Goal: Task Accomplishment & Management: Manage account settings

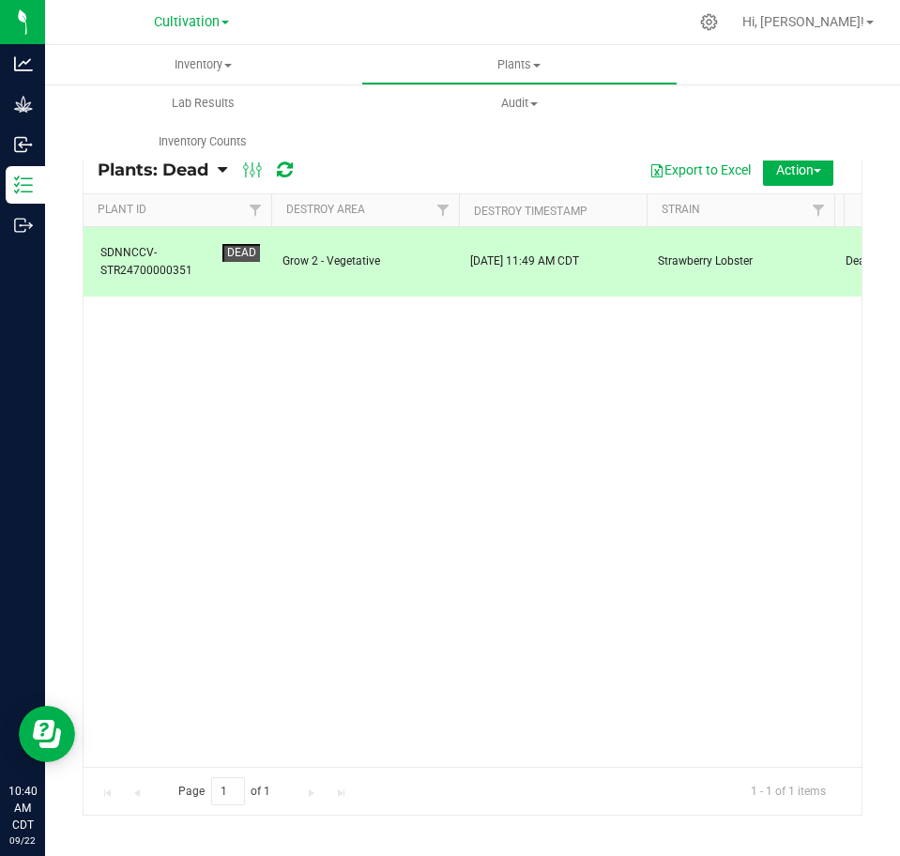
click at [514, 802] on div "Page 1 of 1 1 - 1 of 1 items" at bounding box center [473, 791] width 778 height 49
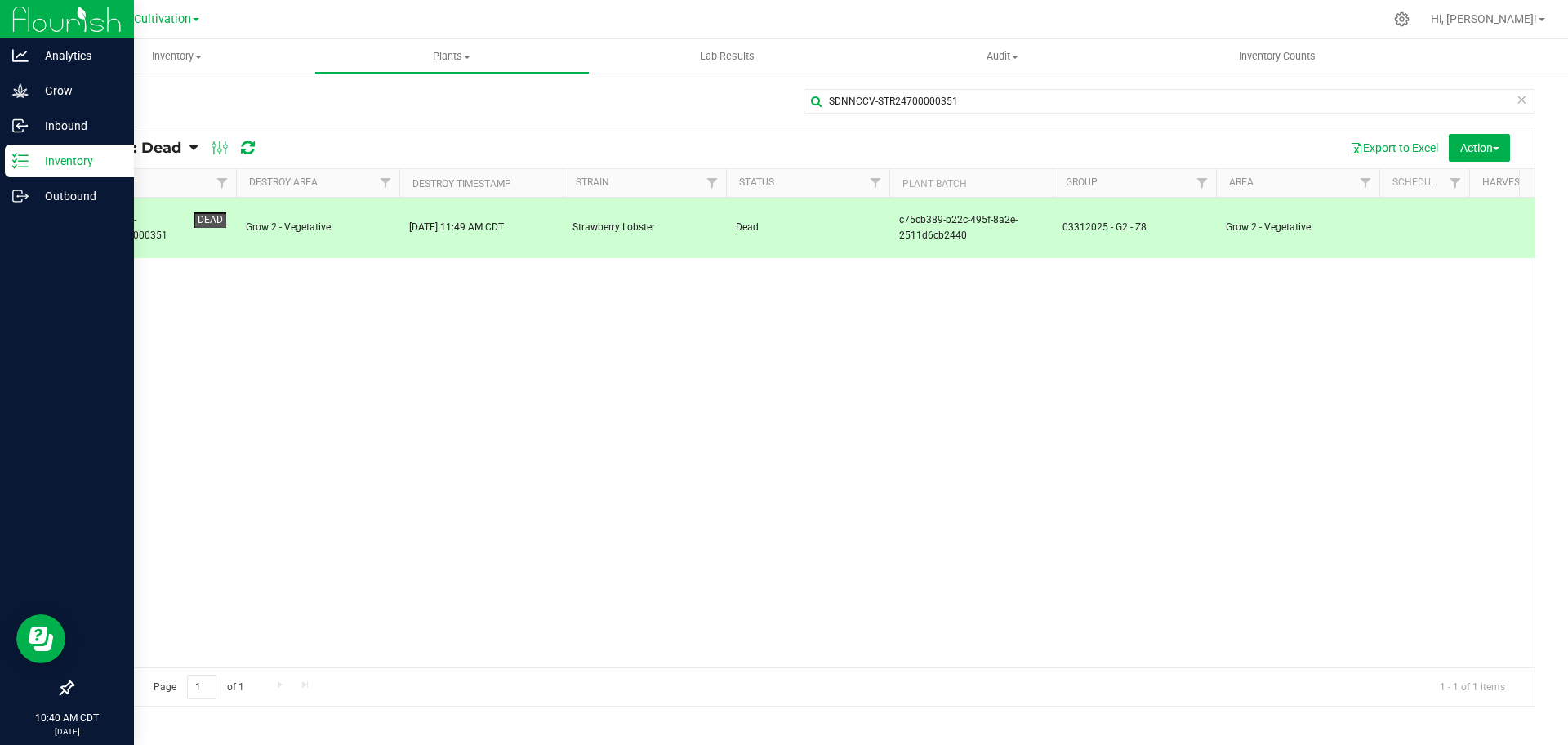
click at [31, 144] on div "Inventory" at bounding box center [70, 161] width 129 height 33
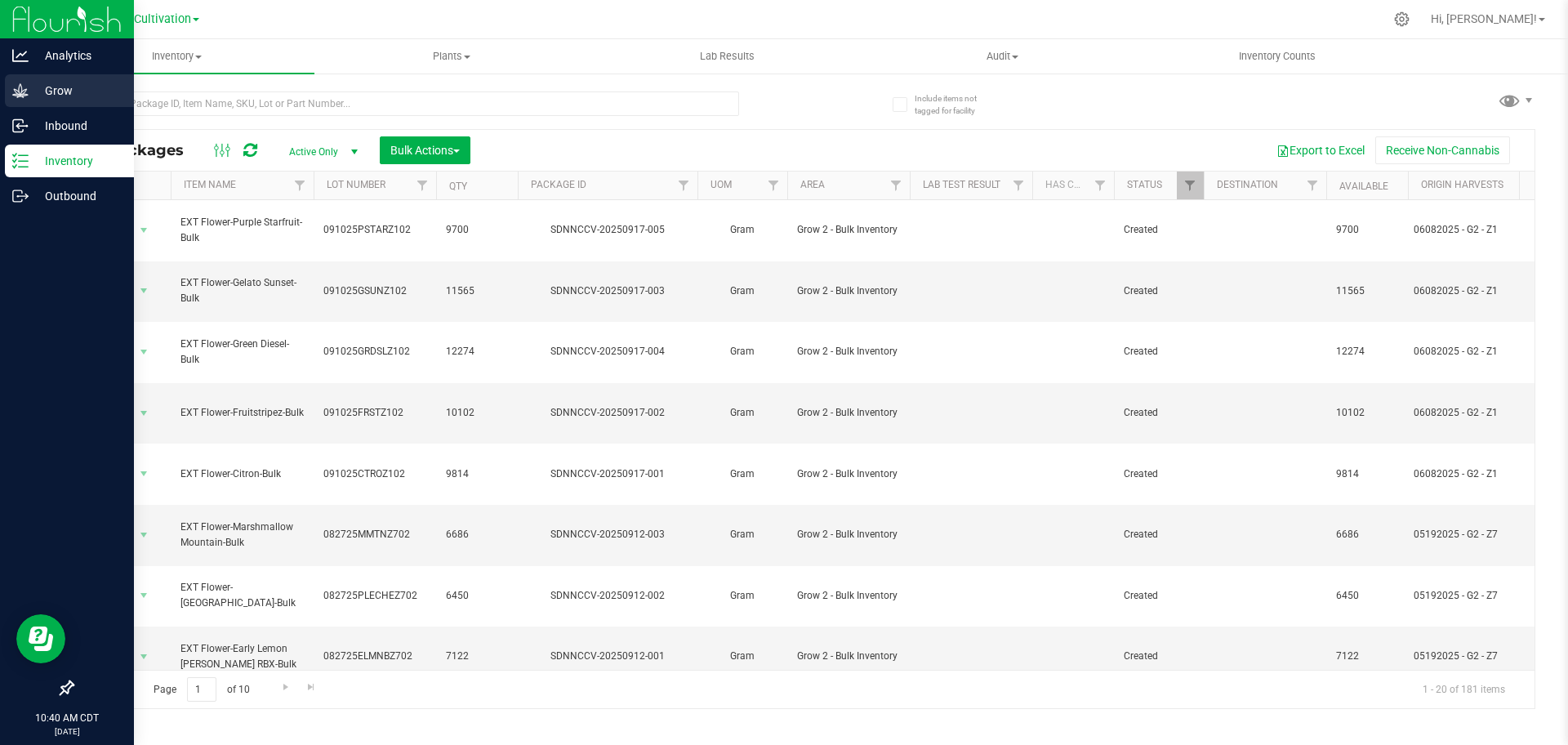
click at [32, 98] on p "Grow" at bounding box center [77, 91] width 98 height 20
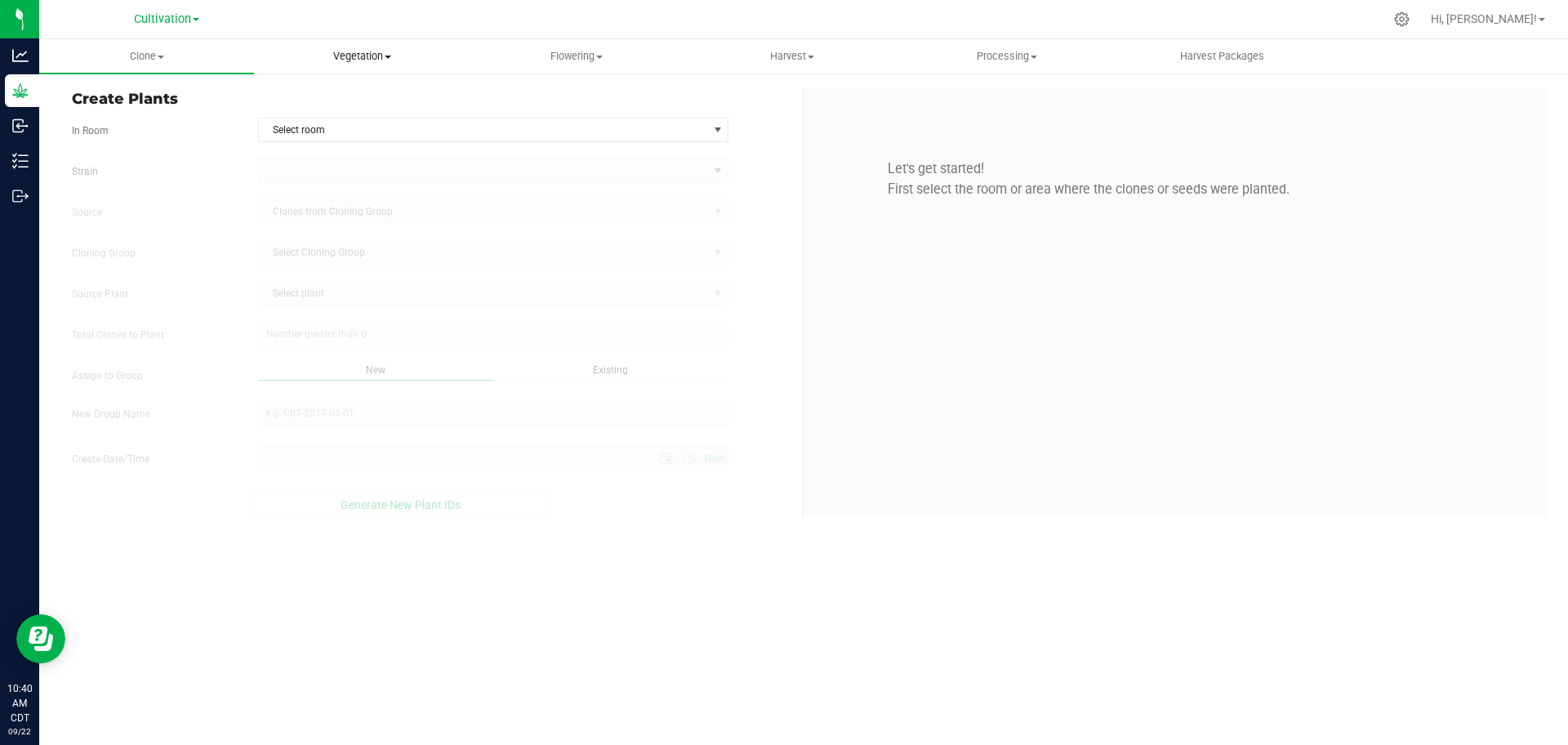
type input "[DATE] 10:40 AM"
click at [356, 59] on span "Vegetation" at bounding box center [361, 56] width 213 height 15
click at [153, 54] on span "Clone" at bounding box center [146, 56] width 213 height 15
click at [153, 123] on span "Cloning groups" at bounding box center [101, 118] width 124 height 14
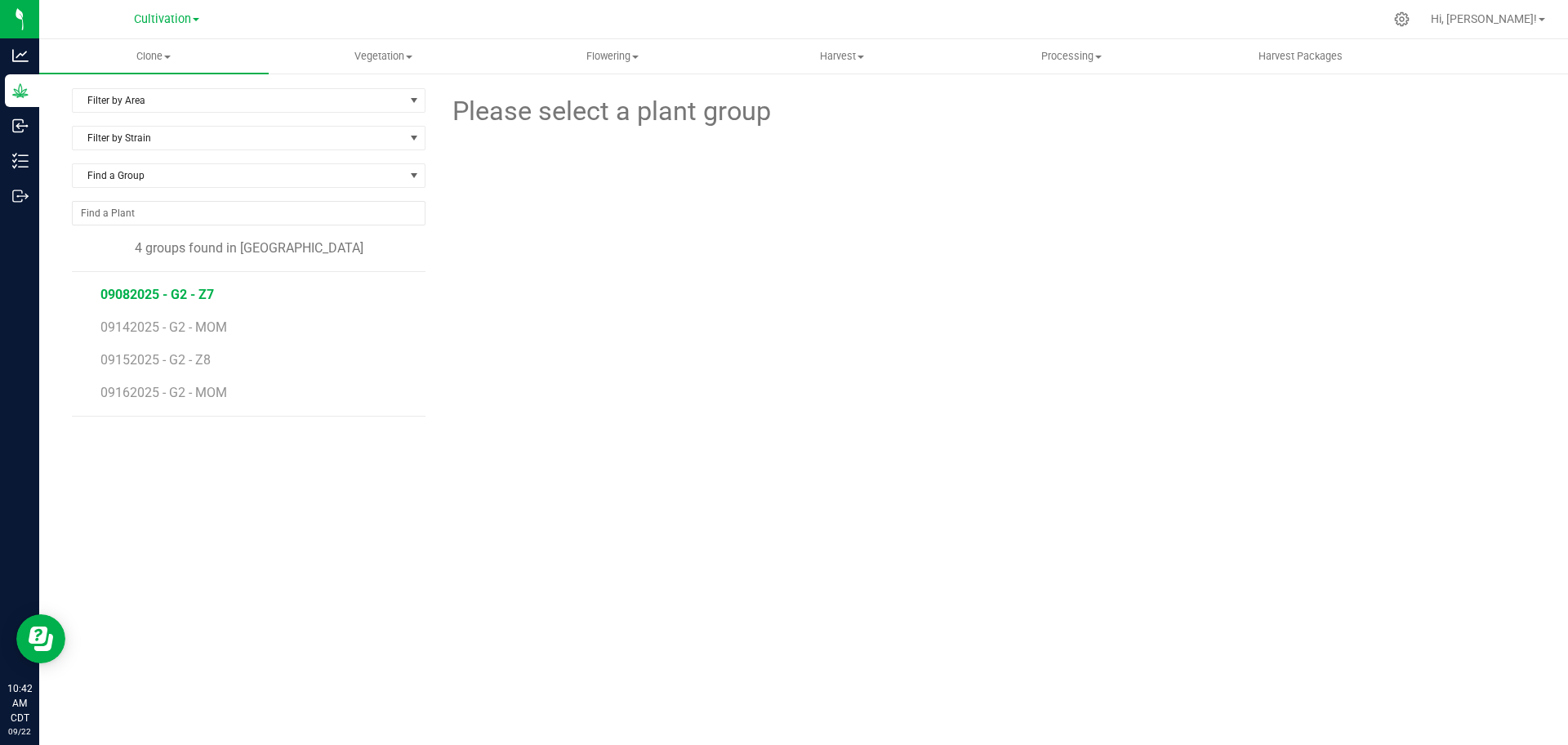
click at [194, 296] on span "09082025 - G2 - Z7" at bounding box center [157, 294] width 113 height 16
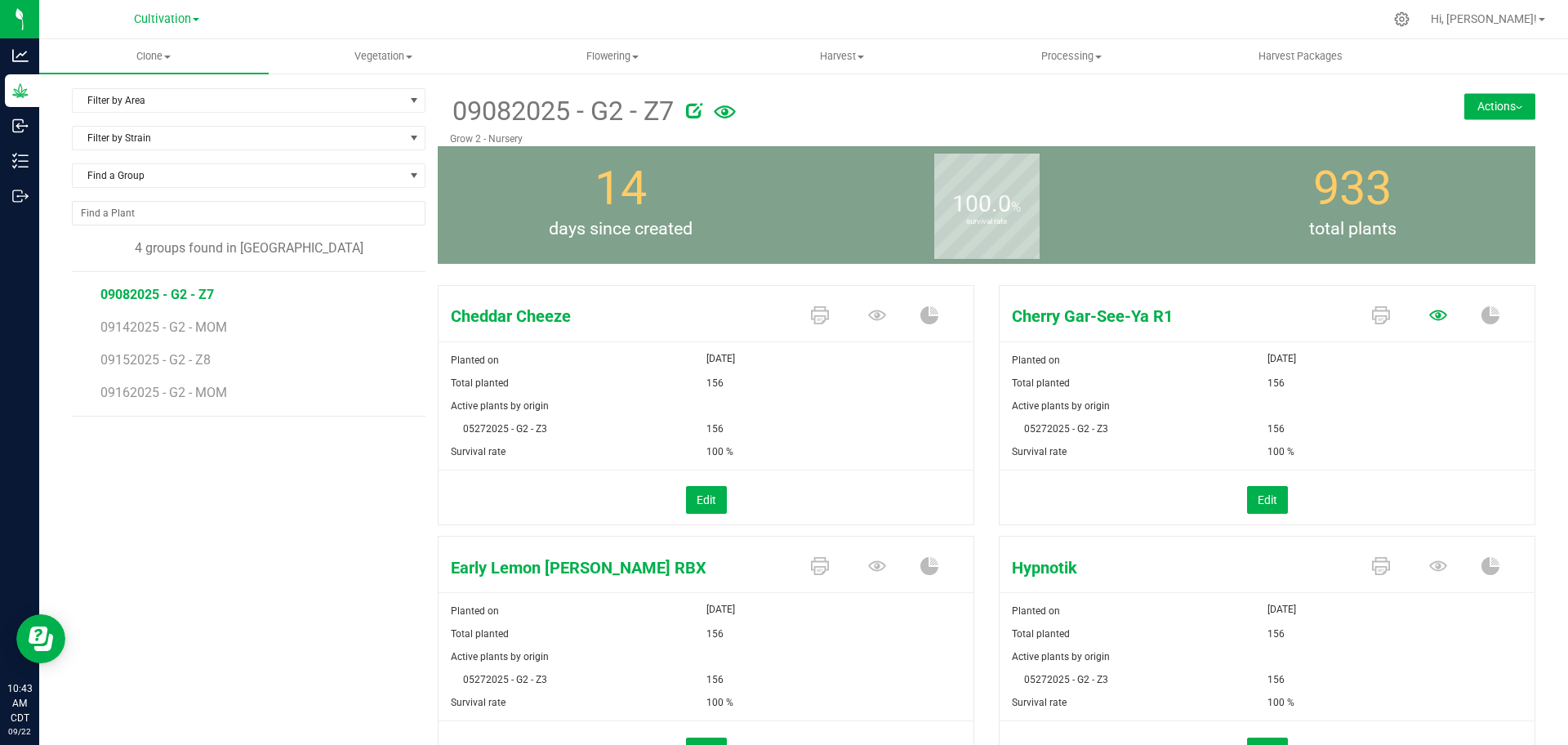
click at [782, 316] on icon at bounding box center [1438, 315] width 18 height 10
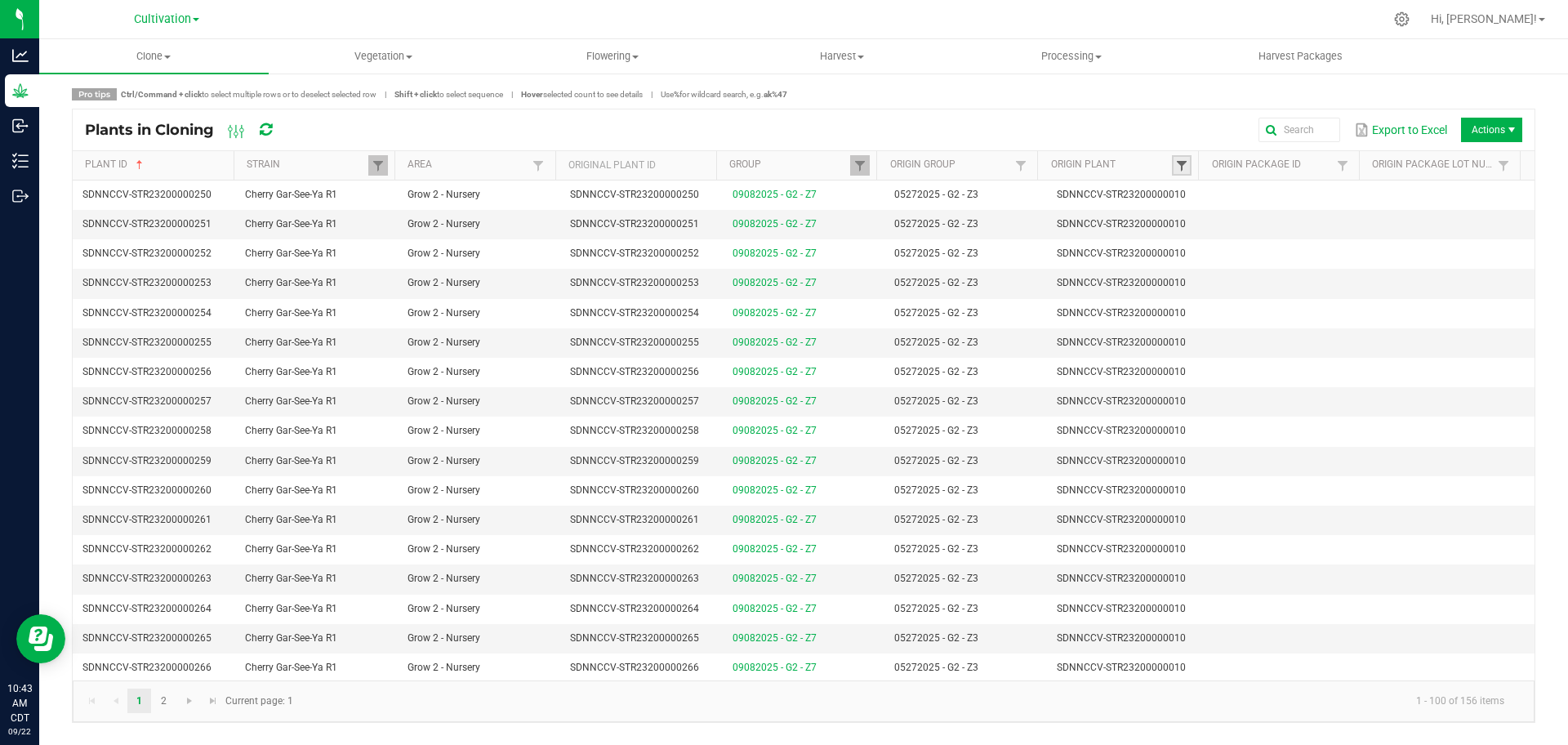
click at [782, 166] on span at bounding box center [1182, 165] width 13 height 13
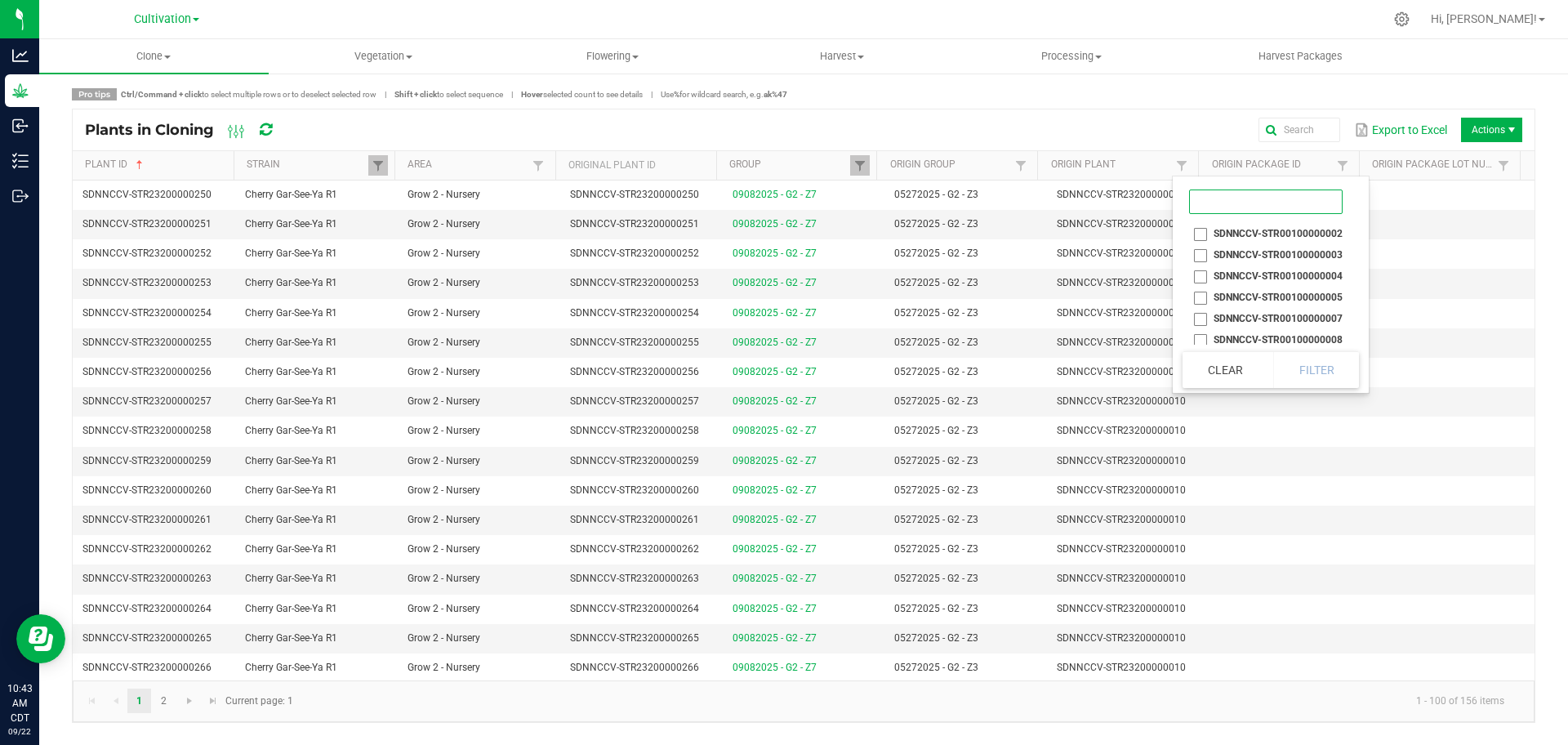
click at [782, 205] on input at bounding box center [1266, 202] width 153 height 24
click at [782, 202] on input "025" at bounding box center [1266, 202] width 153 height 24
type input "0000025"
drag, startPoint x: 1284, startPoint y: 202, endPoint x: 1118, endPoint y: 215, distance: 166.5
click at [782, 215] on body "Analytics Grow Inbound Inventory Outbound 10:43 AM CDT [DATE] 09/22 Cultivation…" at bounding box center [784, 372] width 1568 height 745
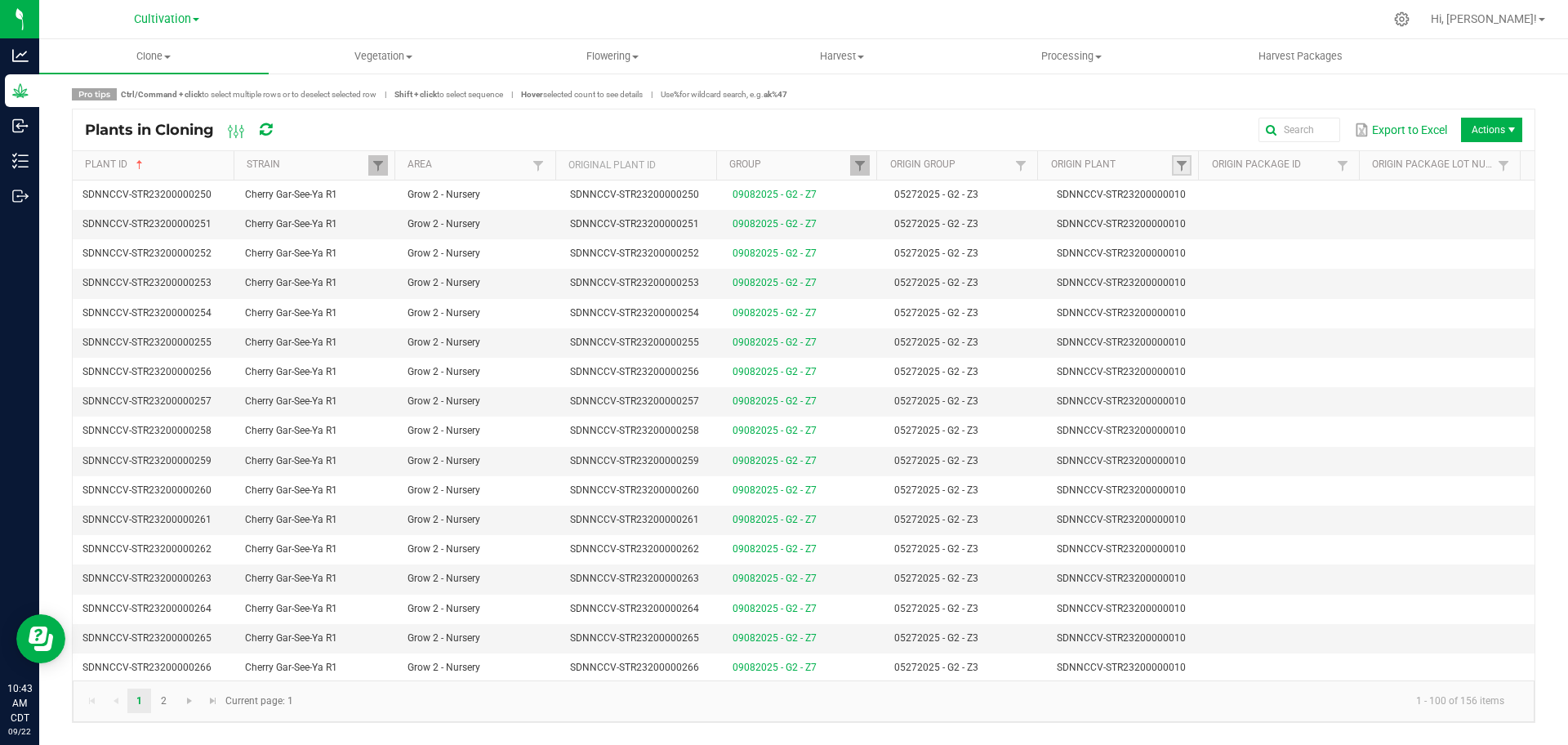
drag, startPoint x: 1183, startPoint y: 159, endPoint x: 1179, endPoint y: 172, distance: 13.6
click at [782, 159] on span at bounding box center [1182, 165] width 13 height 13
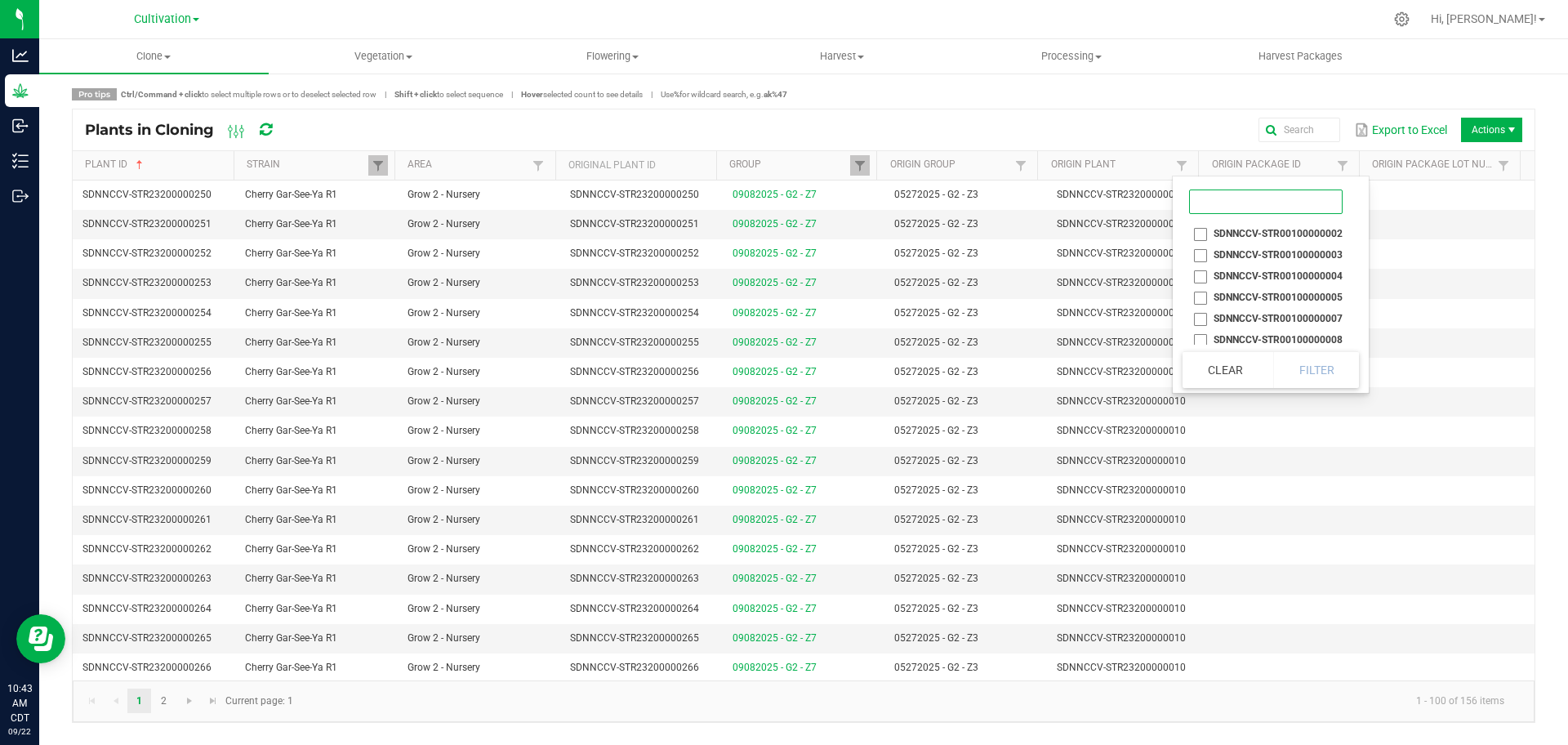
click at [782, 199] on input at bounding box center [1266, 202] width 153 height 24
type input "020"
click at [782, 164] on span at bounding box center [1343, 165] width 13 height 13
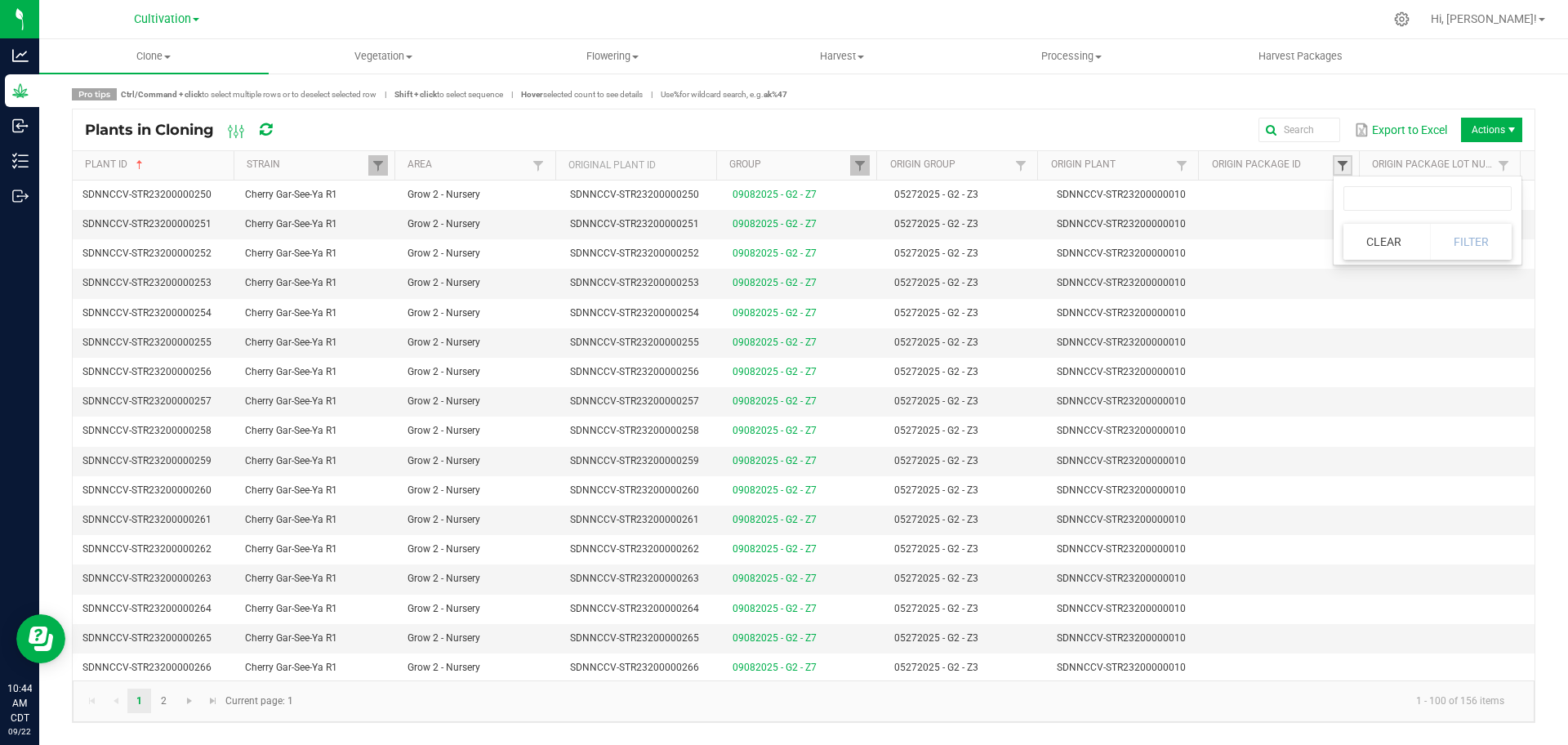
click at [782, 166] on span at bounding box center [1343, 165] width 13 height 13
click at [782, 165] on span at bounding box center [1182, 165] width 13 height 13
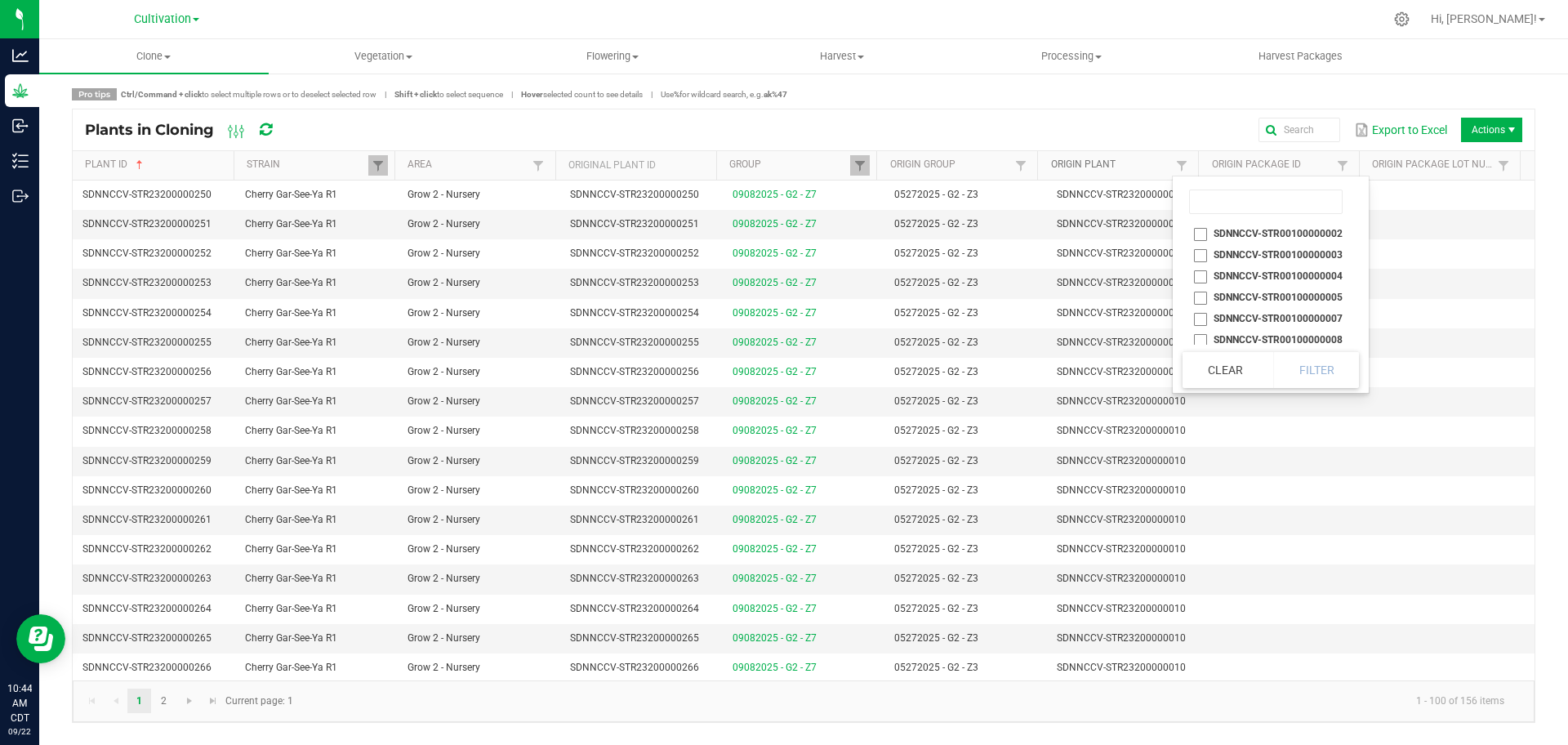
click at [782, 159] on link "Origin Plant" at bounding box center [1111, 164] width 121 height 13
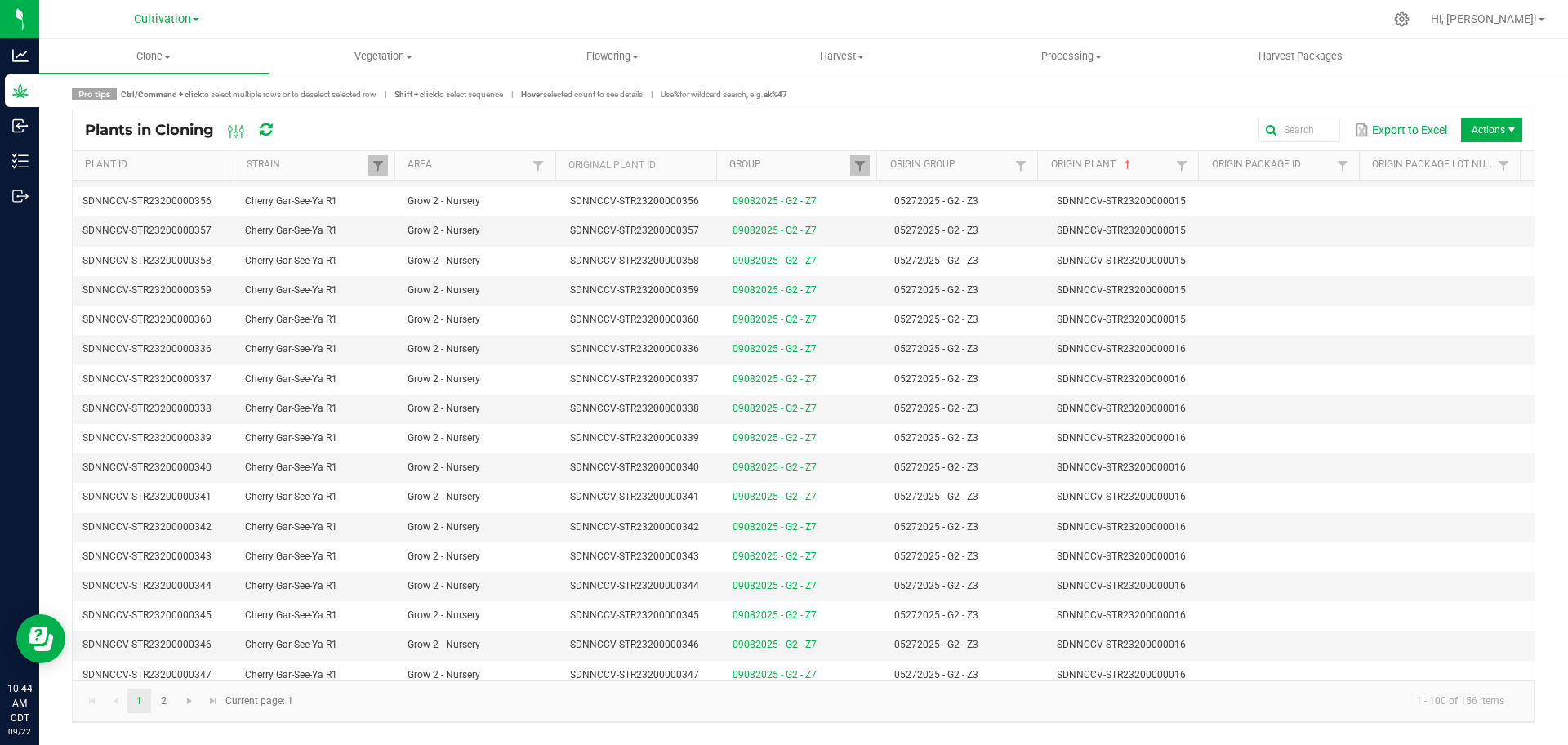
scroll to position [2457, 0]
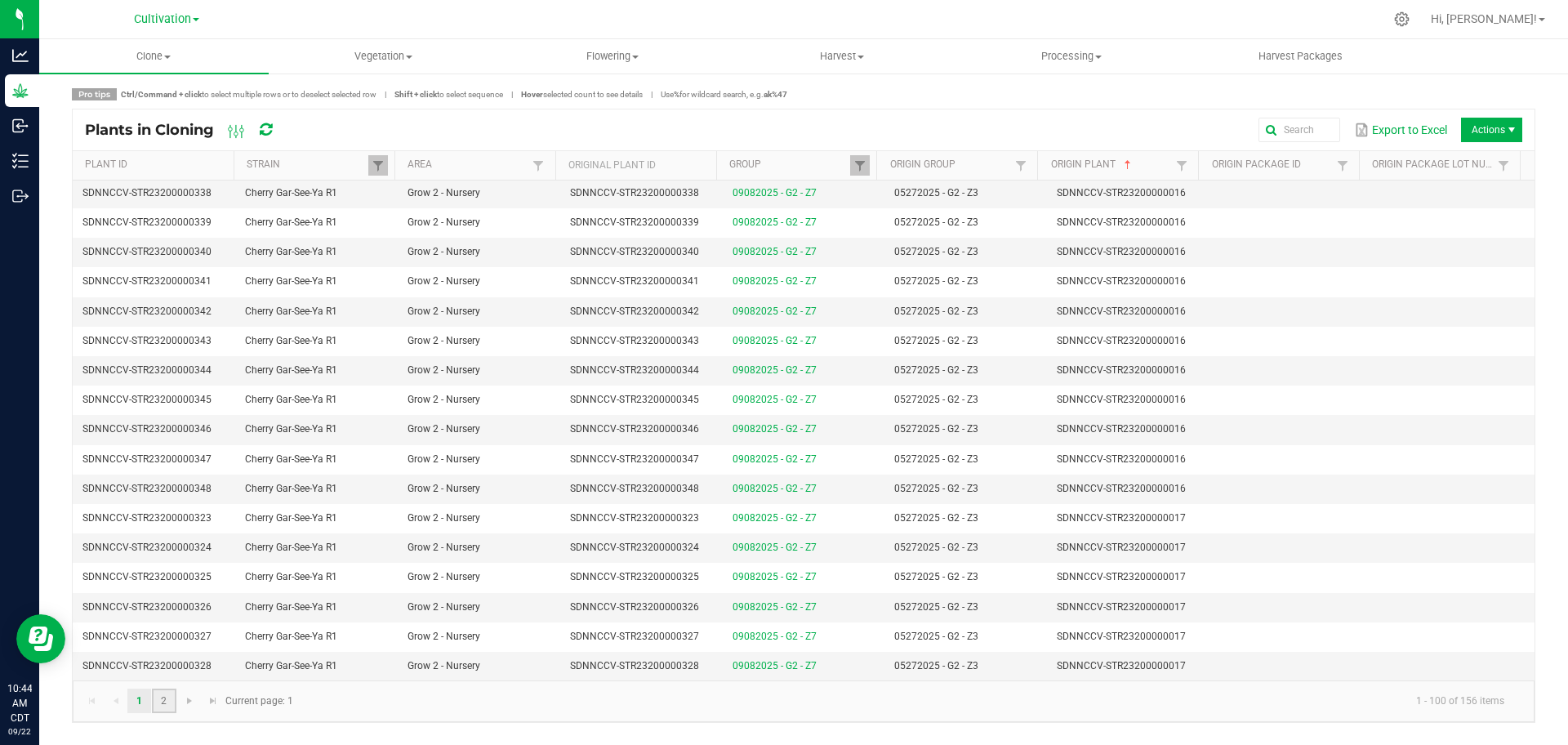
click at [161, 702] on link "2" at bounding box center [164, 701] width 23 height 24
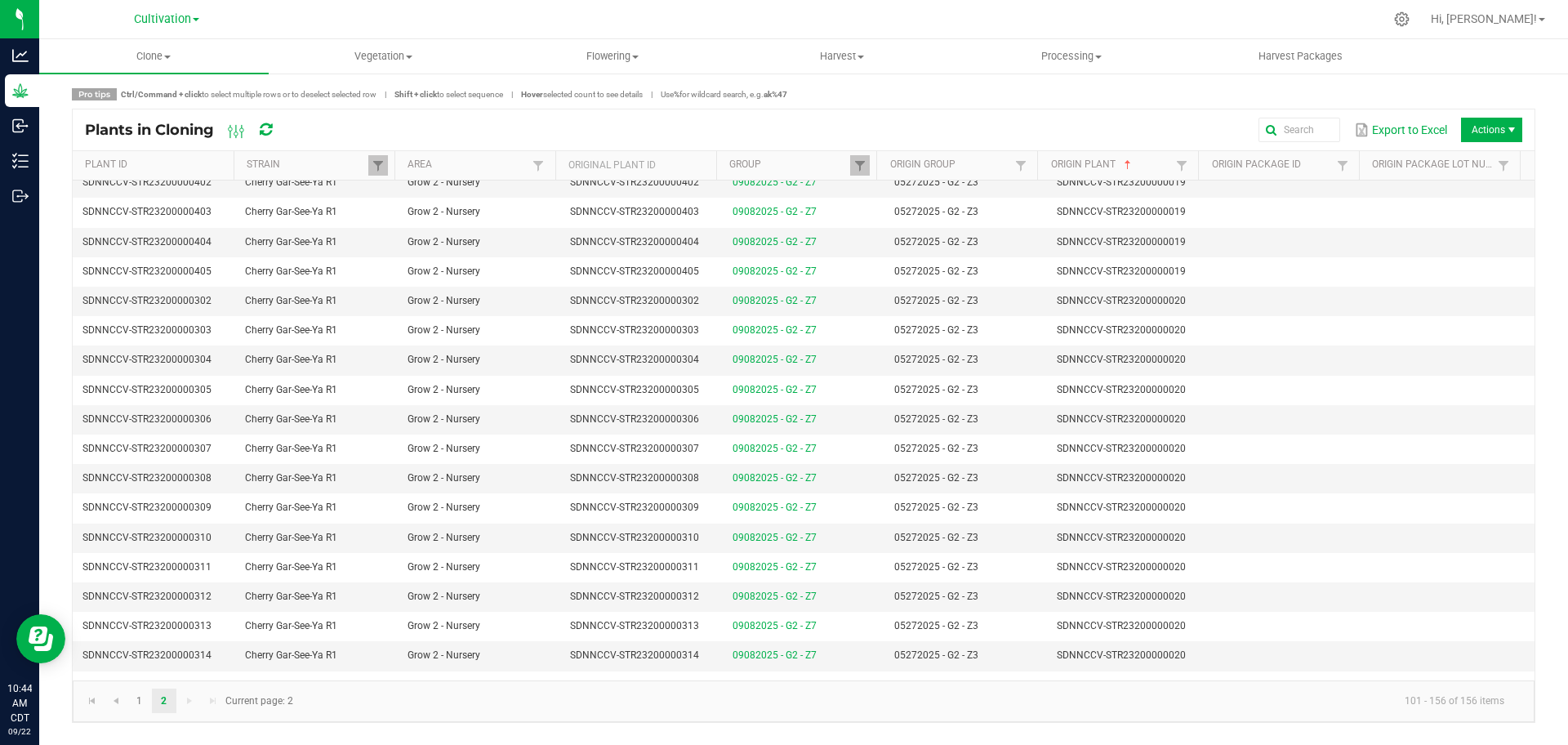
scroll to position [895, 0]
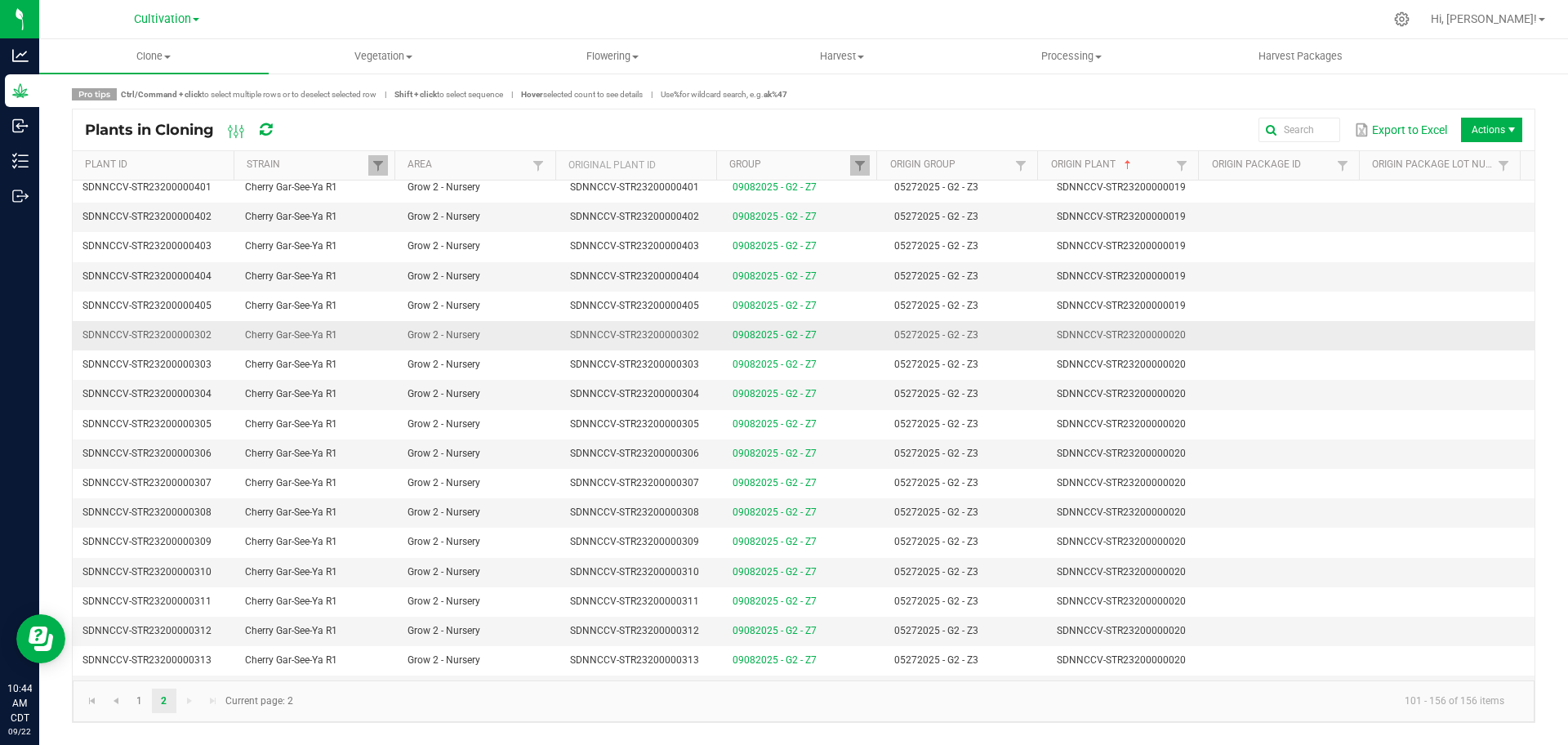
click at [782, 326] on td at bounding box center [1290, 336] width 163 height 30
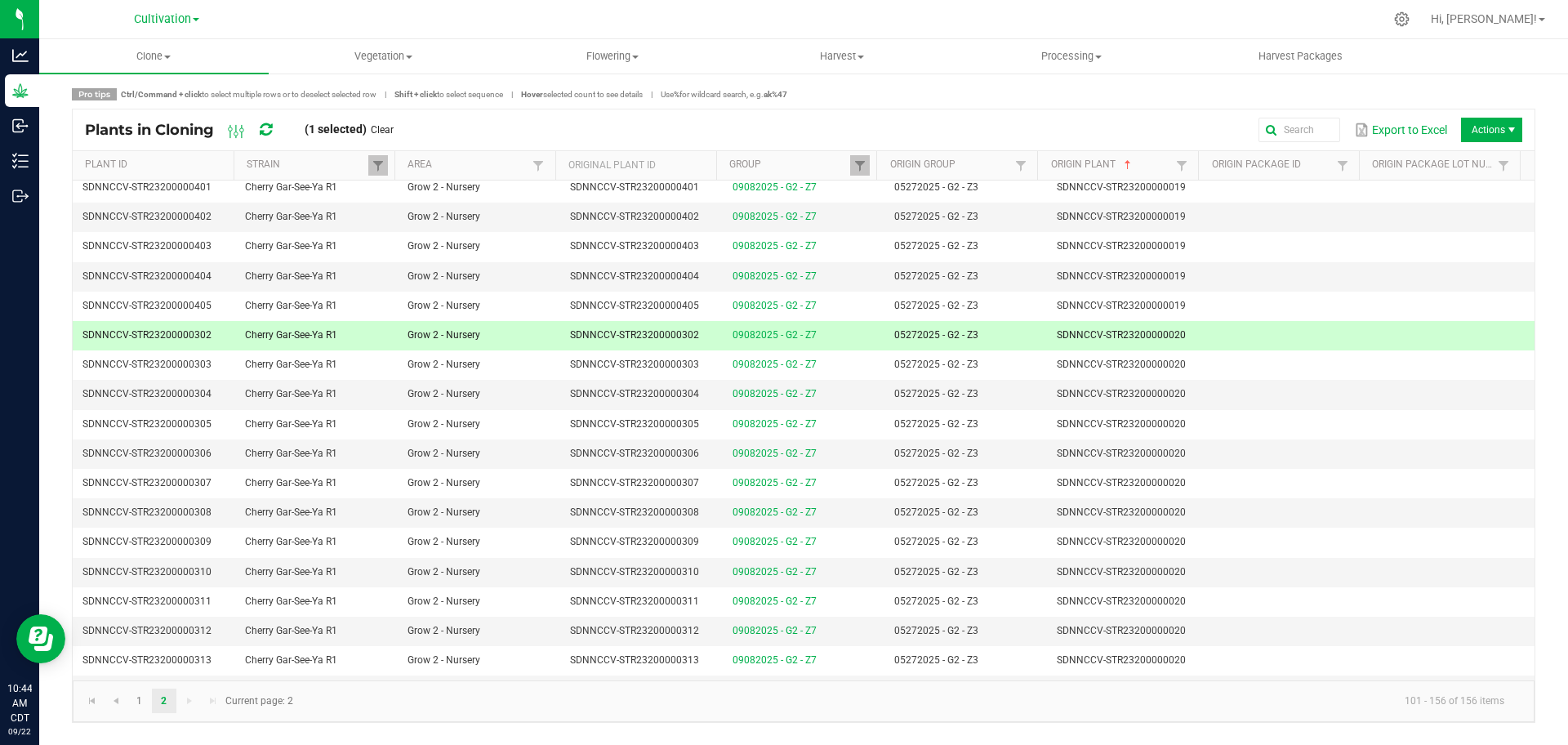
click at [782, 324] on td at bounding box center [1290, 336] width 163 height 30
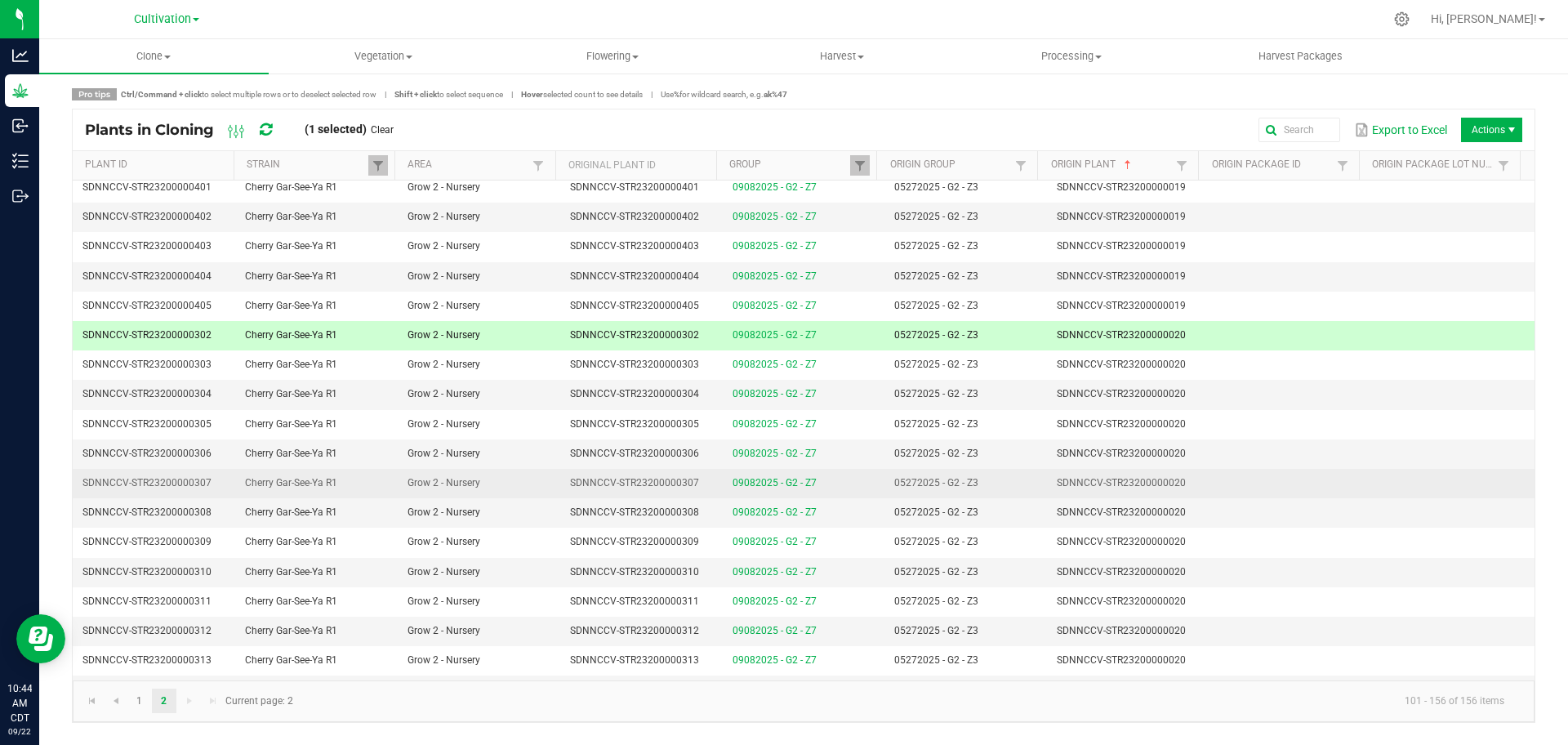
click at [782, 474] on td at bounding box center [1290, 484] width 163 height 30
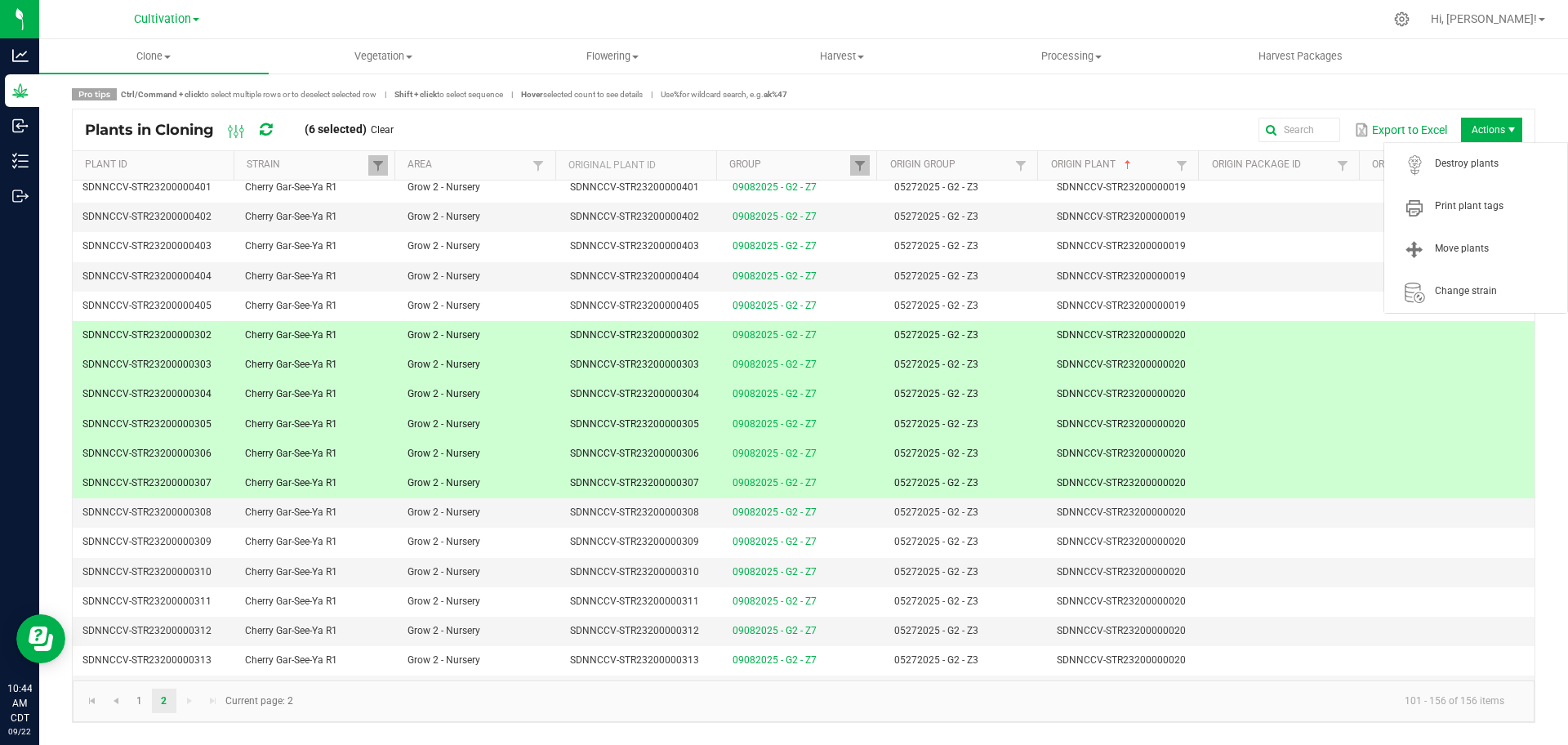
click at [782, 134] on span "Actions" at bounding box center [1491, 130] width 61 height 24
click at [782, 170] on span "Destroy plants" at bounding box center [1496, 164] width 123 height 14
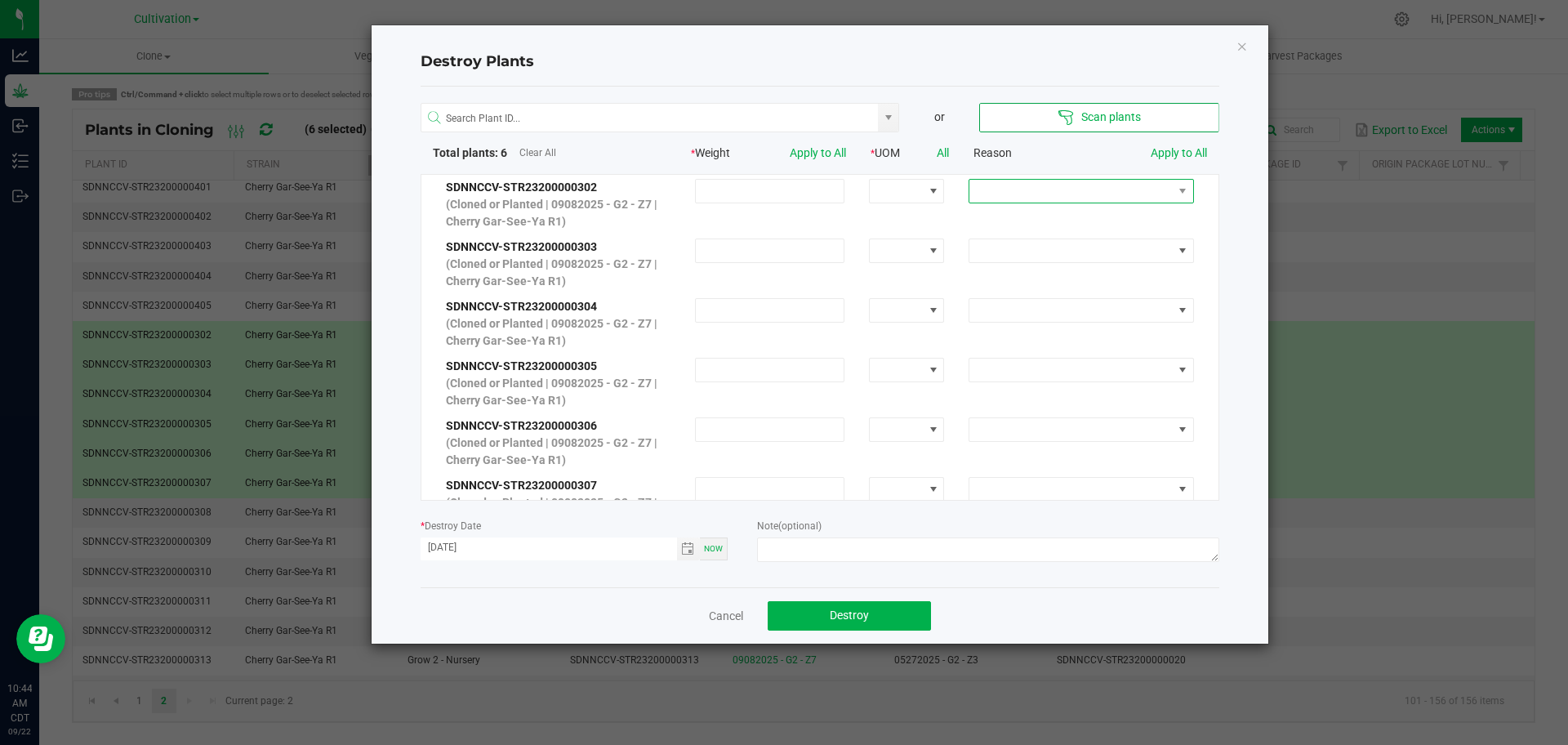
click at [782, 191] on span at bounding box center [1070, 191] width 203 height 23
click at [782, 306] on li "Extra" at bounding box center [1069, 304] width 218 height 28
click at [782, 151] on link "Apply to All" at bounding box center [1179, 152] width 57 height 13
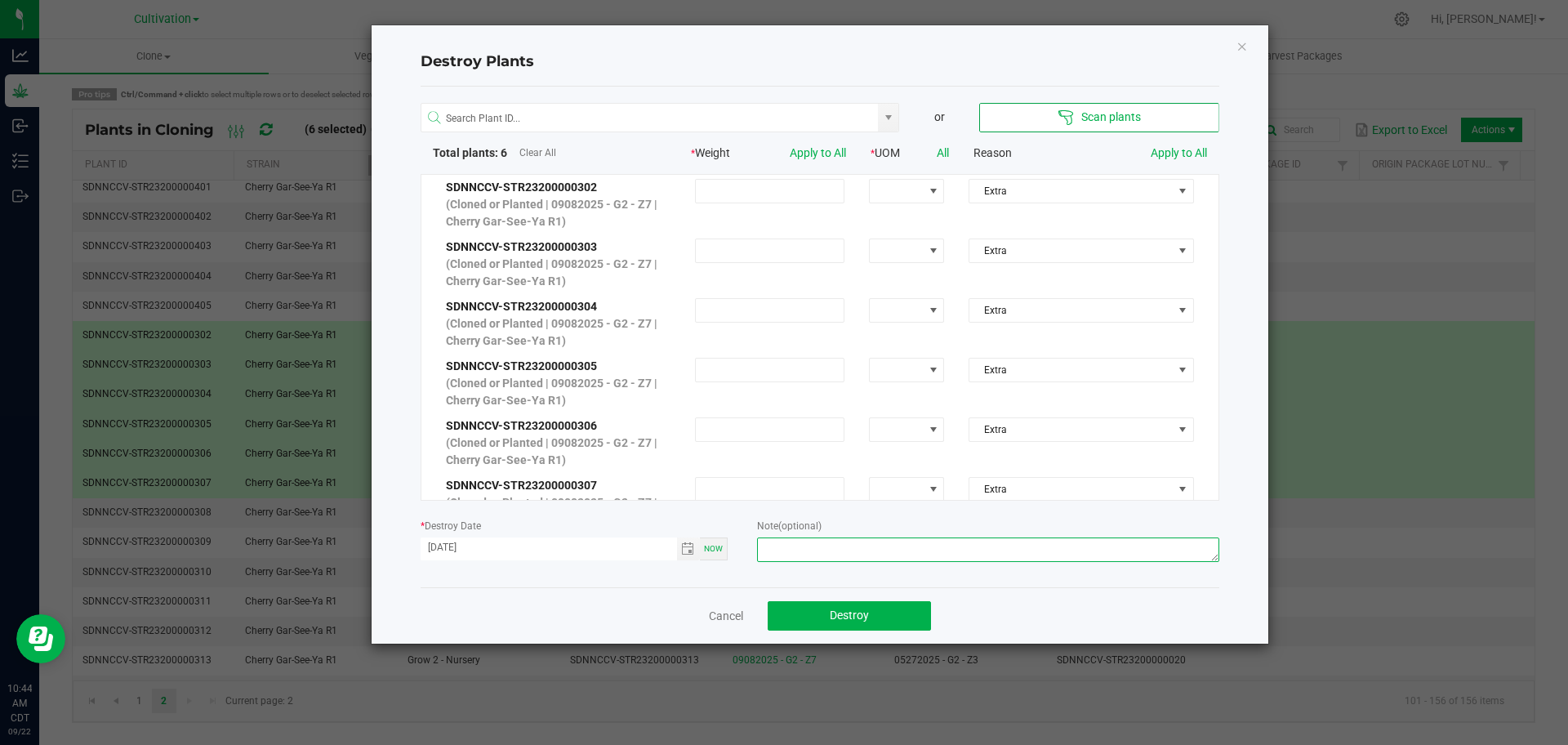
click at [782, 540] on textarea at bounding box center [988, 550] width 461 height 24
type textarea "Verified count during clone audit [DATE]"
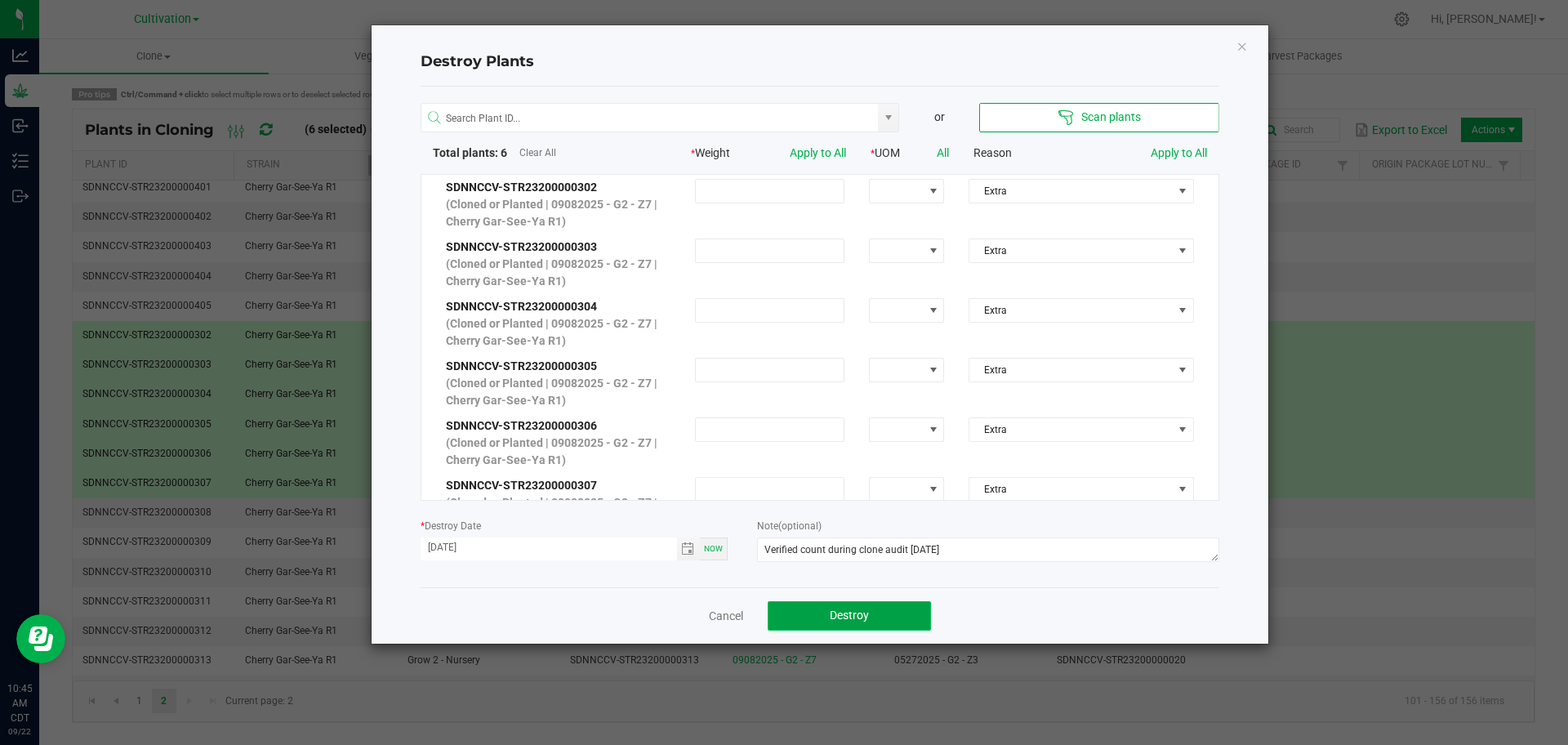
click at [782, 614] on button "Destroy" at bounding box center [849, 616] width 164 height 30
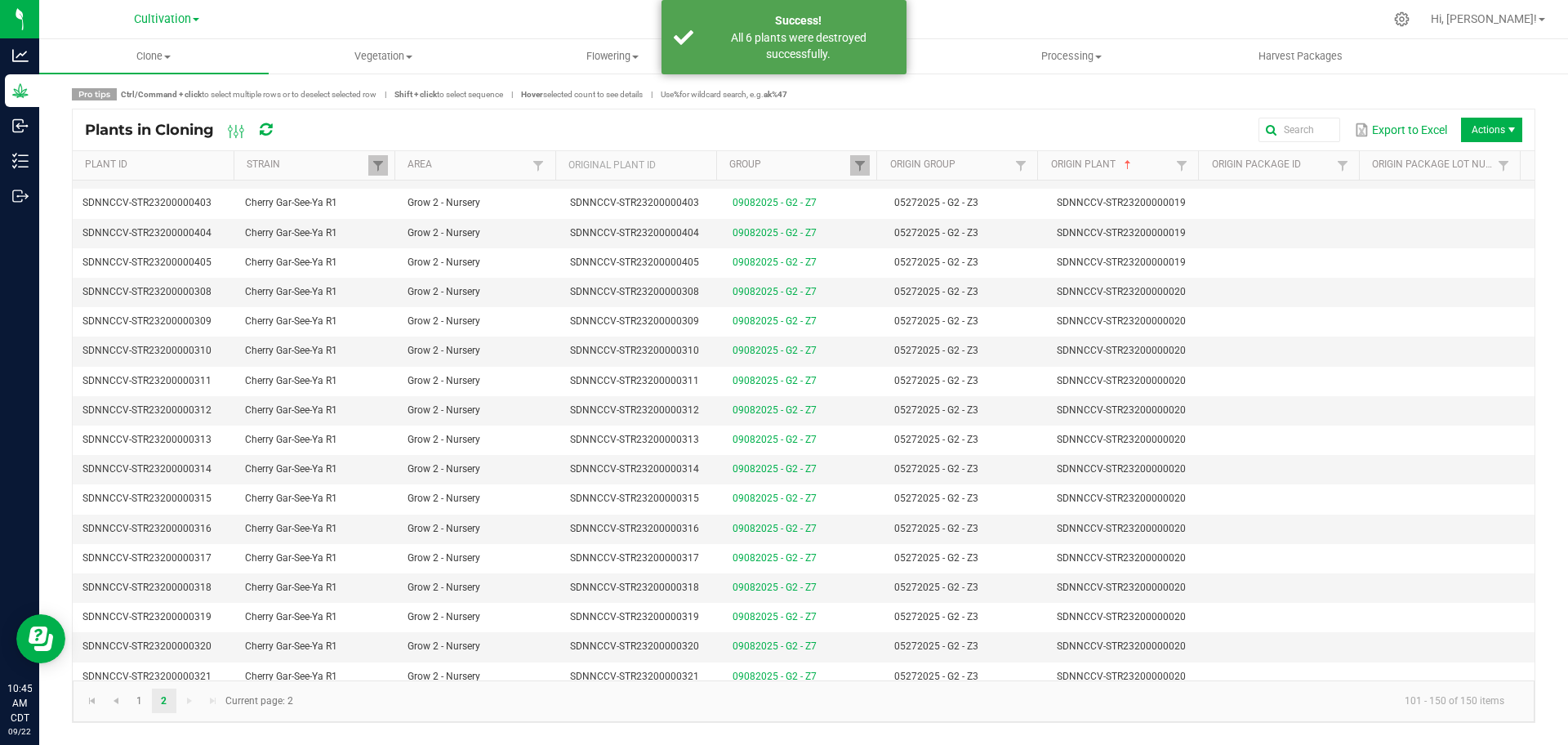
scroll to position [978, 0]
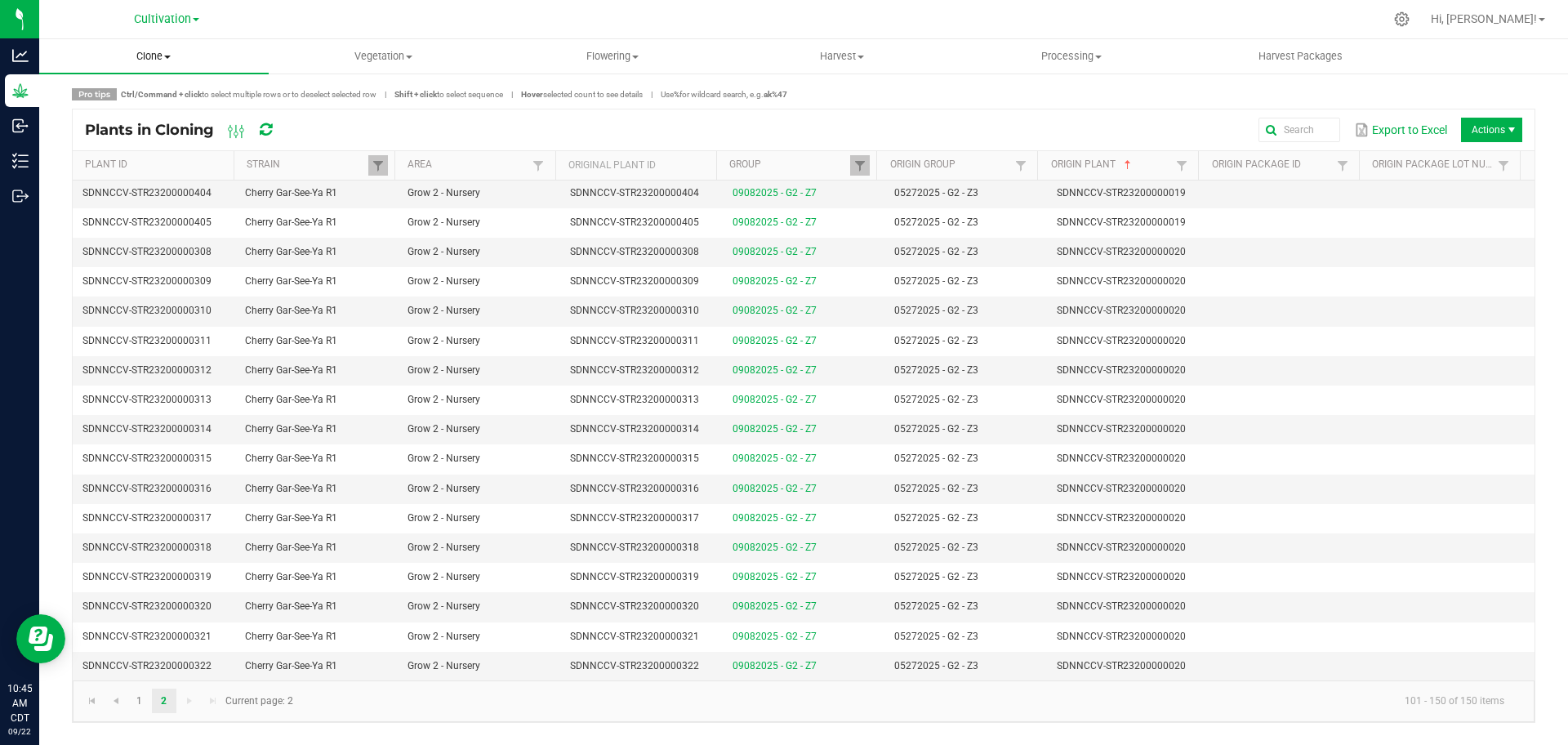
click at [138, 47] on uib-tab-heading "Clone Create plants Cloning groups Cloning plants Apply to plants" at bounding box center [154, 56] width 230 height 34
click at [151, 102] on span "Create plants" at bounding box center [97, 98] width 115 height 14
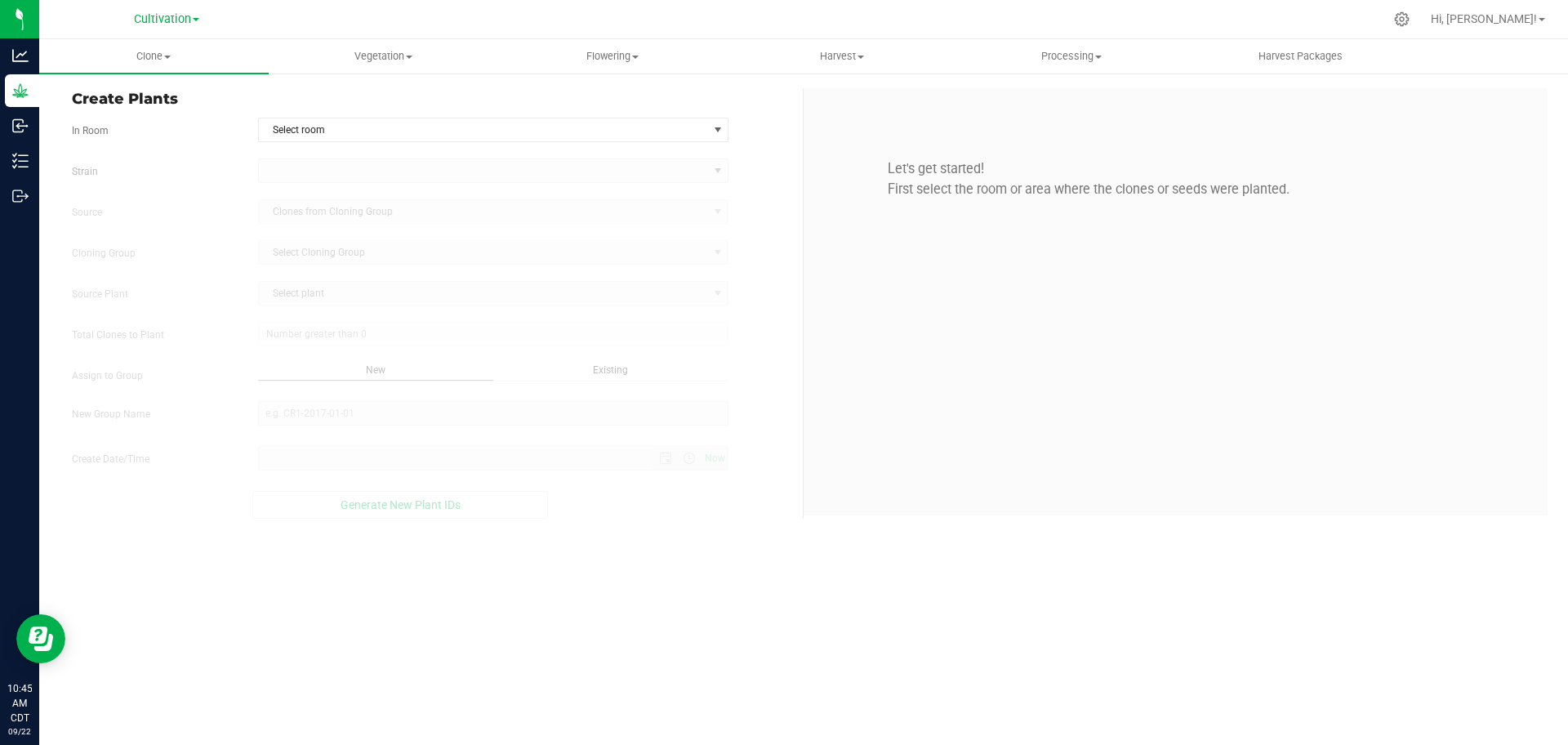
type input "[DATE] 10:45 AM"
click at [408, 124] on span "Select room" at bounding box center [484, 130] width 449 height 23
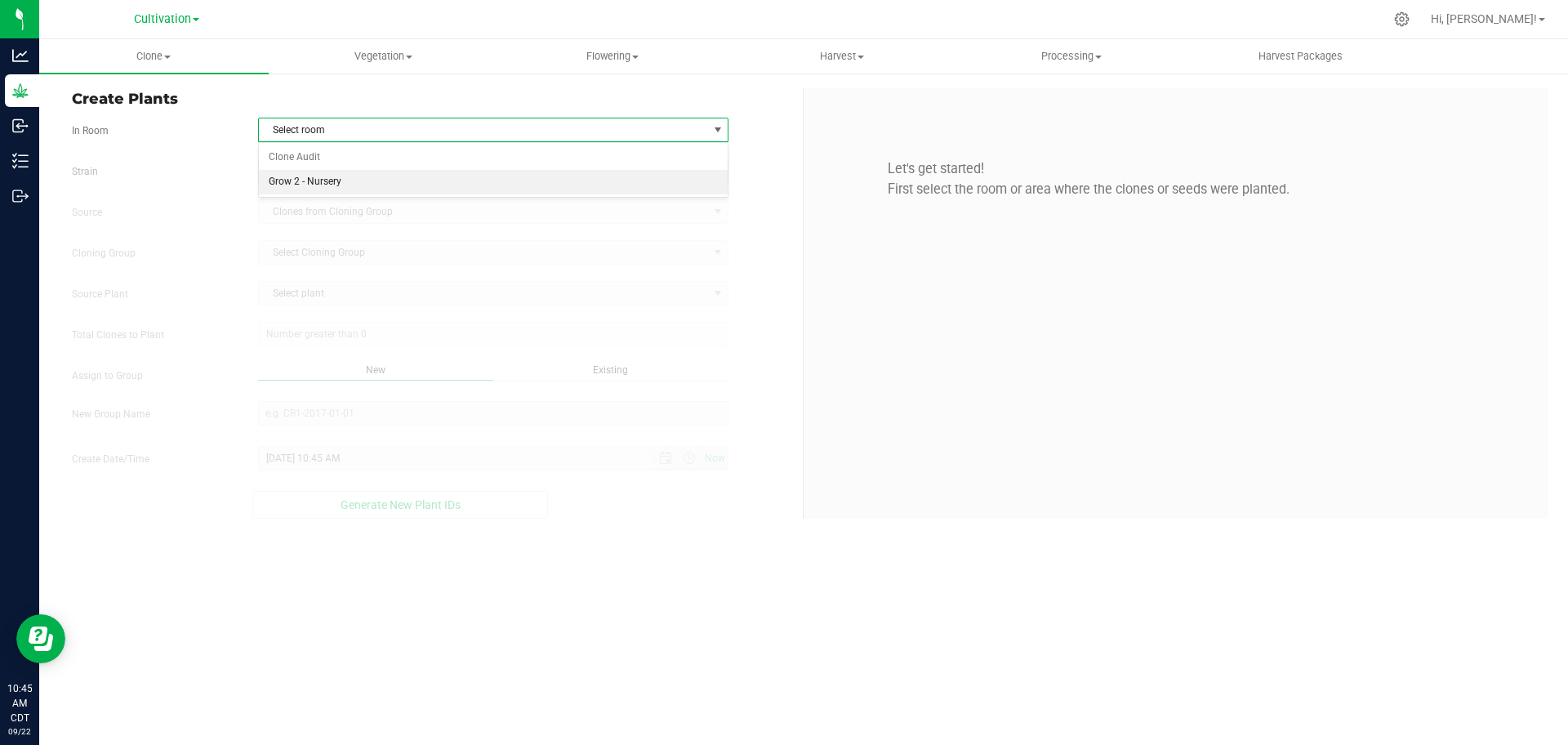
click at [427, 185] on li "Grow 2 - Nursery" at bounding box center [494, 182] width 470 height 24
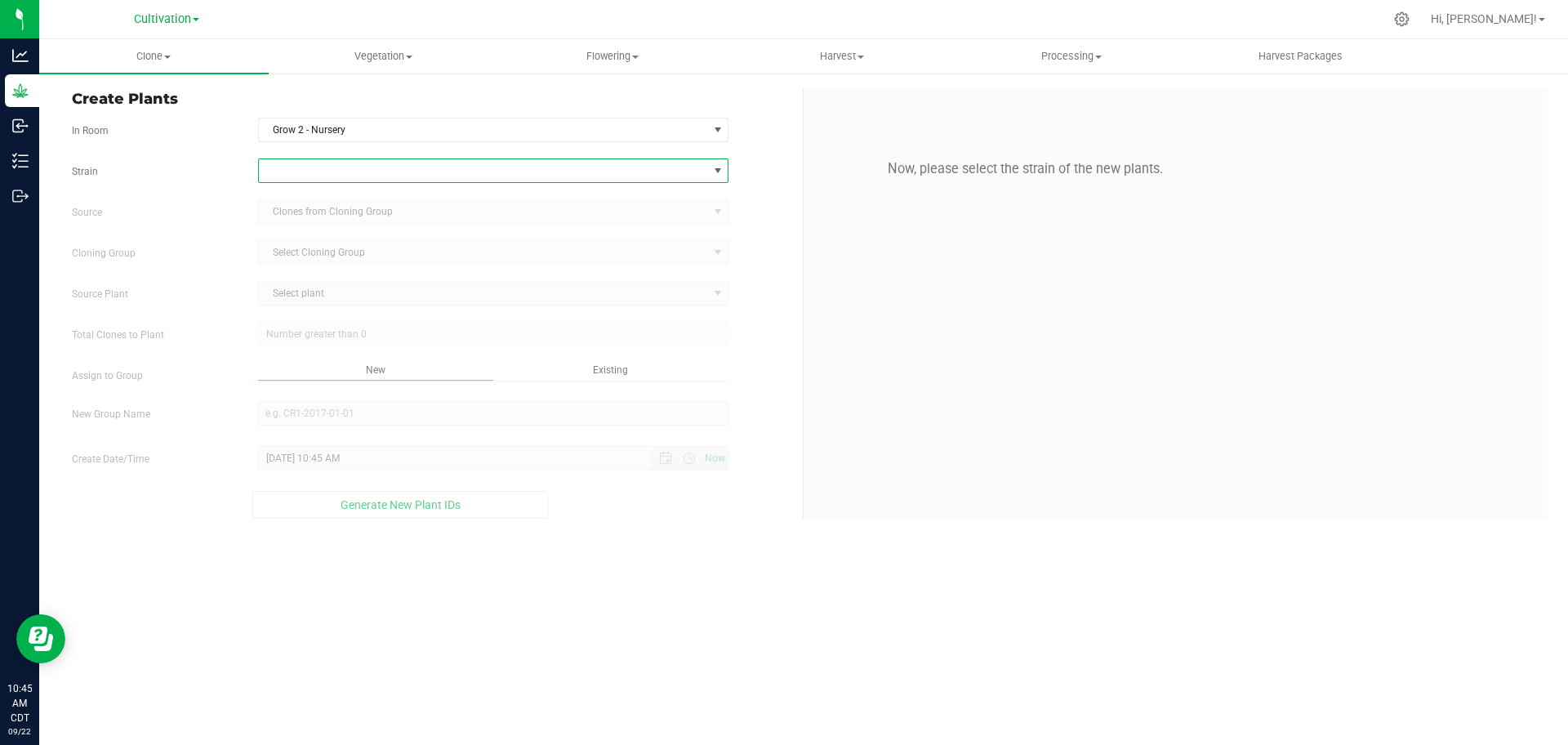
click at [441, 179] on span at bounding box center [484, 171] width 449 height 23
type input "cherry gar"
click at [459, 233] on li "Cherry Gar-See-Ya R1" at bounding box center [494, 238] width 470 height 23
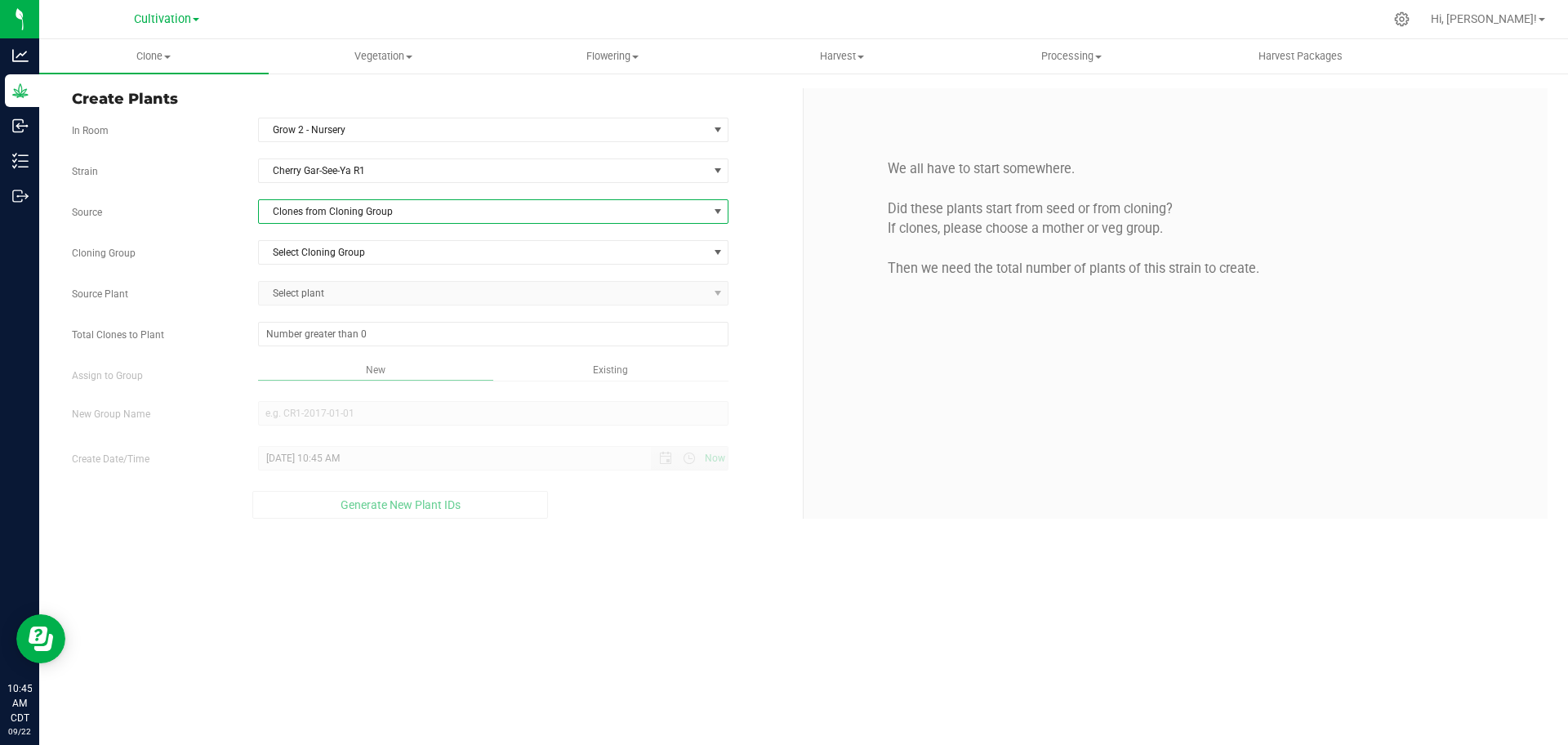
click at [469, 206] on span "Clones from Cloning Group" at bounding box center [484, 211] width 449 height 23
click at [472, 209] on span "Clones from Cloning Group" at bounding box center [484, 211] width 449 height 23
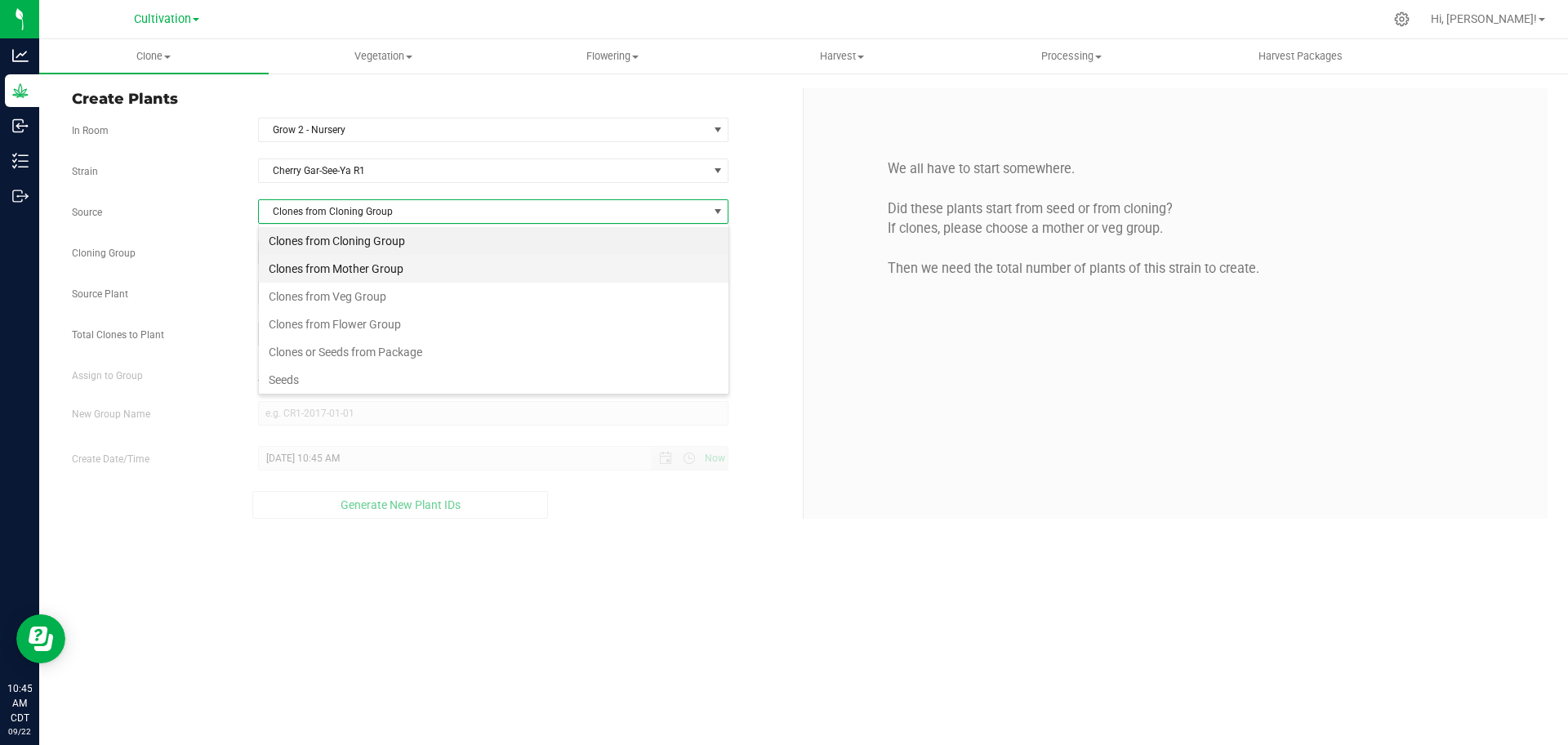
click at [558, 272] on li "Clones from Mother Group" at bounding box center [494, 269] width 470 height 28
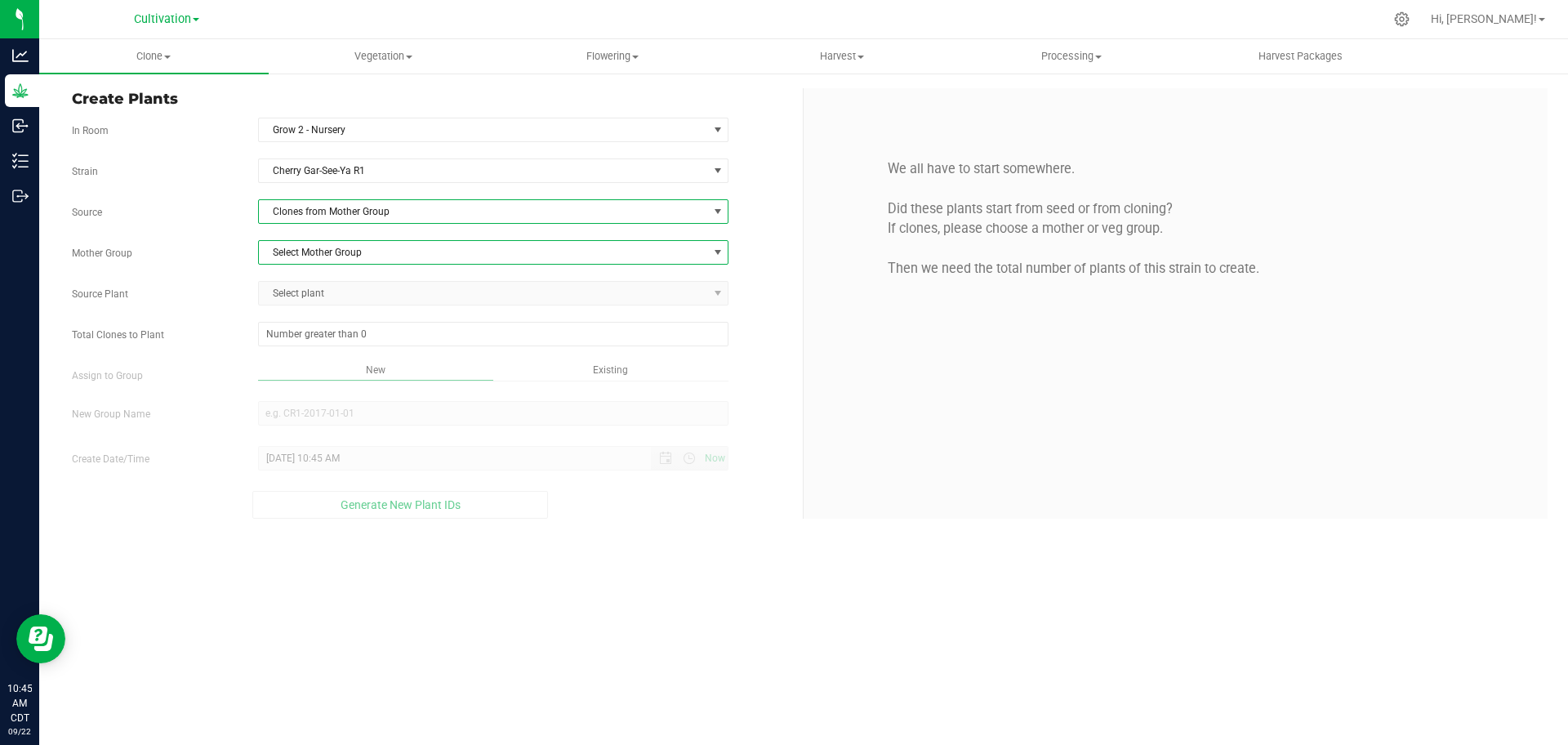
click at [558, 260] on span "Select Mother Group" at bounding box center [484, 252] width 449 height 23
click at [624, 246] on span "Select Mother Group" at bounding box center [484, 252] width 449 height 23
click at [392, 83] on div "Create Plants In Room Grow 2 - Nursery Select room Clone Audit Grow 2 - Nursery…" at bounding box center [803, 304] width 1529 height 463
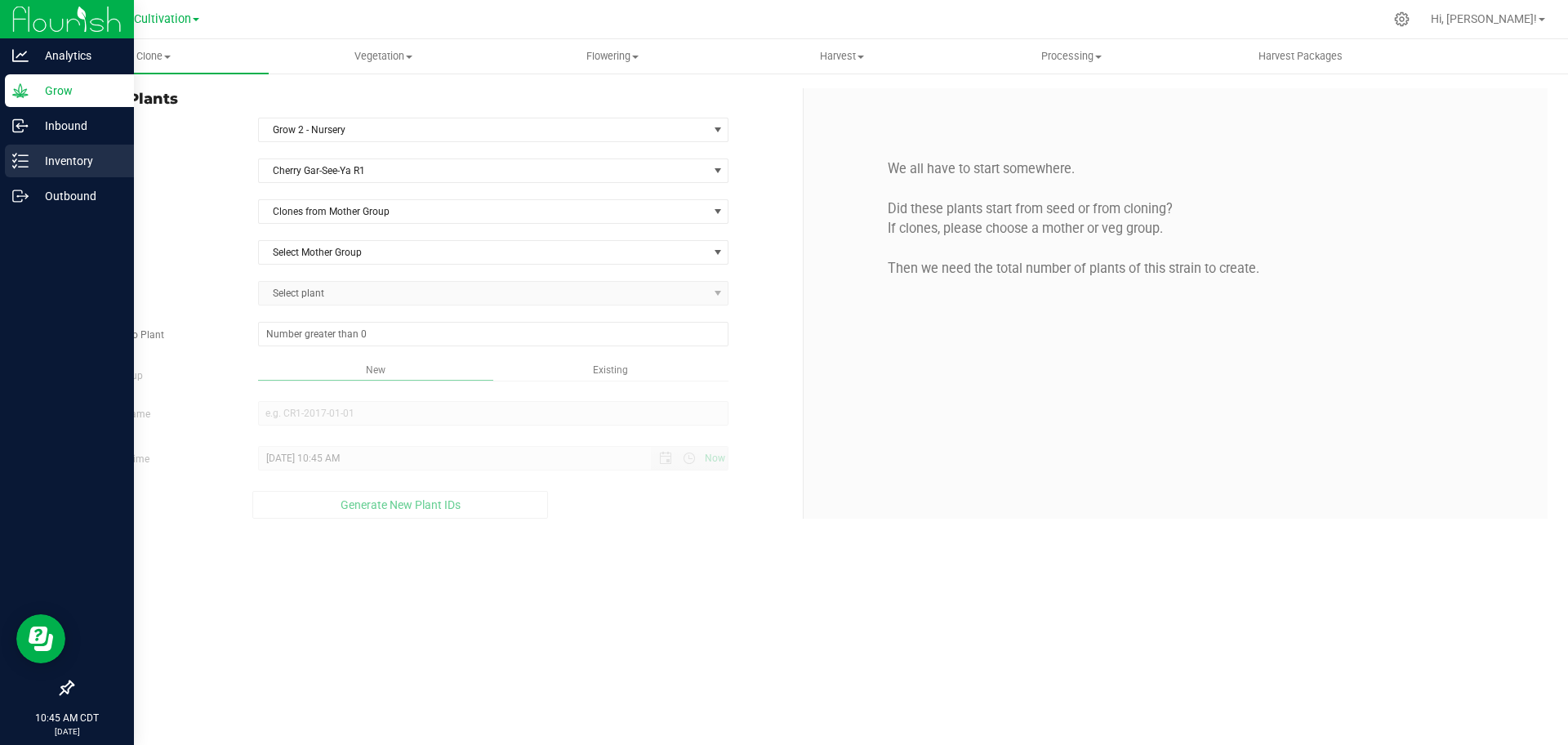
click at [26, 153] on icon at bounding box center [20, 161] width 17 height 17
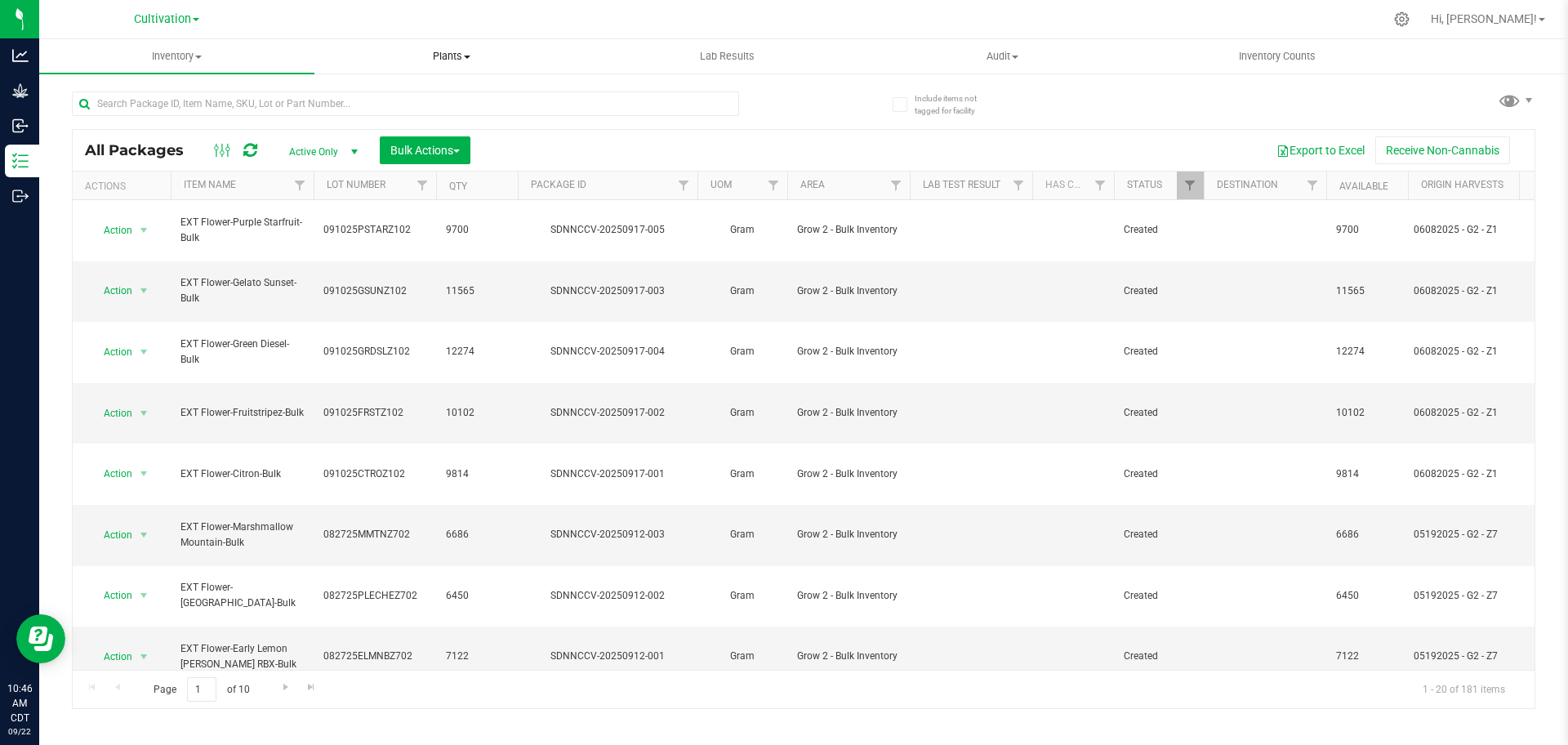
click at [474, 57] on span "Plants" at bounding box center [452, 56] width 273 height 15
click at [350, 97] on span "All plants" at bounding box center [361, 98] width 94 height 14
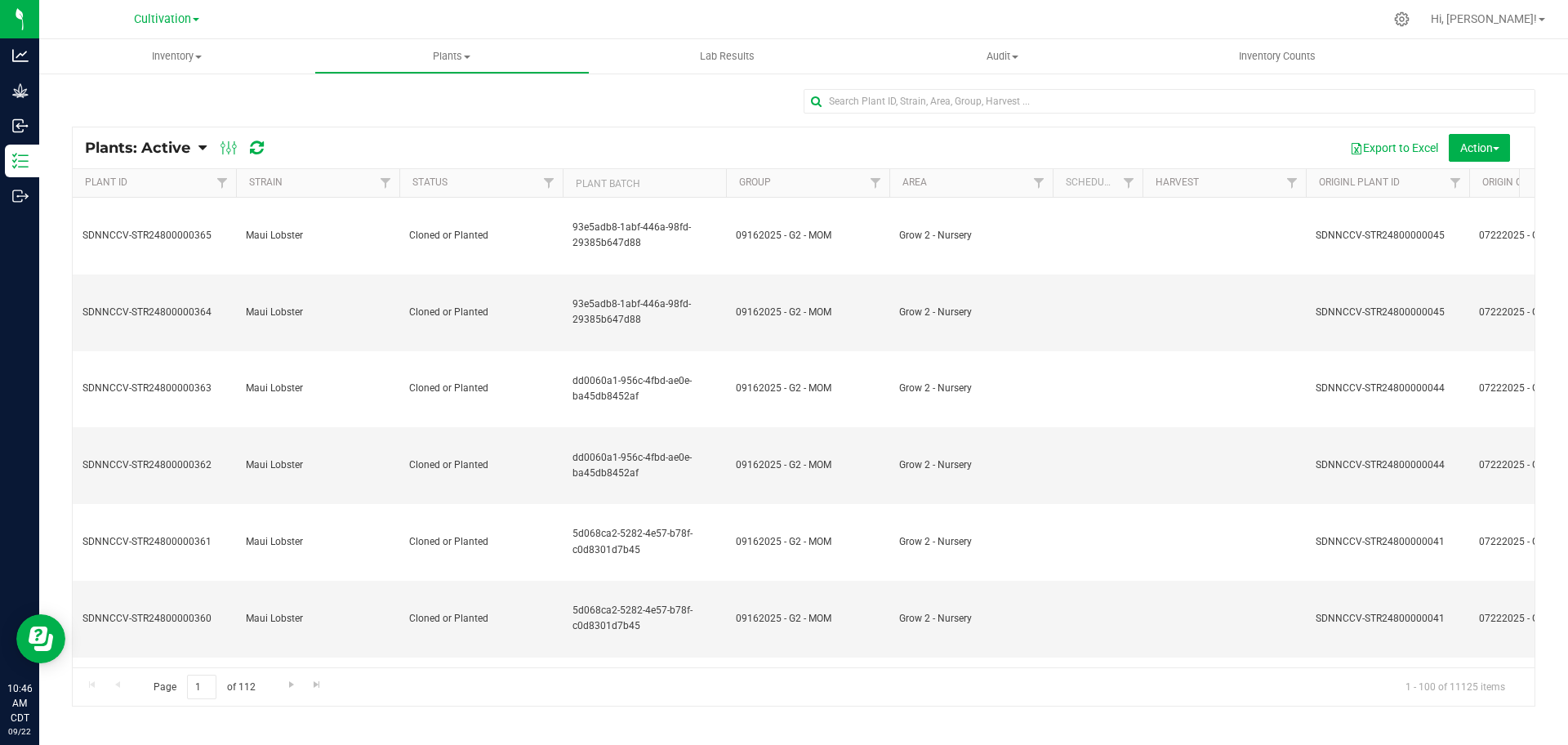
click at [186, 148] on span "Plants: Active" at bounding box center [137, 148] width 105 height 18
click at [150, 250] on span "Plants: Dead" at bounding box center [130, 246] width 67 height 14
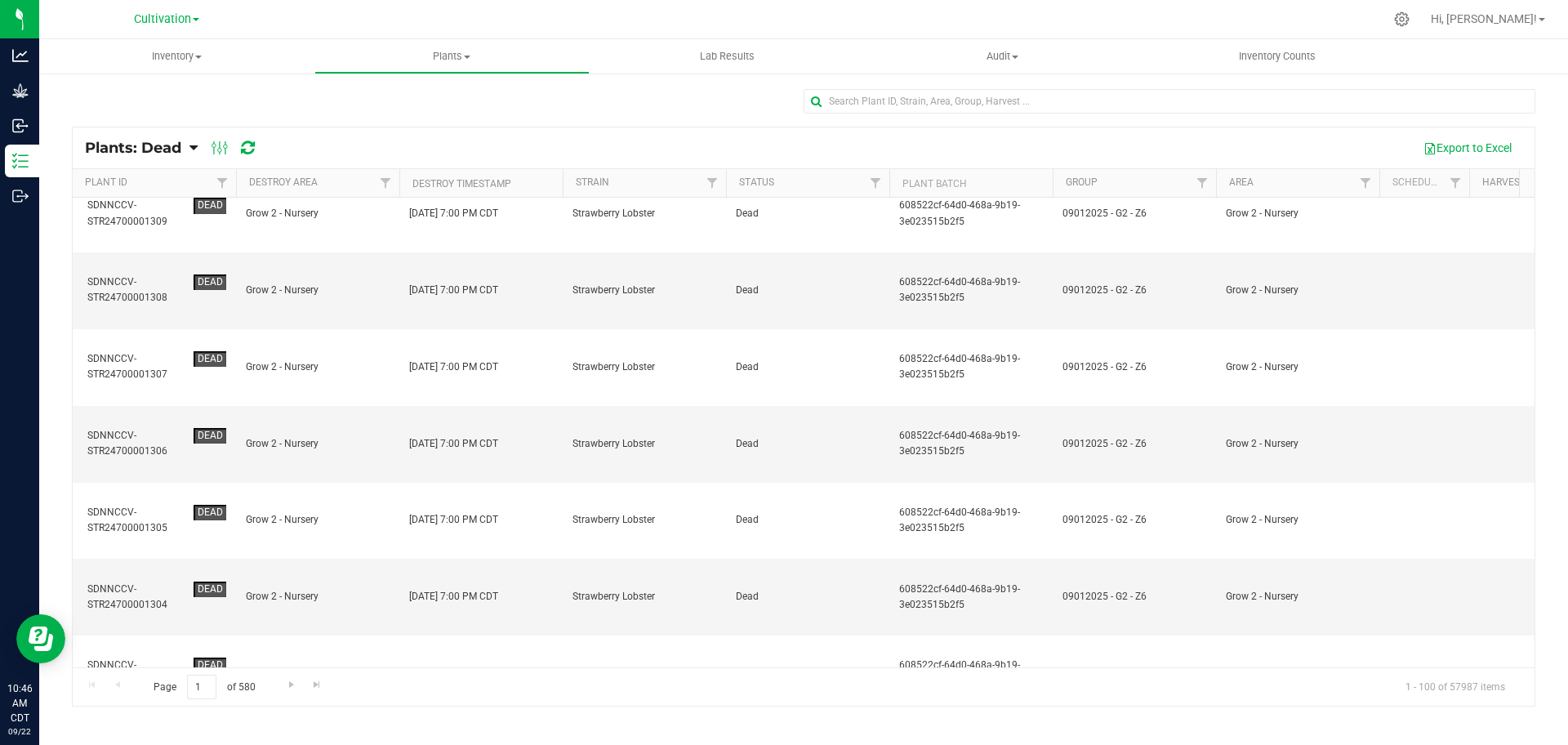
scroll to position [4071, 0]
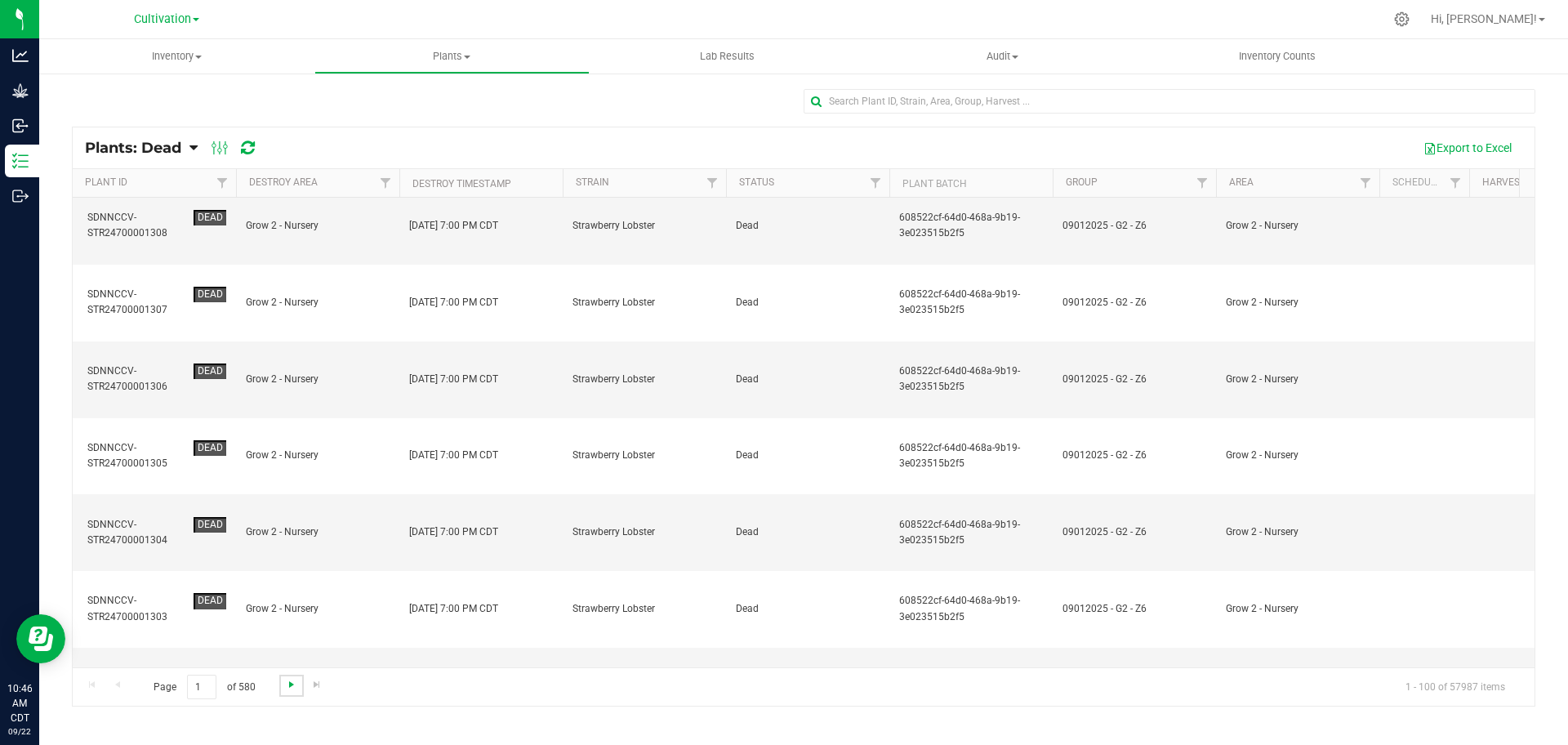
click at [290, 690] on span "Go to the next page" at bounding box center [291, 684] width 13 height 13
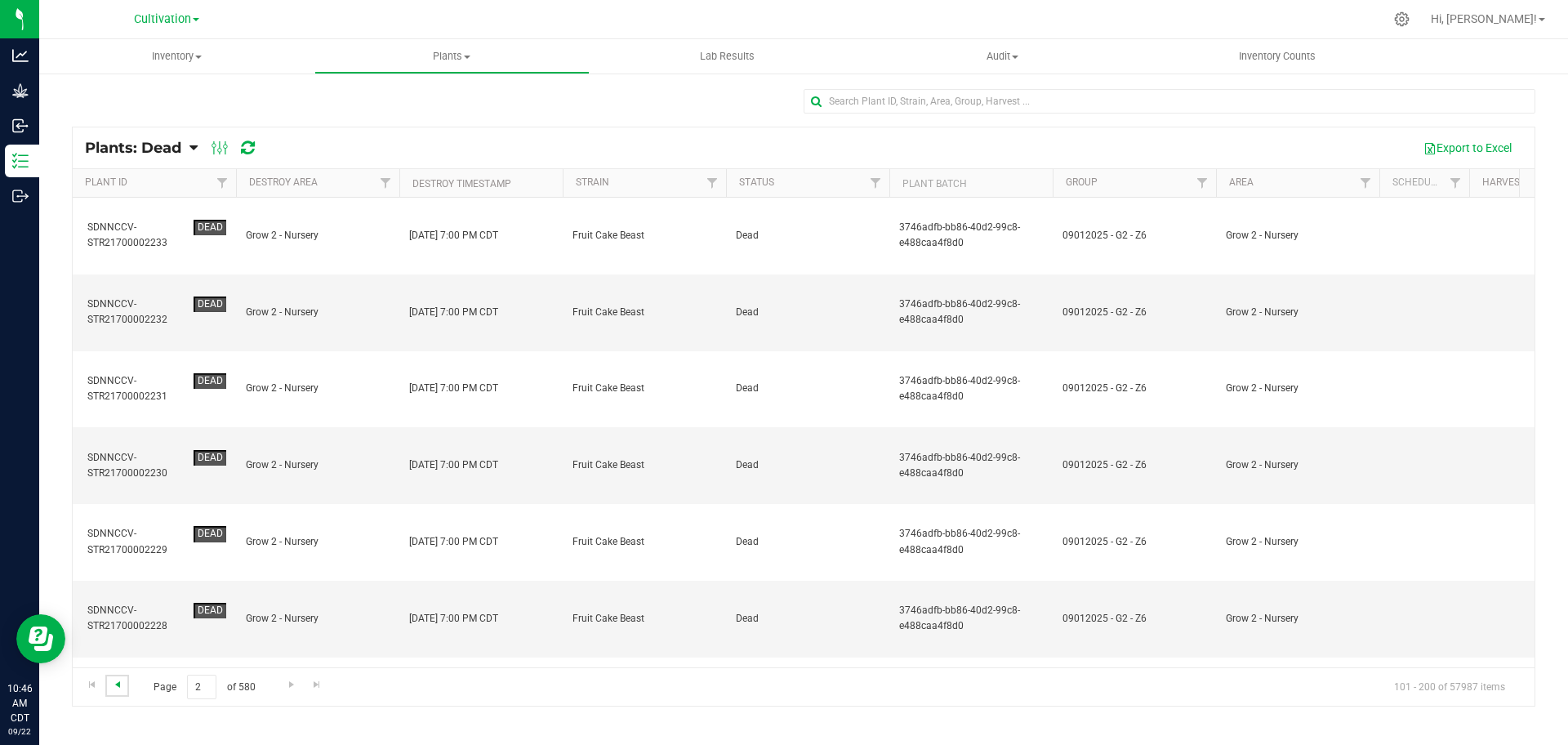
click at [111, 687] on span "Go to the previous page" at bounding box center [117, 684] width 13 height 13
click at [782, 181] on span "Filter" at bounding box center [1202, 183] width 13 height 13
type input "0527"
click at [782, 253] on span "05272025 - G2 - Z3" at bounding box center [1267, 258] width 87 height 10
click at [782, 252] on input "05272025 - G2 - Z3" at bounding box center [1210, 258] width 10 height 10
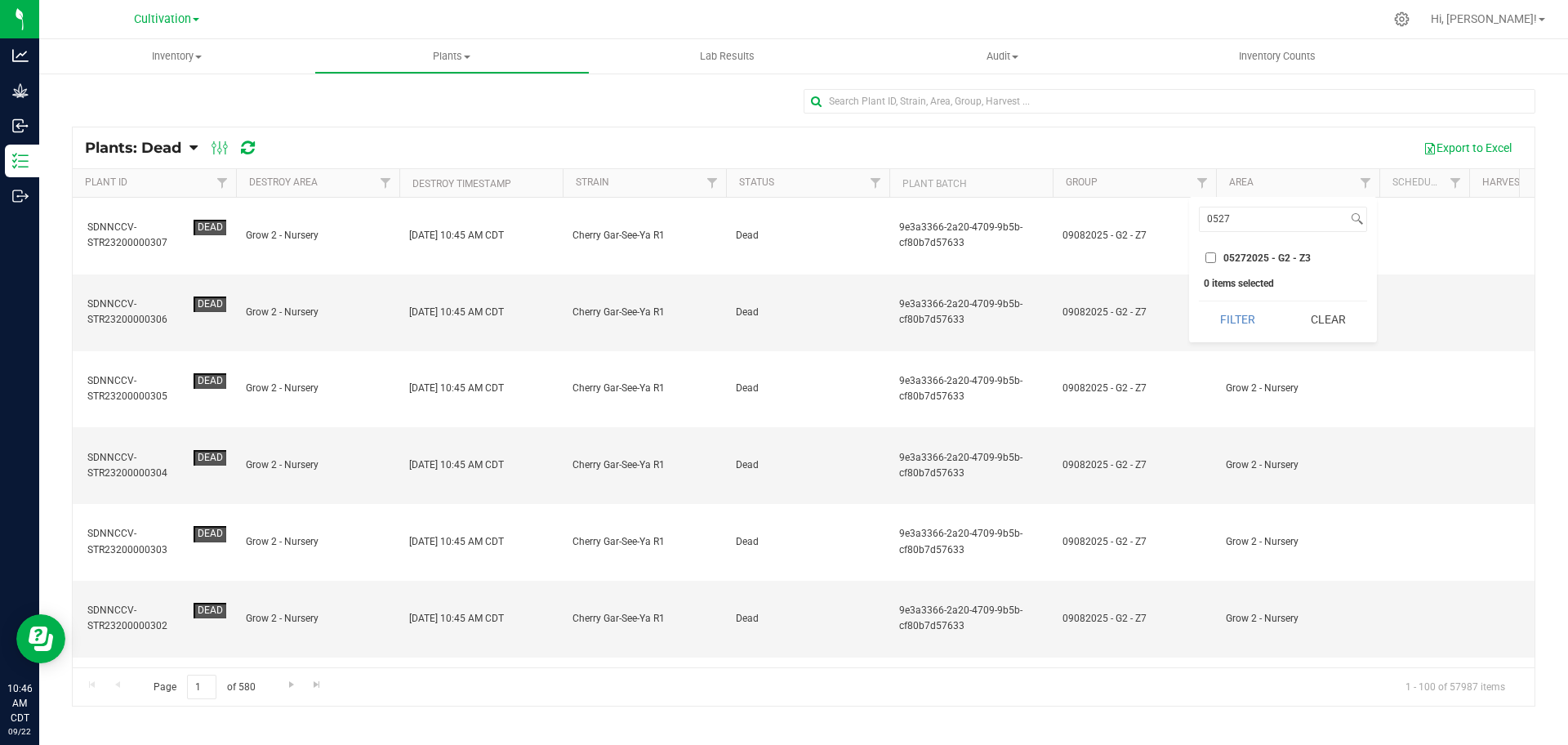
checkbox input "true"
click at [782, 322] on button "Filter" at bounding box center [1238, 319] width 78 height 36
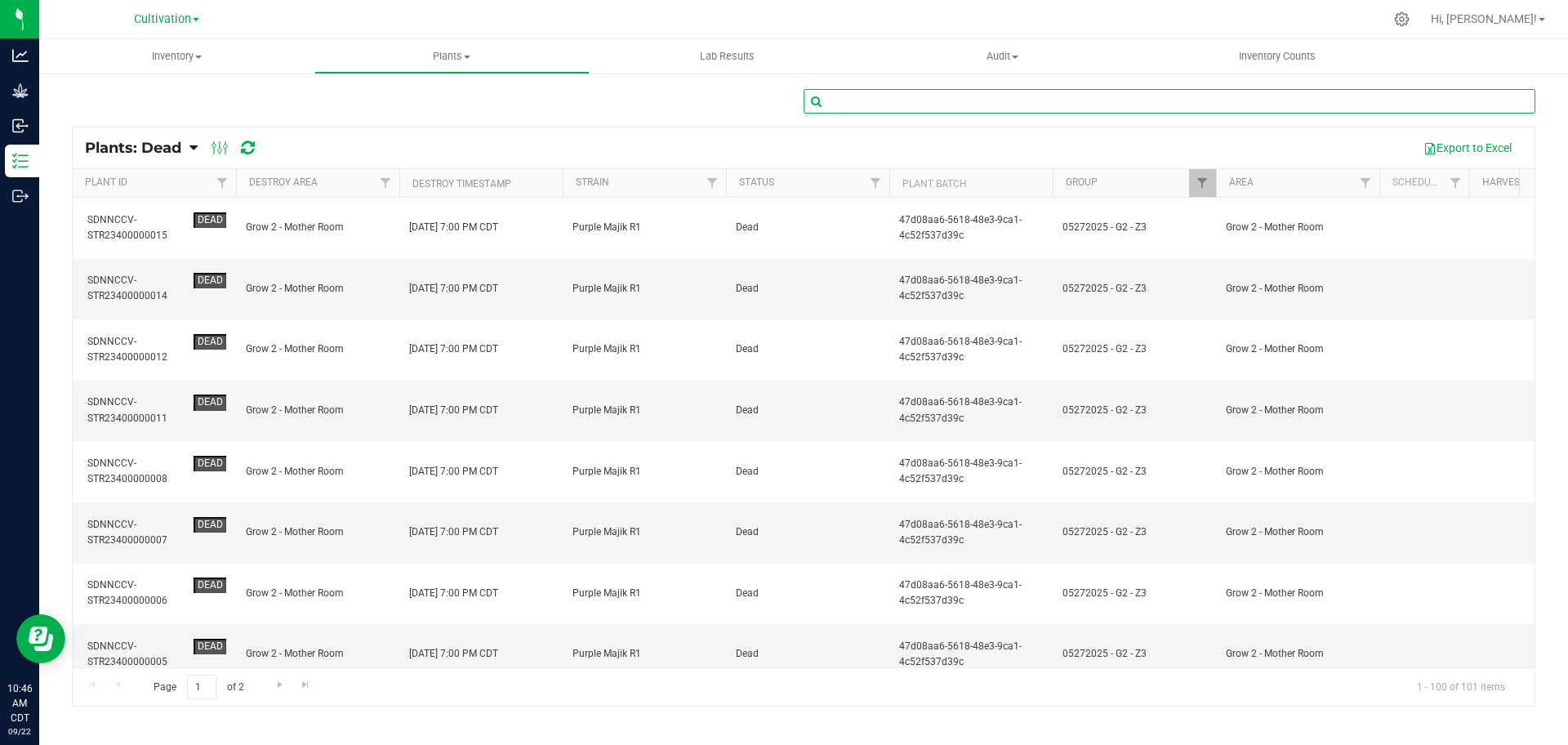
click at [782, 98] on input "text" at bounding box center [1169, 101] width 732 height 24
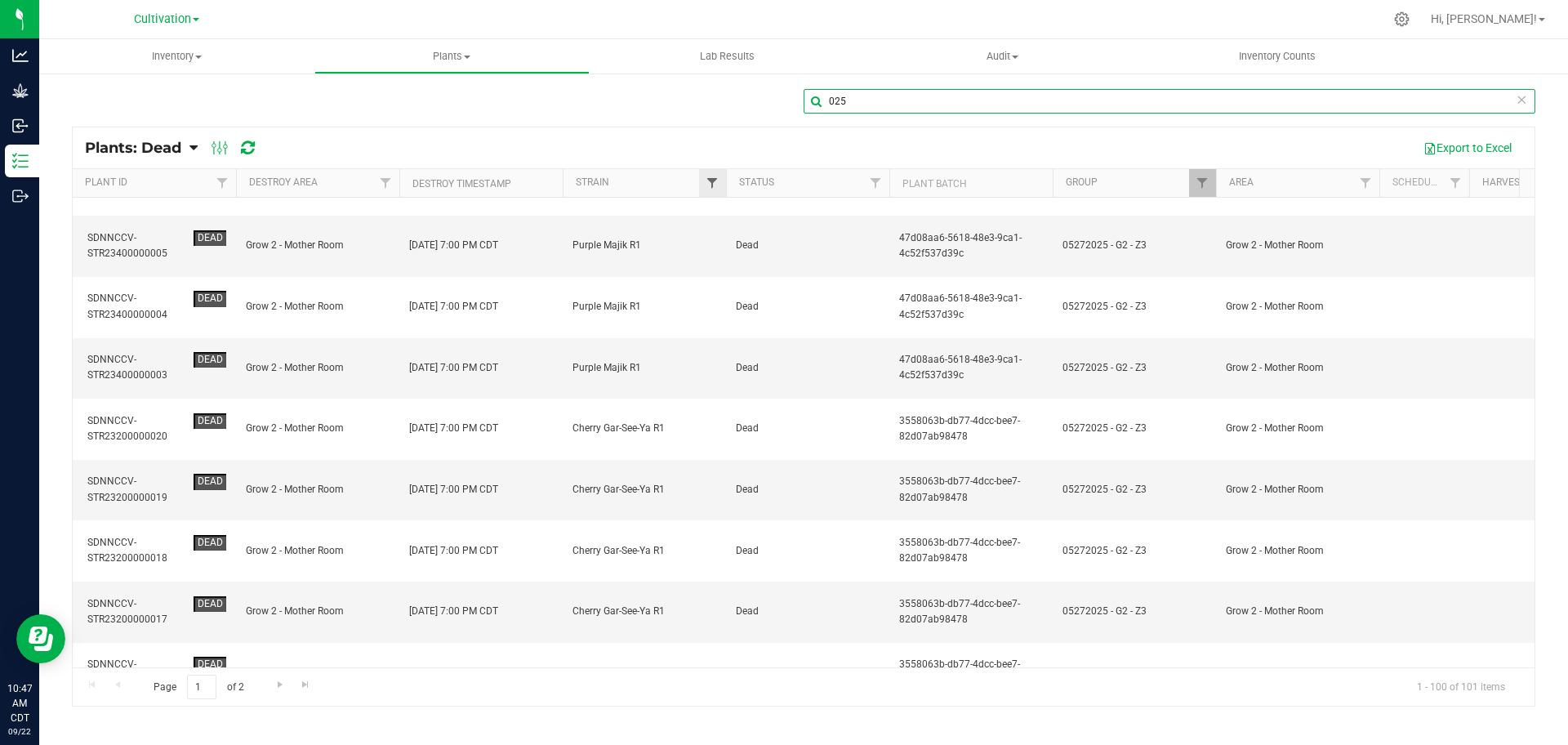
type input "025"
click at [719, 178] on span "Filter" at bounding box center [712, 183] width 13 height 13
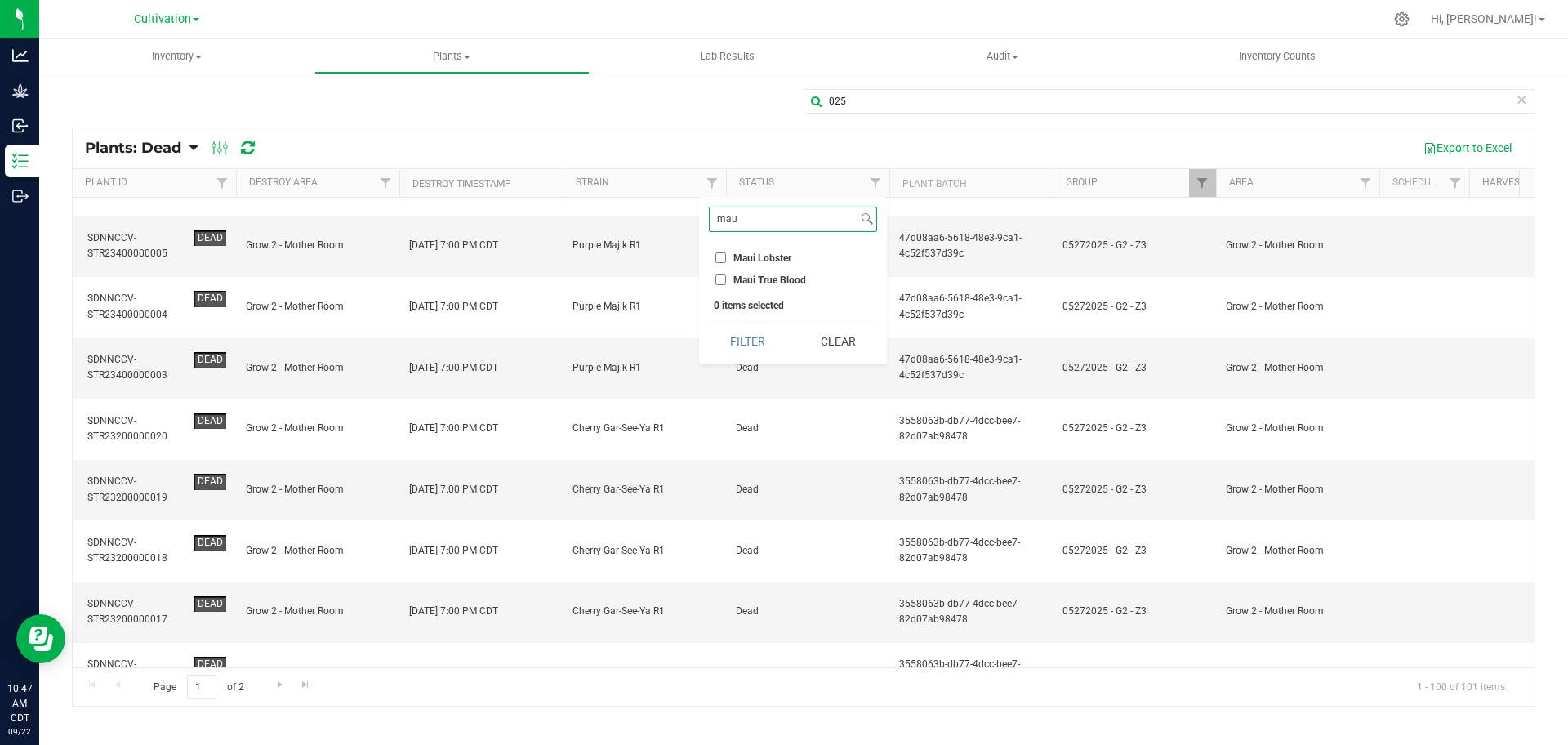
type input "mau"
click at [774, 253] on span "Maui Lobster" at bounding box center [762, 258] width 58 height 10
click at [726, 252] on input "Maui Lobster" at bounding box center [720, 258] width 10 height 10
checkbox input "true"
click at [773, 331] on button "Filter" at bounding box center [748, 341] width 78 height 36
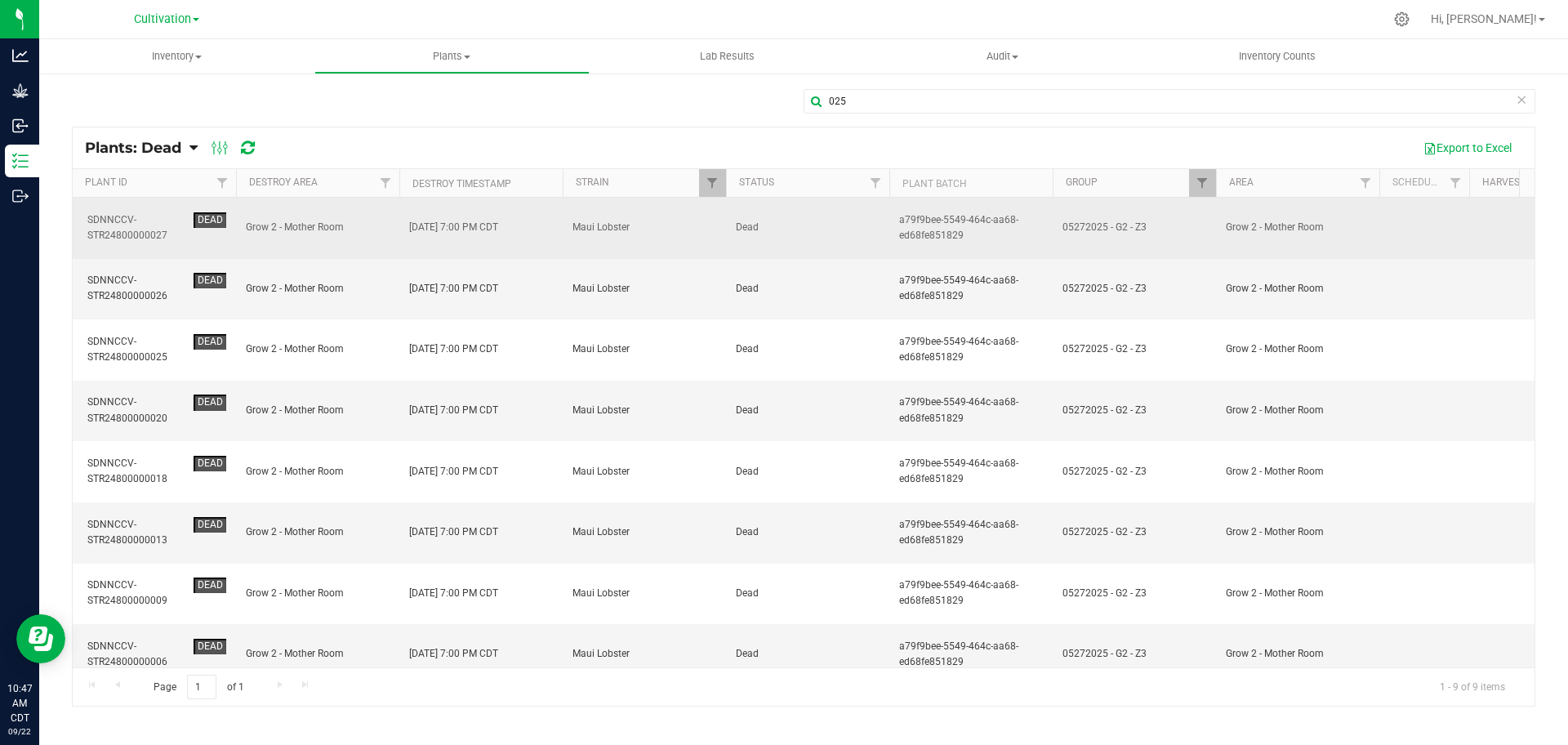
click at [782, 232] on td "Dead" at bounding box center [807, 228] width 164 height 61
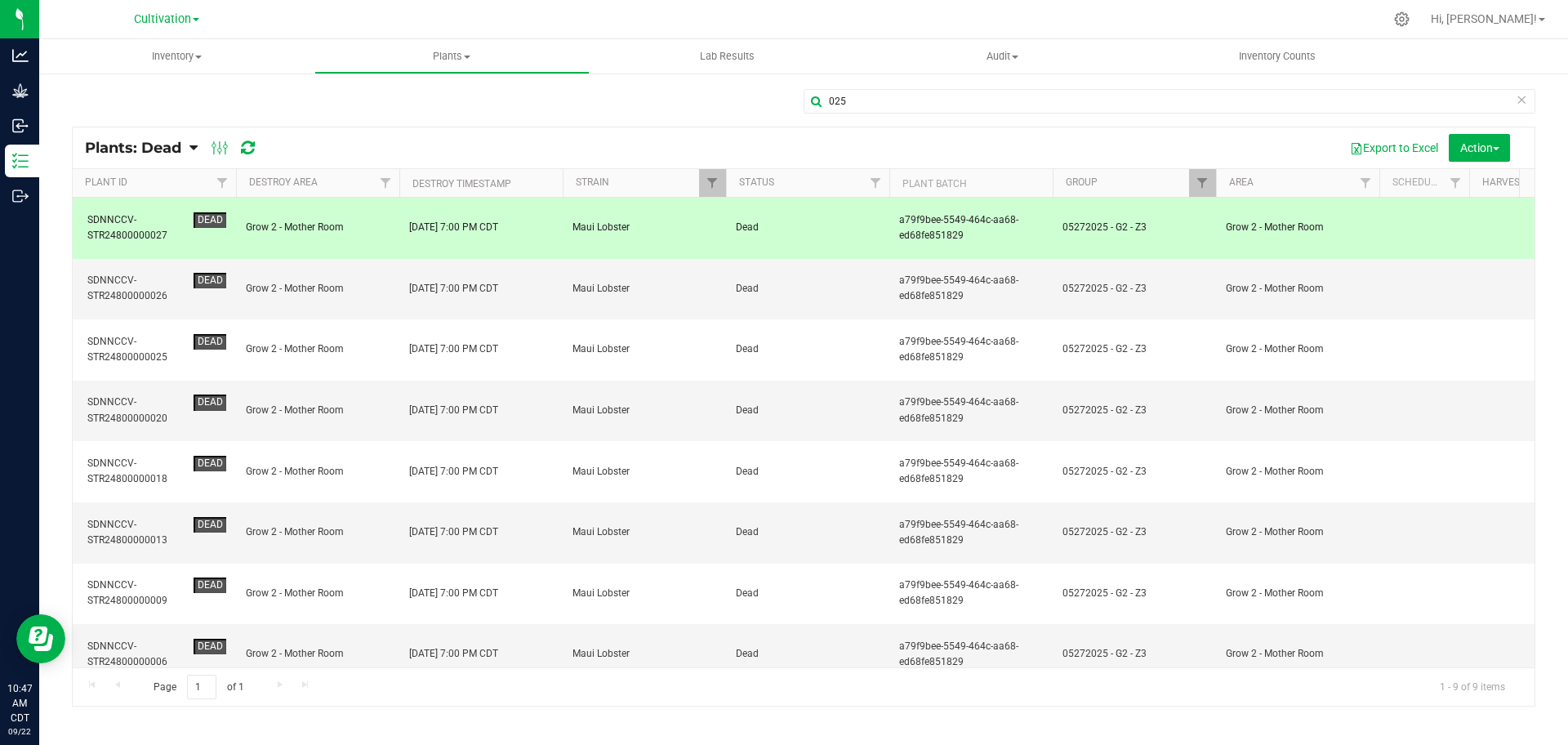
click at [782, 223] on span "Dead" at bounding box center [807, 228] width 144 height 16
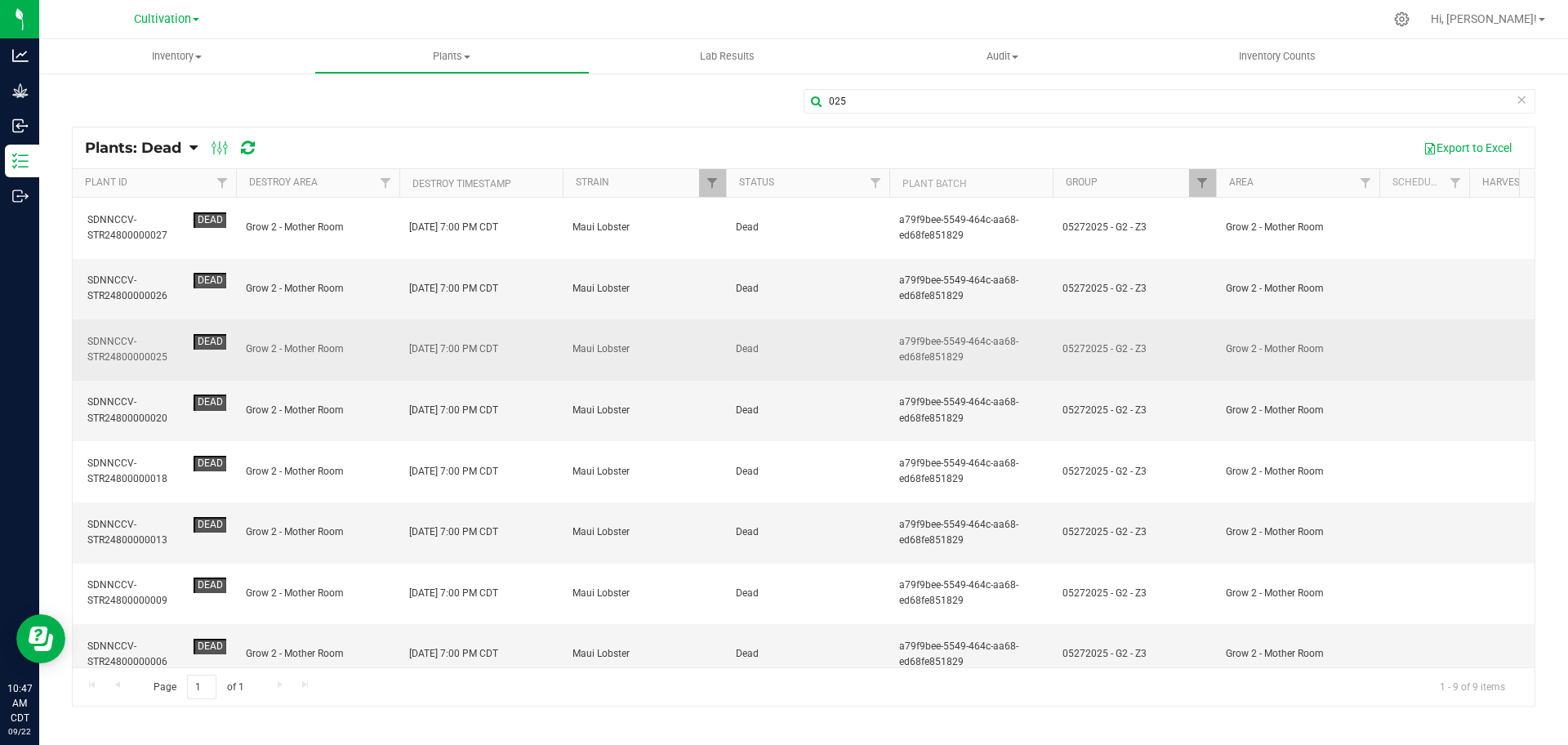
click at [756, 319] on td "Dead" at bounding box center [807, 350] width 164 height 61
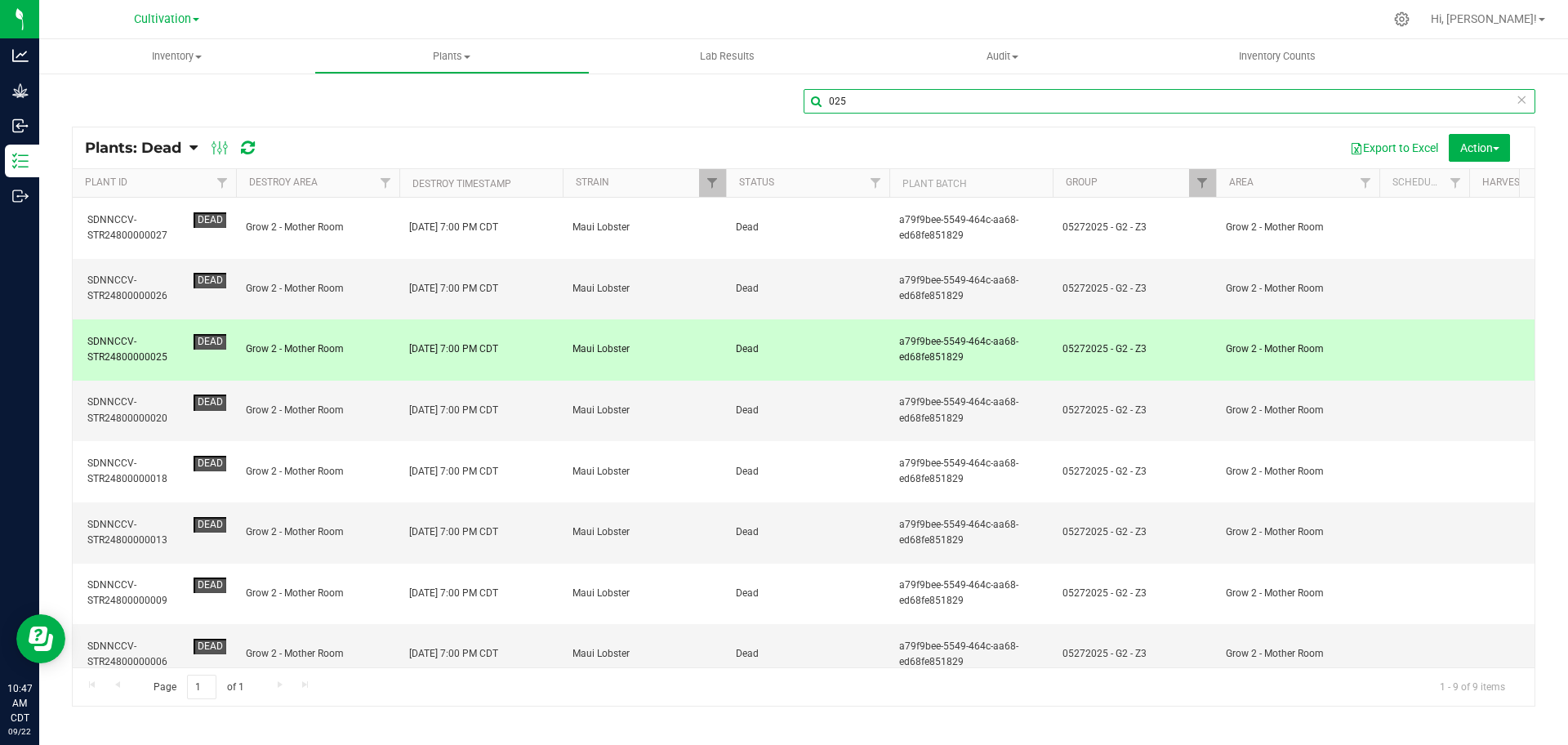
click at [782, 109] on input "025" at bounding box center [1169, 101] width 732 height 24
drag, startPoint x: 641, startPoint y: 650, endPoint x: 680, endPoint y: 646, distance: 39.2
click at [680, 646] on div "SDNNCCV-STR24800000027 Dead Grow 2 - Mother Room [DATE] 7:00 PM CDT Maui Lobste…" at bounding box center [804, 433] width 1462 height 470
click at [782, 100] on input "025" at bounding box center [1169, 101] width 732 height 24
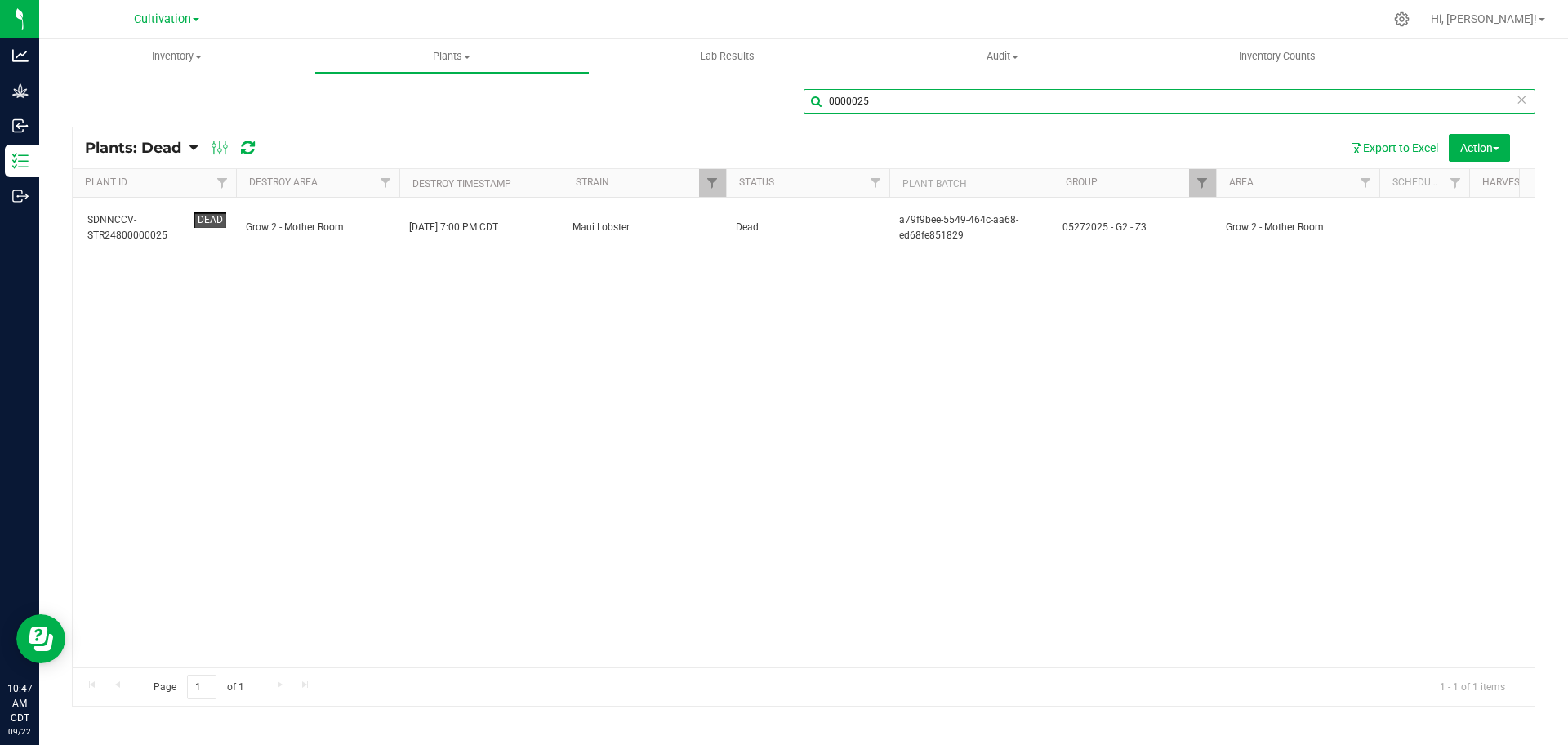
type input "0000025"
click at [644, 96] on div "0000025" at bounding box center [804, 107] width 1464 height 37
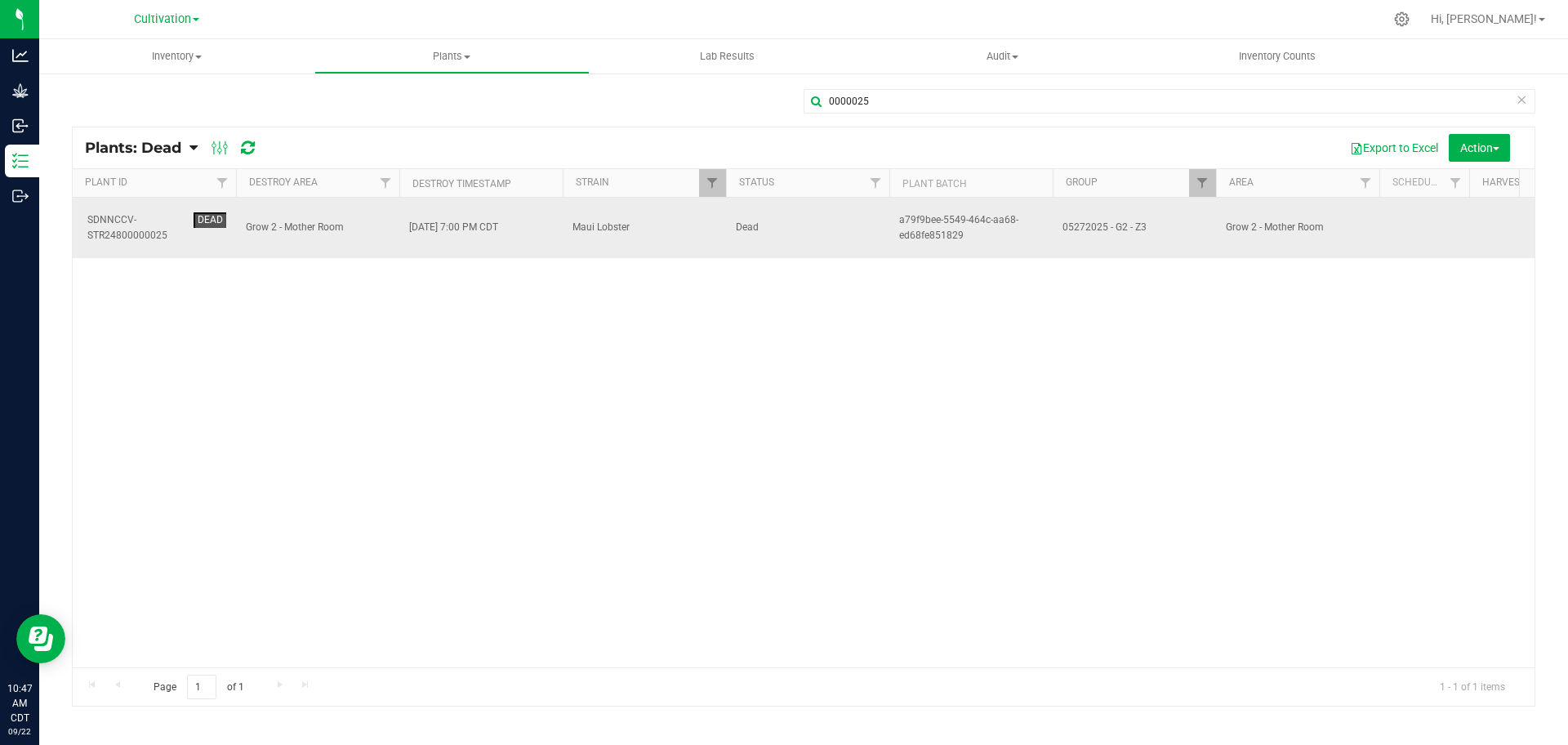
click at [651, 227] on span "Maui Lobster" at bounding box center [644, 228] width 144 height 16
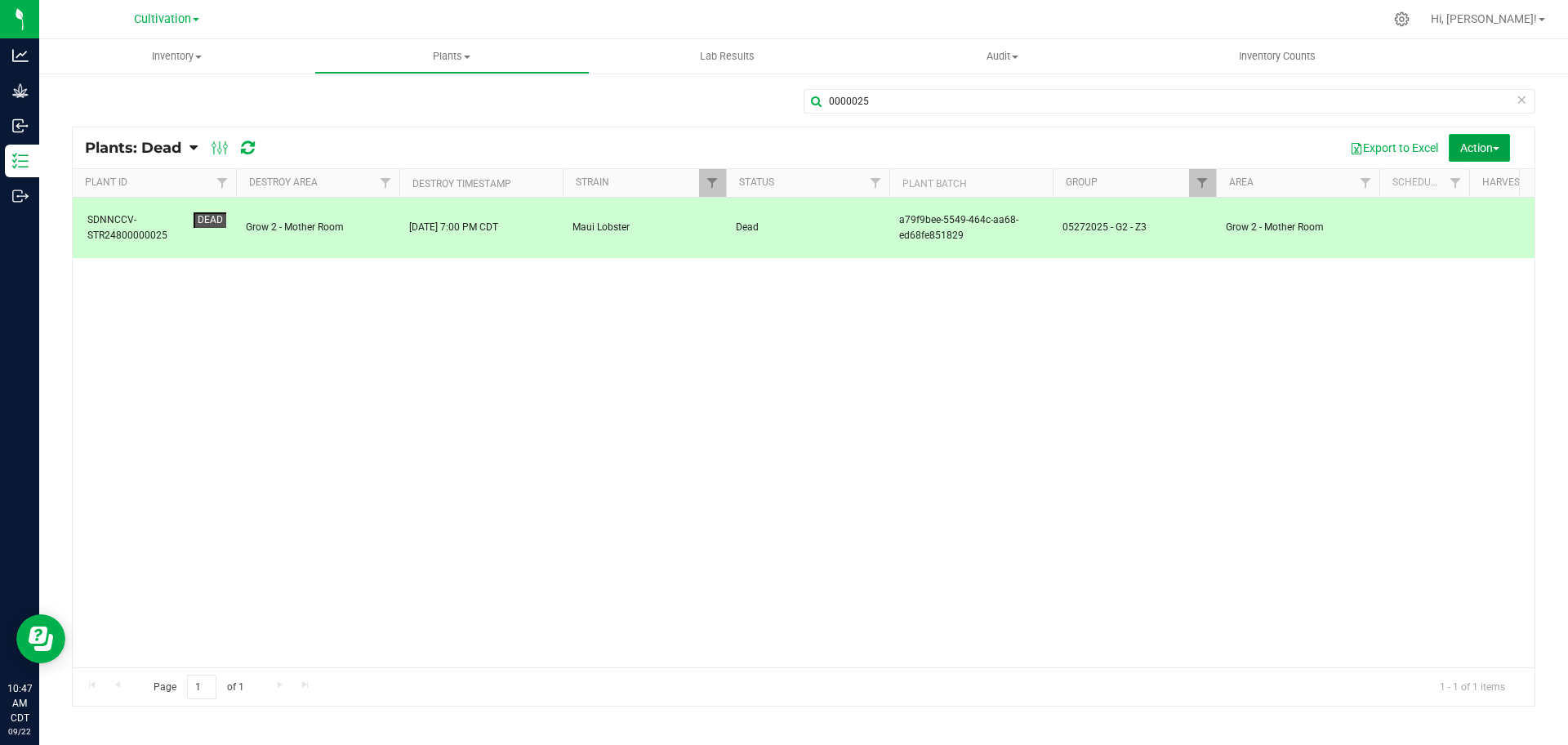
click at [782, 145] on span "Action" at bounding box center [1479, 147] width 39 height 13
click at [782, 182] on span "Revive plants" at bounding box center [1461, 185] width 64 height 13
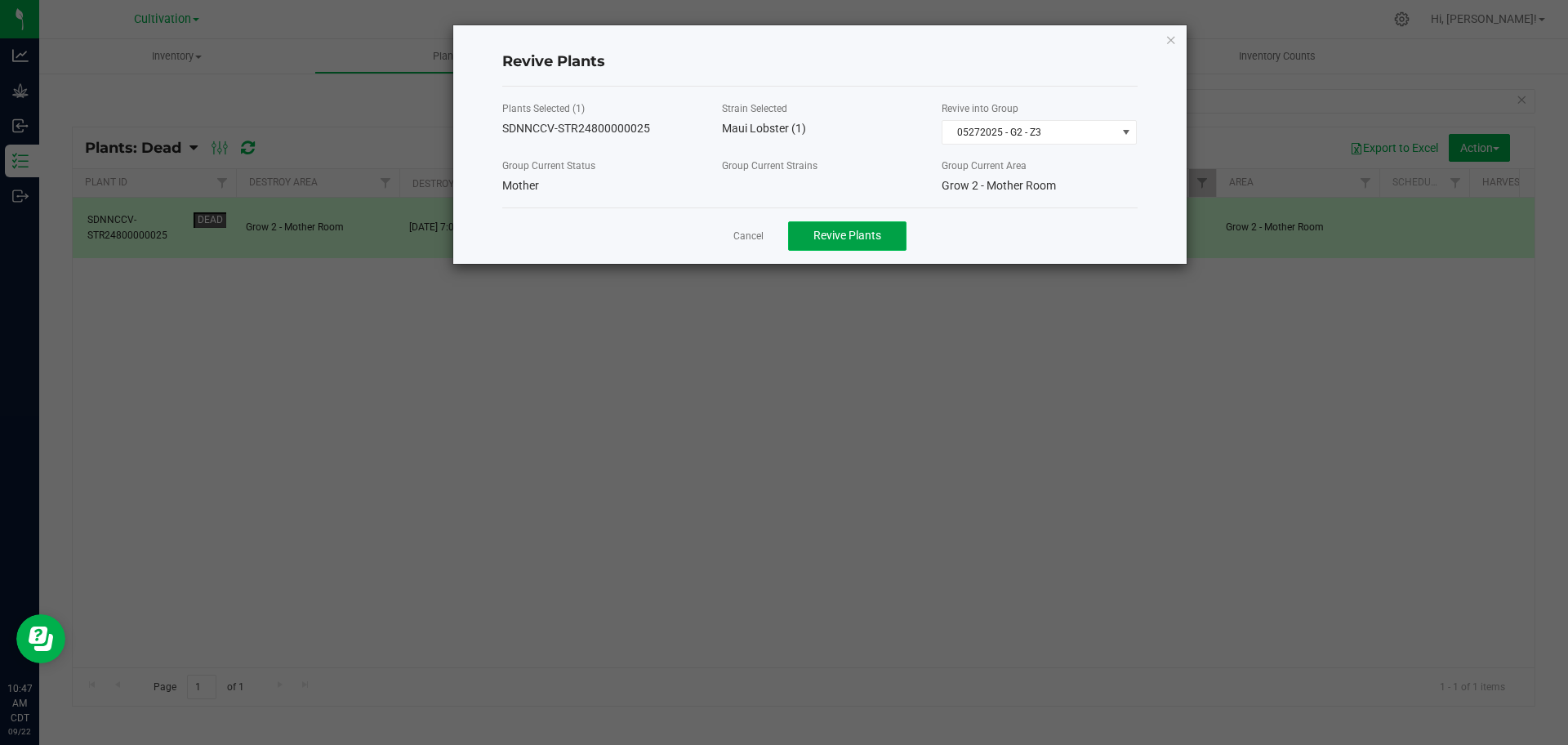
click at [782, 238] on span "Revive Plants" at bounding box center [848, 235] width 68 height 13
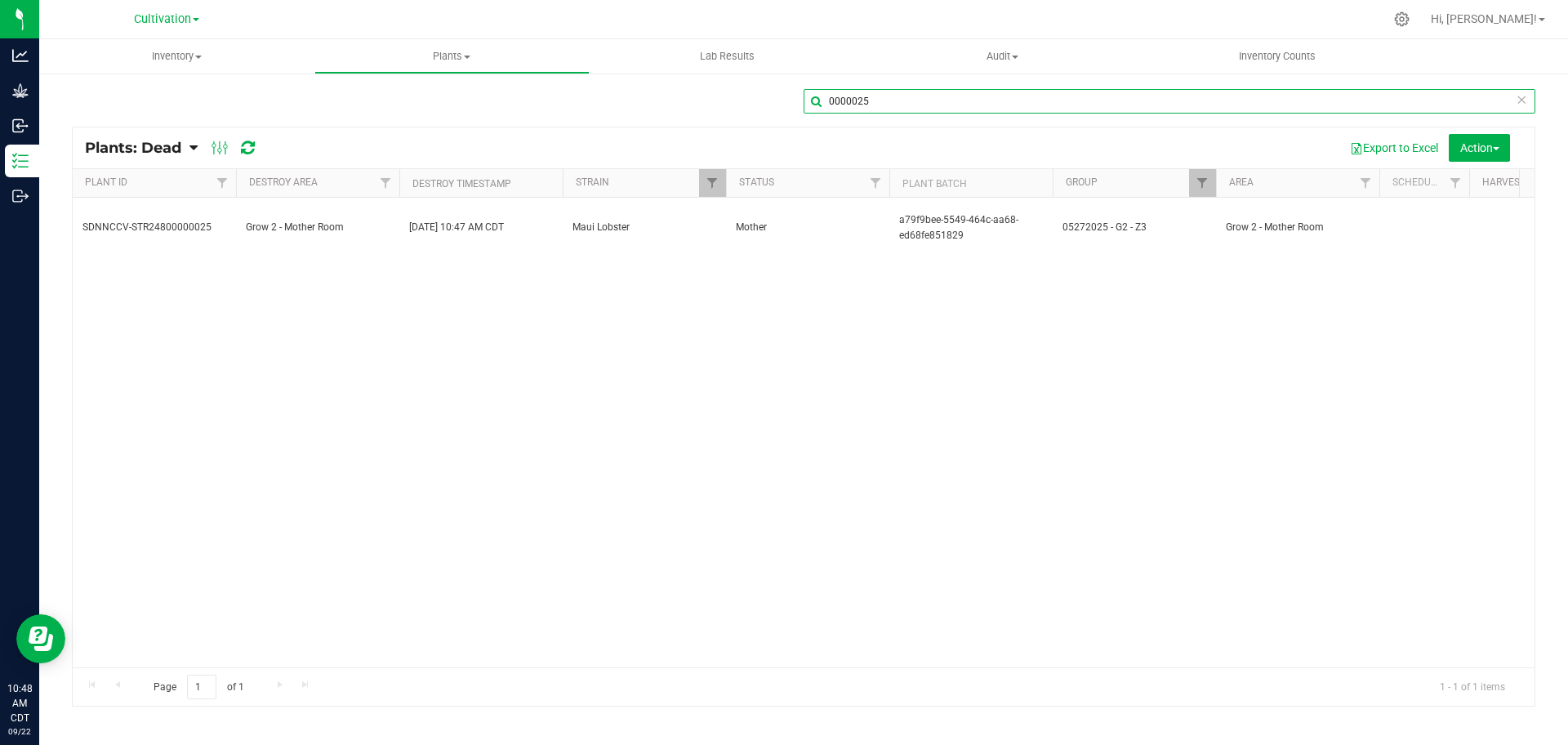
click at [782, 103] on input "0000025" at bounding box center [1169, 101] width 732 height 24
click at [710, 184] on span "Filter" at bounding box center [712, 183] width 13 height 13
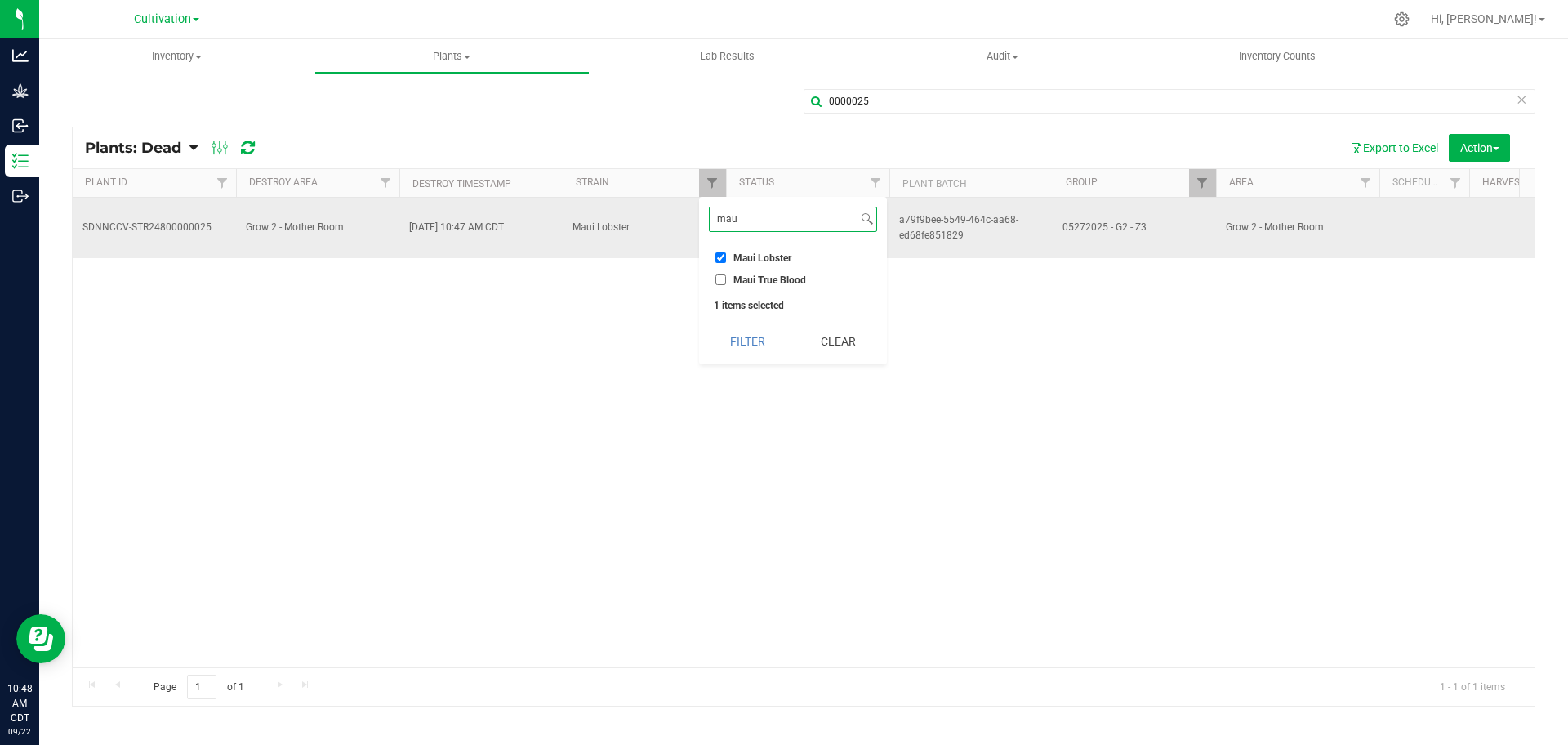
drag, startPoint x: 766, startPoint y: 220, endPoint x: 688, endPoint y: 213, distance: 78.3
click at [688, 213] on body "Analytics Grow Inbound Inventory Outbound 10:48 AM CDT [DATE] 09/22 Cultivation…" at bounding box center [784, 372] width 1568 height 745
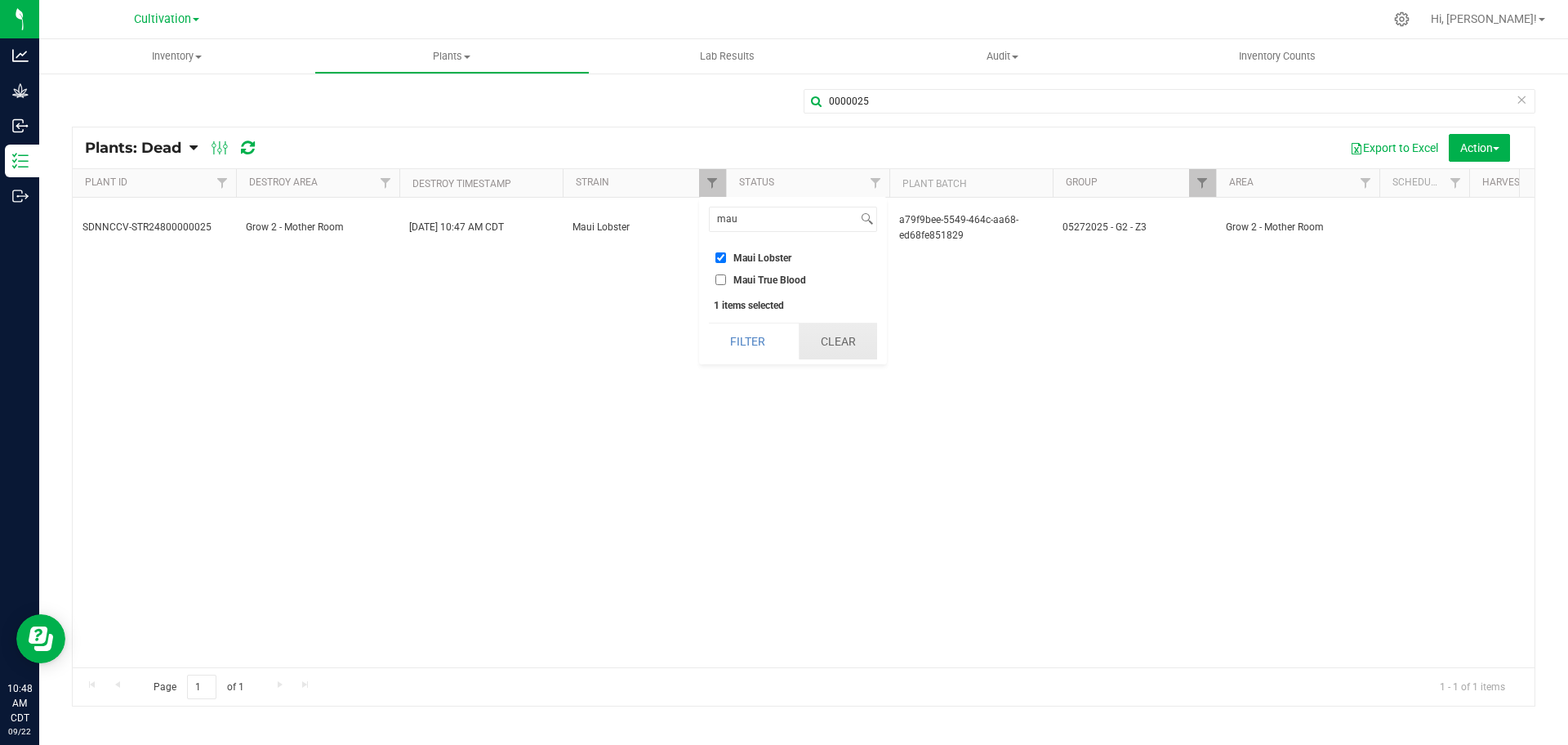
click at [782, 333] on button "Clear" at bounding box center [838, 341] width 78 height 36
click at [719, 179] on span "Filter" at bounding box center [712, 183] width 13 height 13
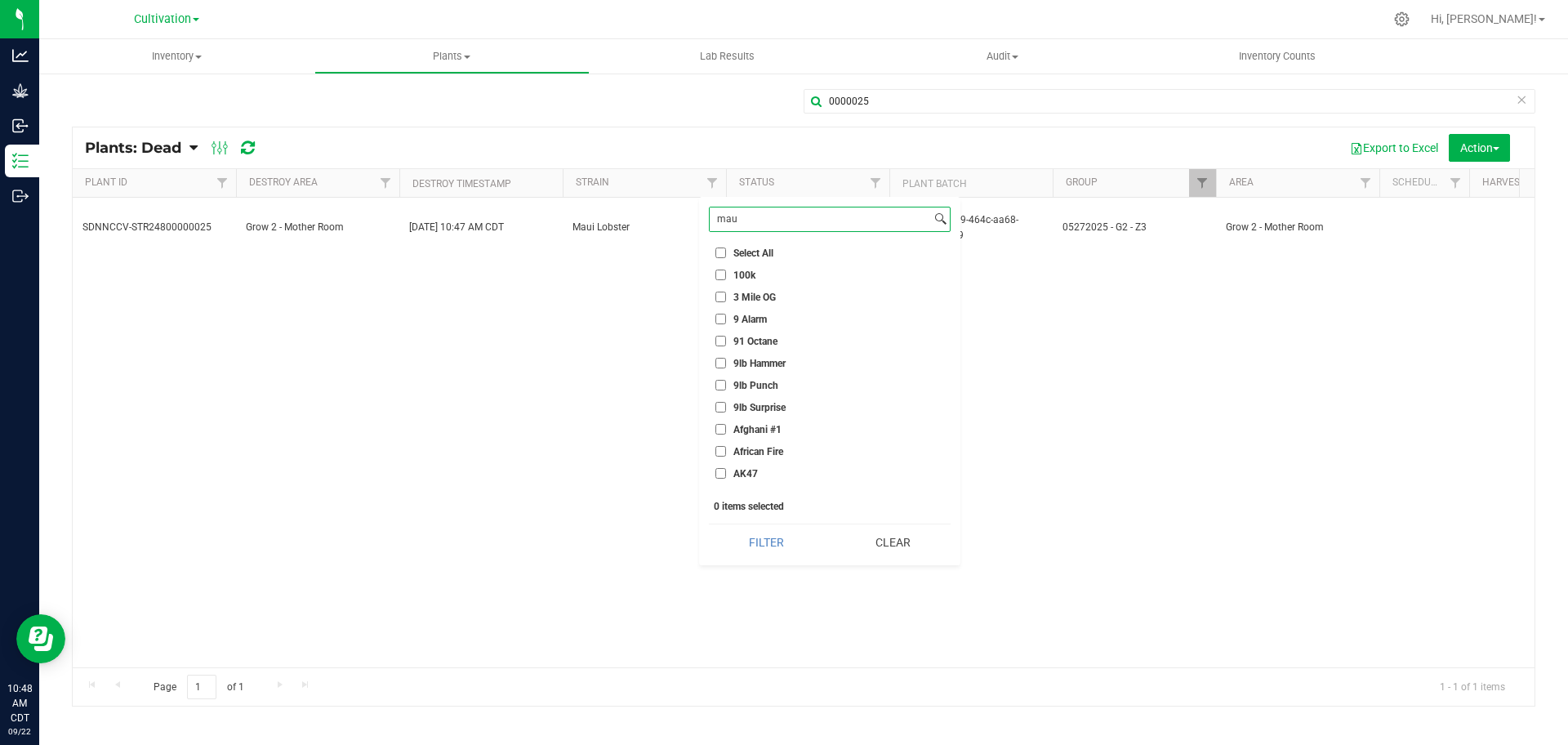
click at [745, 225] on input "mau" at bounding box center [821, 218] width 221 height 23
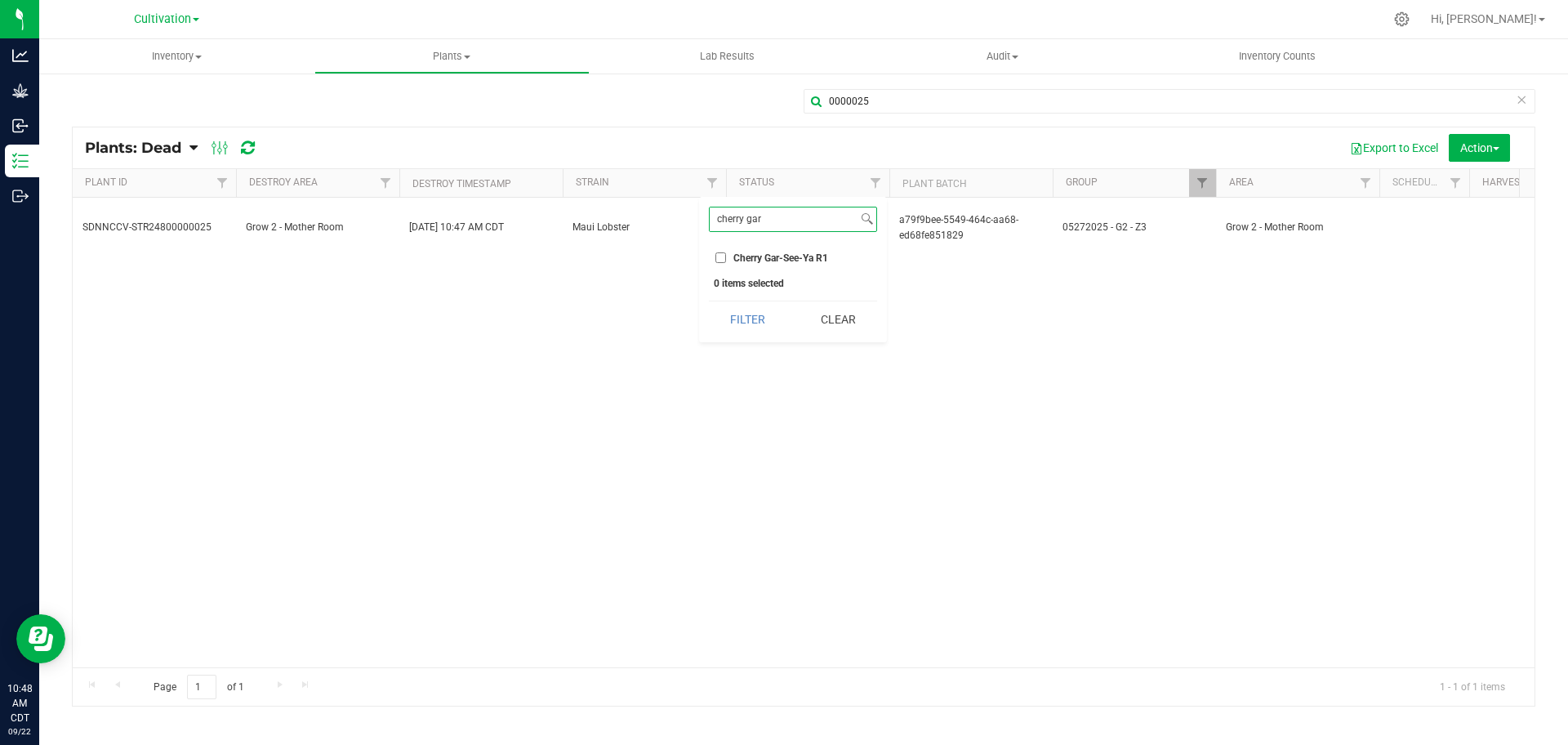
type input "cherry gar"
click at [774, 262] on span "Cherry Gar-See-Ya R1" at bounding box center [781, 258] width 95 height 10
click at [726, 262] on input "Cherry Gar-See-Ya R1" at bounding box center [720, 258] width 10 height 10
checkbox input "true"
click at [782, 313] on button "Filter" at bounding box center [748, 319] width 78 height 36
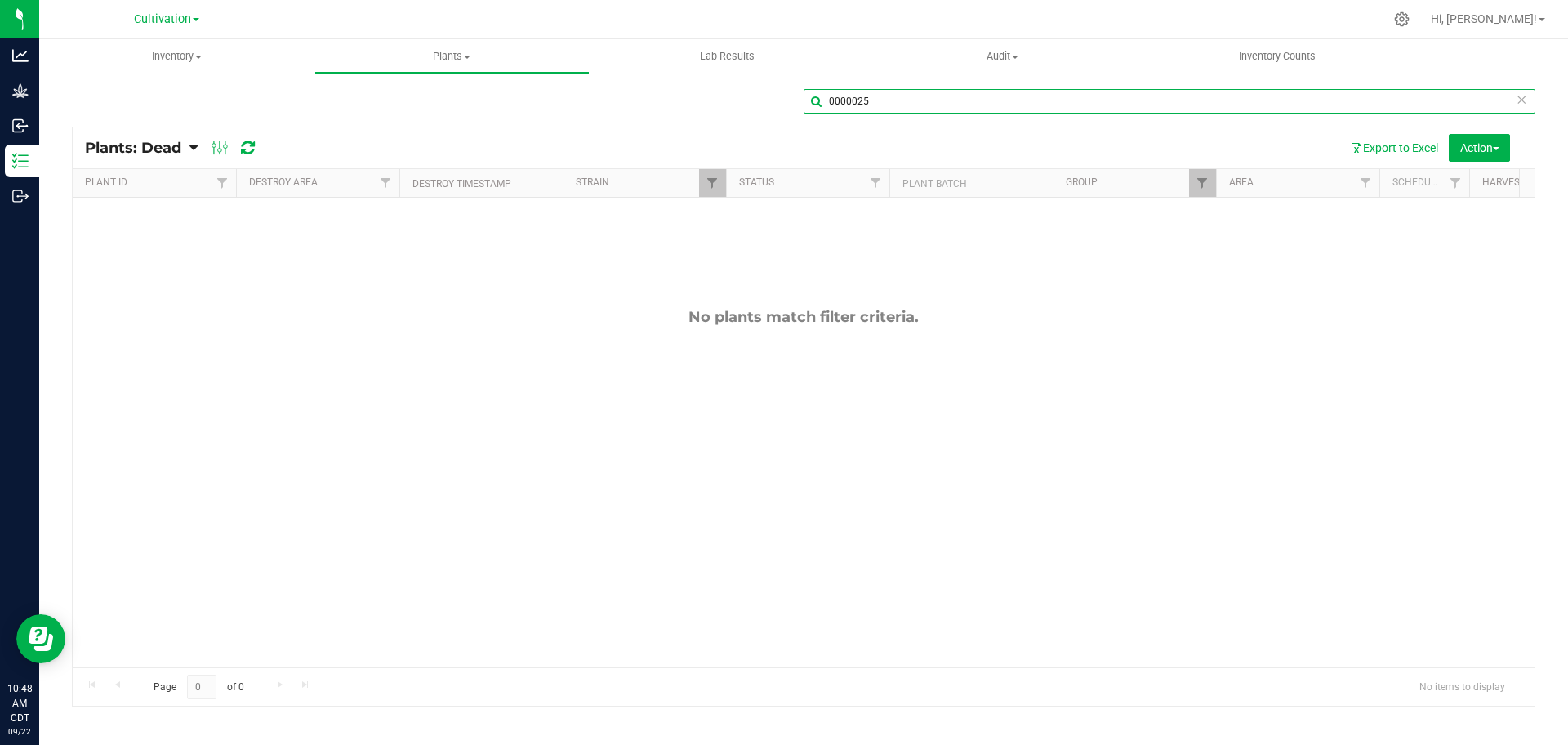
drag, startPoint x: 948, startPoint y: 106, endPoint x: 649, endPoint y: 125, distance: 299.6
click at [643, 125] on div "0000025" at bounding box center [804, 107] width 1464 height 37
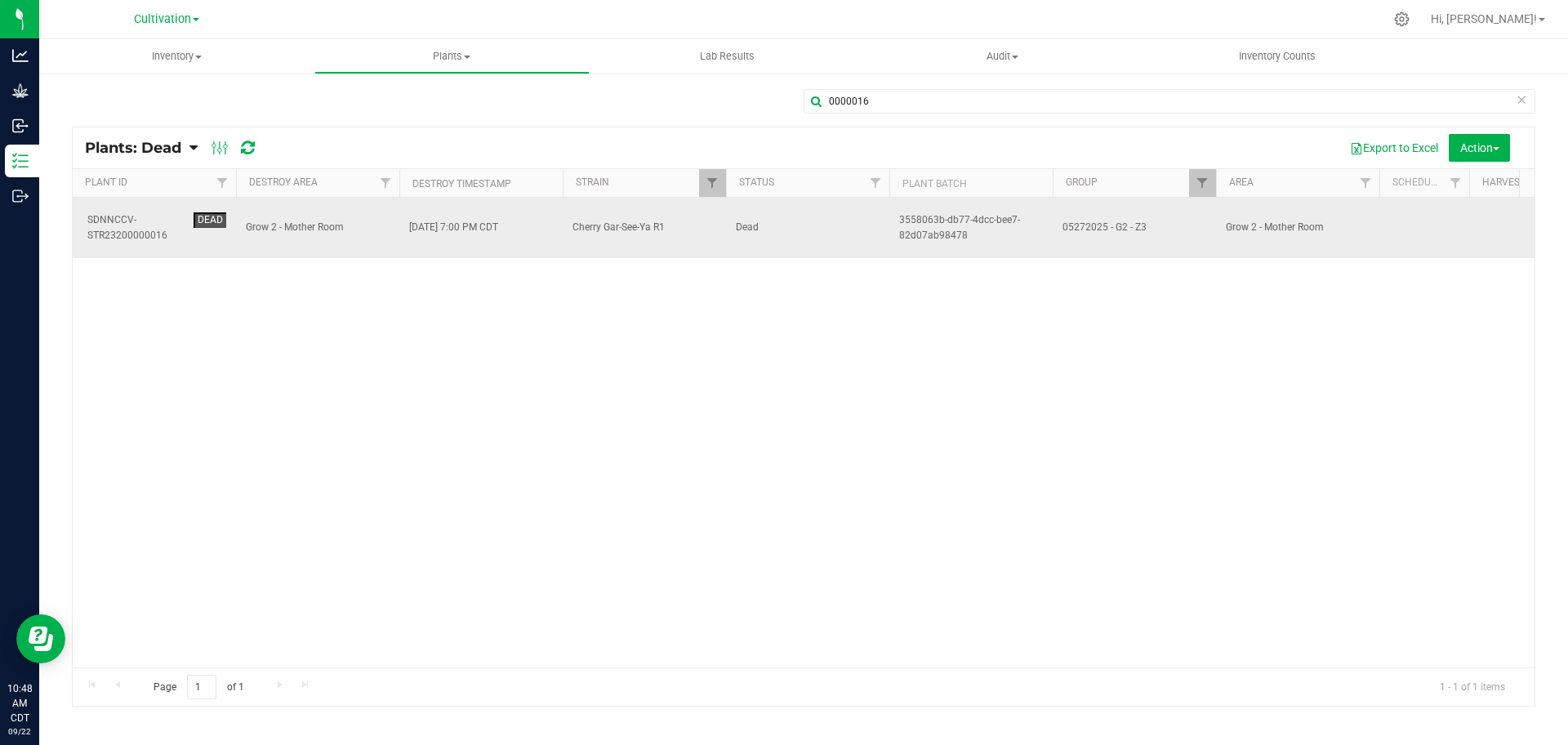
click at [782, 220] on span "Dead" at bounding box center [807, 228] width 144 height 16
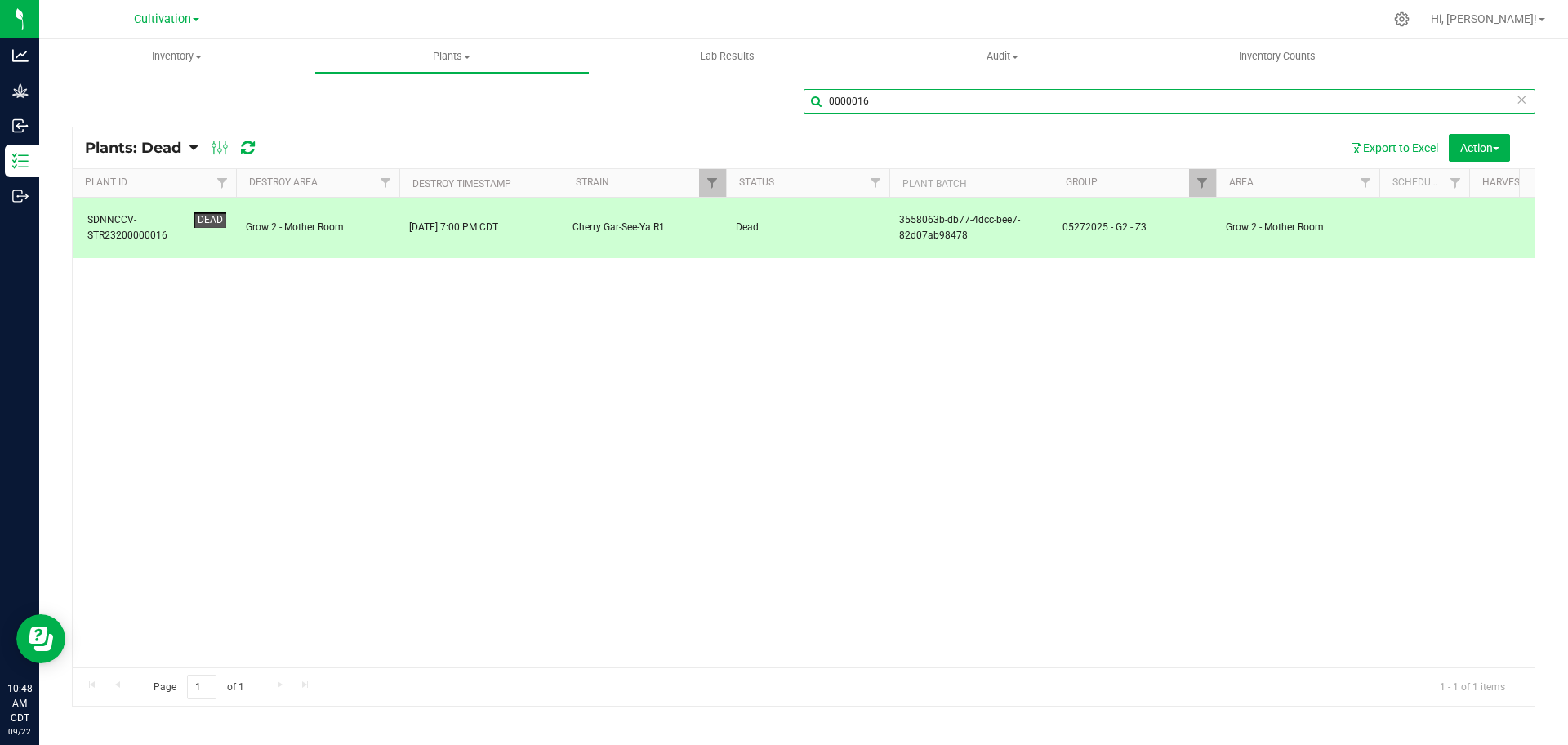
drag, startPoint x: 922, startPoint y: 97, endPoint x: 733, endPoint y: 112, distance: 189.6
click at [733, 112] on div "0000016" at bounding box center [804, 107] width 1464 height 37
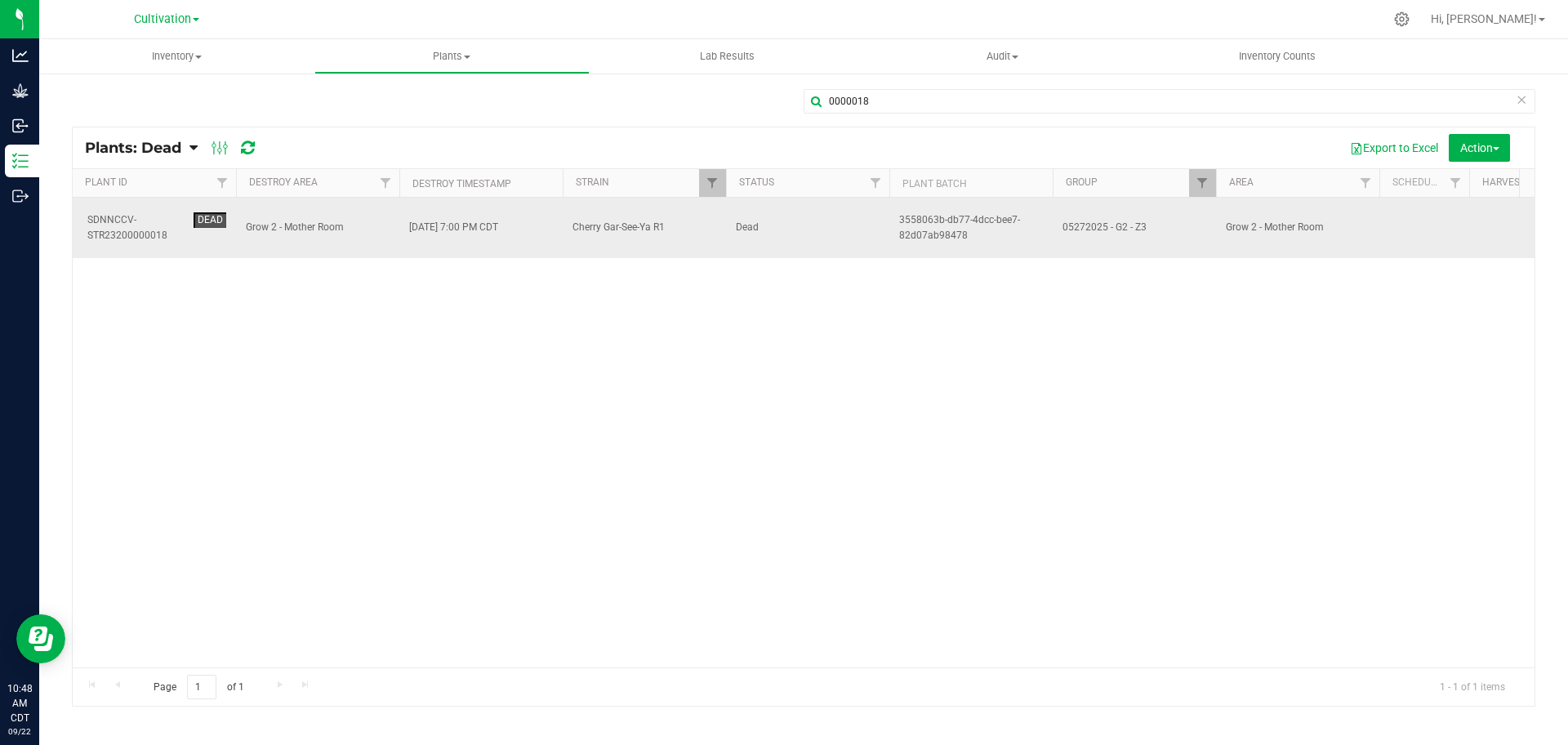
click at [782, 221] on span "Dead" at bounding box center [807, 228] width 144 height 16
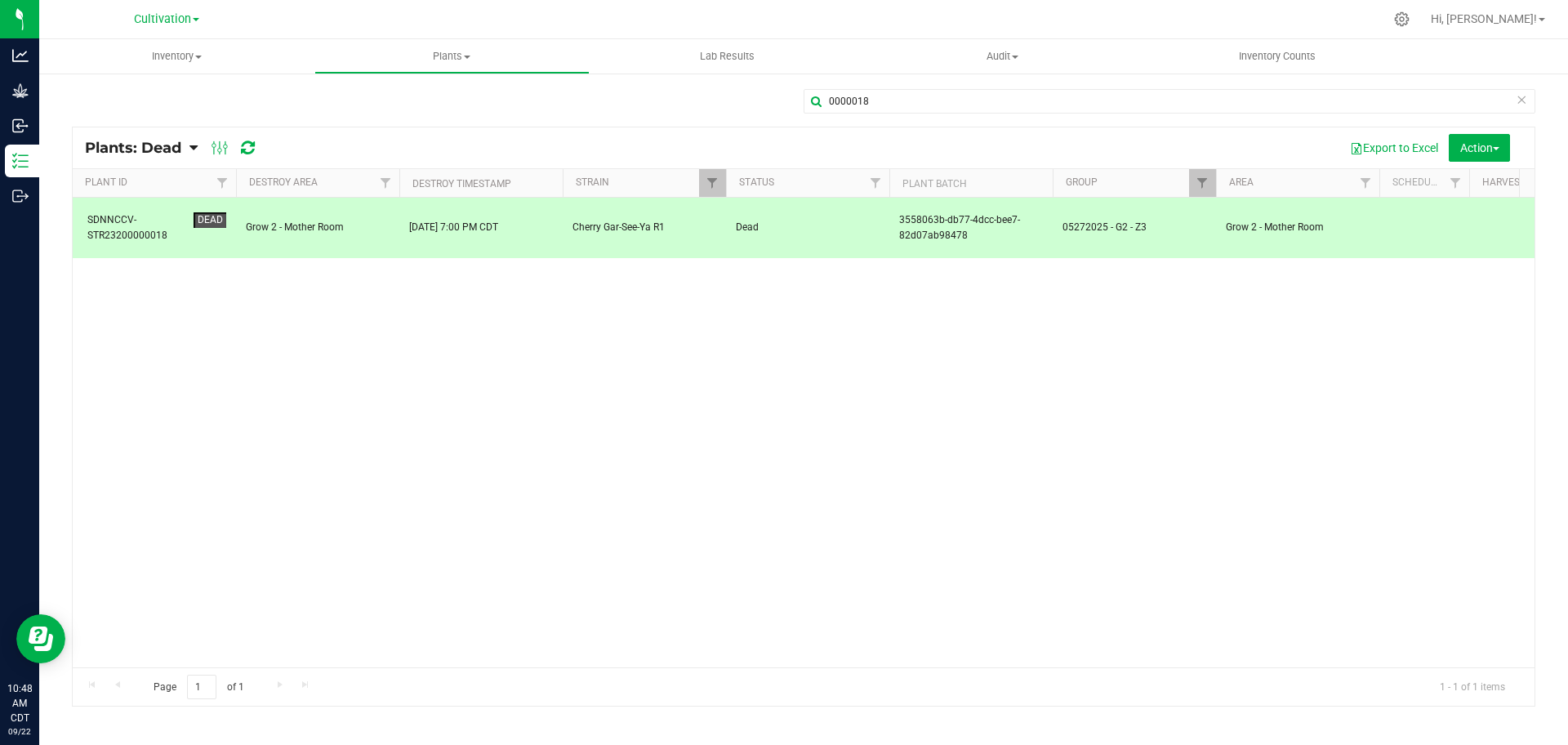
click at [782, 88] on div "0000018 Plants: Dead Plants: Active Plants: Harvested Plants: Dead" at bounding box center [804, 397] width 1464 height 619
click at [782, 107] on input "0000018" at bounding box center [1169, 101] width 732 height 24
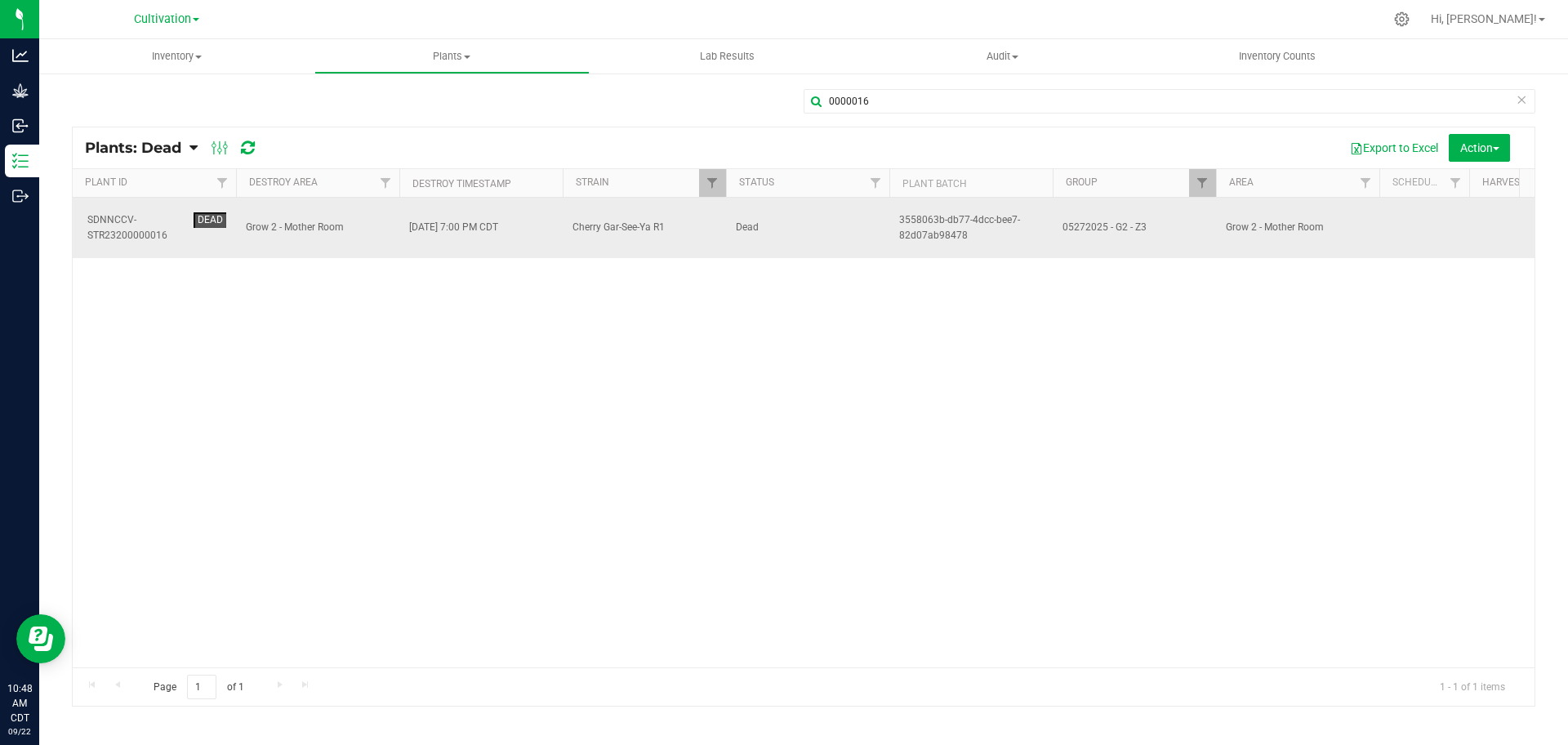
click at [782, 220] on span "Dead" at bounding box center [807, 228] width 144 height 16
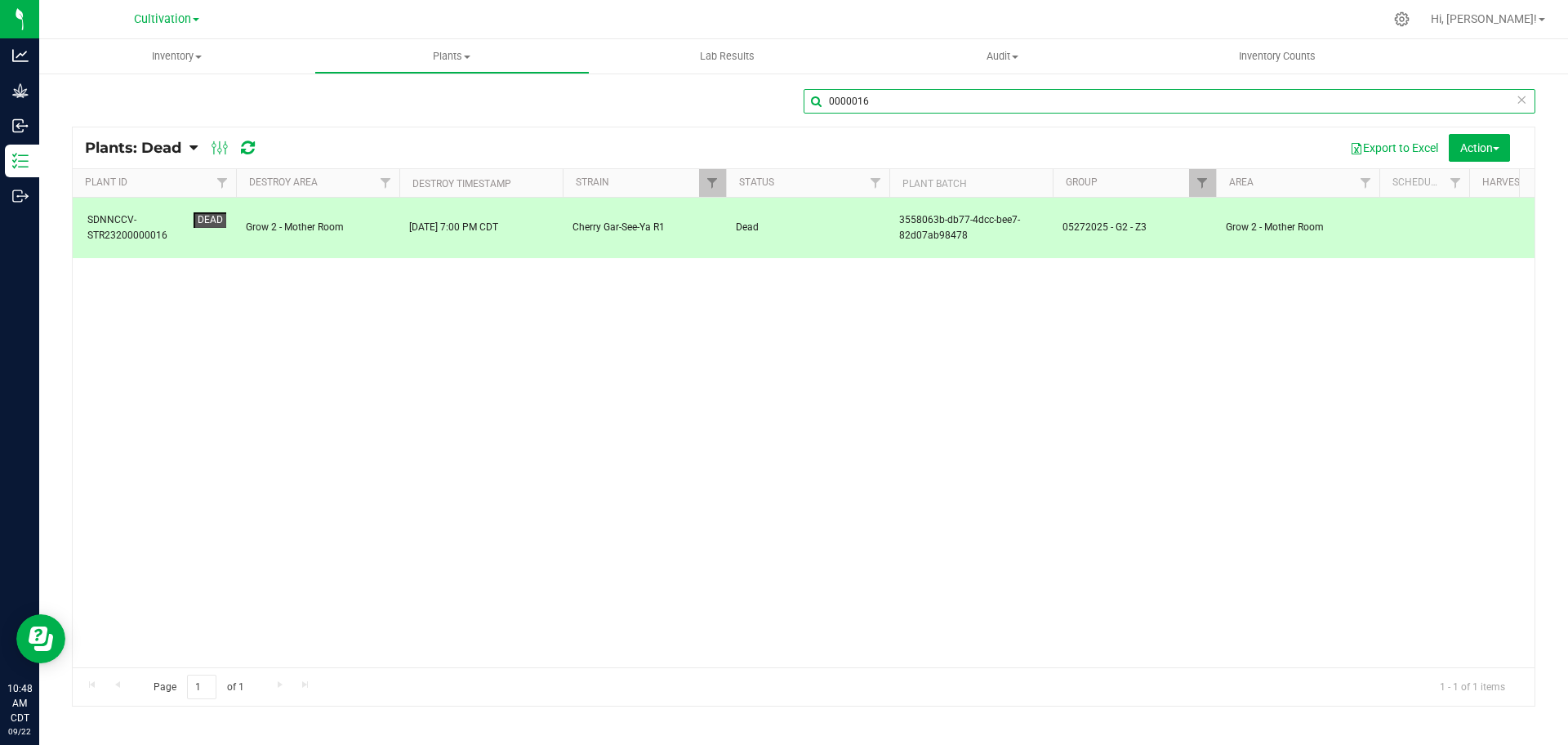
click at [782, 97] on input "0000016" at bounding box center [1169, 101] width 732 height 24
click at [782, 147] on span "Action" at bounding box center [1479, 147] width 39 height 13
click at [782, 185] on span "Revive plants" at bounding box center [1461, 185] width 64 height 13
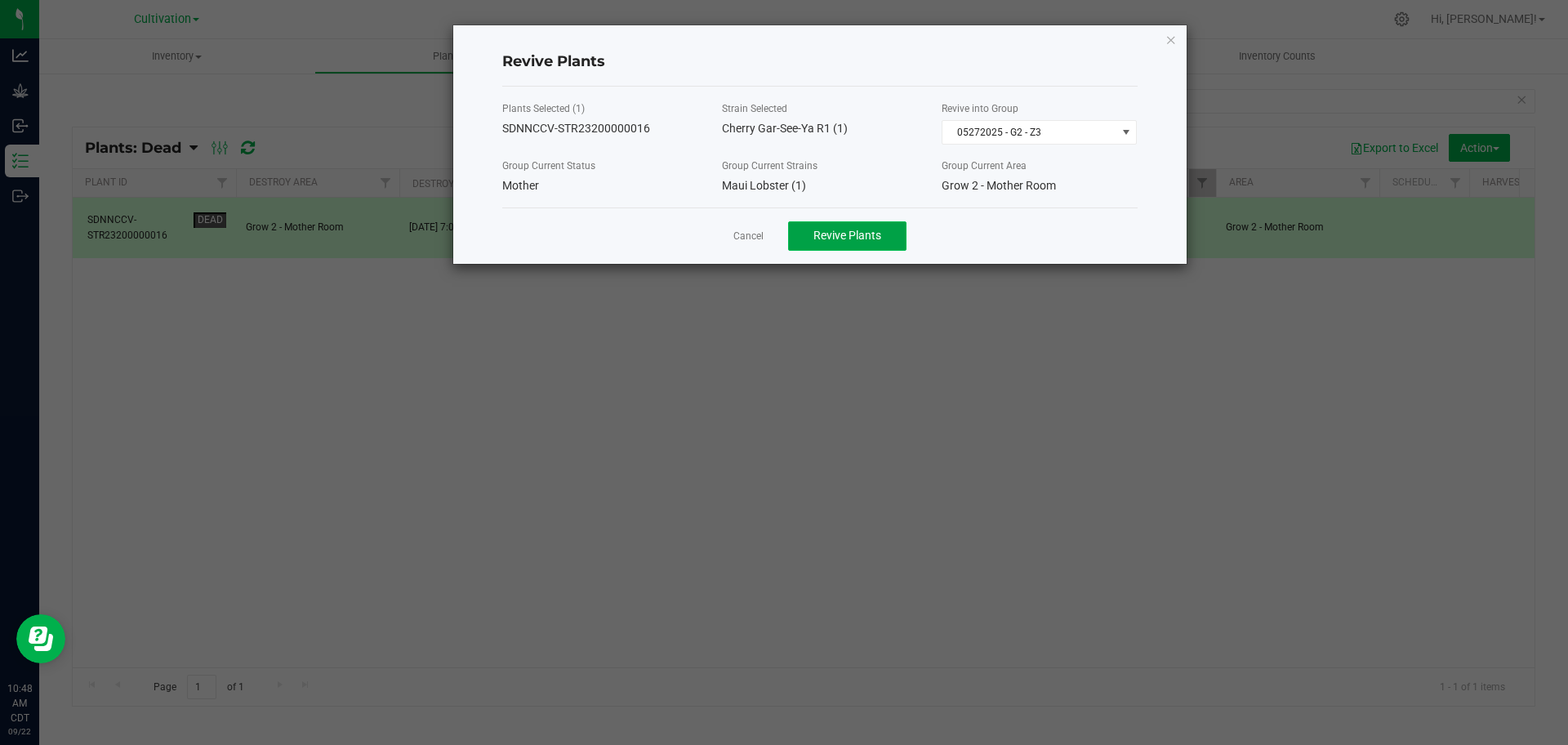
click at [782, 240] on span "Revive Plants" at bounding box center [848, 235] width 68 height 13
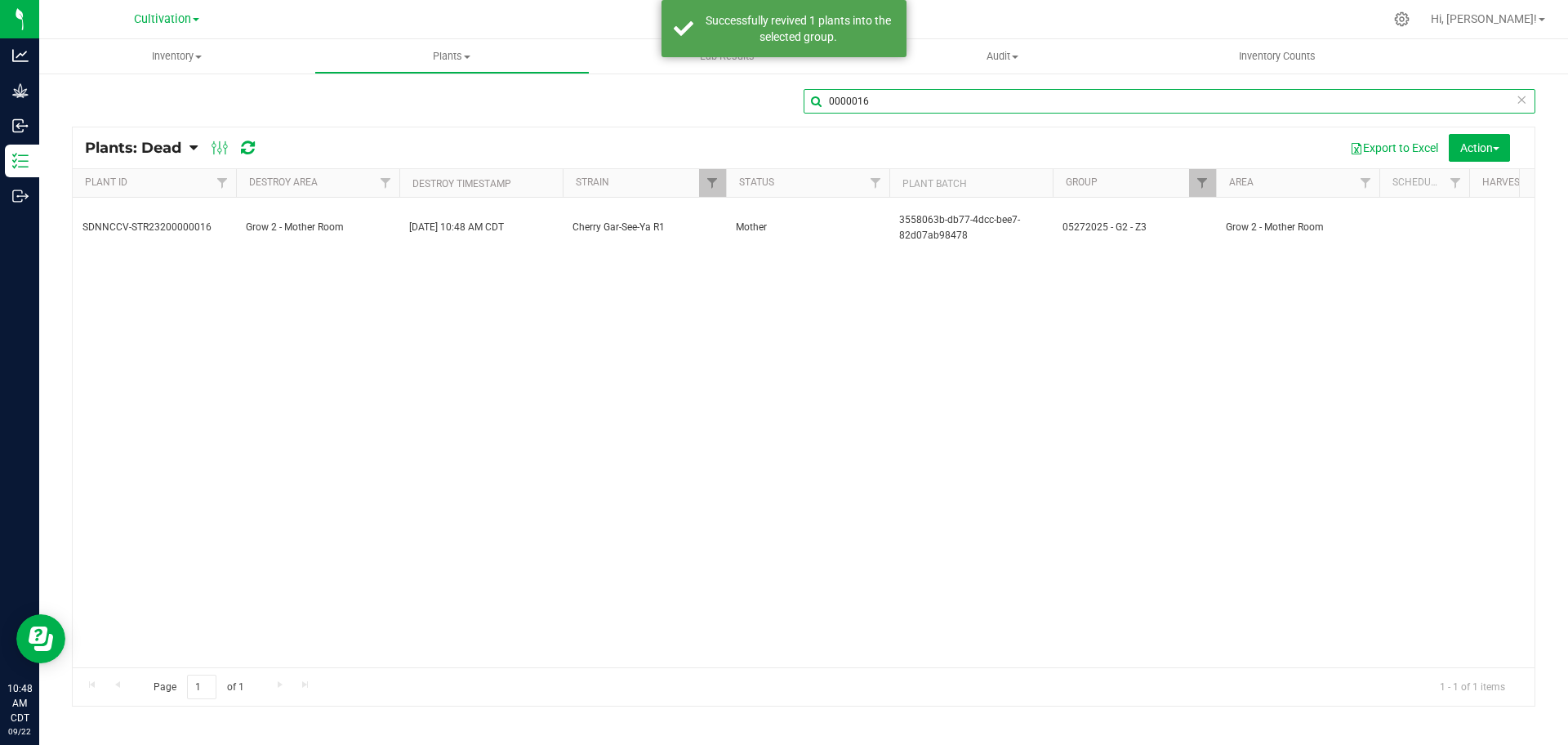
click at [782, 109] on input "0000016" at bounding box center [1169, 101] width 732 height 24
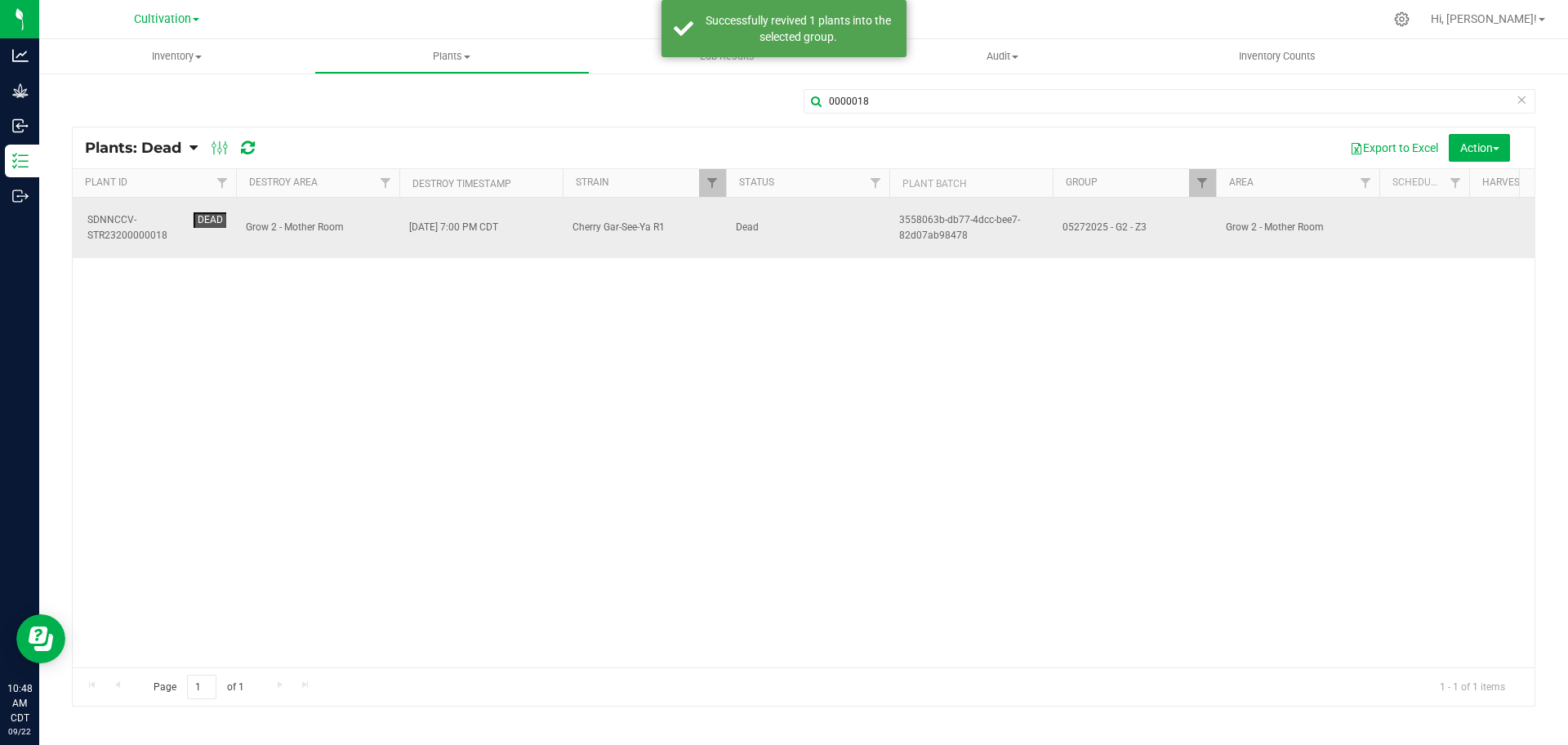
click at [782, 220] on span "05272025 - G2 - Z3" at bounding box center [1134, 228] width 144 height 16
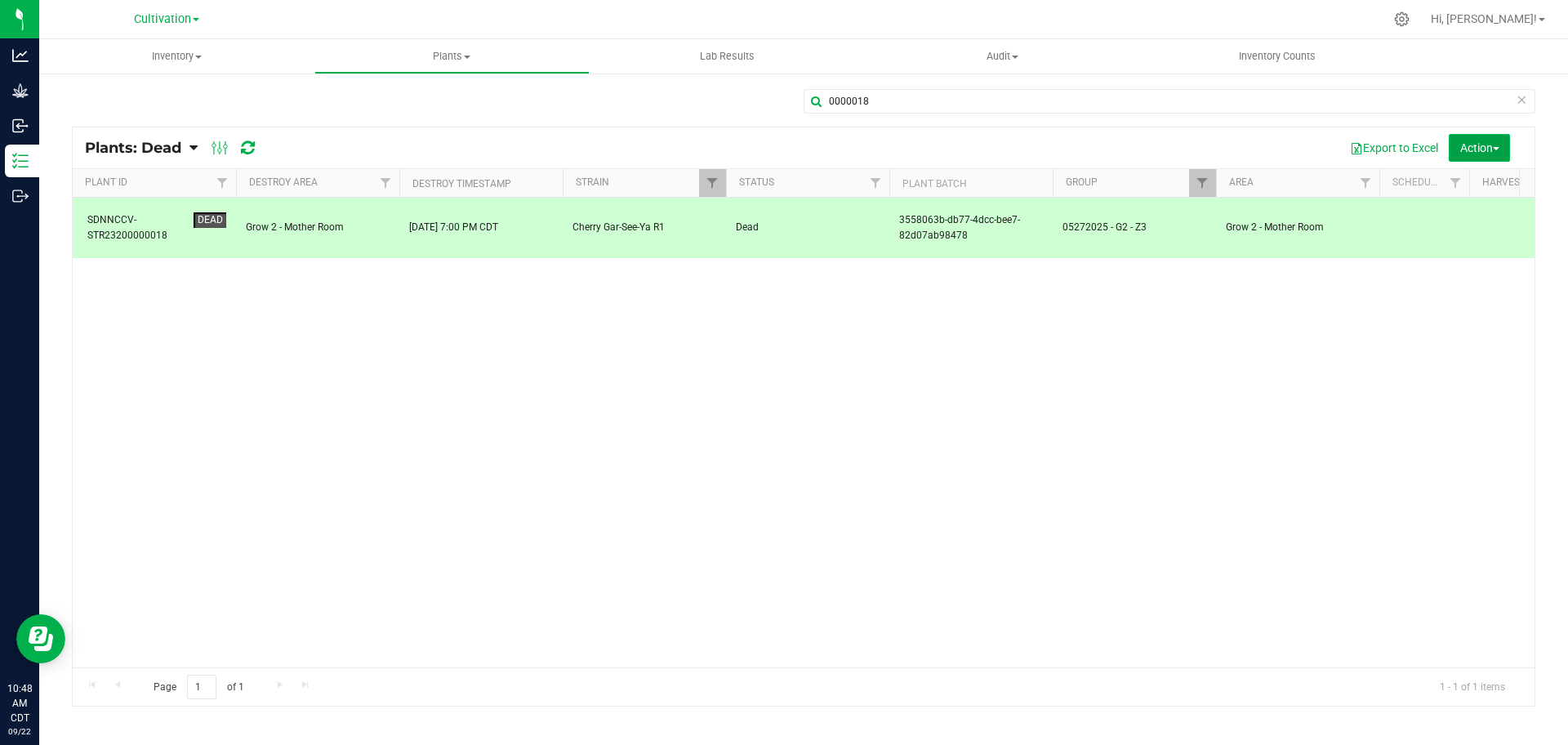
click at [782, 150] on span "Action" at bounding box center [1479, 147] width 39 height 13
click at [782, 178] on span "Revive plants" at bounding box center [1461, 185] width 64 height 13
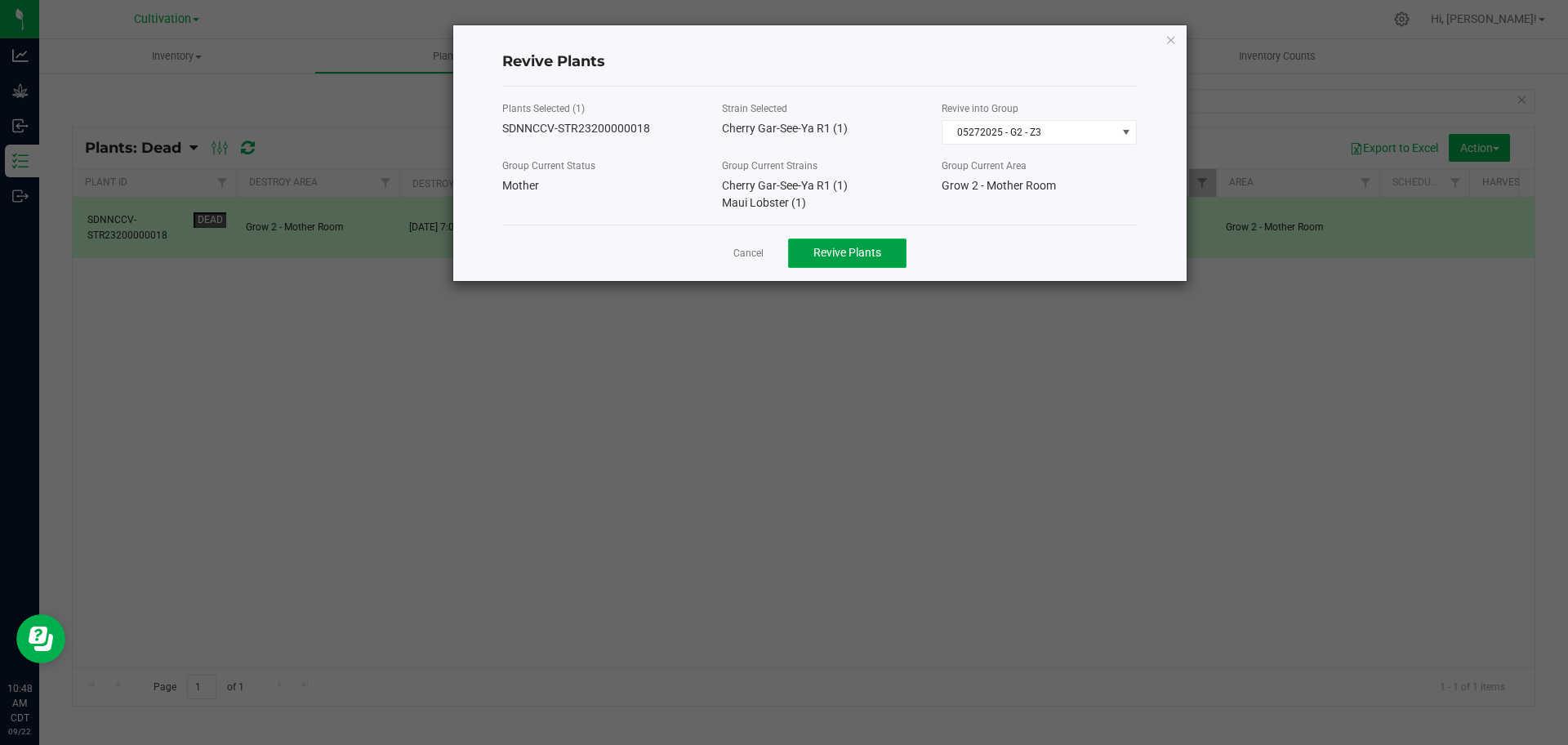
click at [782, 257] on span "Revive Plants" at bounding box center [848, 252] width 68 height 13
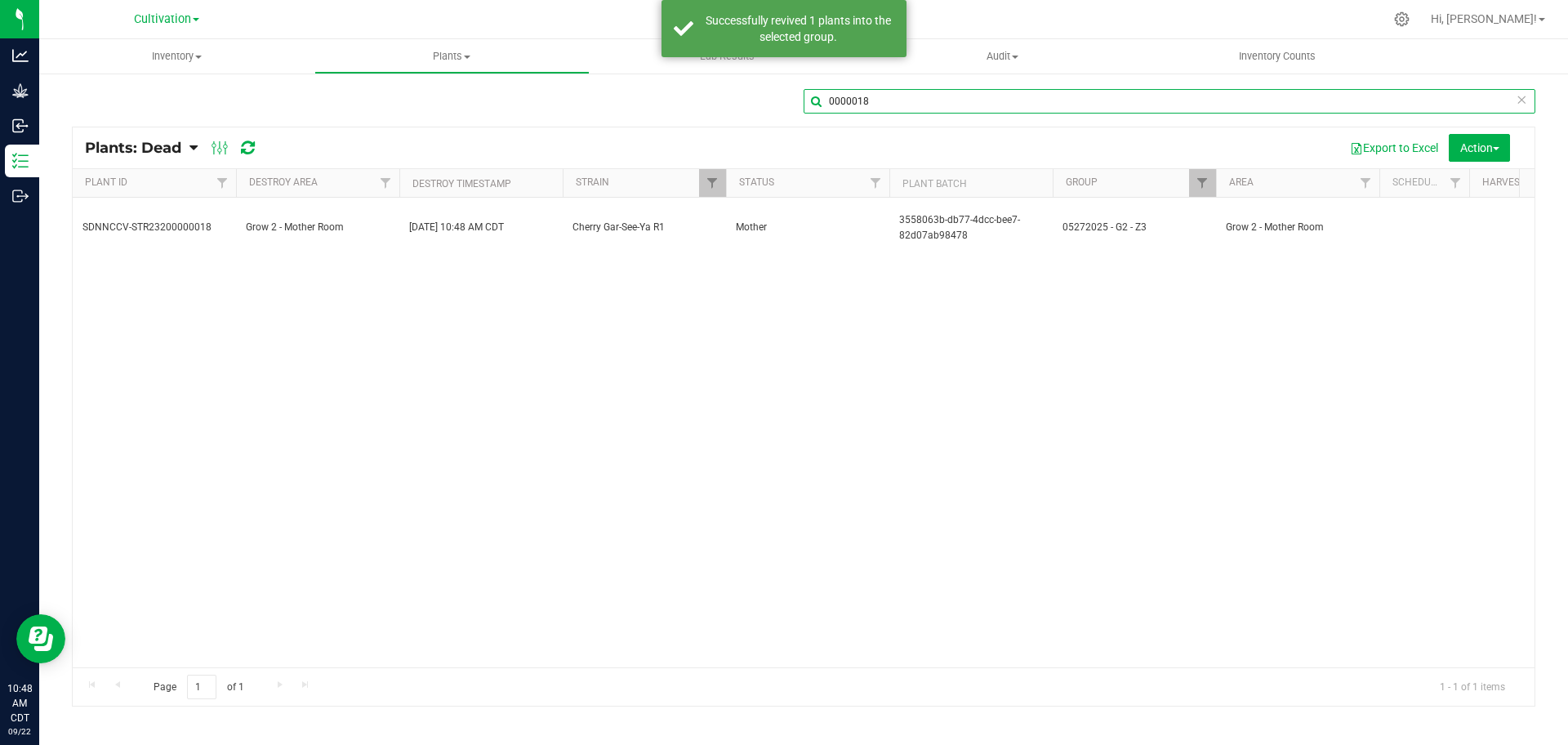
click at [782, 104] on input "0000018" at bounding box center [1169, 101] width 732 height 24
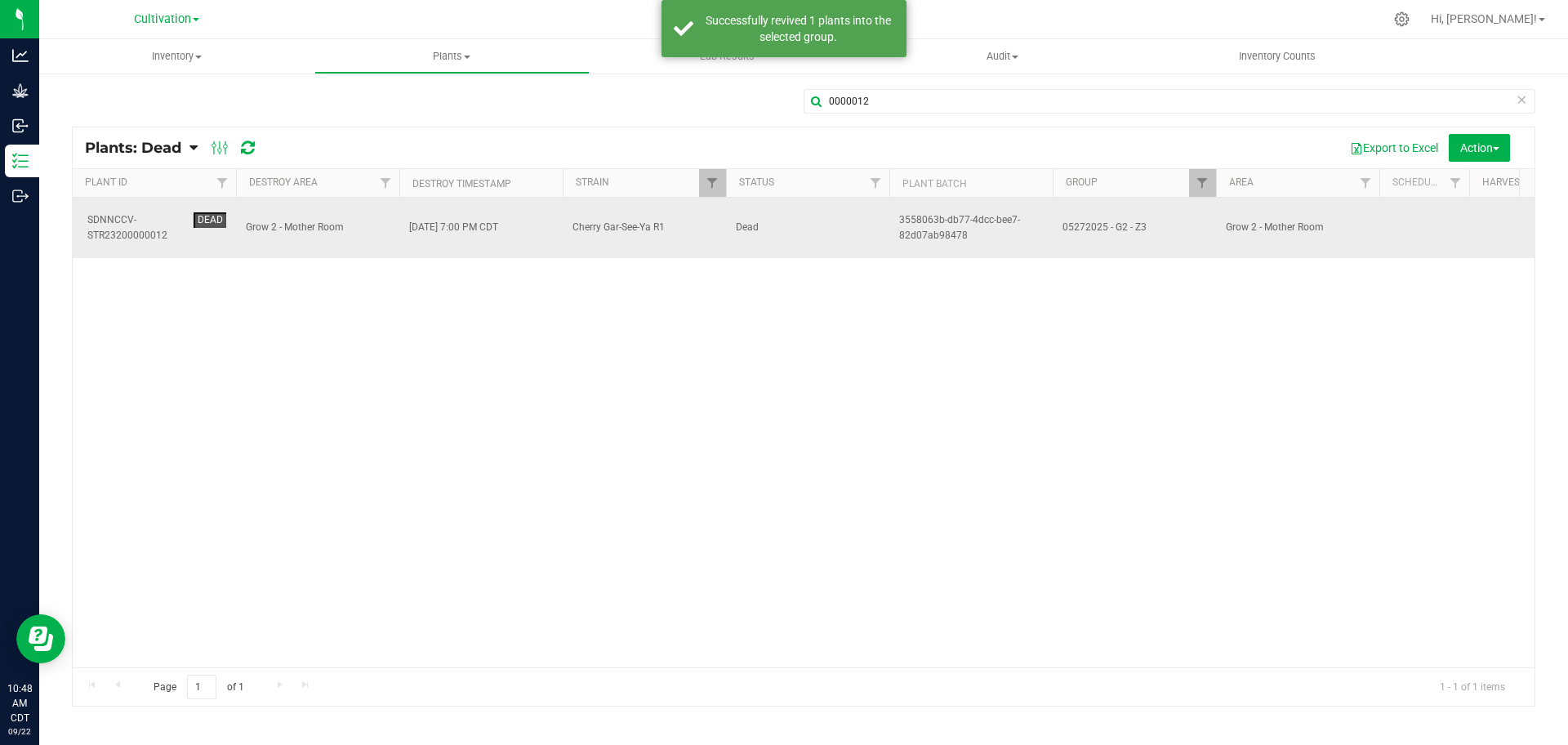
click at [782, 213] on span "3558063b-db77-4dcc-bee7-82d07ab98478" at bounding box center [970, 228] width 144 height 31
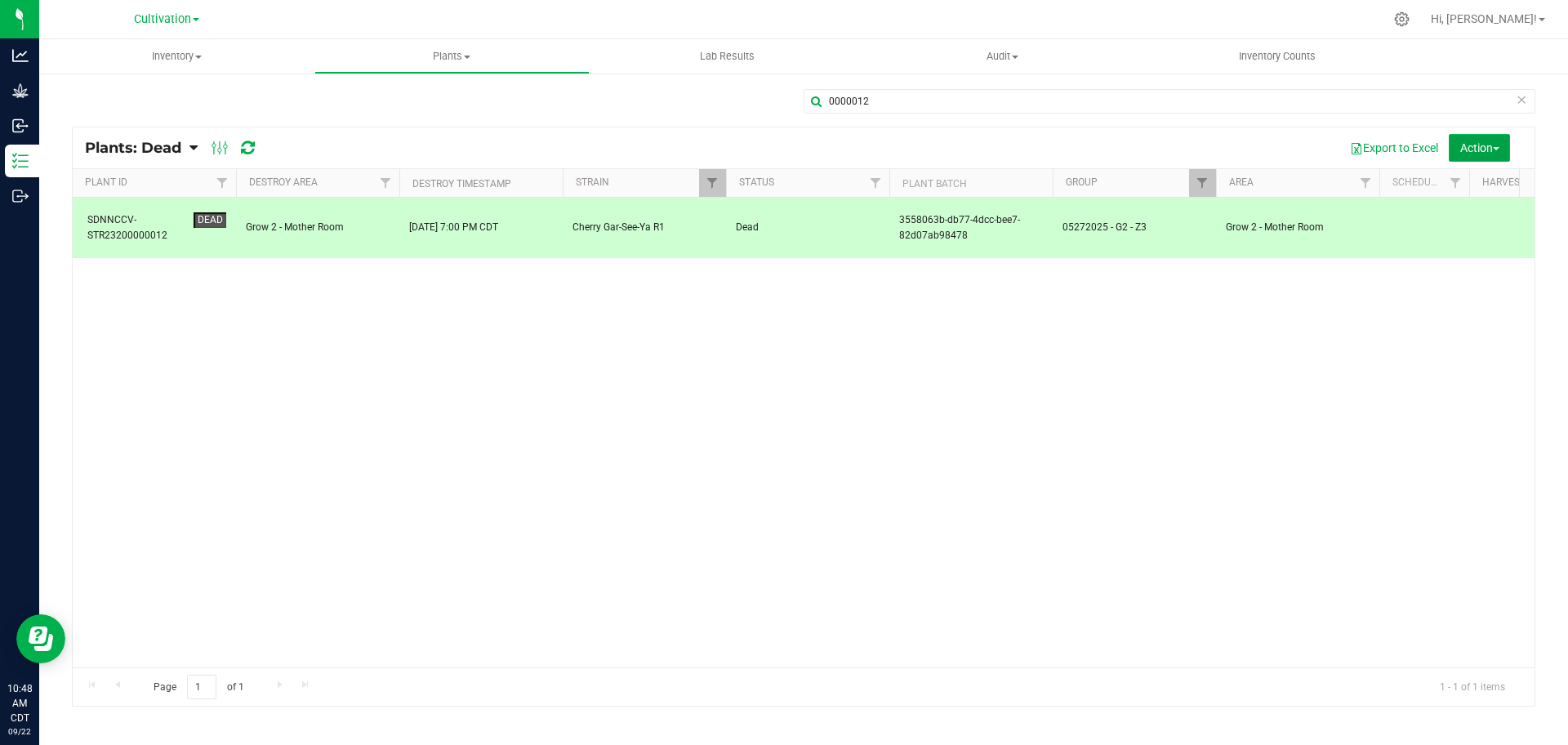
click at [782, 146] on span "Action" at bounding box center [1479, 147] width 39 height 13
click at [782, 185] on span "Revive plants" at bounding box center [1461, 185] width 64 height 13
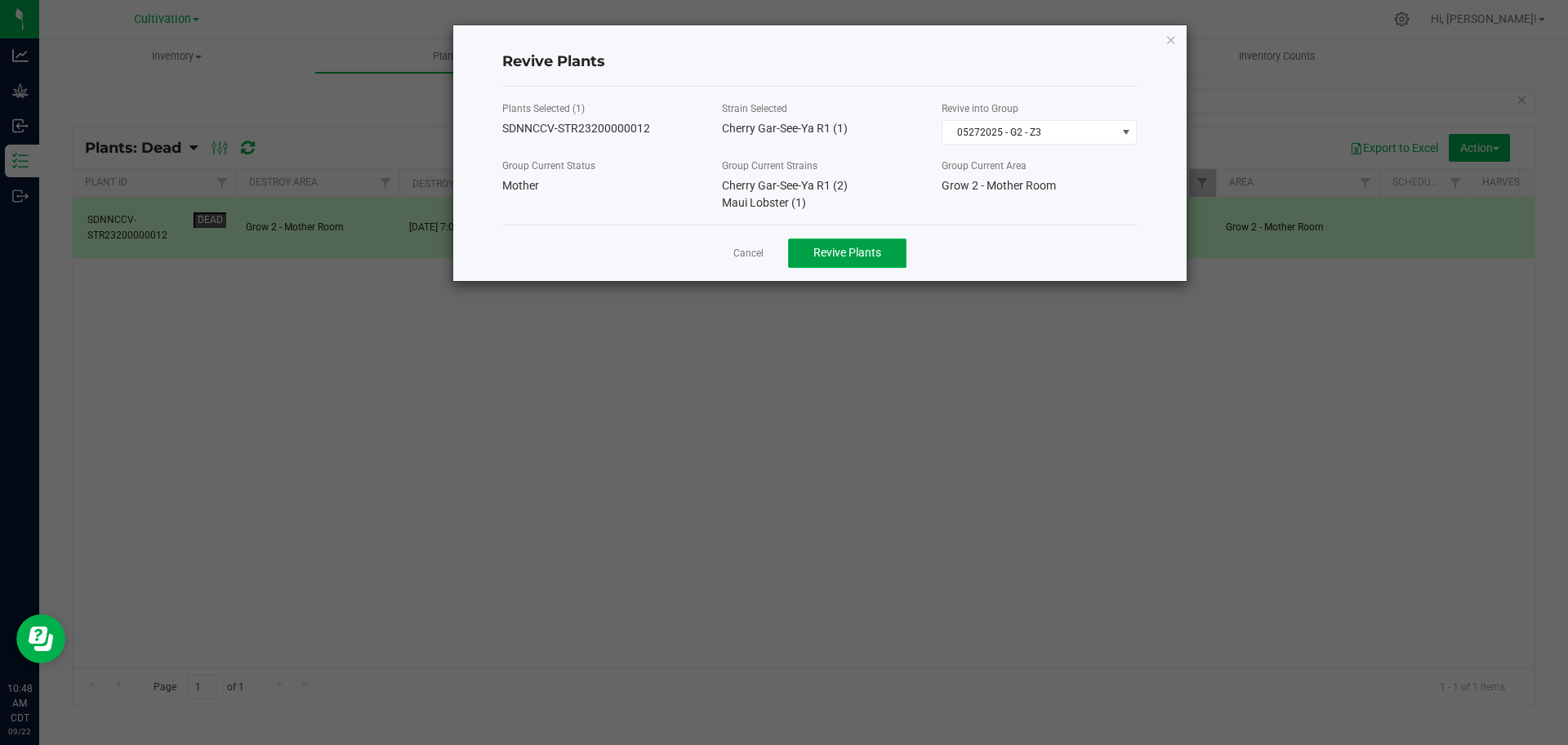
click at [782, 255] on span "Revive Plants" at bounding box center [848, 252] width 68 height 13
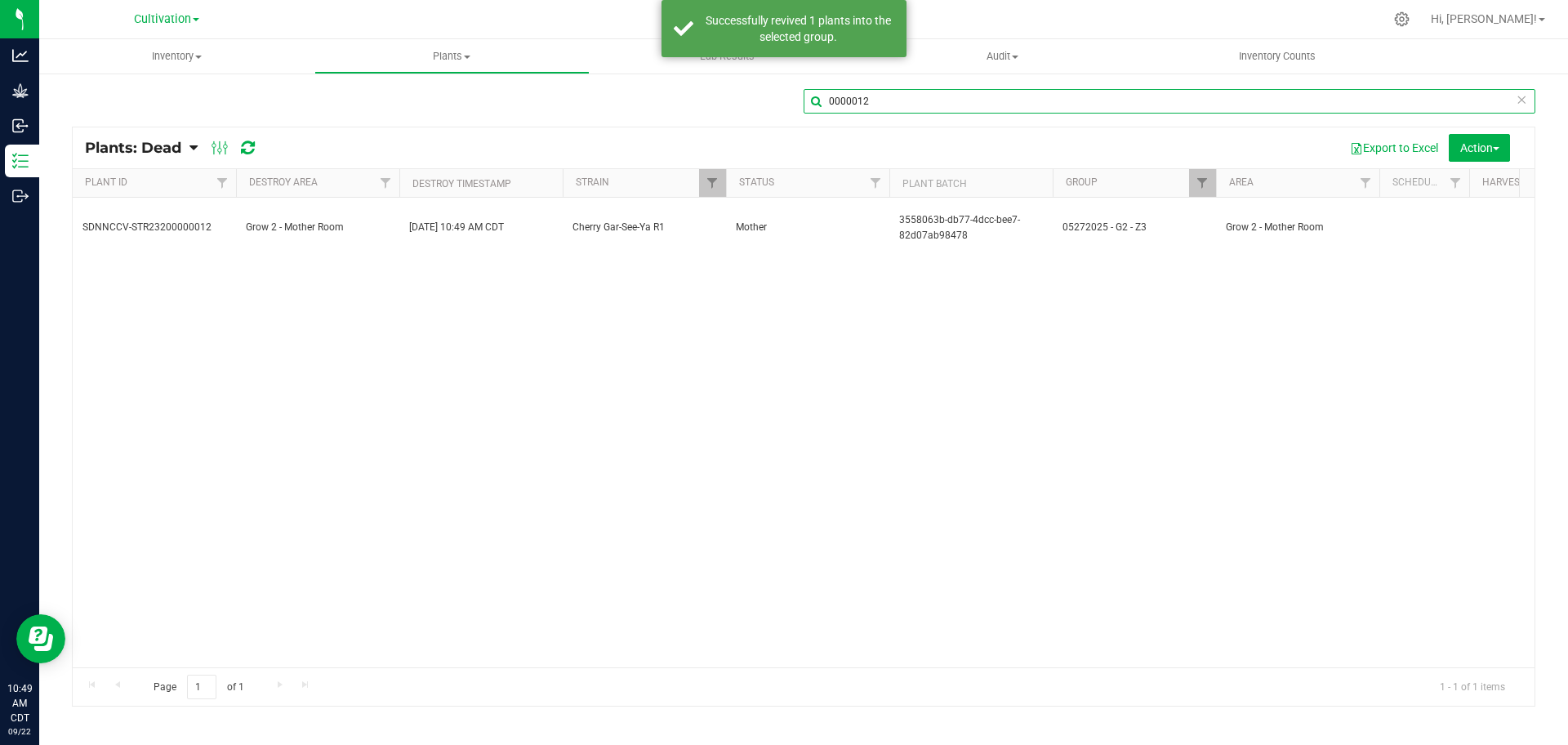
drag, startPoint x: 960, startPoint y: 103, endPoint x: 856, endPoint y: 106, distance: 104.0
click at [782, 106] on input "0000012" at bounding box center [1169, 101] width 732 height 24
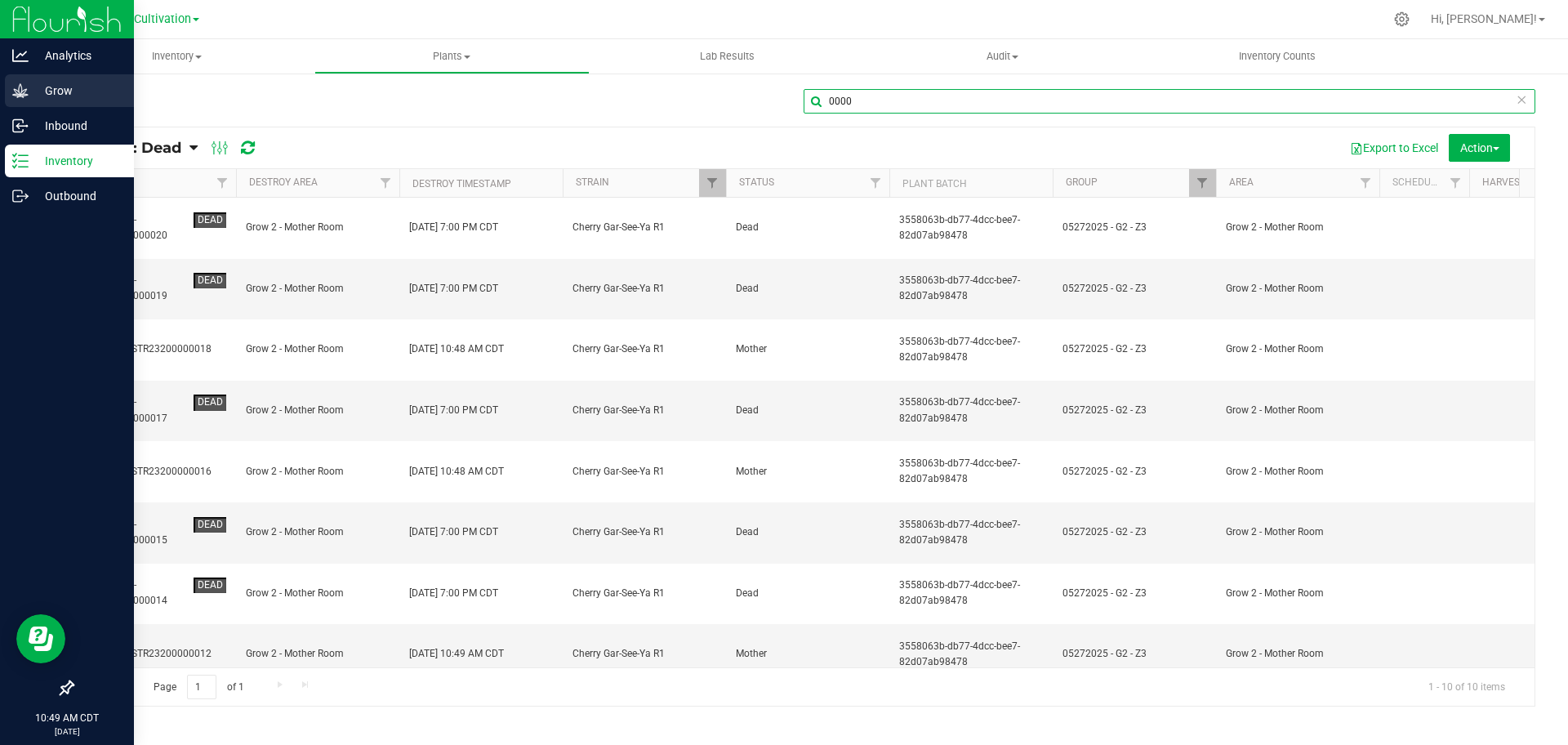
type input "0000"
click at [13, 86] on icon at bounding box center [20, 91] width 17 height 17
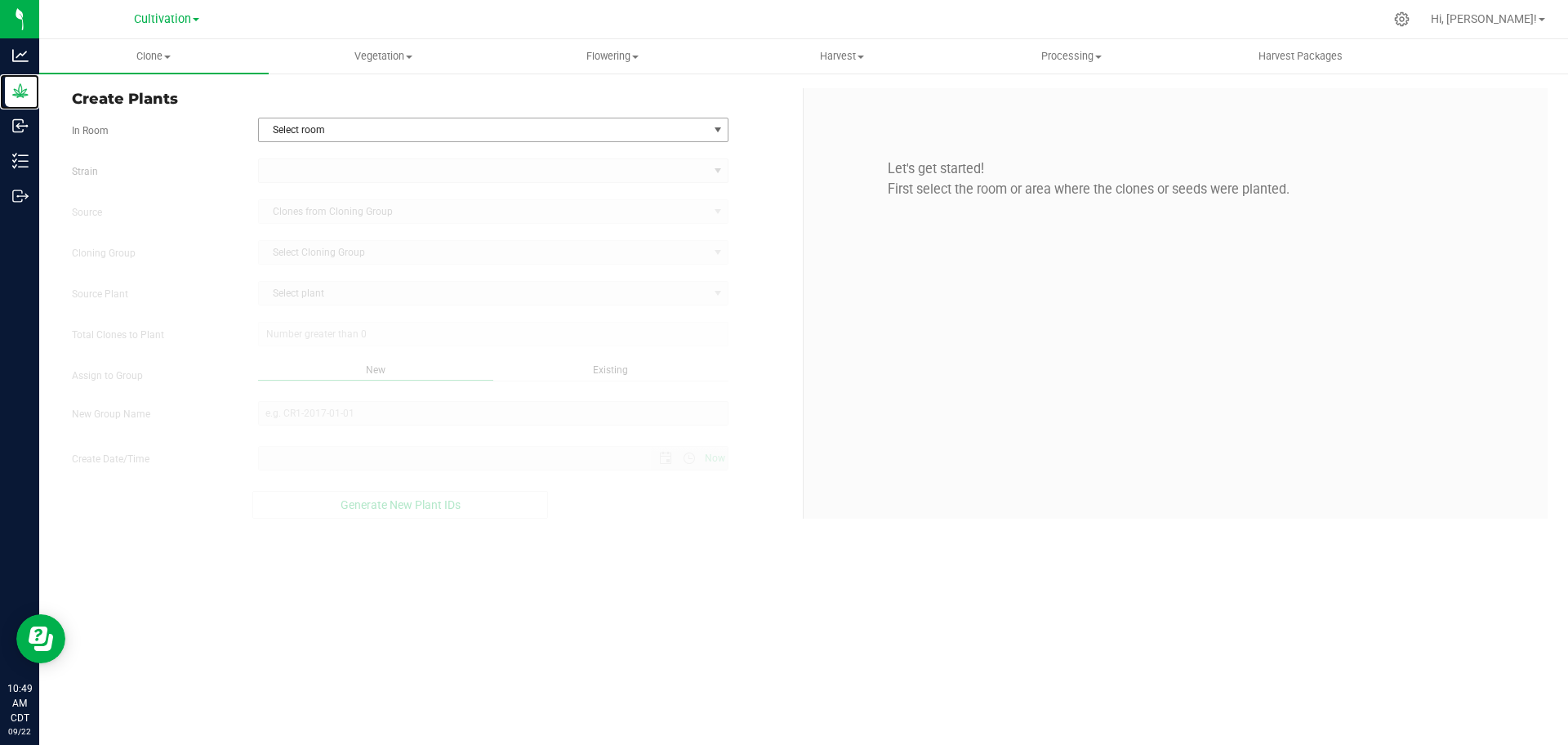
type input "[DATE] 10:49 AM"
click at [168, 54] on span "Clone" at bounding box center [154, 56] width 230 height 15
click at [168, 57] on span at bounding box center [168, 57] width 7 height 3
drag, startPoint x: 350, startPoint y: 148, endPoint x: 352, endPoint y: 137, distance: 11.2
click at [351, 148] on form "In Room Select room Select room Clone Audit Grow 2 - Nursery [GEOGRAPHIC_DATA] …" at bounding box center [432, 318] width 719 height 401
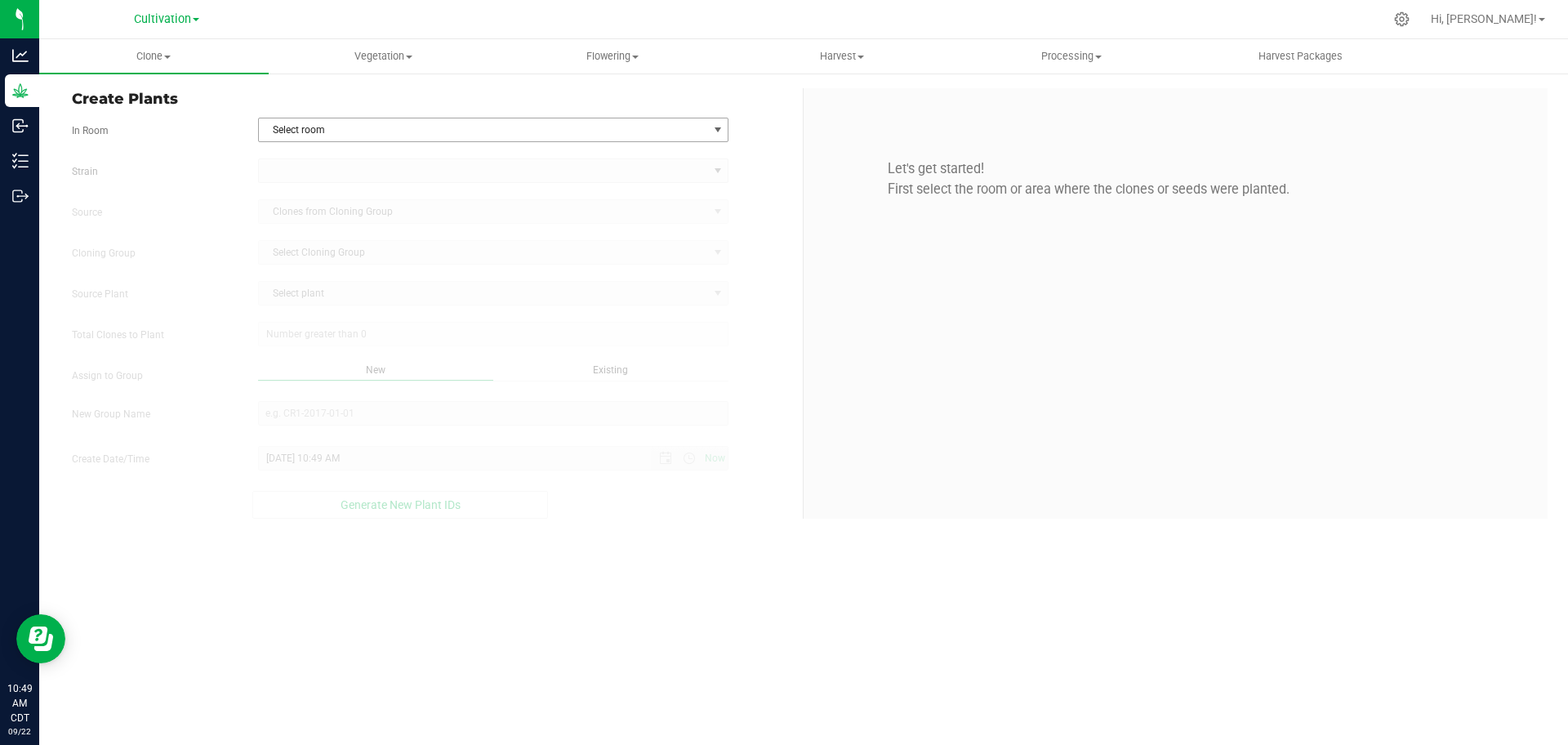
click at [353, 131] on span "Select room" at bounding box center [484, 130] width 449 height 23
click at [357, 175] on li "Grow 2 - Nursery" at bounding box center [494, 182] width 470 height 24
click at [385, 173] on span at bounding box center [484, 171] width 449 height 23
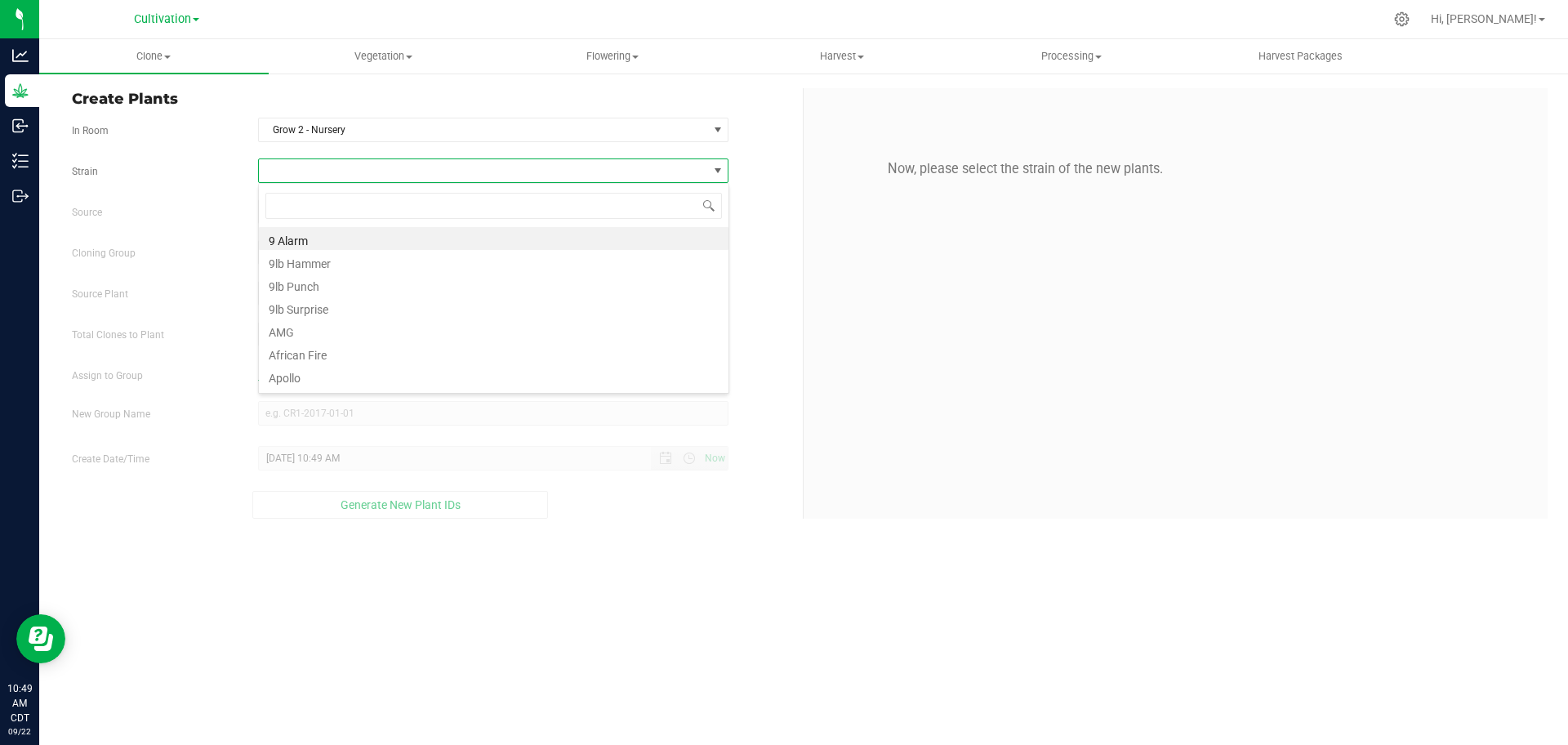
scroll to position [24, 471]
type input "maui"
click at [445, 227] on li "Maui Lobster" at bounding box center [494, 238] width 470 height 23
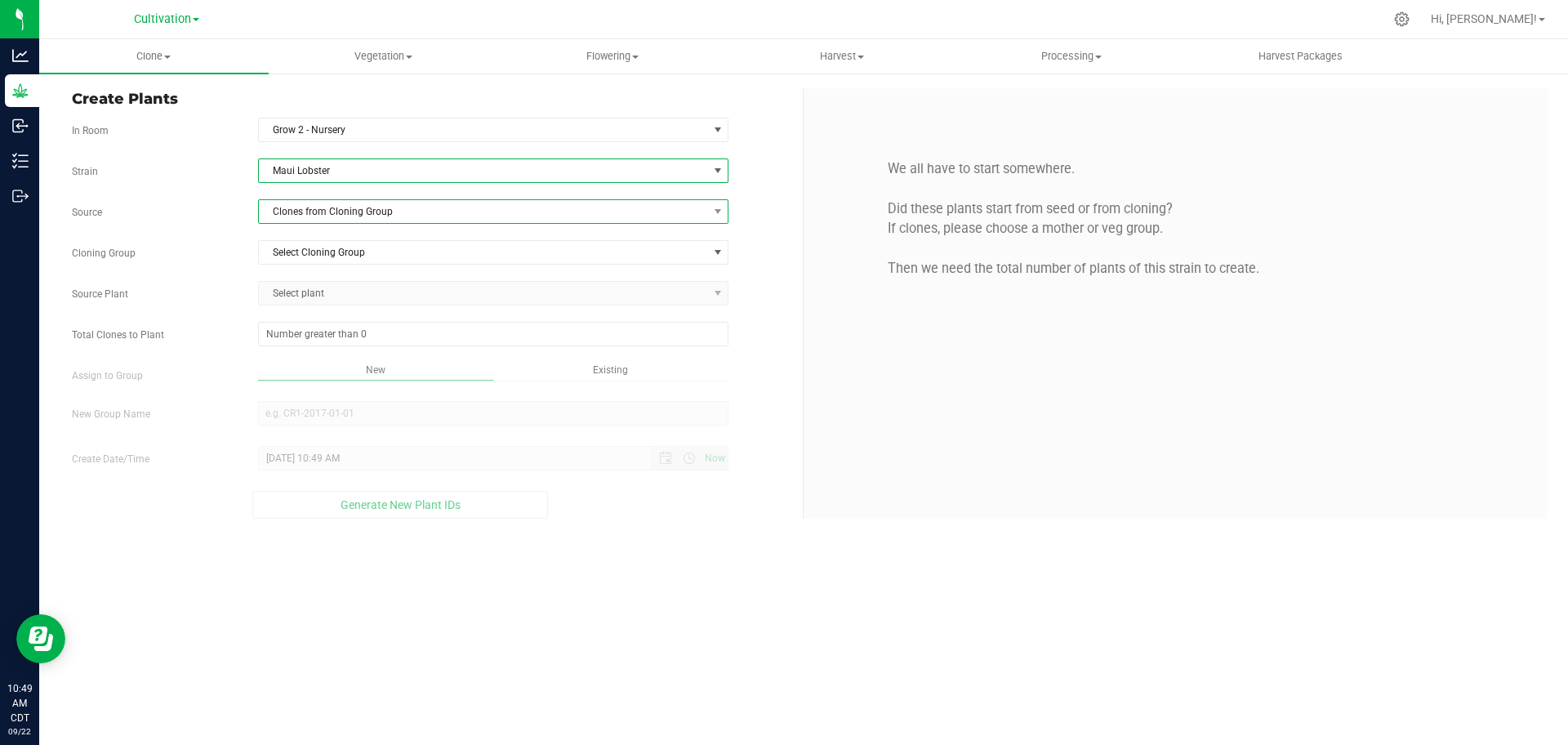
click at [476, 205] on span "Clones from Cloning Group" at bounding box center [484, 211] width 449 height 23
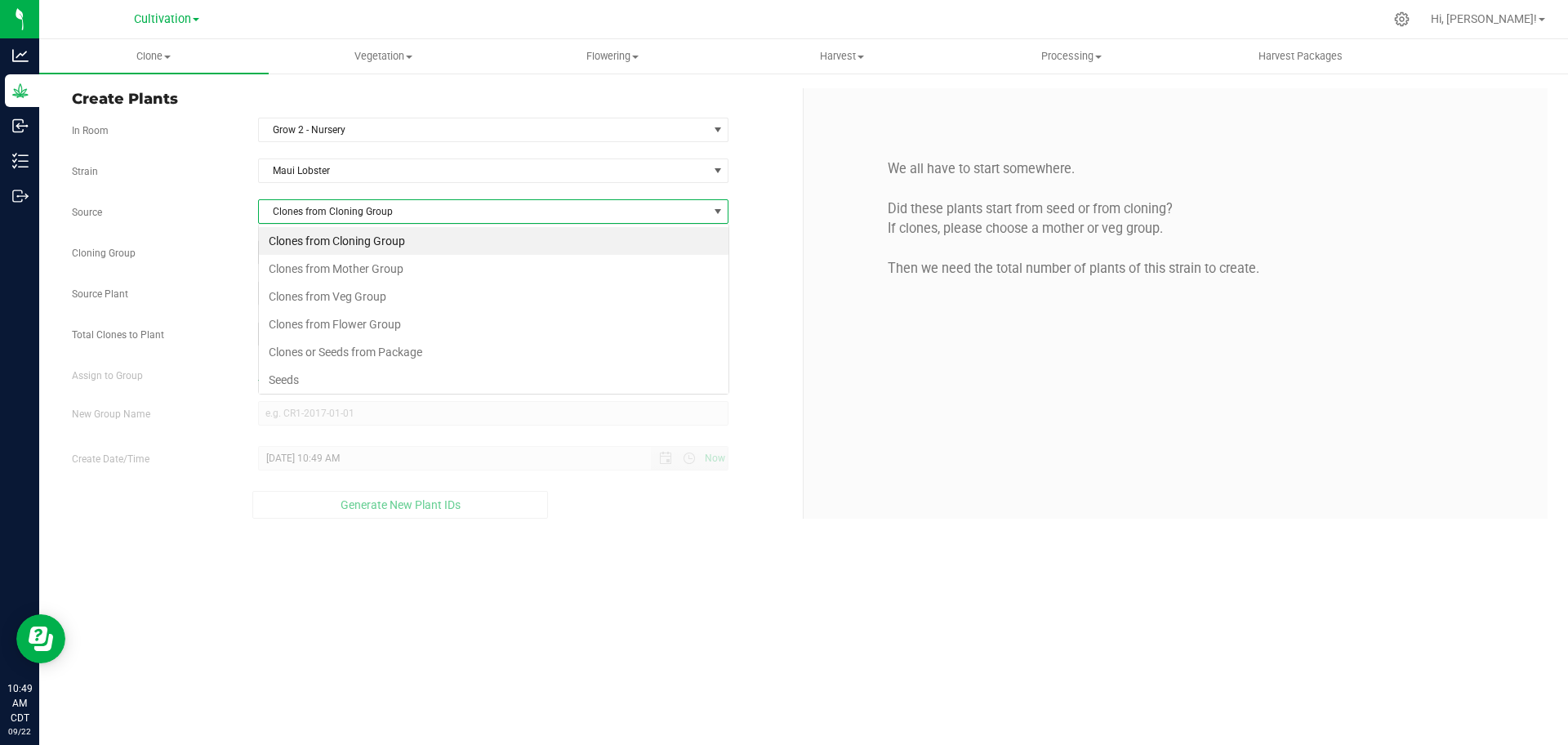
scroll to position [24, 471]
click at [493, 263] on li "Clones from Mother Group" at bounding box center [494, 269] width 470 height 28
click at [498, 257] on span "Select Mother Group" at bounding box center [484, 252] width 449 height 23
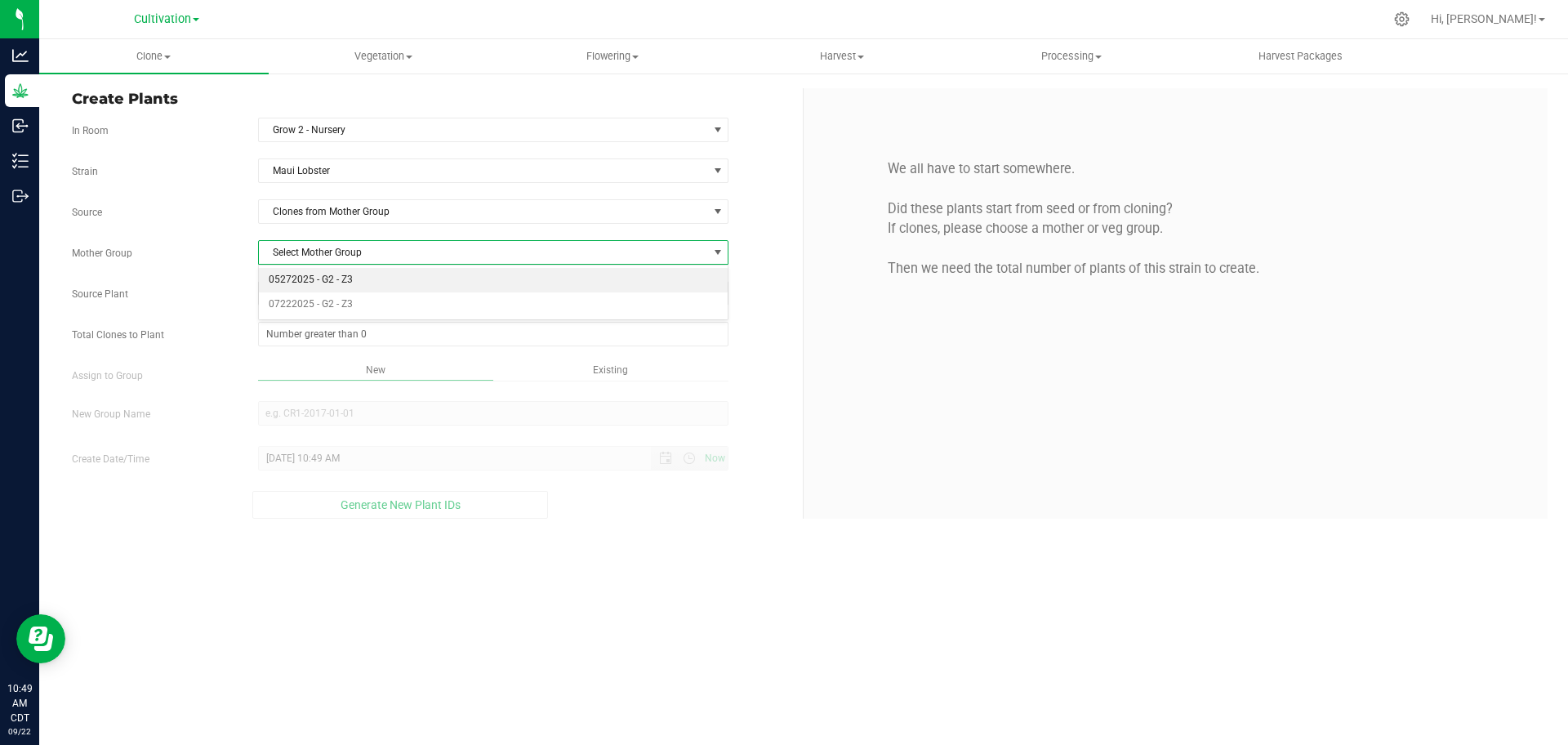
click at [508, 280] on li "05272025 - G2 - Z3" at bounding box center [494, 280] width 470 height 24
click at [509, 293] on span "Select plant" at bounding box center [484, 293] width 449 height 23
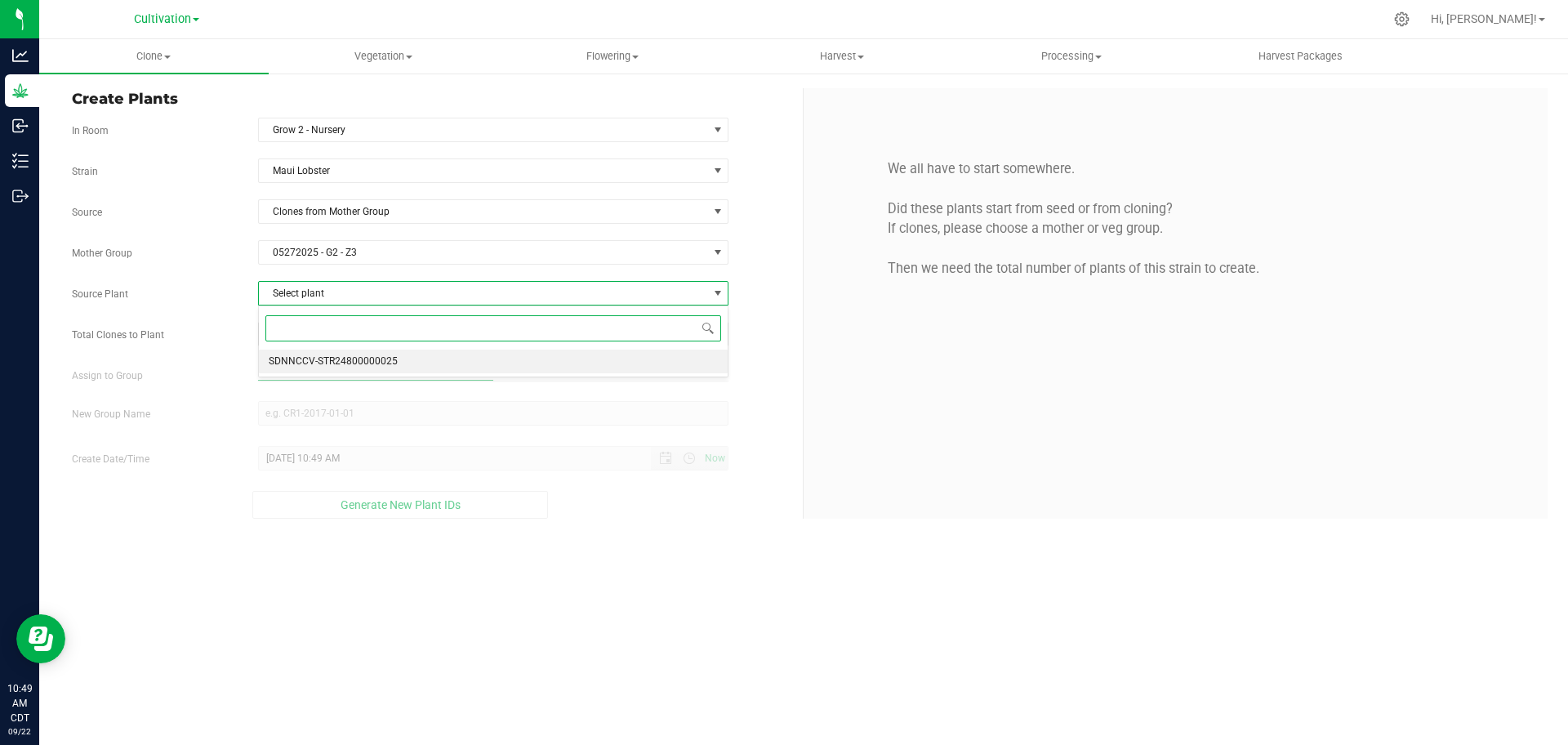
click at [530, 353] on li "SDNNCCV-STR24800000025" at bounding box center [494, 362] width 470 height 24
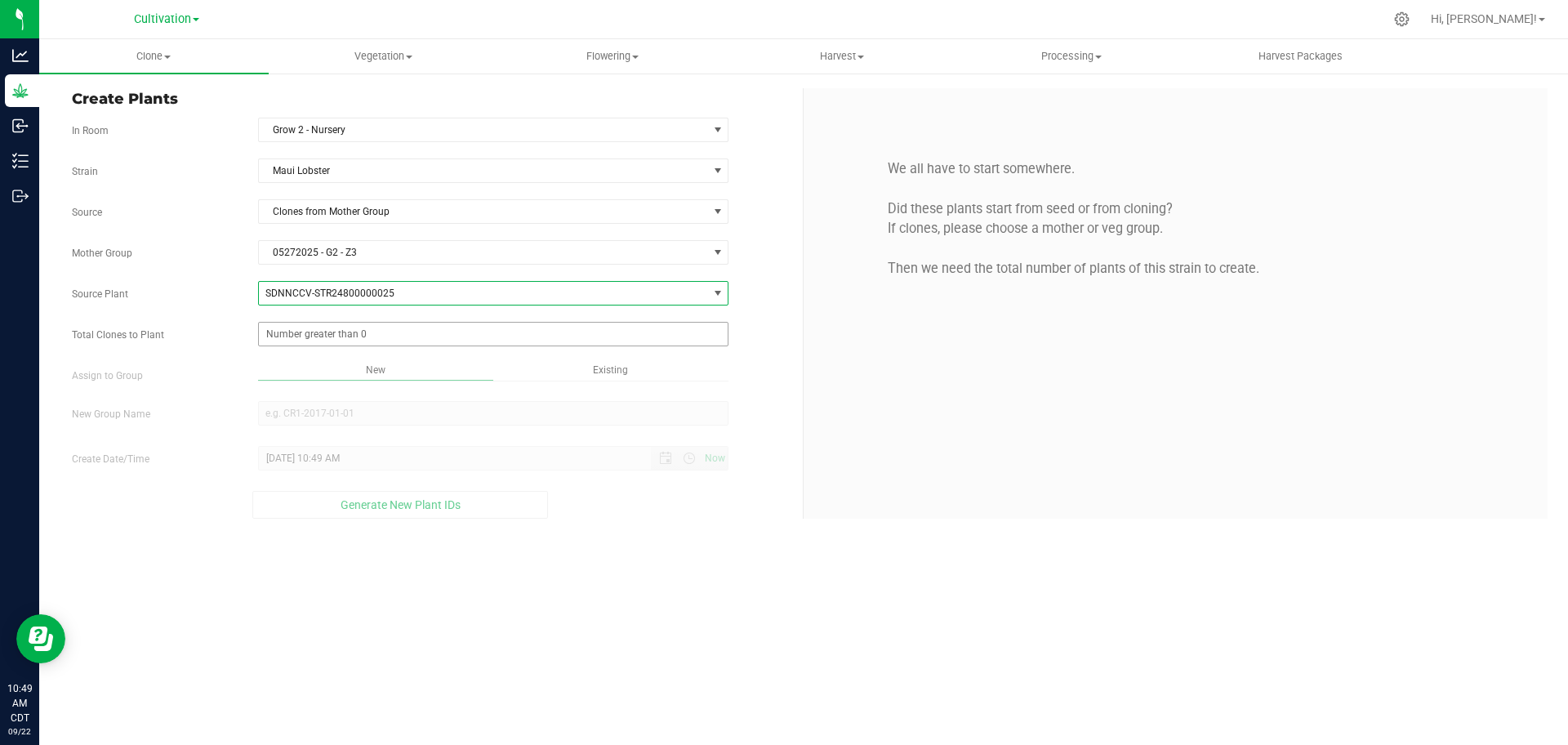
click at [544, 340] on span at bounding box center [494, 334] width 472 height 24
type input "2"
click at [782, 406] on main "Clone Create plants Cloning groups Cloning plants Apply to plants Vegetation Ve…" at bounding box center [803, 392] width 1529 height 706
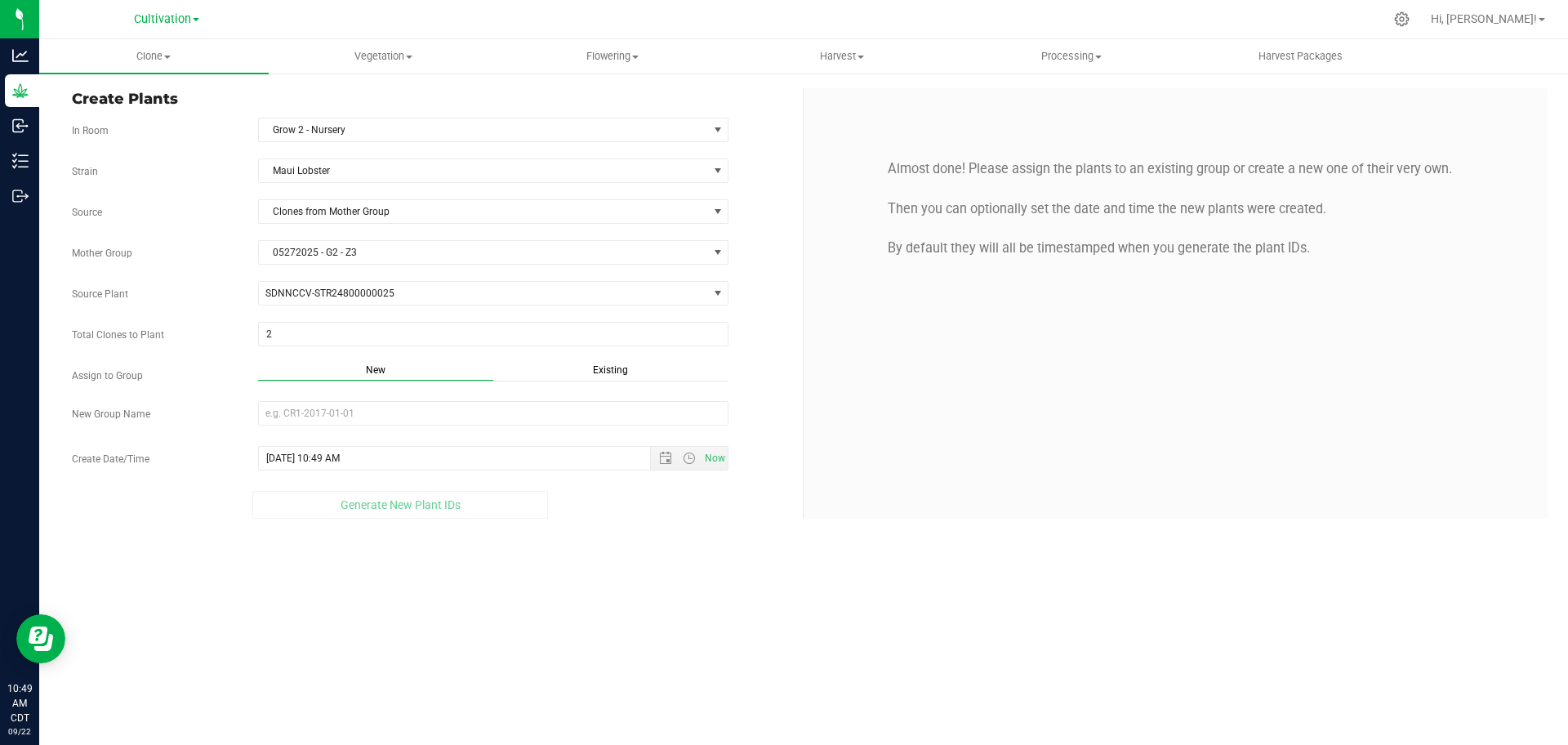
click at [620, 372] on span "Existing" at bounding box center [610, 370] width 35 height 11
click at [562, 412] on span "Select Plant Group" at bounding box center [484, 413] width 449 height 23
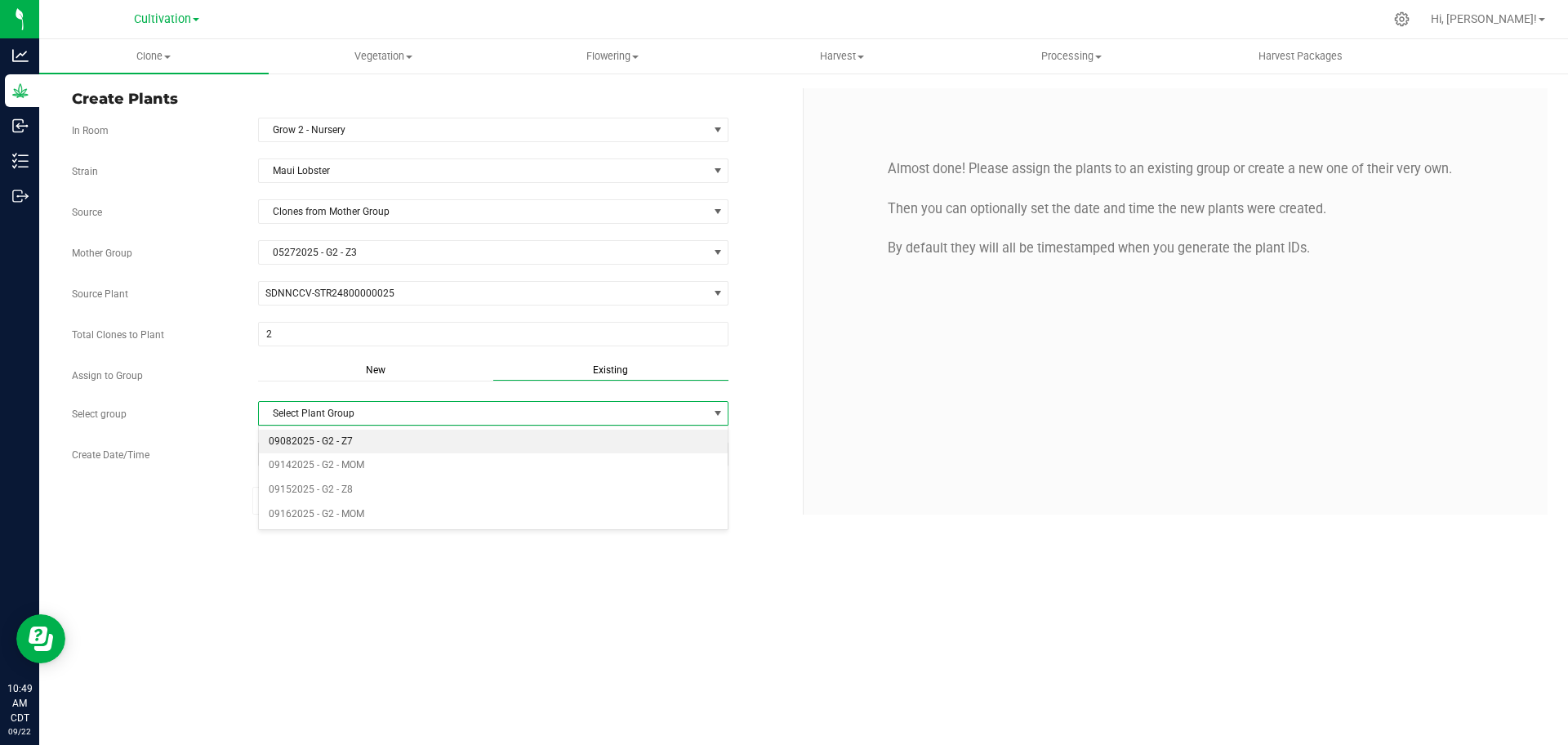
click at [381, 435] on li "09082025 - G2 - Z7" at bounding box center [494, 442] width 470 height 24
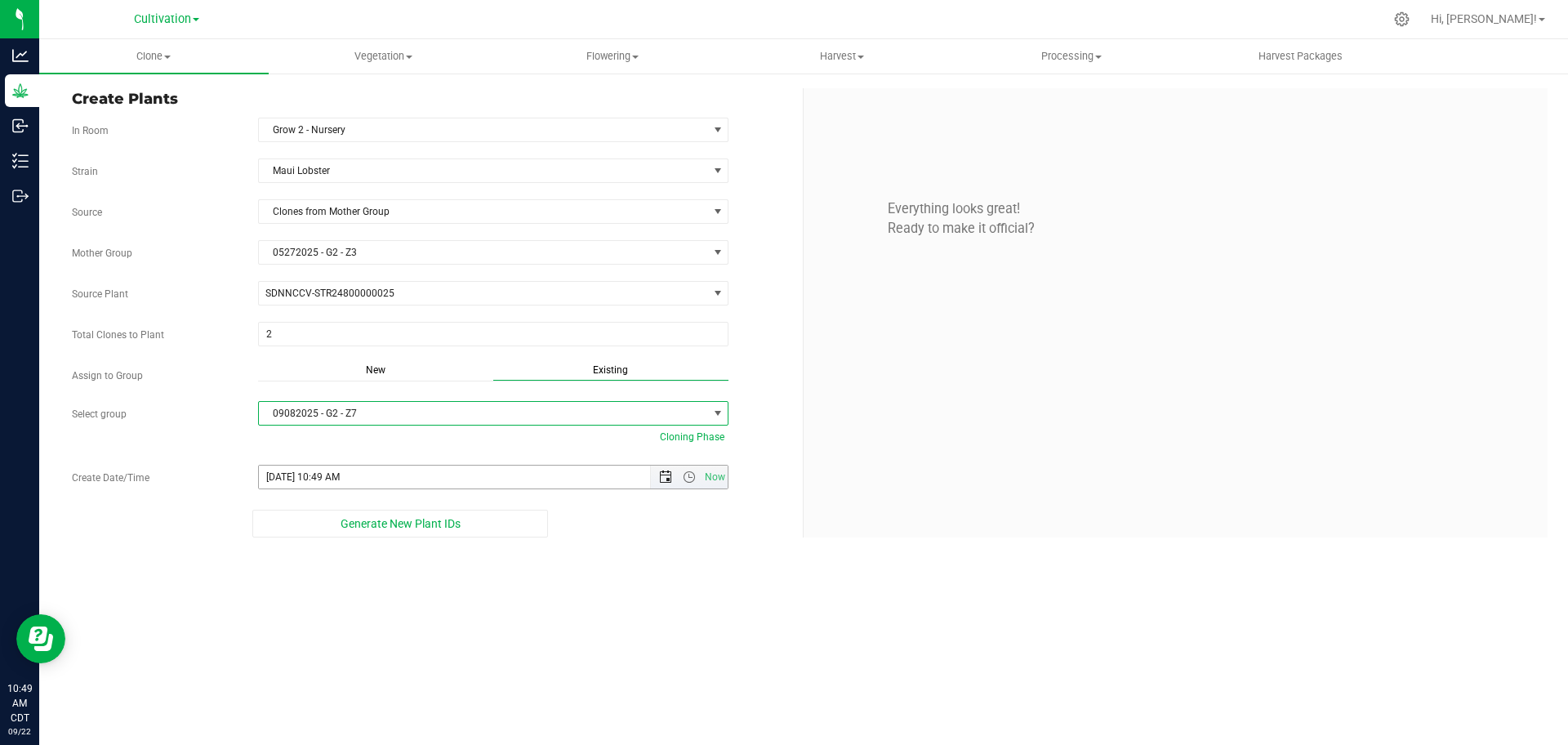
click at [661, 480] on span "Open the date view" at bounding box center [666, 477] width 13 height 13
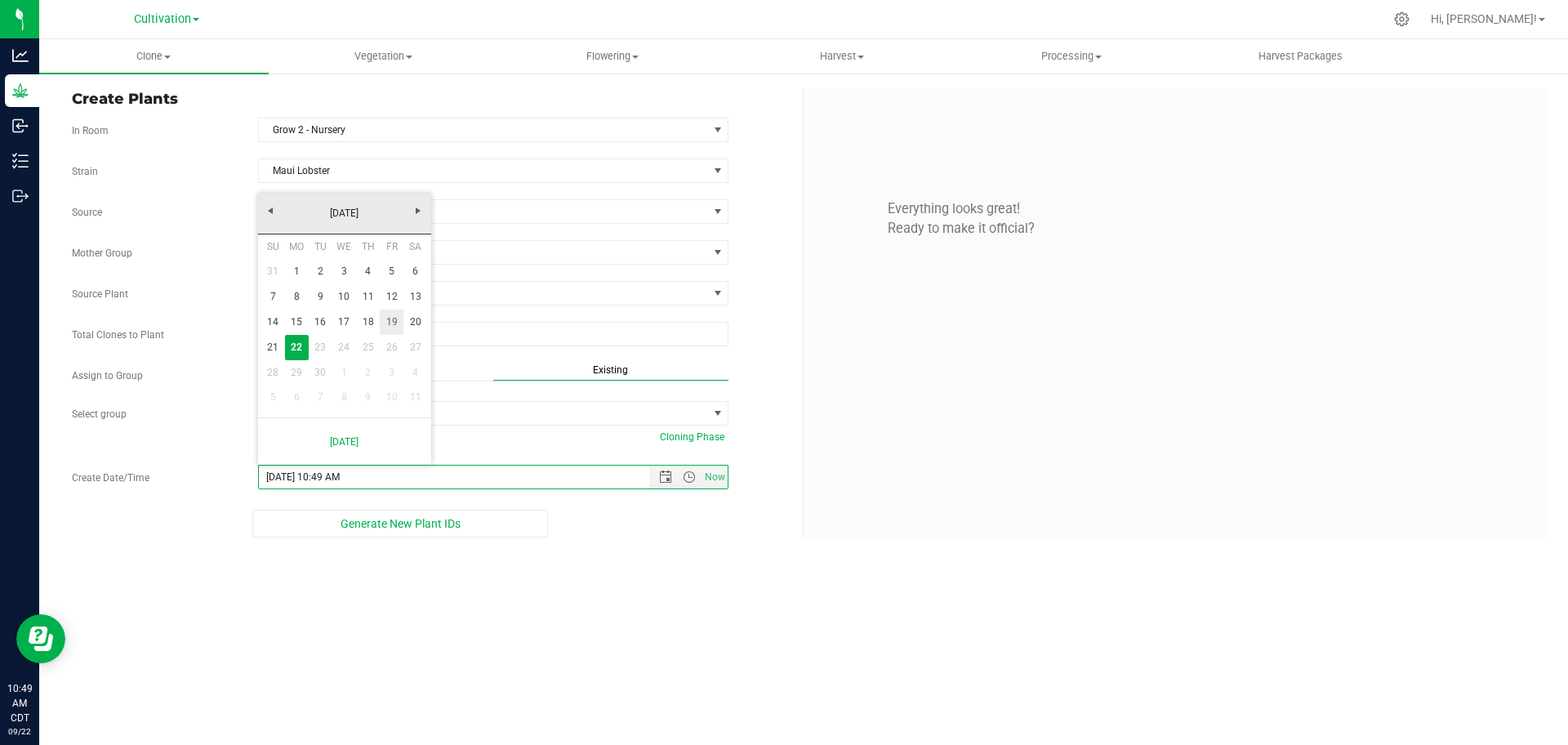
click at [393, 319] on link "19" at bounding box center [391, 322] width 23 height 25
type input "[DATE] 10:49 AM"
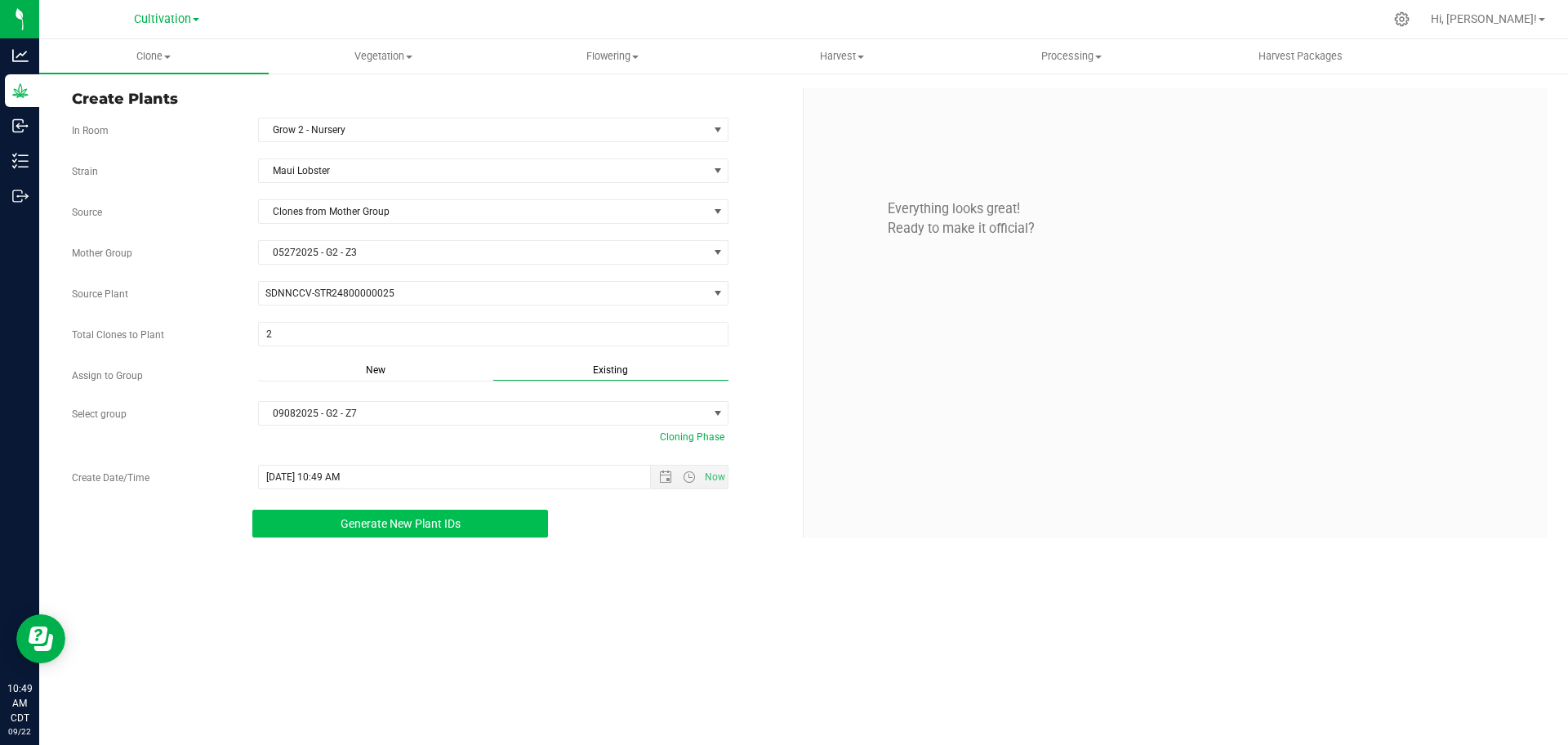
click at [439, 520] on span "Generate New Plant IDs" at bounding box center [400, 523] width 120 height 13
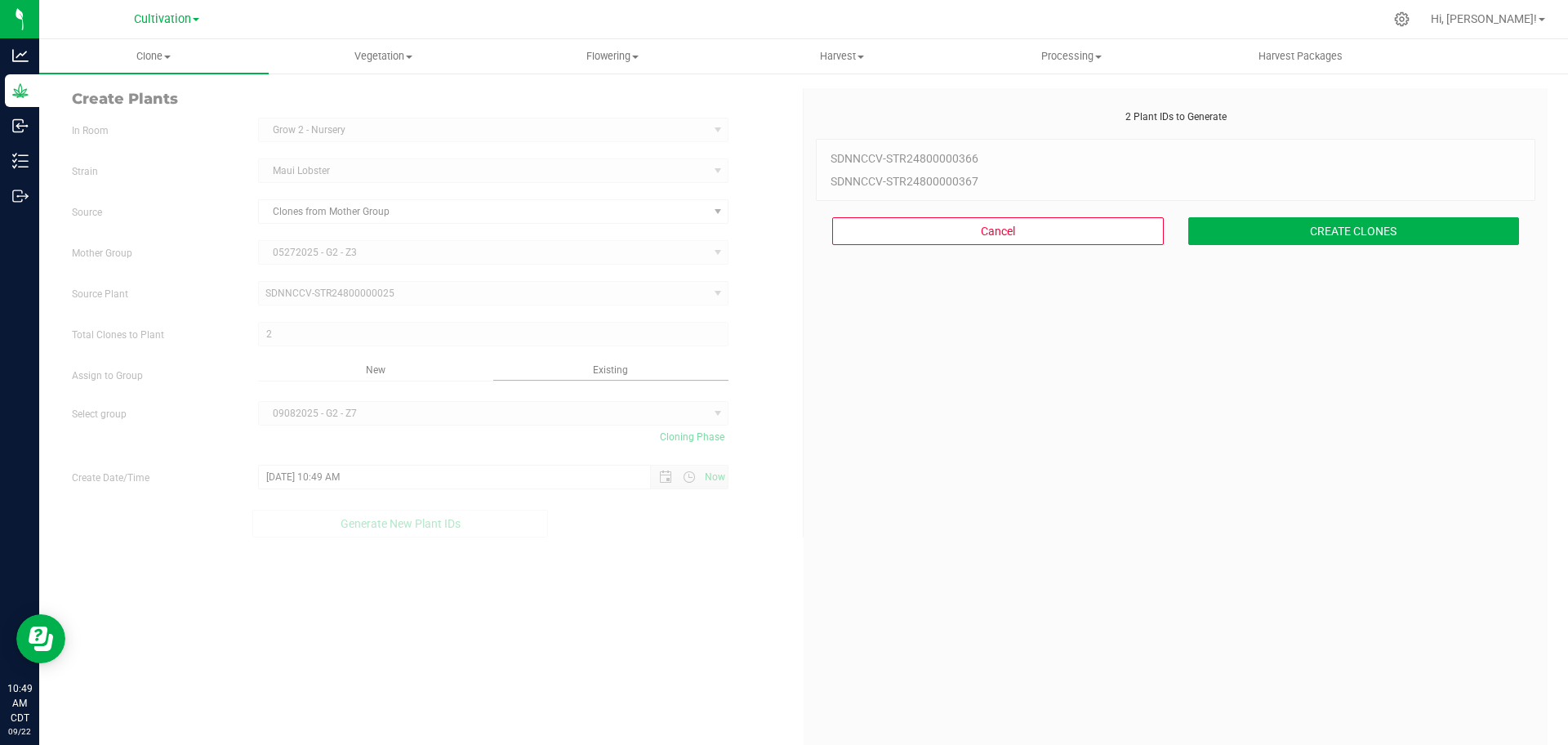
scroll to position [49, 0]
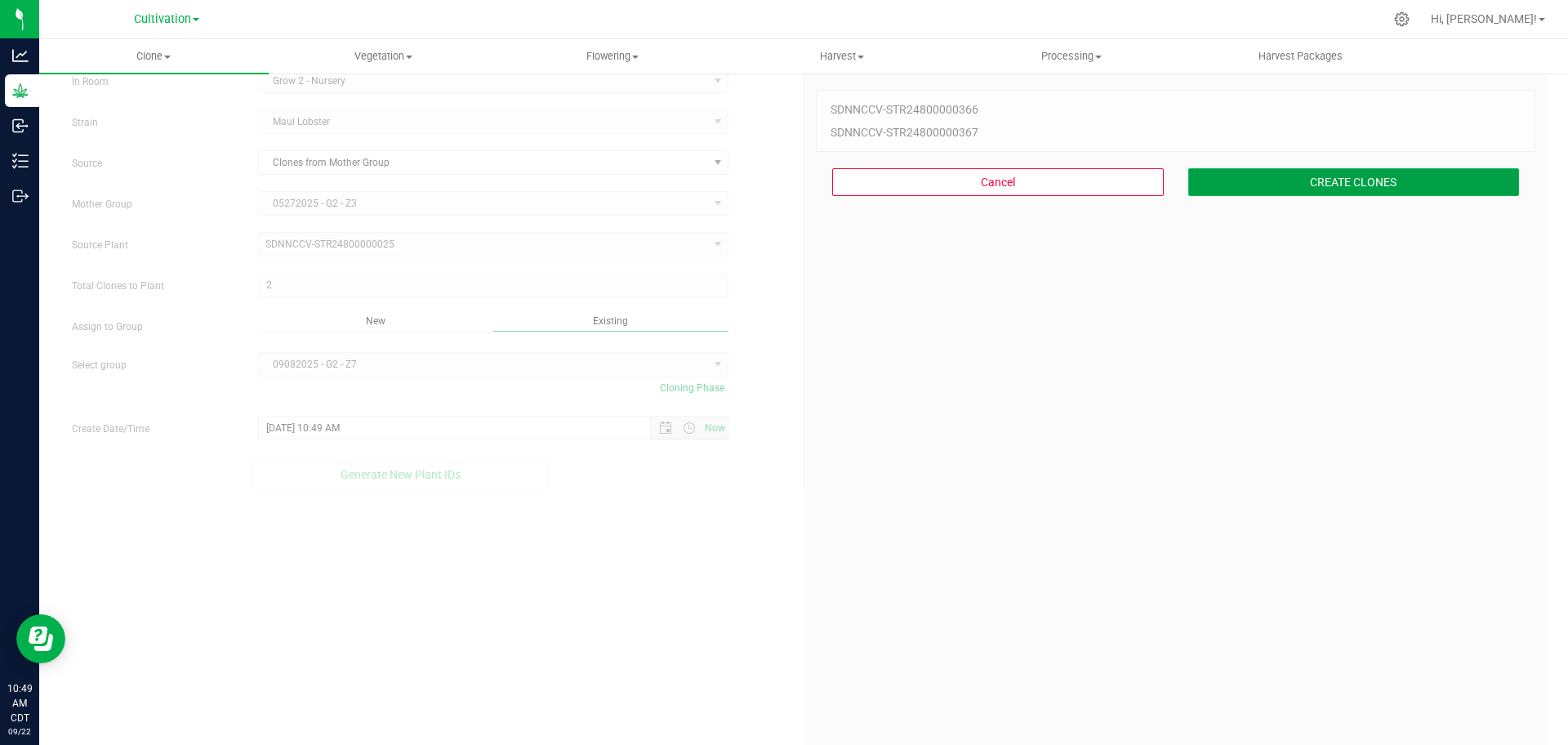
click at [782, 178] on button "CREATE CLONES" at bounding box center [1354, 182] width 332 height 28
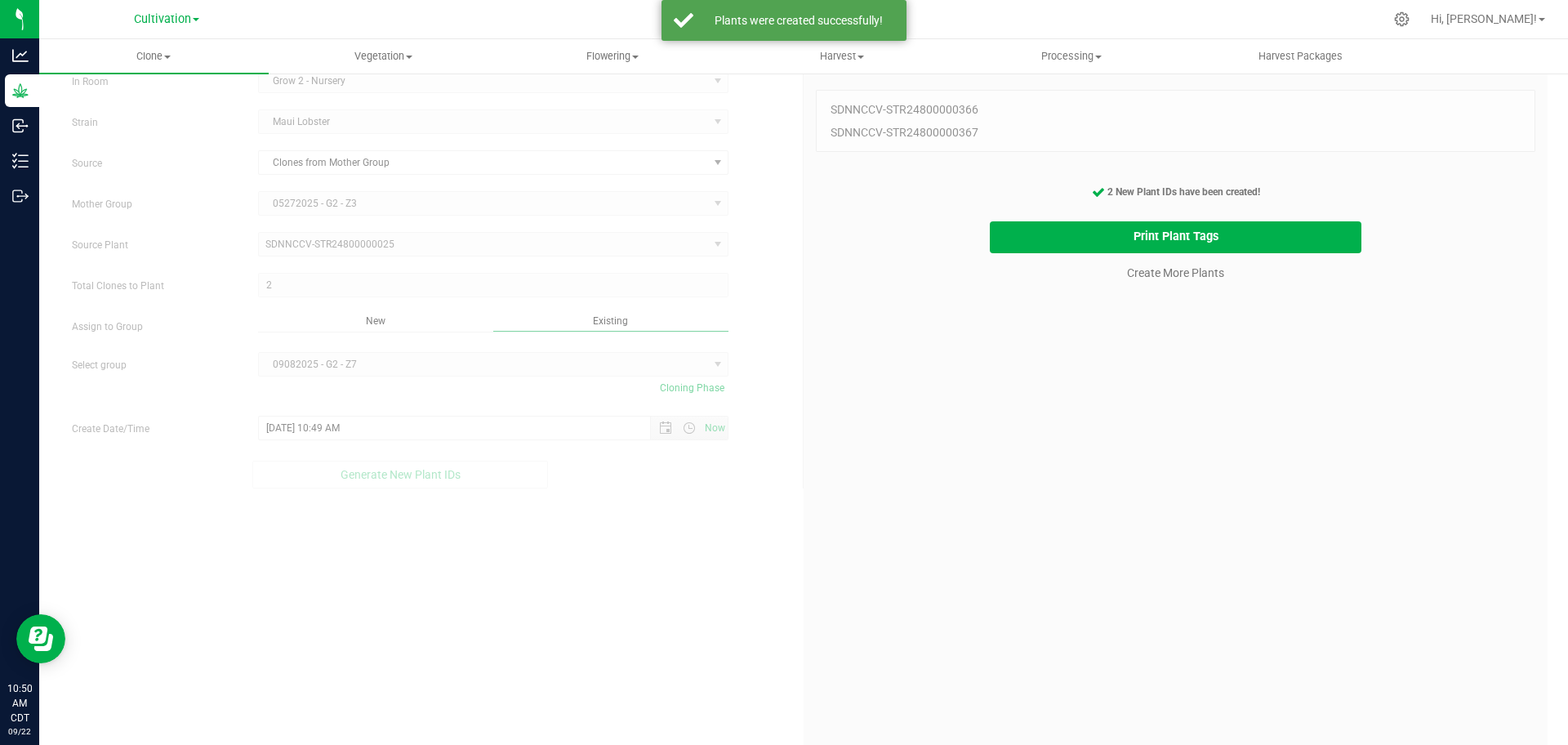
scroll to position [0, 0]
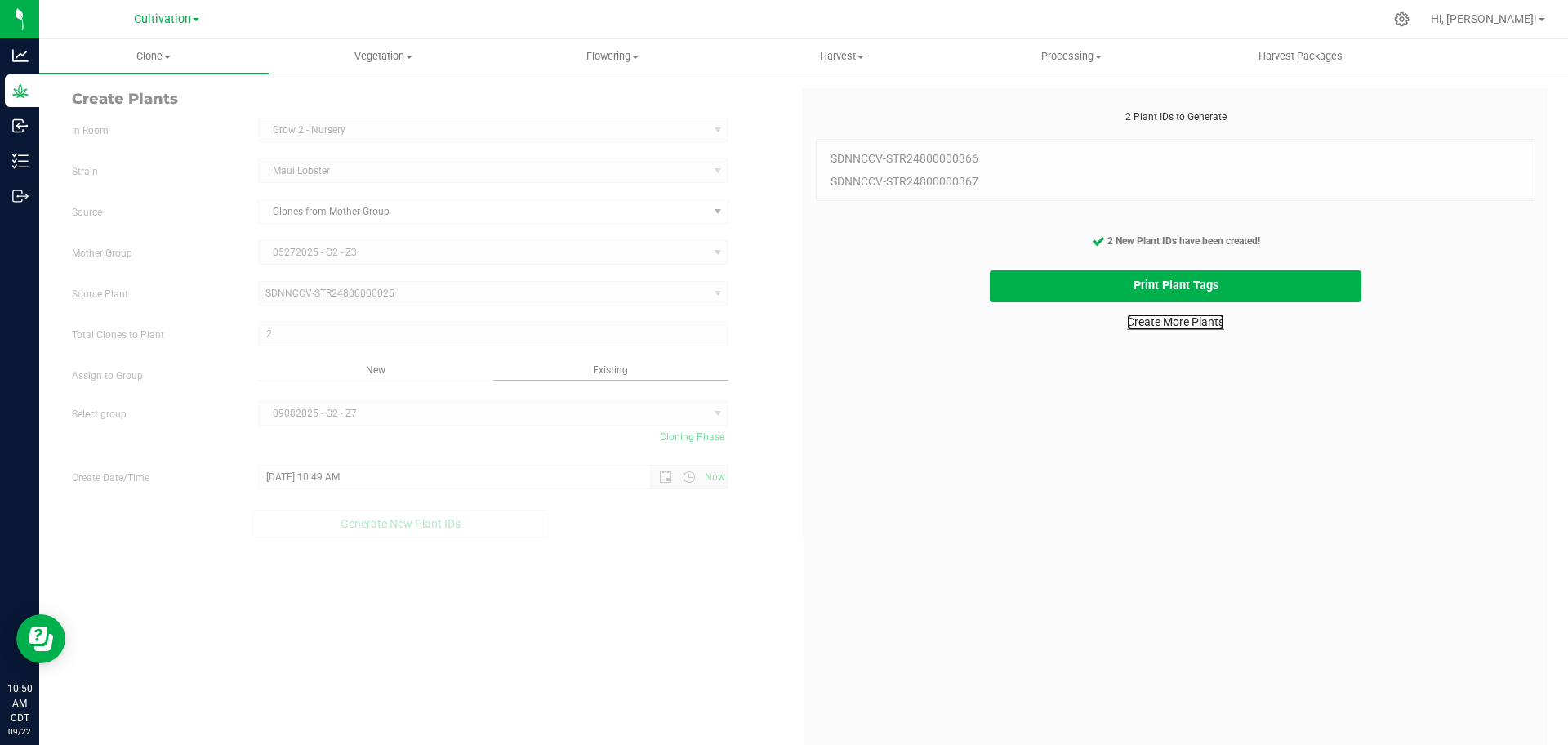
click at [782, 320] on link "Create More Plants" at bounding box center [1176, 321] width 97 height 17
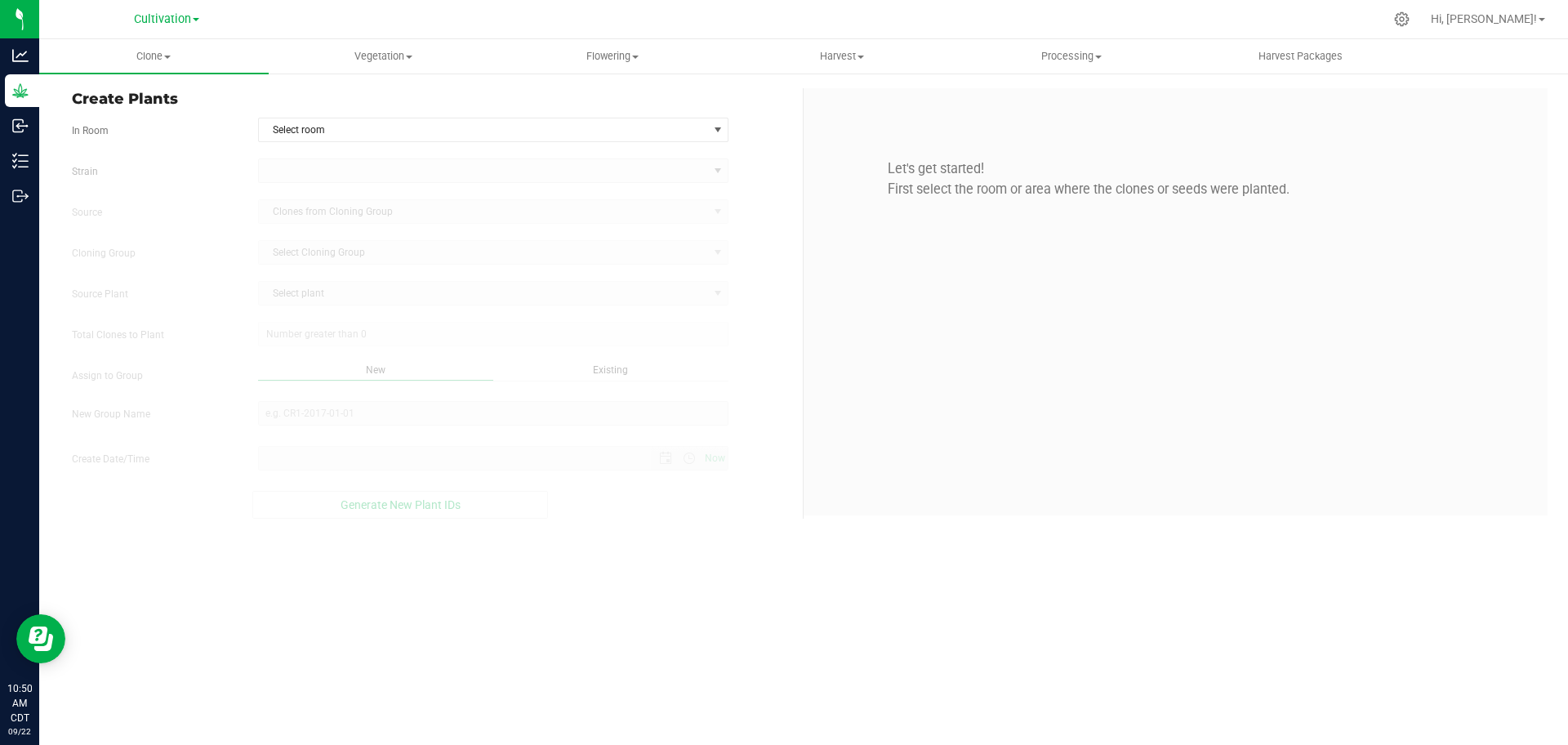
type input "[DATE] 10:50 AM"
click at [419, 130] on span "Select room" at bounding box center [484, 130] width 449 height 23
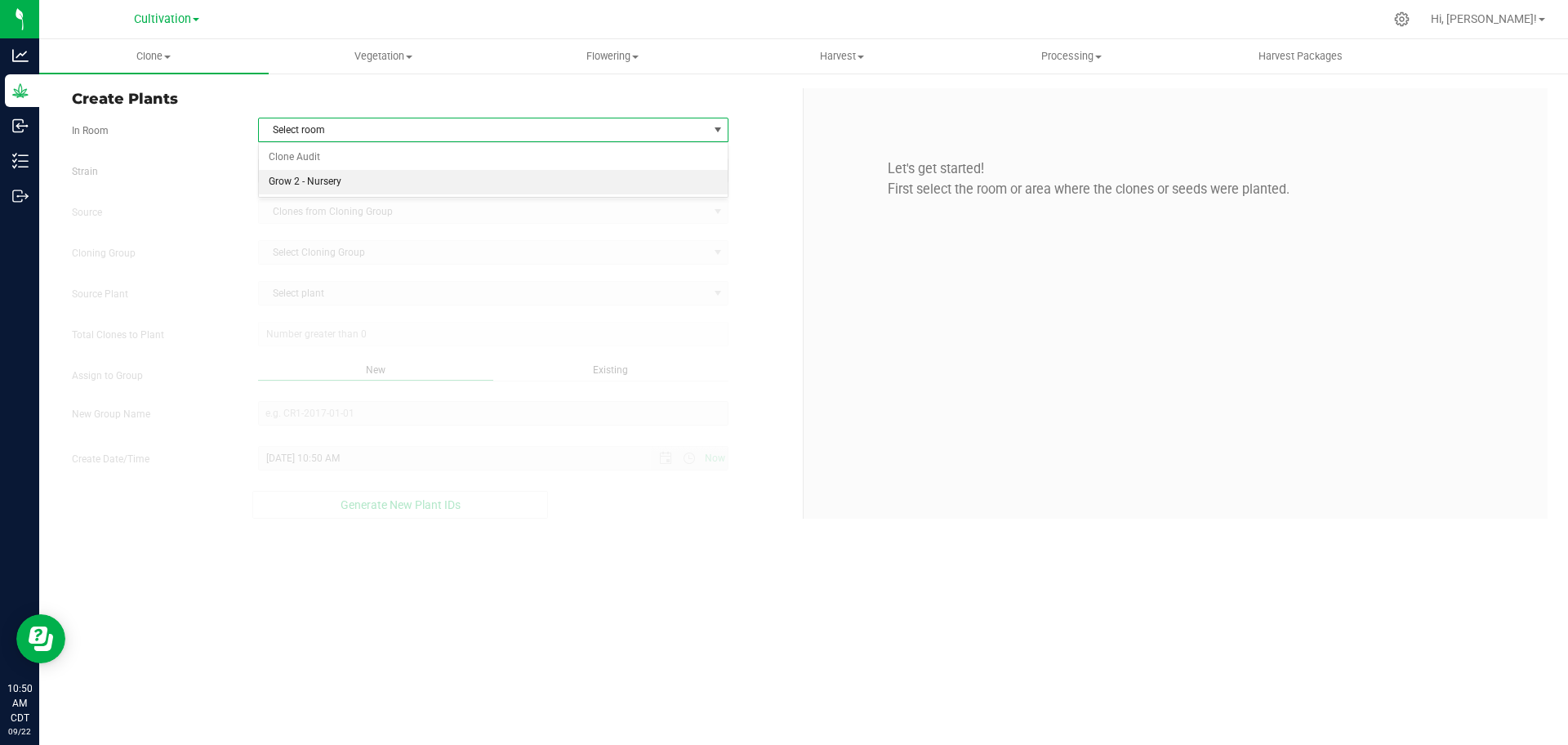
click at [435, 176] on li "Grow 2 - Nursery" at bounding box center [494, 182] width 470 height 24
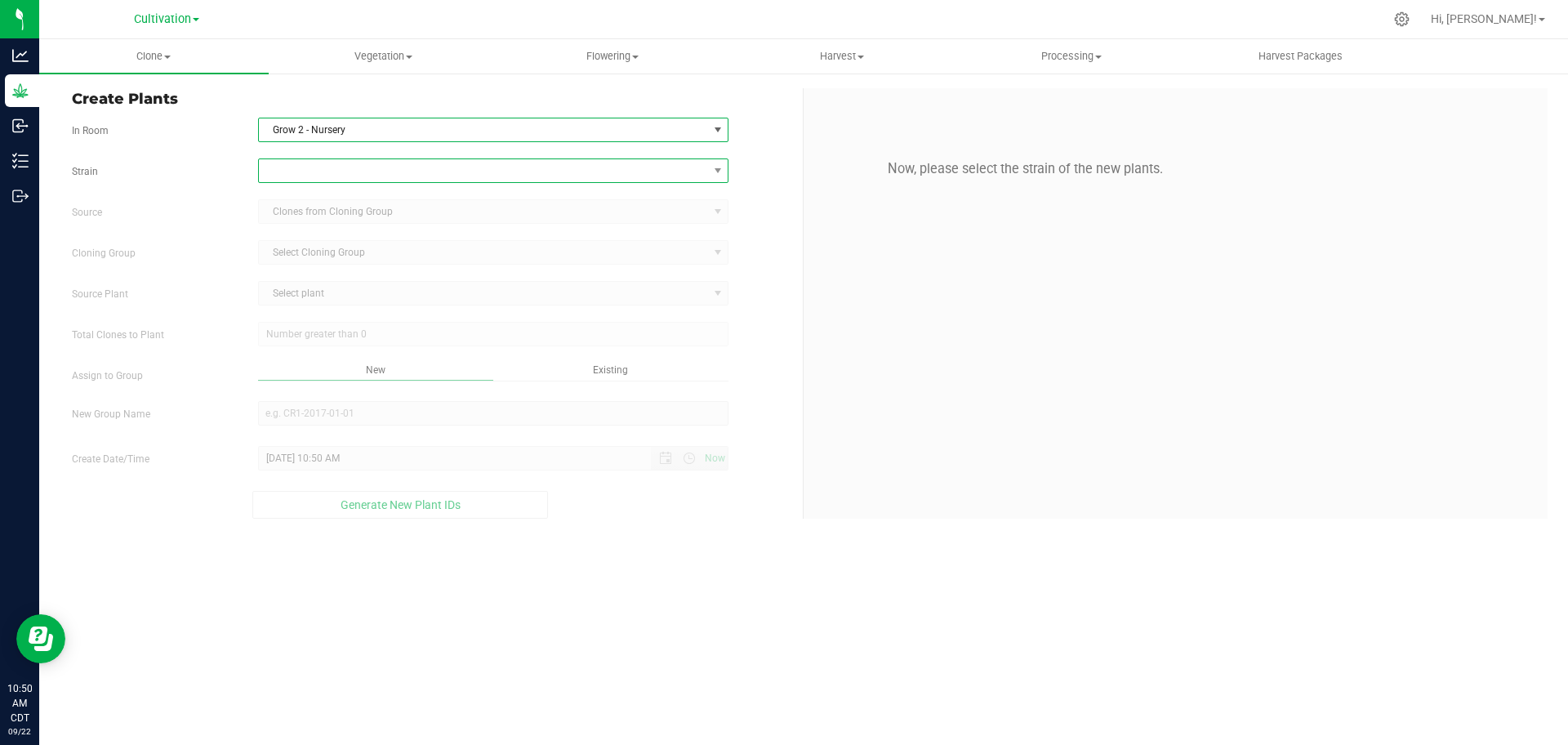
click at [439, 172] on span at bounding box center [484, 171] width 449 height 23
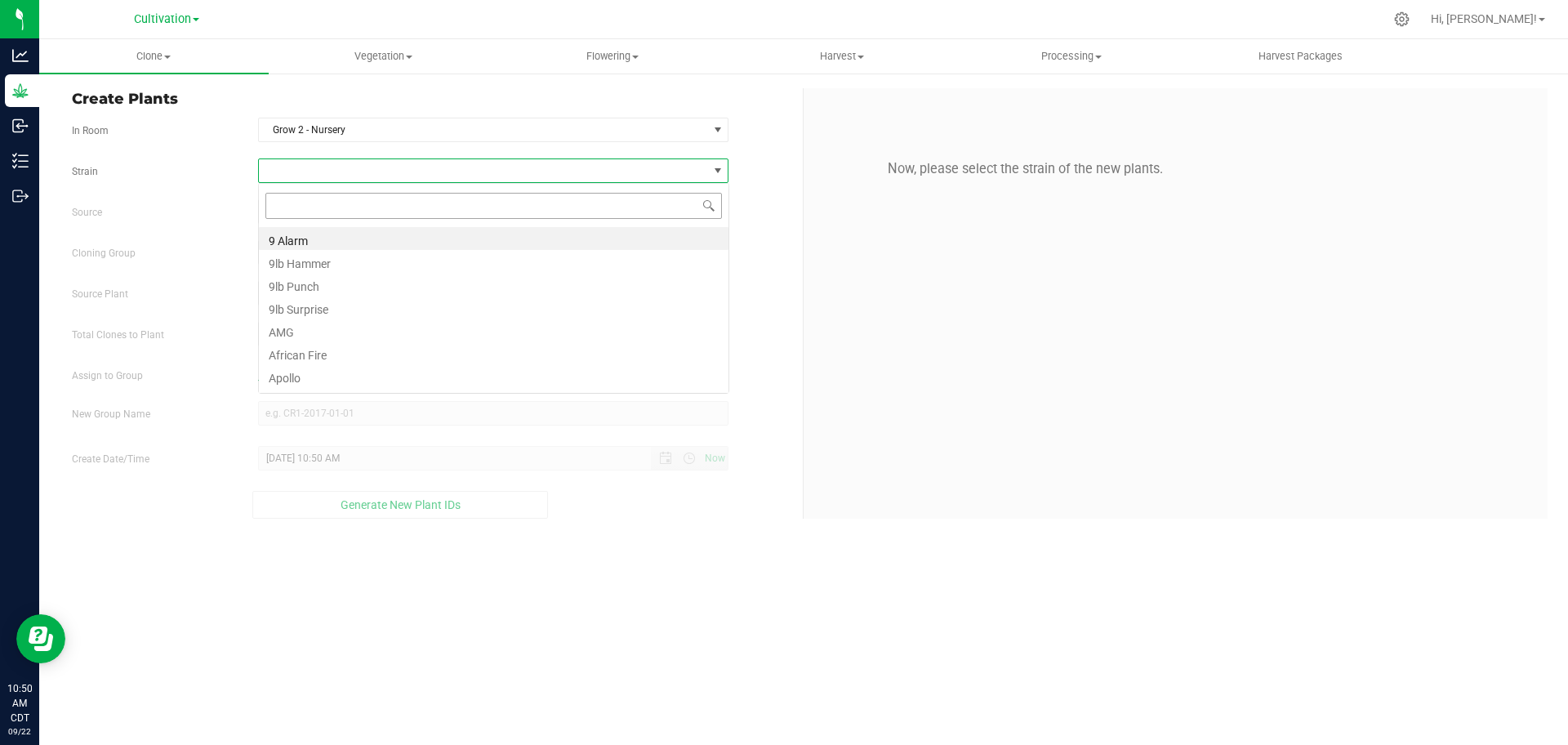
scroll to position [24, 471]
type input "cherry"
click at [473, 232] on li "Cherry Gar-See-Ya R1" at bounding box center [494, 238] width 470 height 23
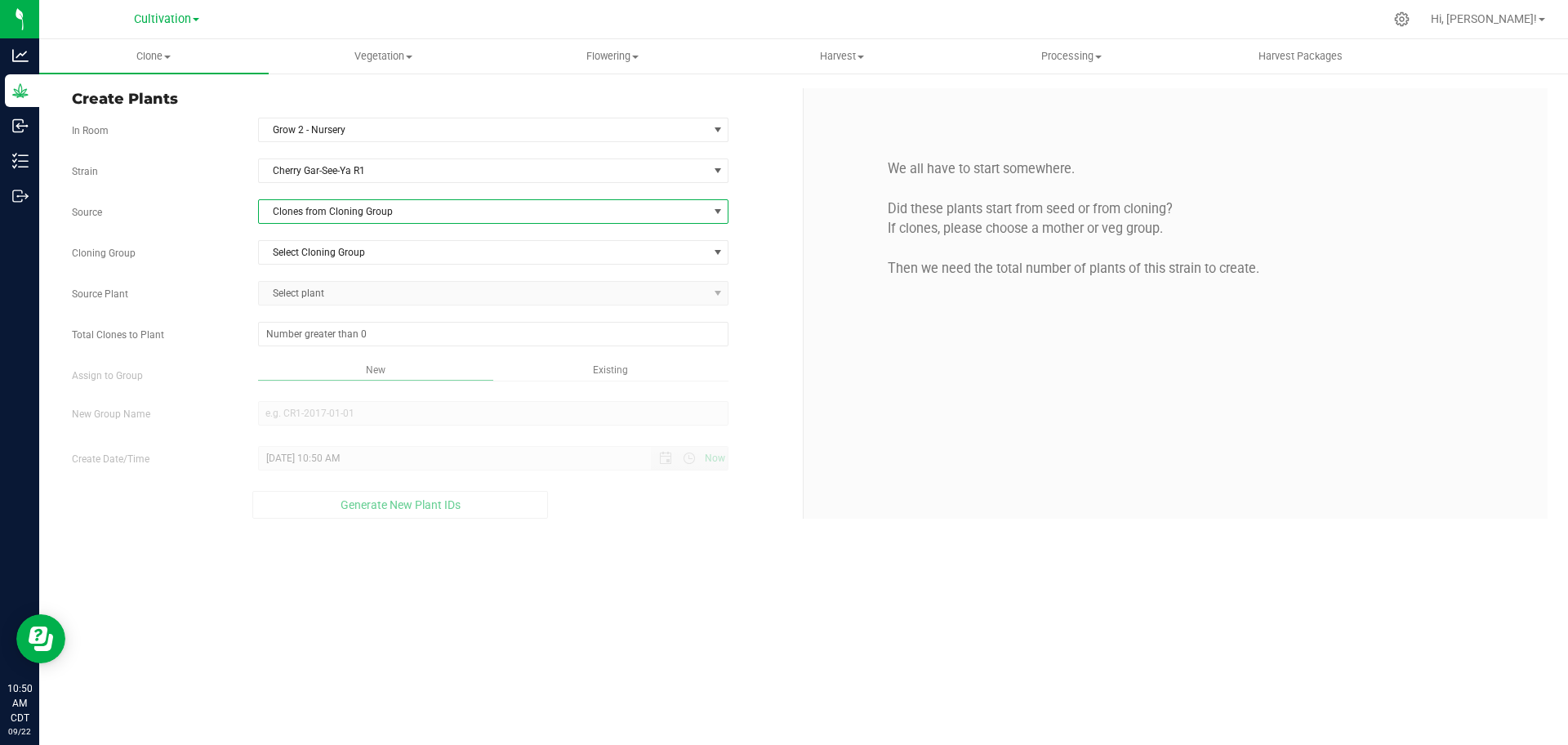
click at [578, 217] on span "Clones from Cloning Group" at bounding box center [484, 211] width 449 height 23
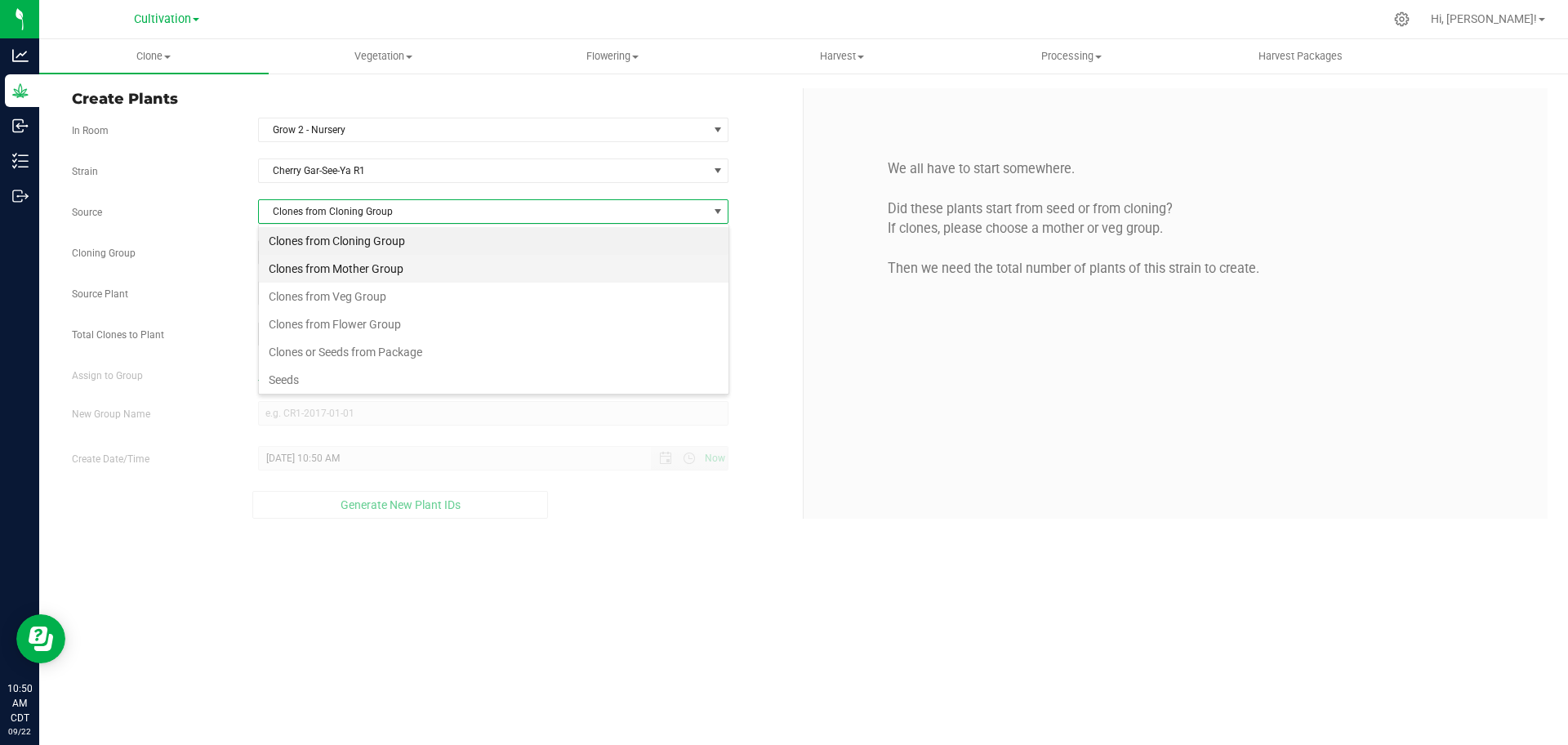
click at [593, 258] on li "Clones from Mother Group" at bounding box center [494, 269] width 470 height 28
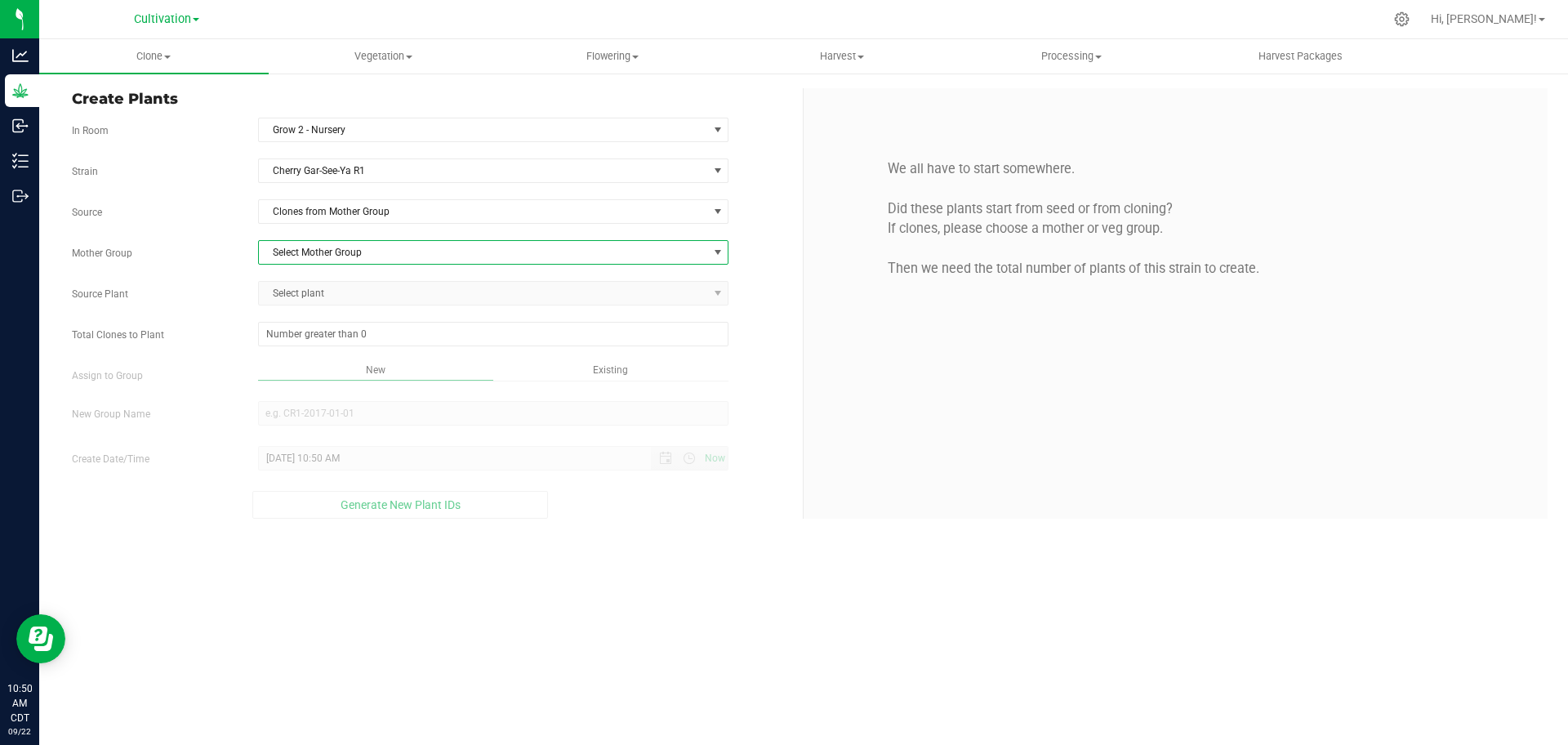
click at [604, 254] on span "Select Mother Group" at bounding box center [484, 252] width 449 height 23
click at [600, 280] on li "05272025 - G2 - Z3" at bounding box center [494, 280] width 470 height 24
click at [601, 299] on span "Select plant" at bounding box center [484, 293] width 449 height 23
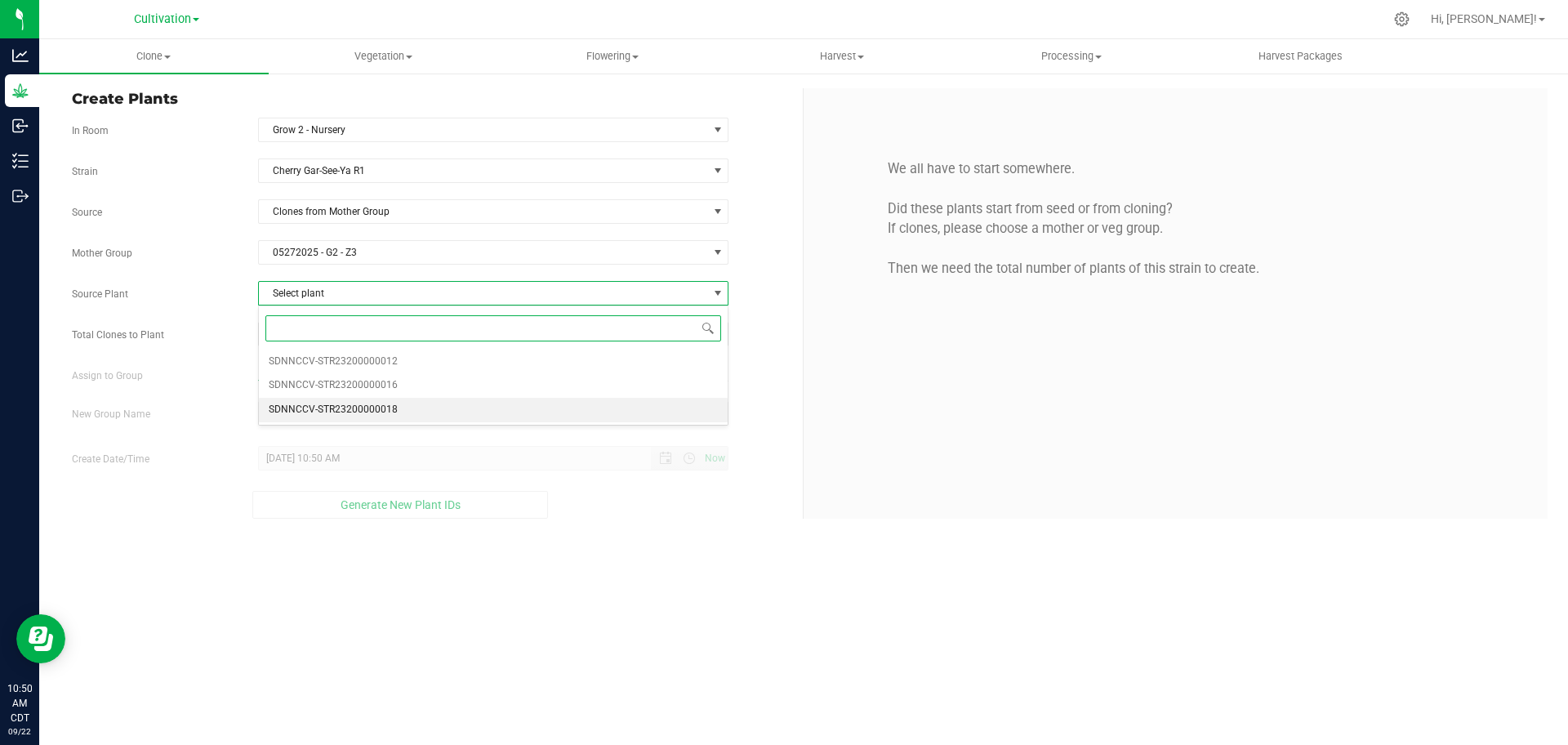
click at [638, 404] on li "SDNNCCV-STR23200000018" at bounding box center [494, 410] width 470 height 24
click at [603, 334] on span at bounding box center [494, 334] width 472 height 24
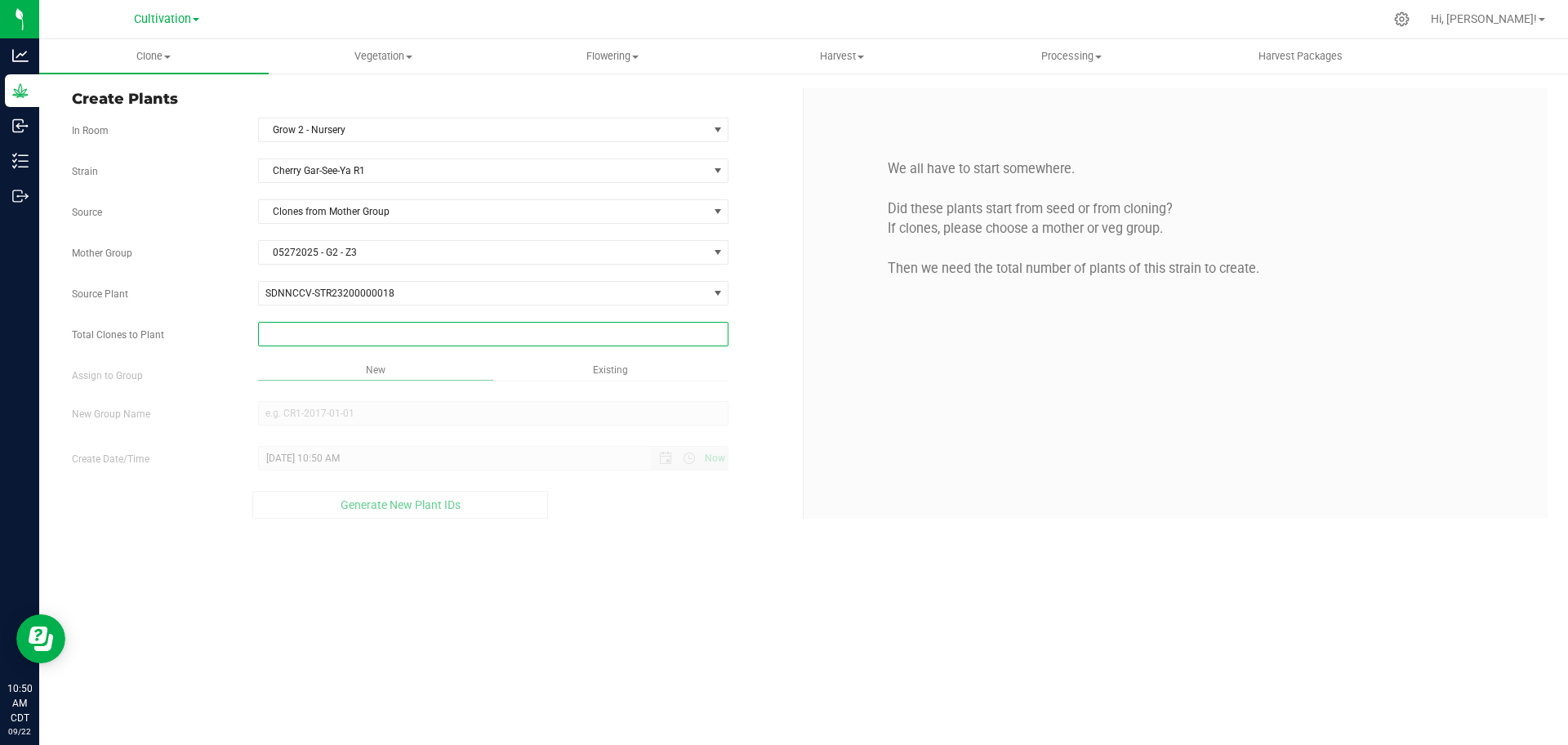
type input "2"
click at [782, 366] on div "Clone Create plants Cloning groups Cloning plants Apply to plants Vegetation Ve…" at bounding box center [803, 392] width 1529 height 706
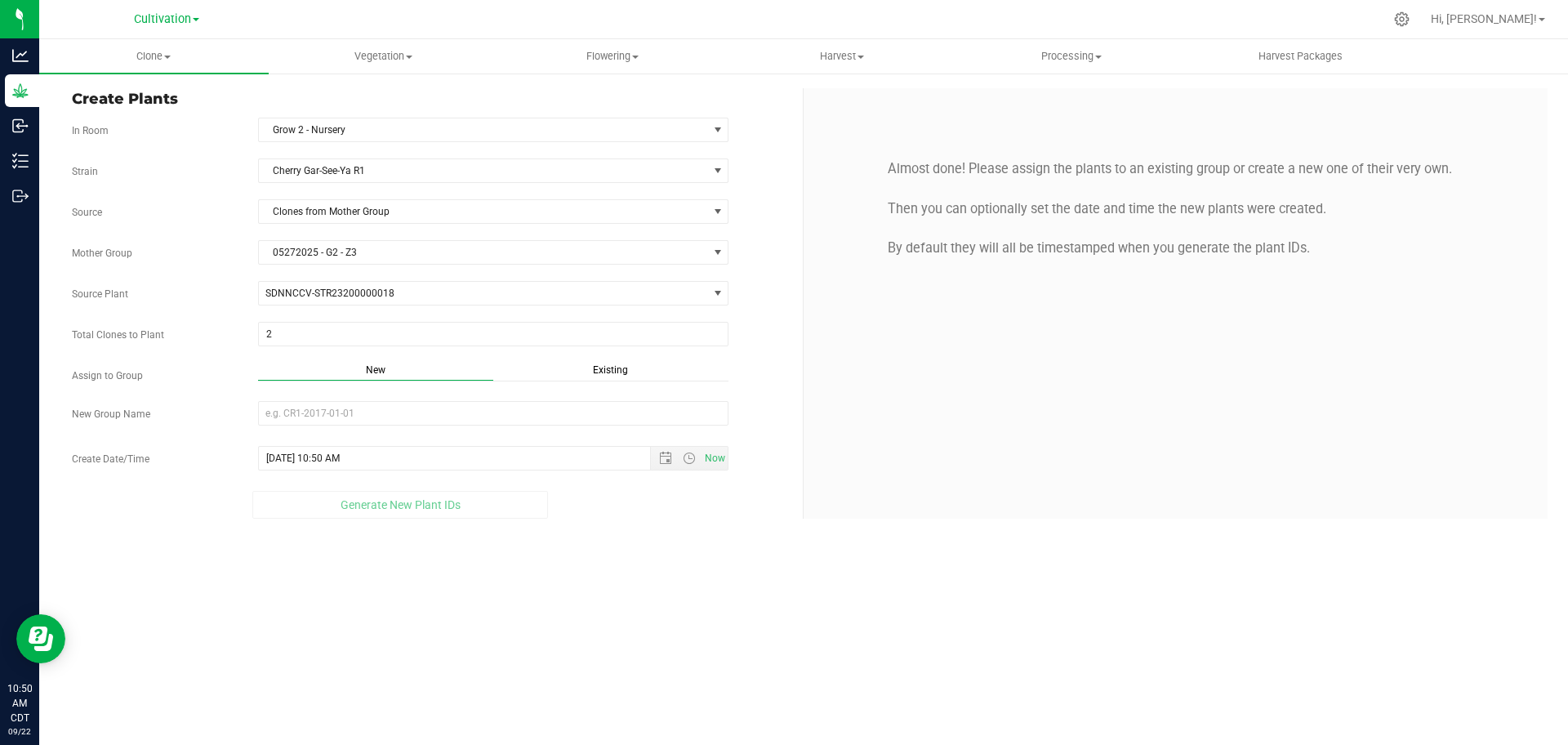
click at [638, 371] on div "Existing" at bounding box center [611, 372] width 235 height 19
click at [627, 434] on div "Strain Cherry Gar-See-Ya R1 Source Clones from Mother Group Mother Group 052720…" at bounding box center [432, 336] width 719 height 356
click at [626, 414] on span "Select Plant Group" at bounding box center [484, 413] width 449 height 23
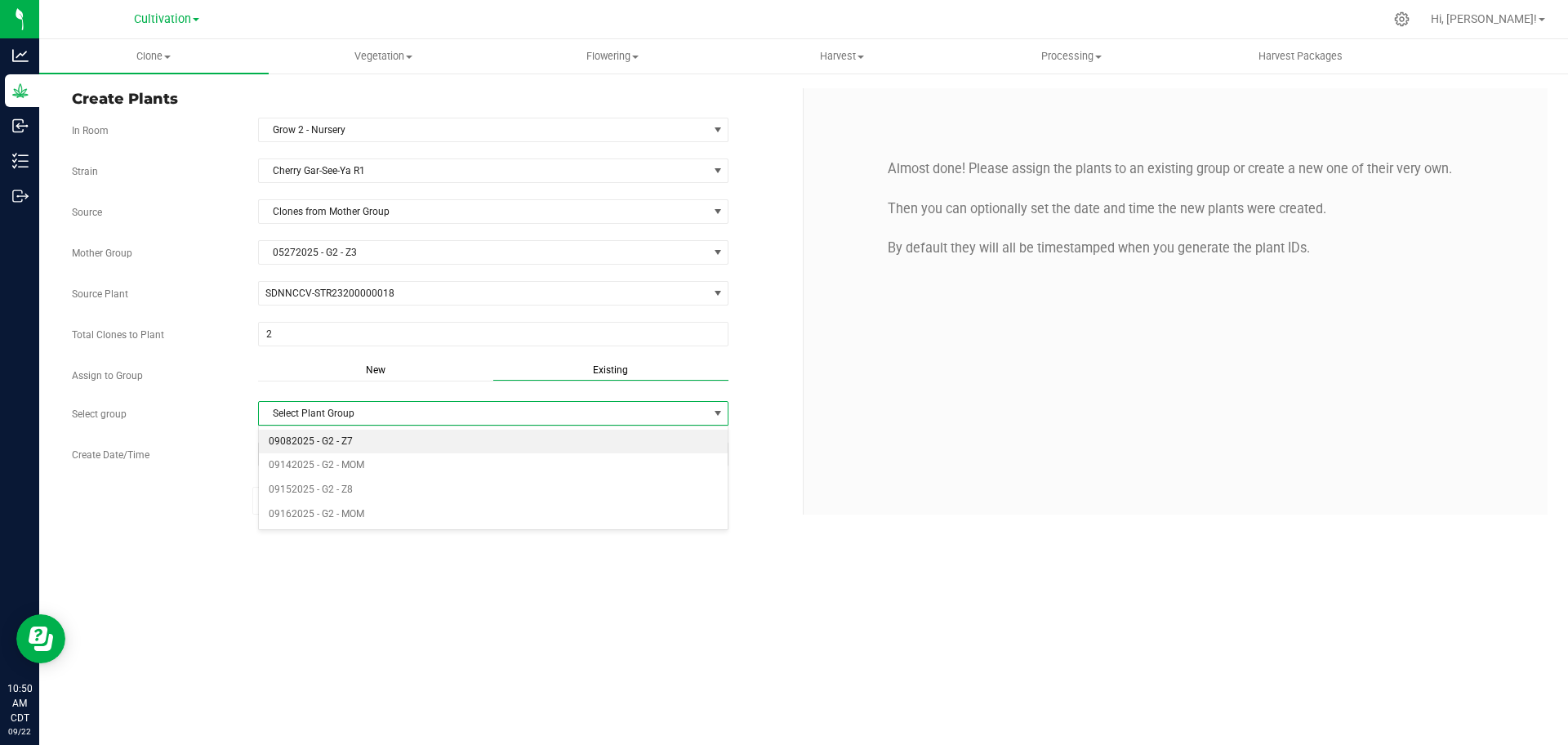
click at [573, 440] on li "09082025 - G2 - Z7" at bounding box center [494, 442] width 470 height 24
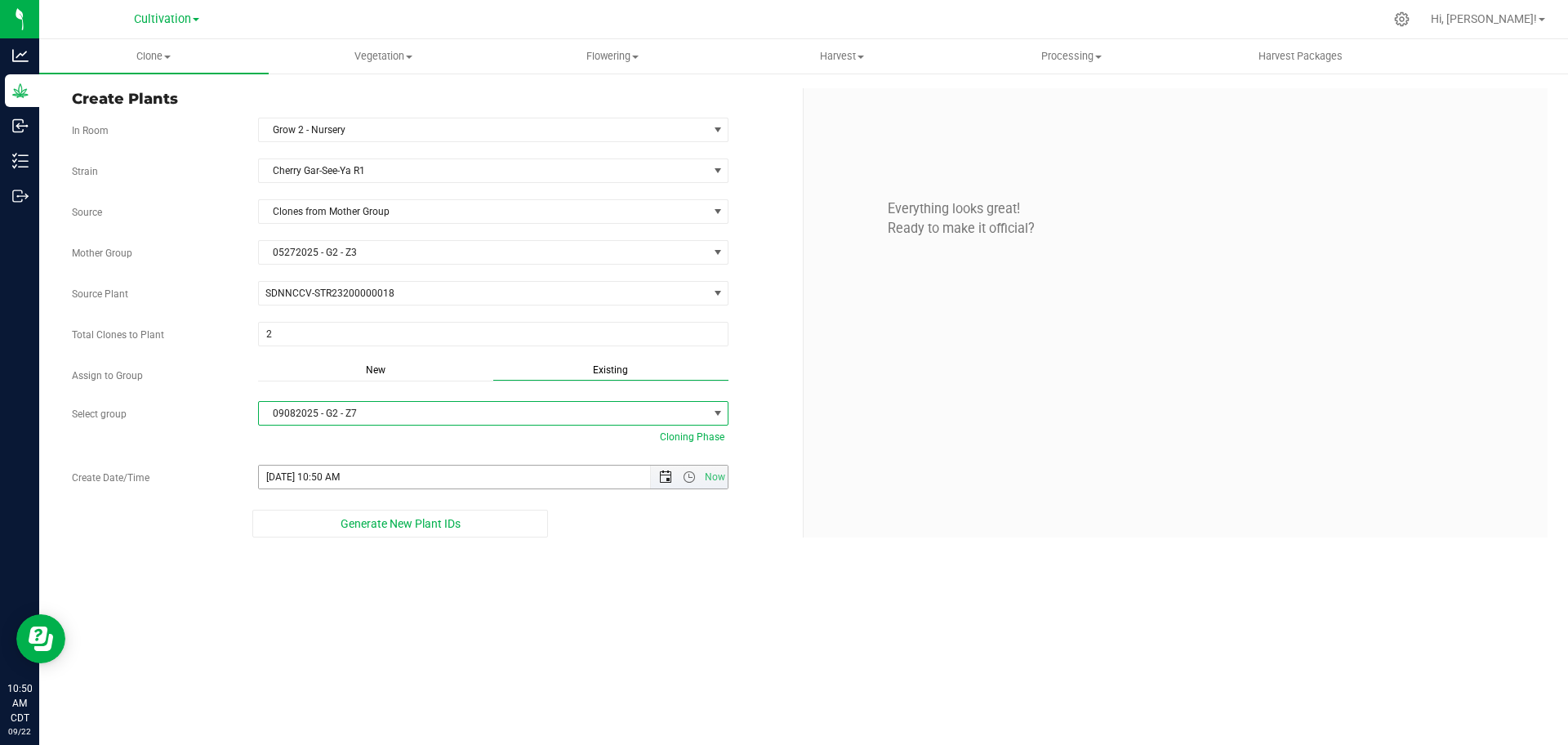
click at [662, 477] on span "Open the date view" at bounding box center [666, 477] width 13 height 13
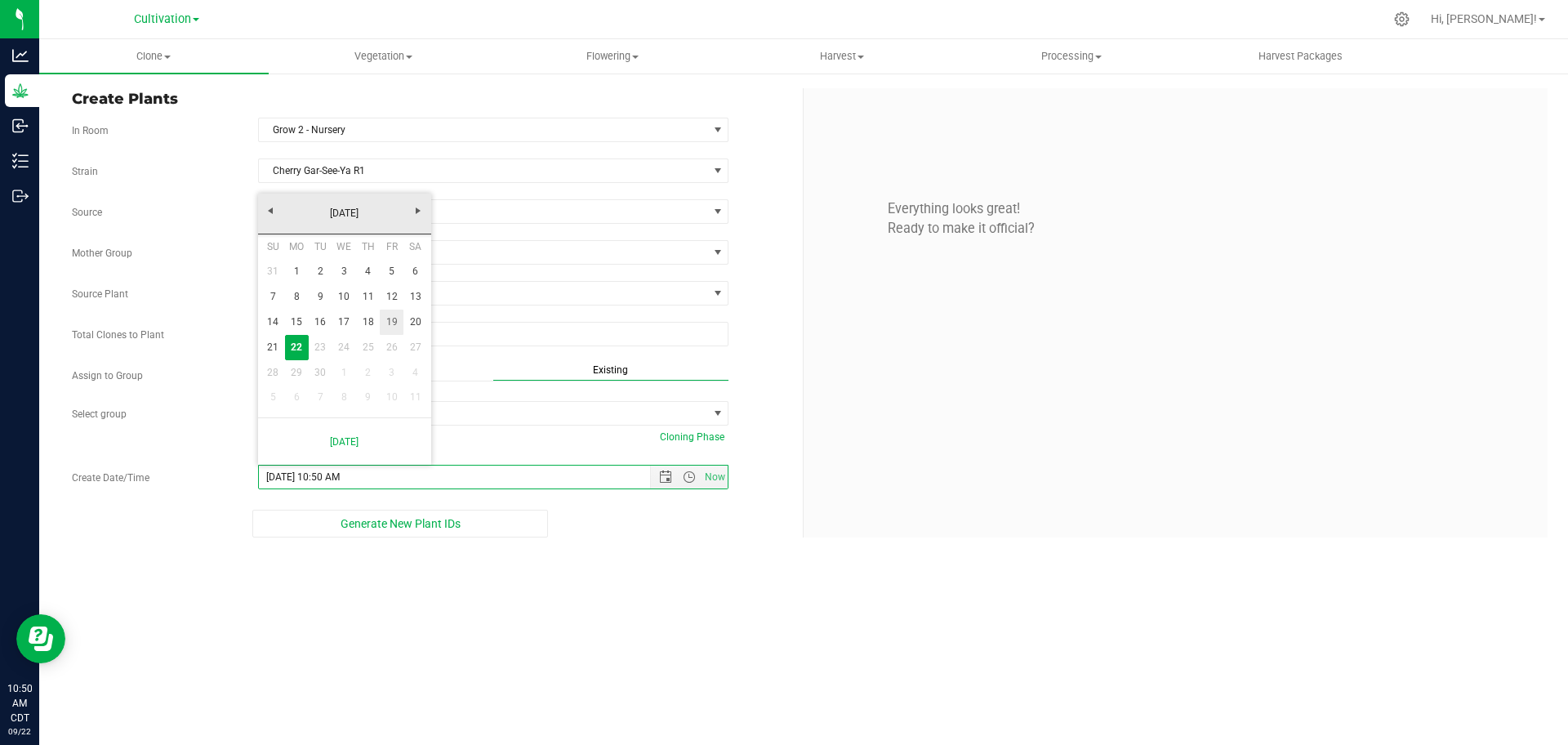
click at [393, 316] on link "19" at bounding box center [391, 322] width 23 height 25
type input "[DATE] 10:50 AM"
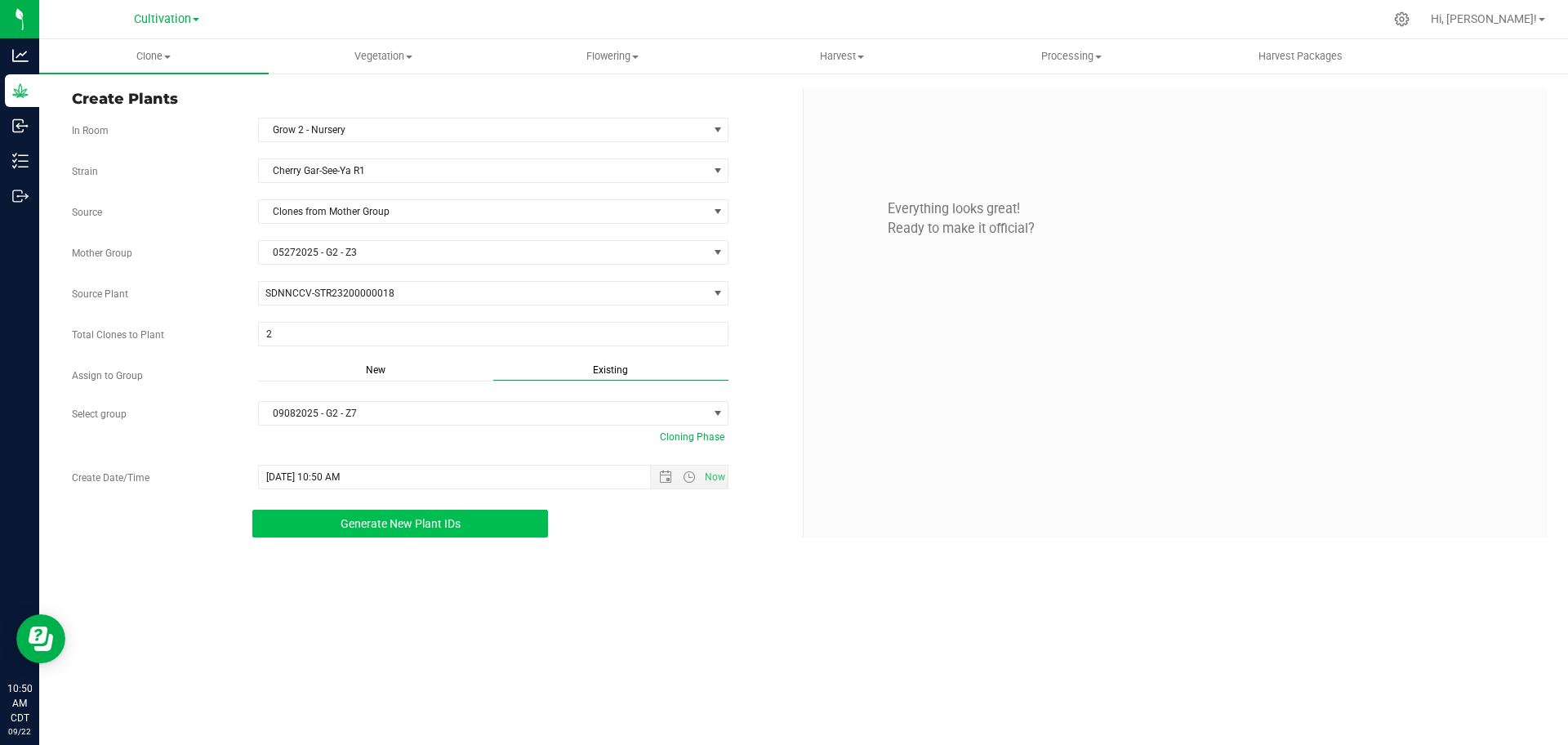
click at [462, 526] on button "Generate New Plant IDs" at bounding box center [400, 524] width 296 height 28
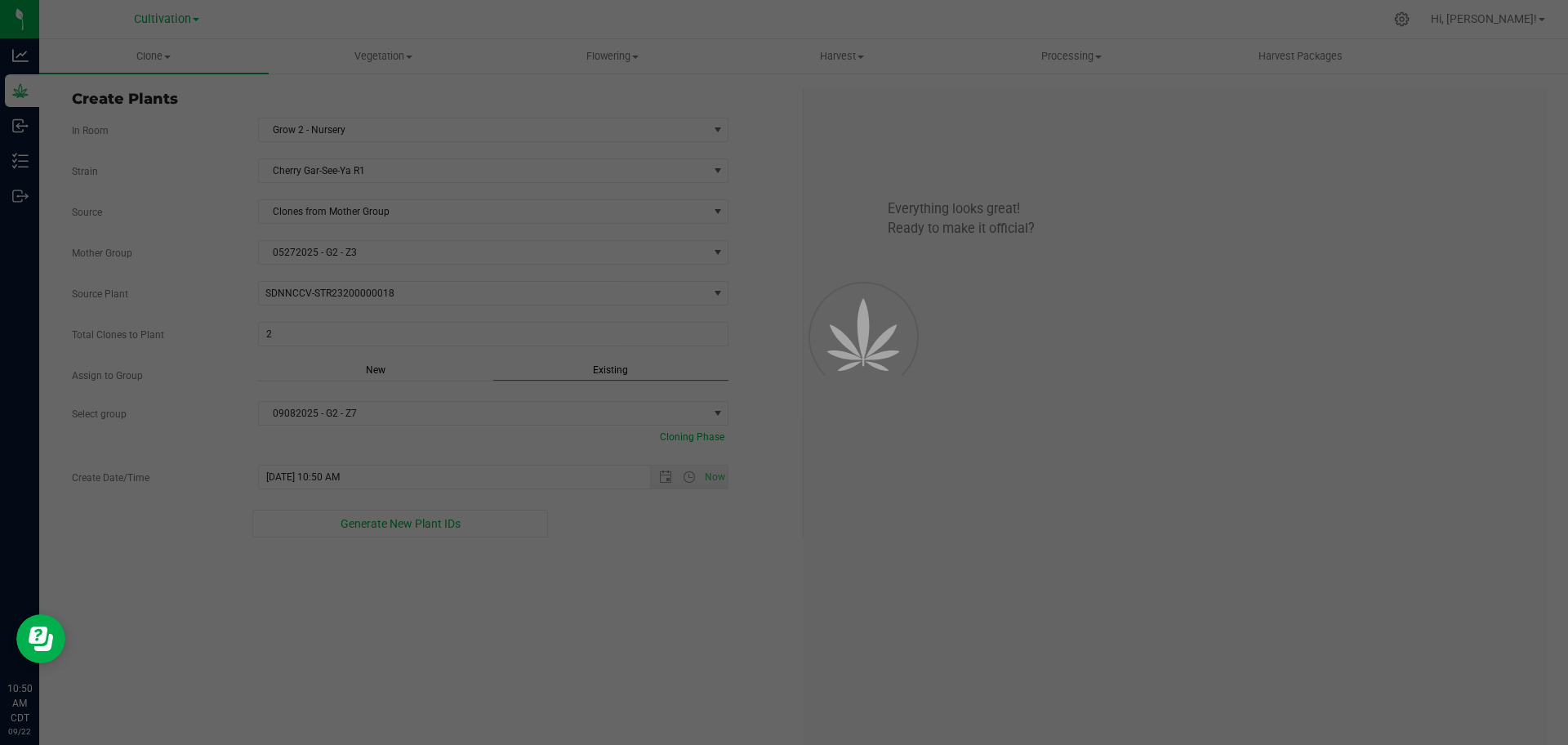
scroll to position [49, 0]
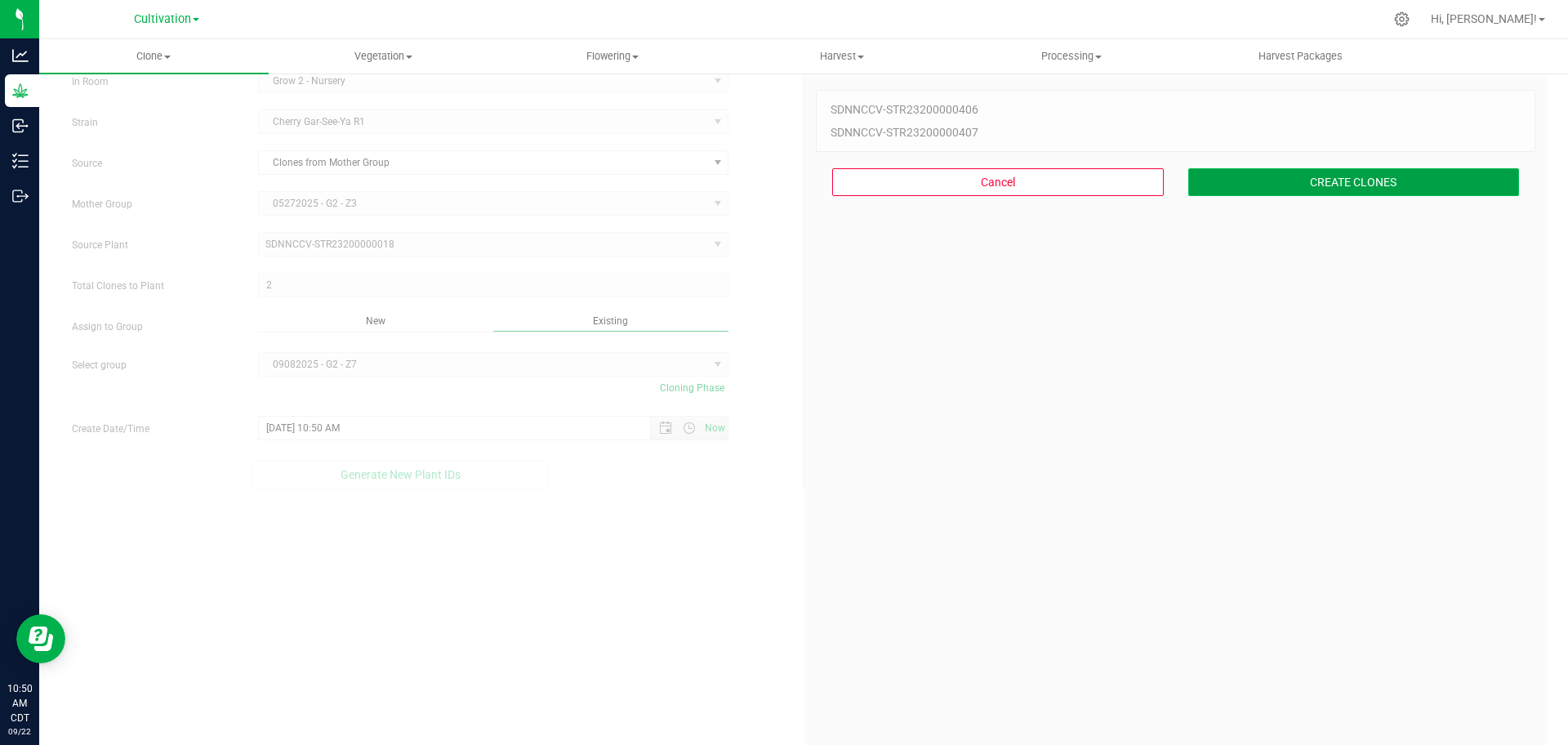
click at [782, 175] on button "CREATE CLONES" at bounding box center [1354, 182] width 332 height 28
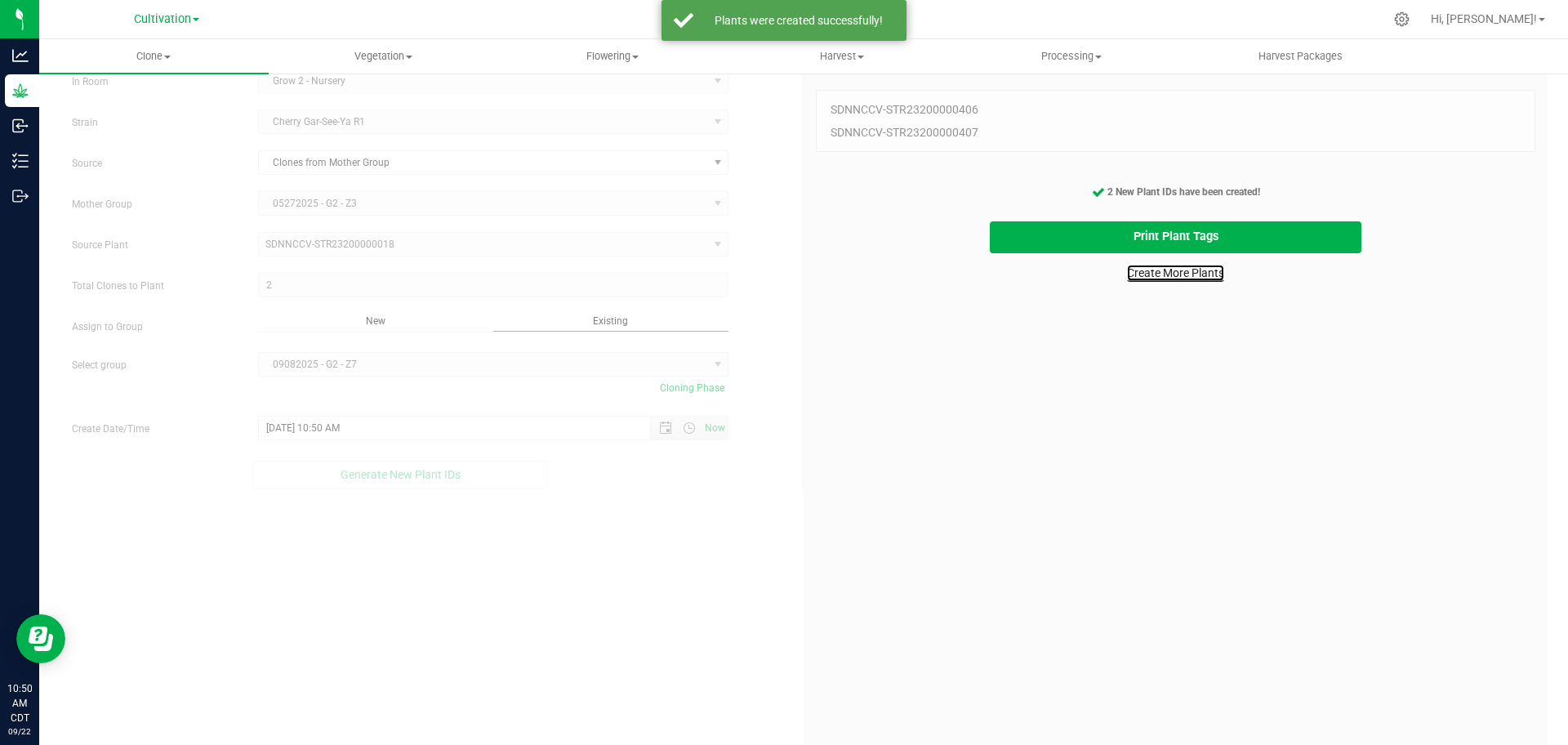
click at [782, 267] on link "Create More Plants" at bounding box center [1176, 272] width 97 height 17
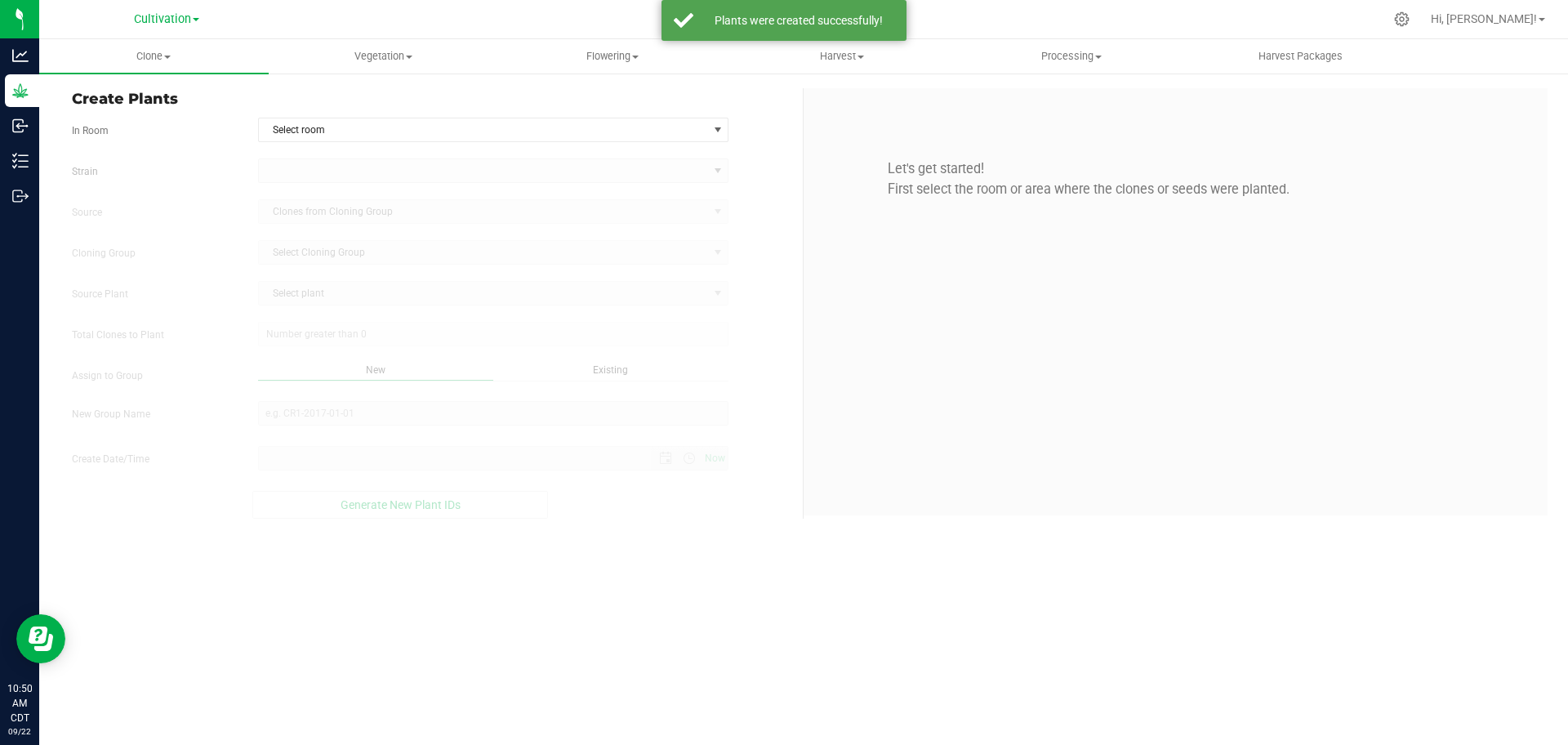
type input "[DATE] 10:50 AM"
click at [416, 129] on span "Select room" at bounding box center [484, 130] width 449 height 23
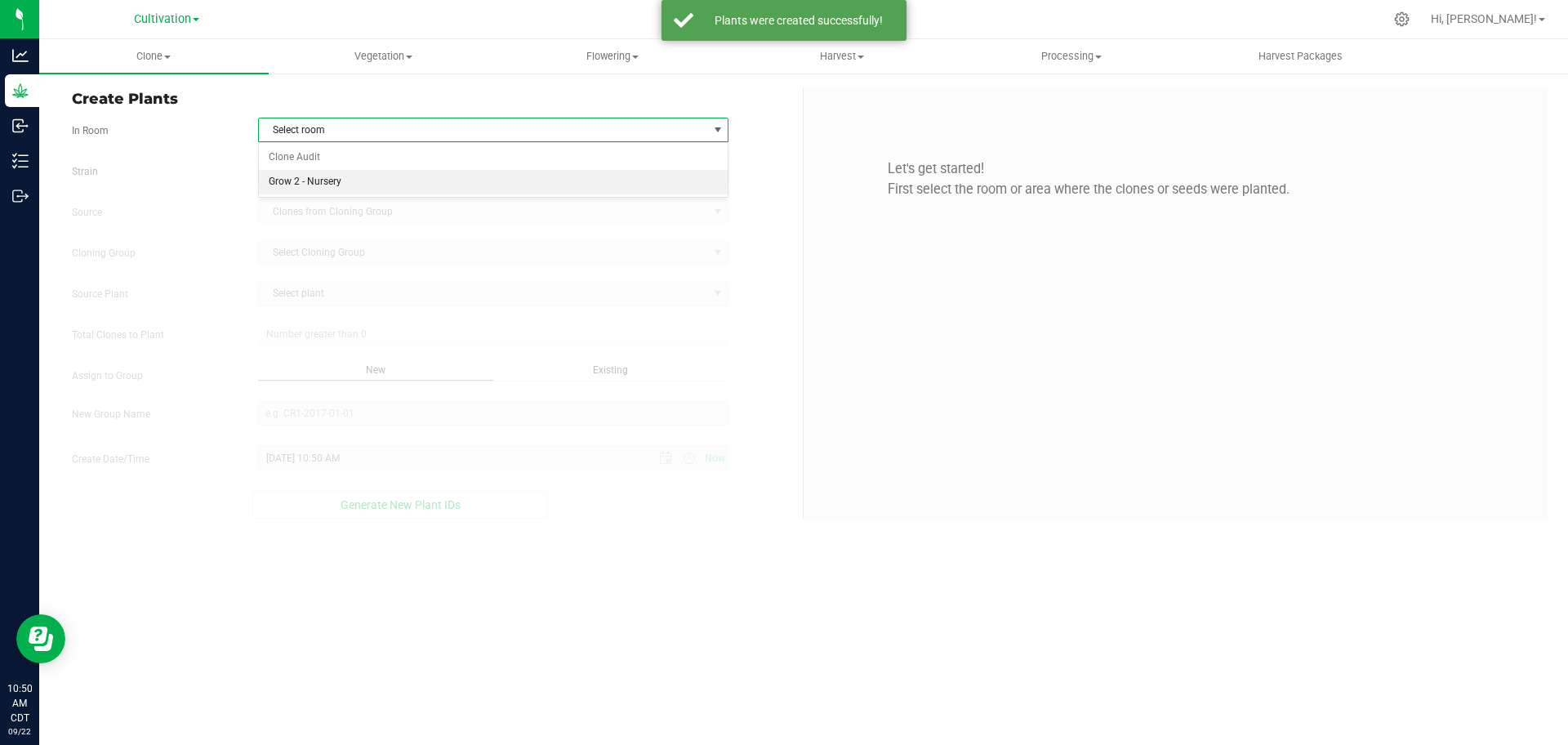
click at [429, 180] on li "Grow 2 - Nursery" at bounding box center [494, 182] width 470 height 24
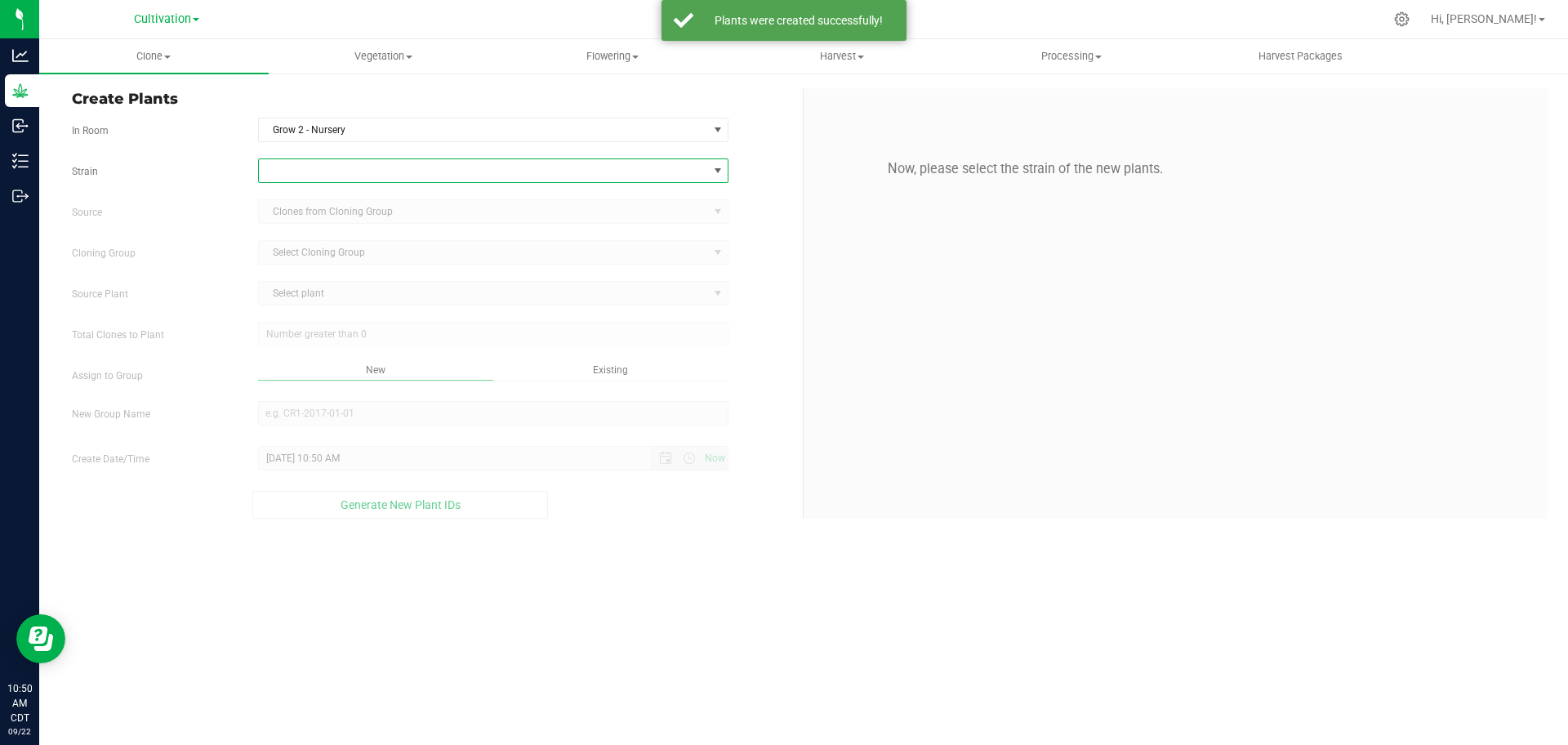
click at [440, 165] on span at bounding box center [484, 171] width 449 height 23
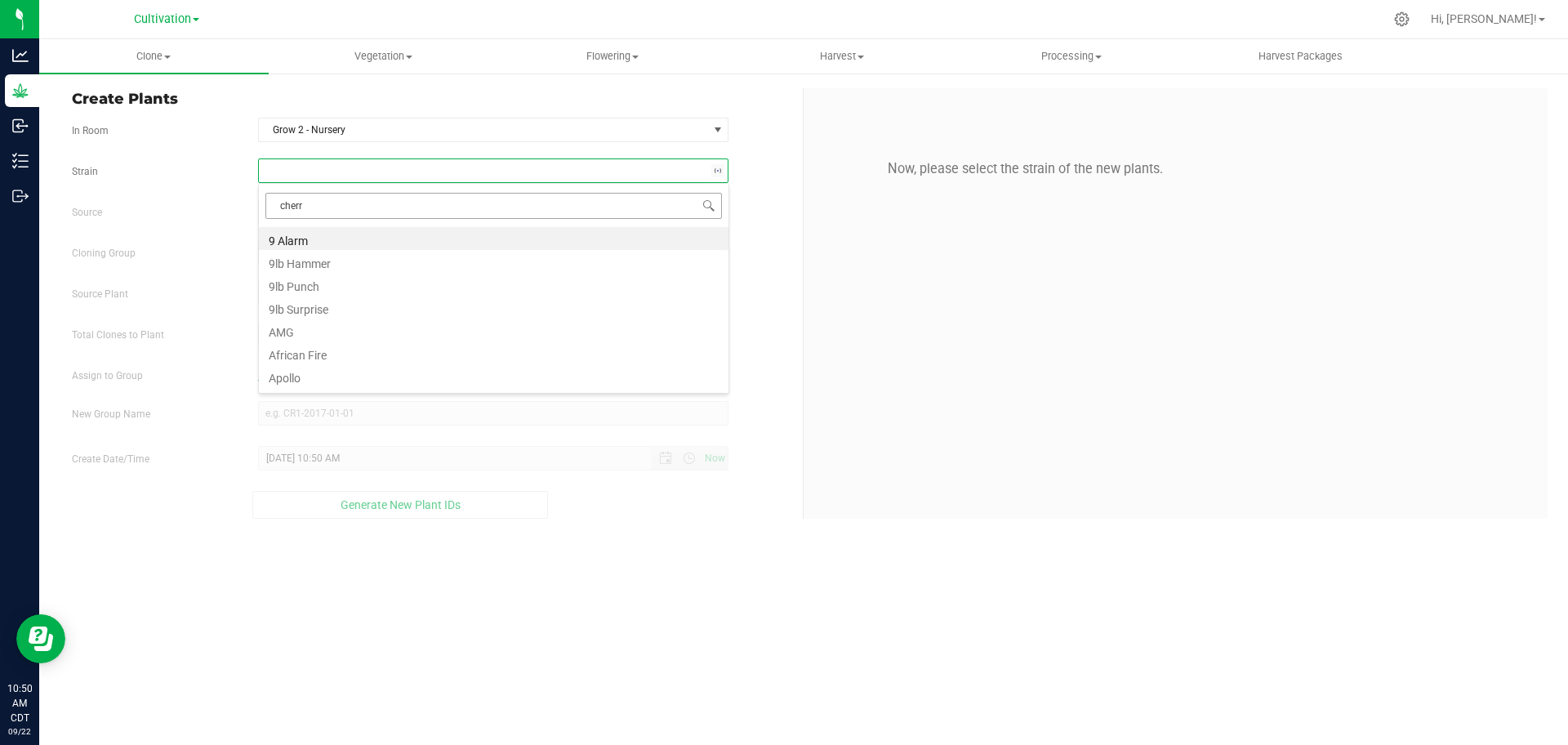
type input "cherry"
click at [479, 233] on li "Cherry Gar-See-Ya R1" at bounding box center [494, 238] width 470 height 23
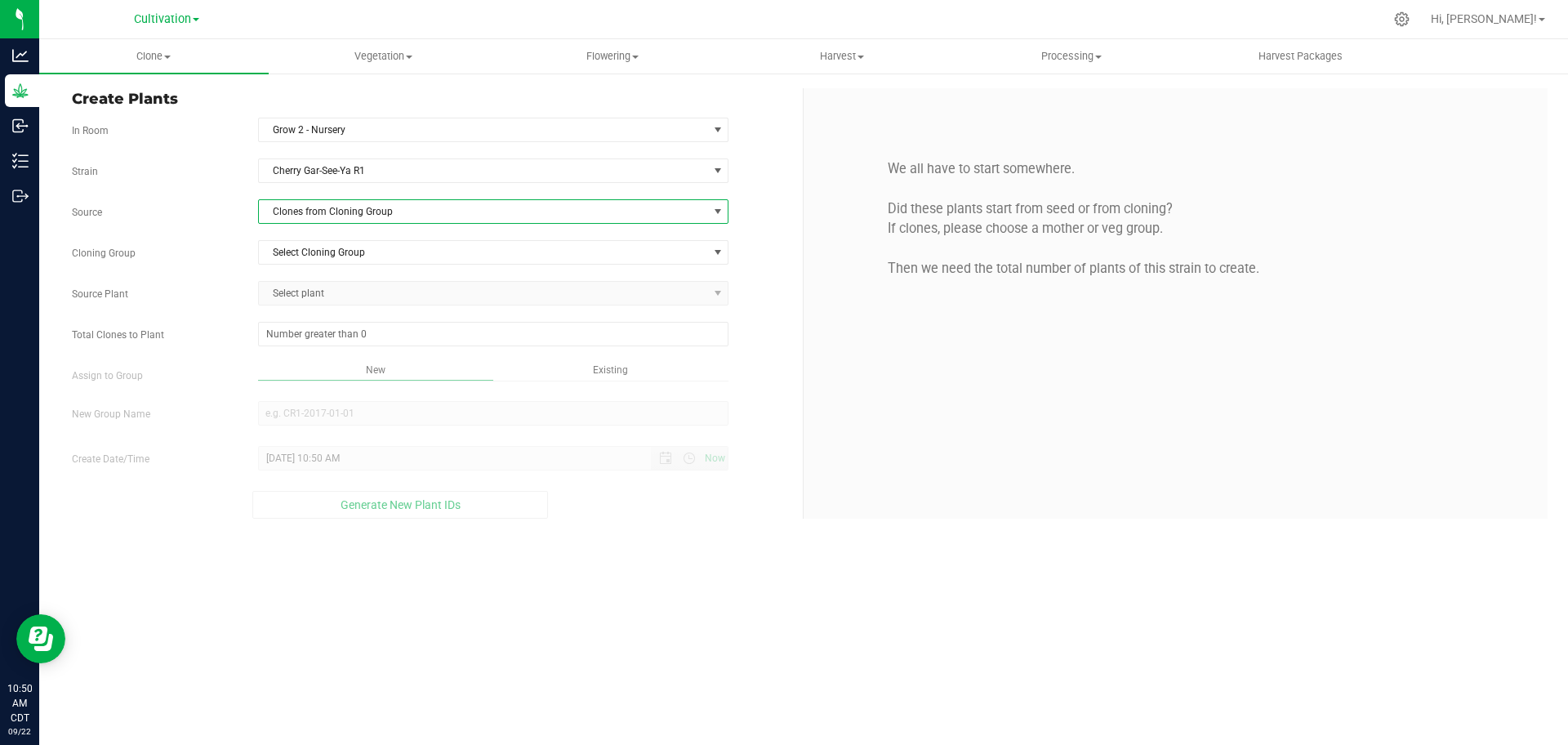
click at [493, 201] on span "Clones from Cloning Group" at bounding box center [484, 211] width 449 height 23
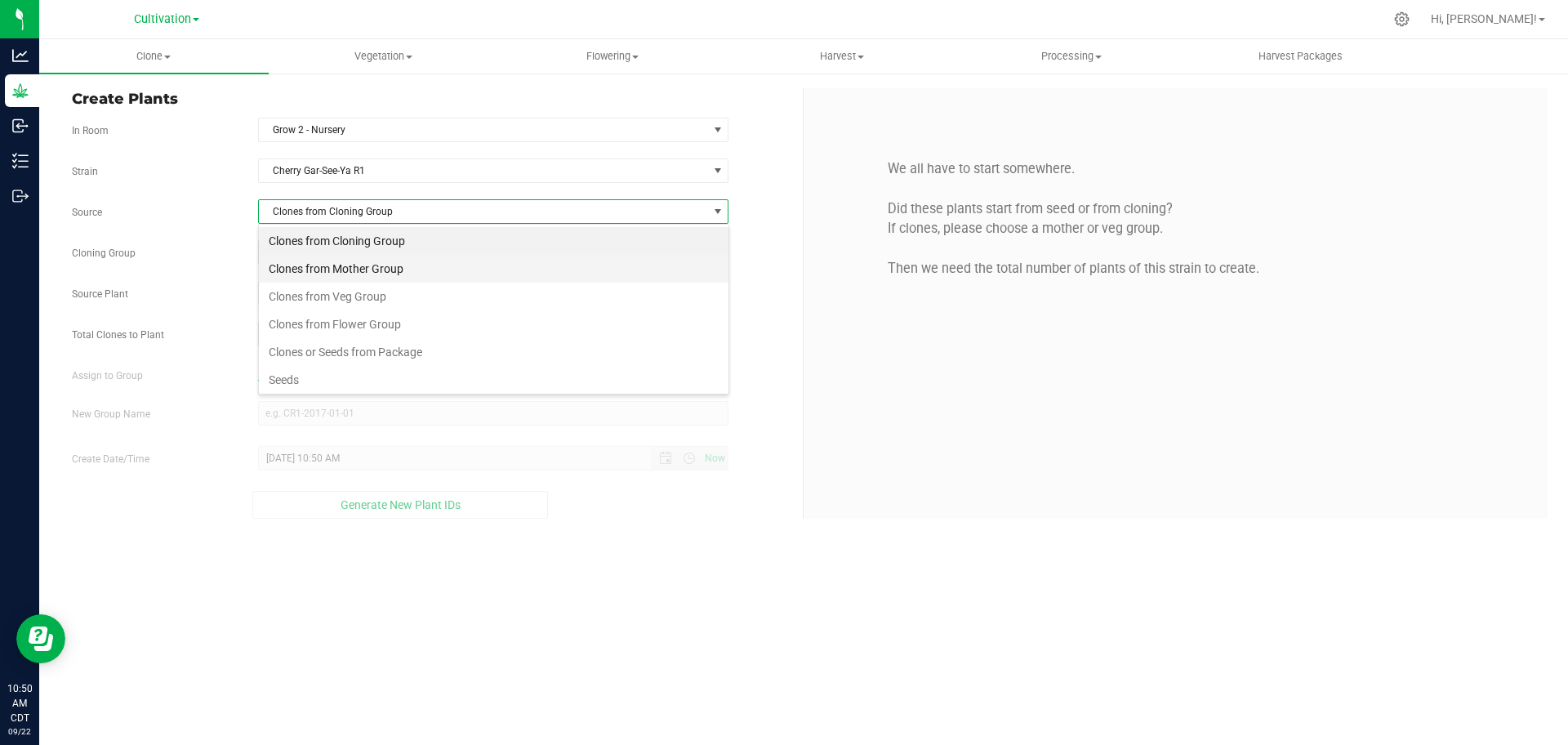
click at [504, 259] on li "Clones from Mother Group" at bounding box center [494, 269] width 470 height 28
click at [505, 245] on span "Select Mother Group" at bounding box center [484, 252] width 449 height 23
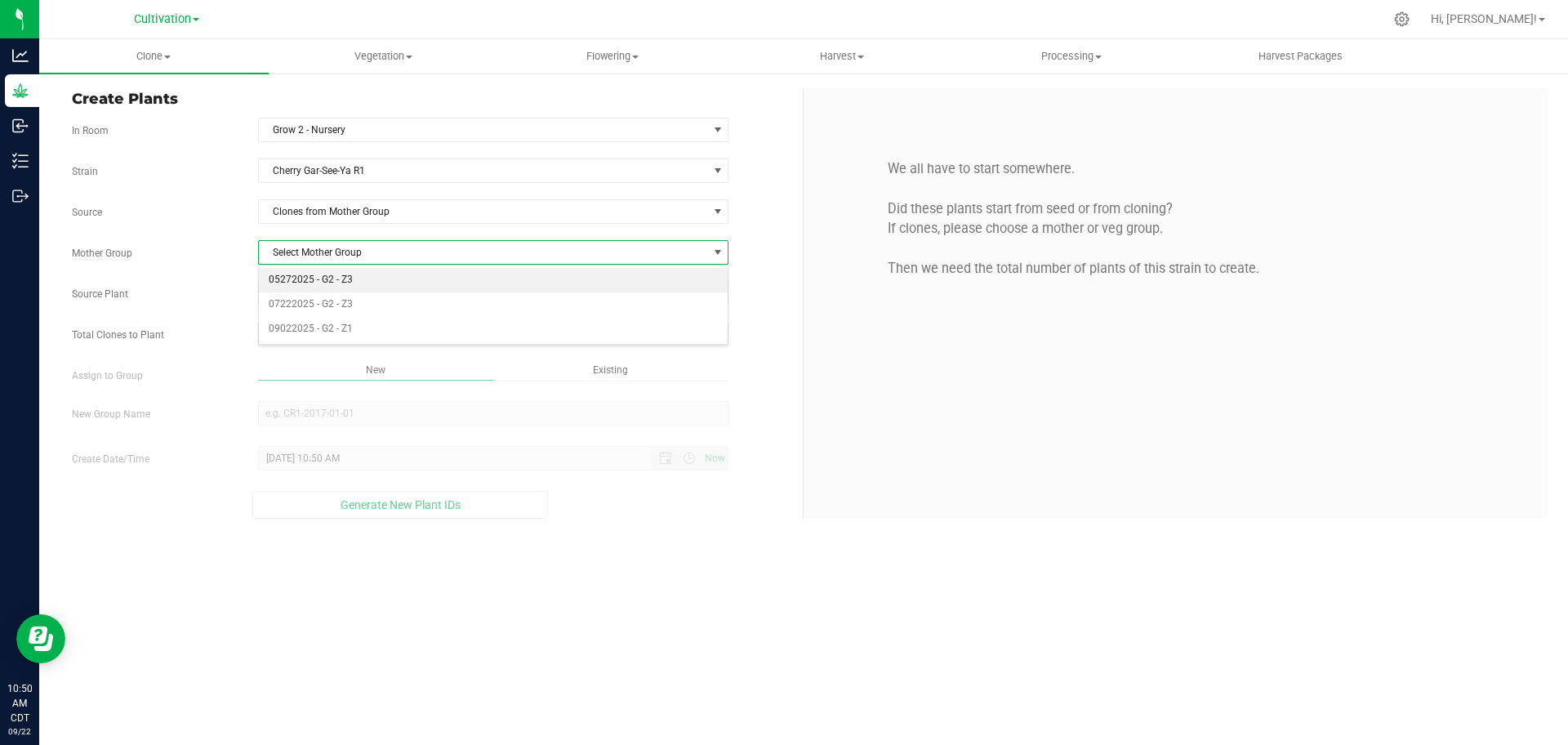
click at [511, 285] on li "05272025 - G2 - Z3" at bounding box center [494, 280] width 470 height 24
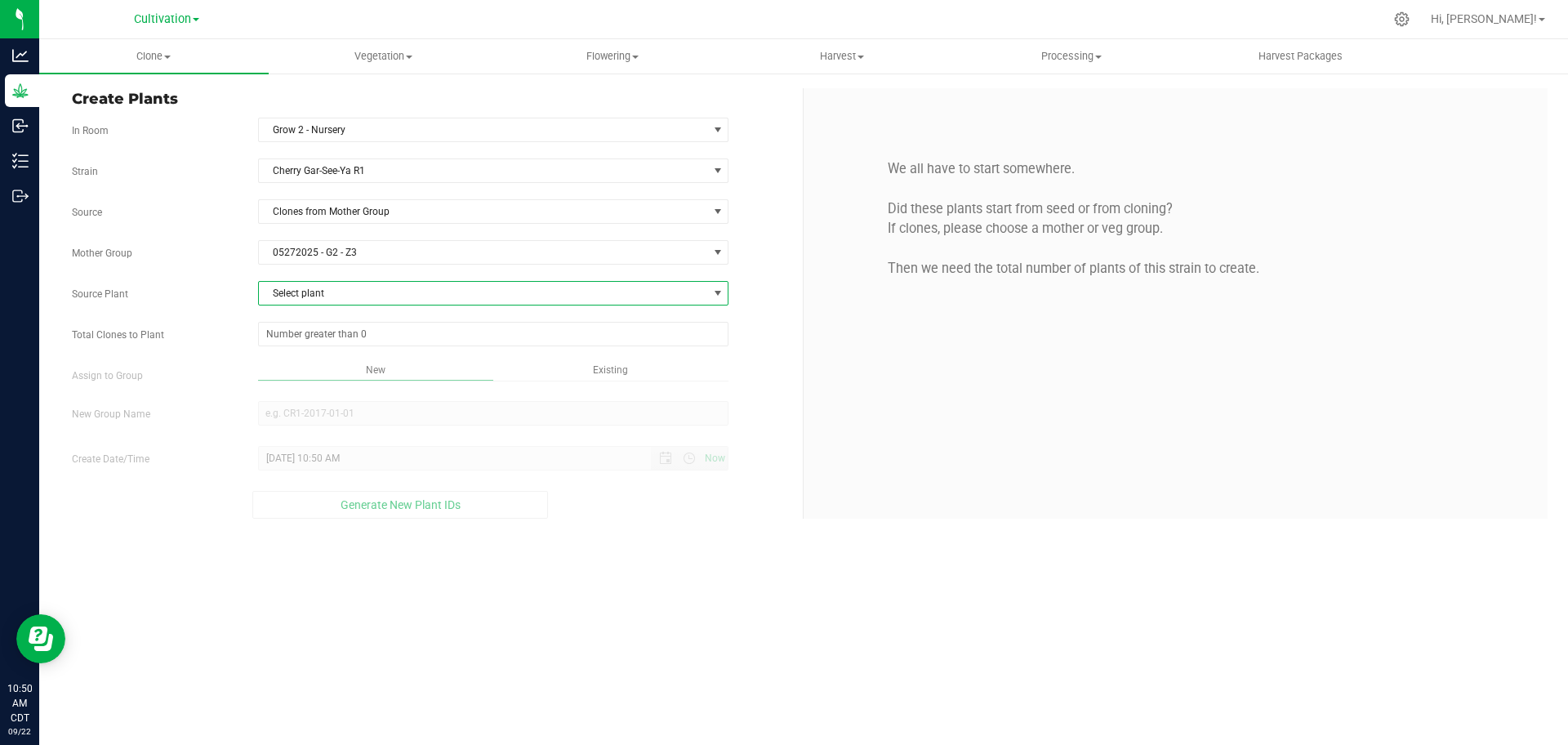
click at [514, 299] on span "Select plant" at bounding box center [484, 293] width 449 height 23
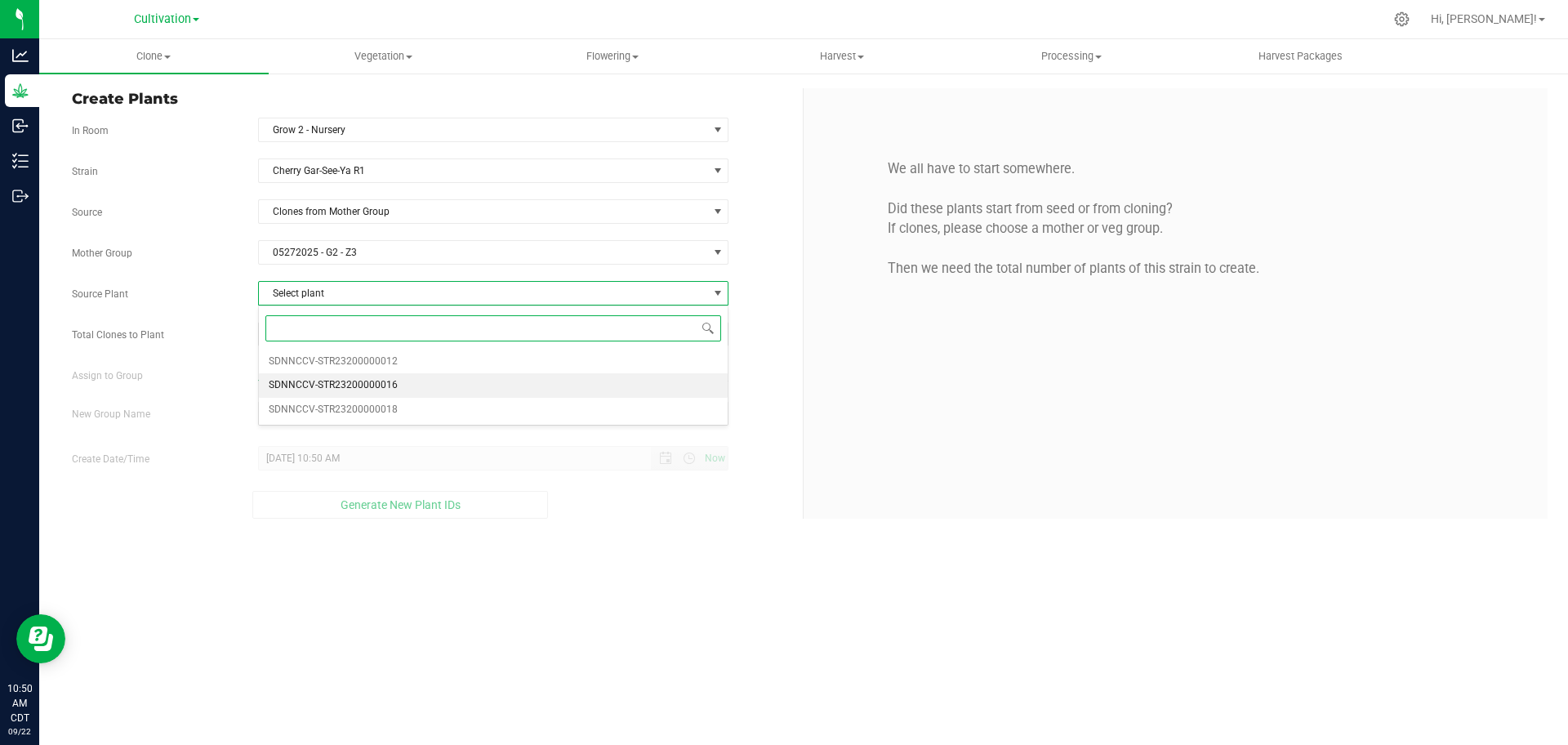
click at [537, 379] on li "SDNNCCV-STR23200000016" at bounding box center [494, 386] width 470 height 24
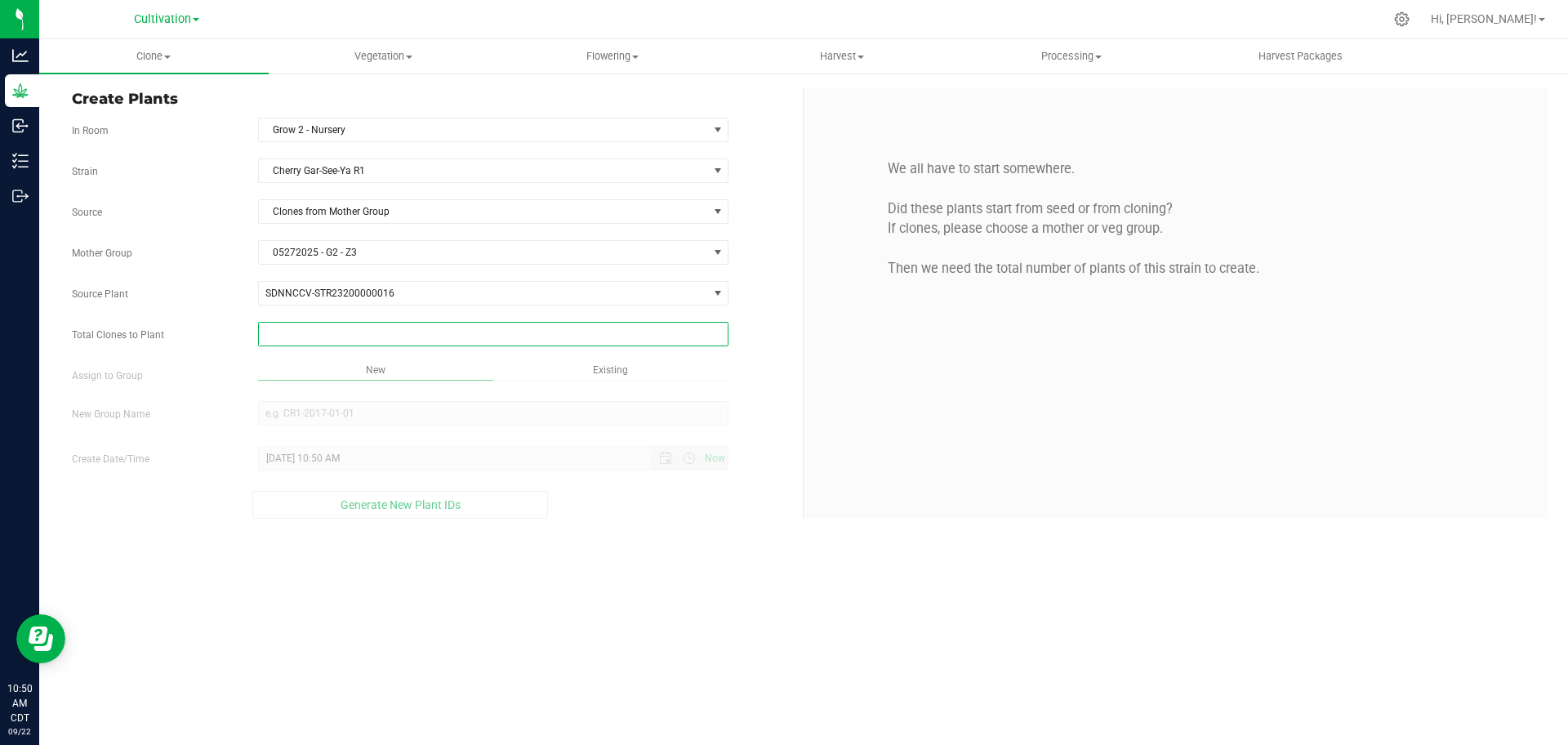
click at [480, 336] on span at bounding box center [494, 334] width 472 height 24
type input "2"
click at [782, 359] on div "Clone Create plants Cloning groups Cloning plants Apply to plants Vegetation Ve…" at bounding box center [803, 392] width 1529 height 706
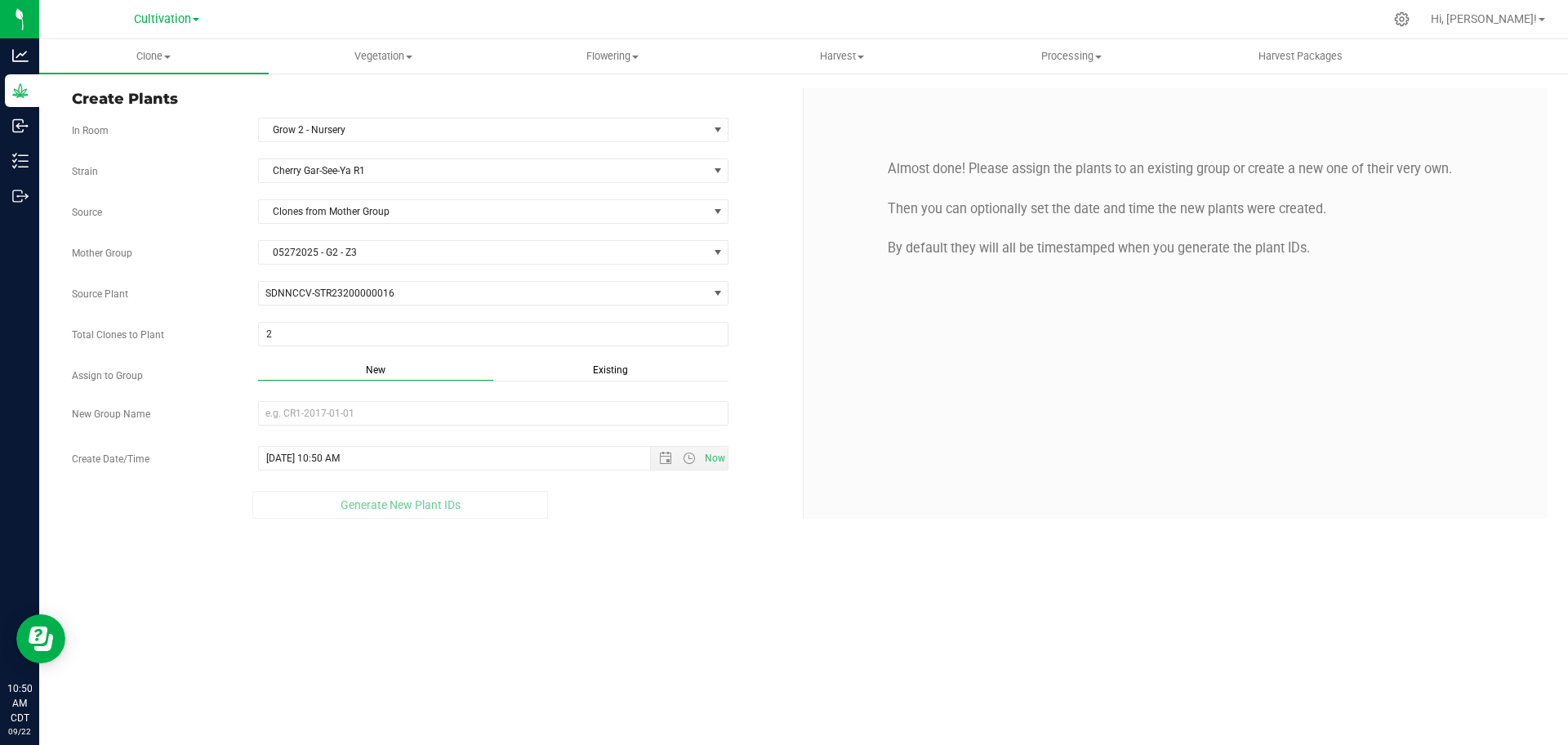
click at [620, 376] on div "Existing" at bounding box center [611, 372] width 235 height 19
click at [616, 417] on span "Select Plant Group" at bounding box center [484, 413] width 449 height 23
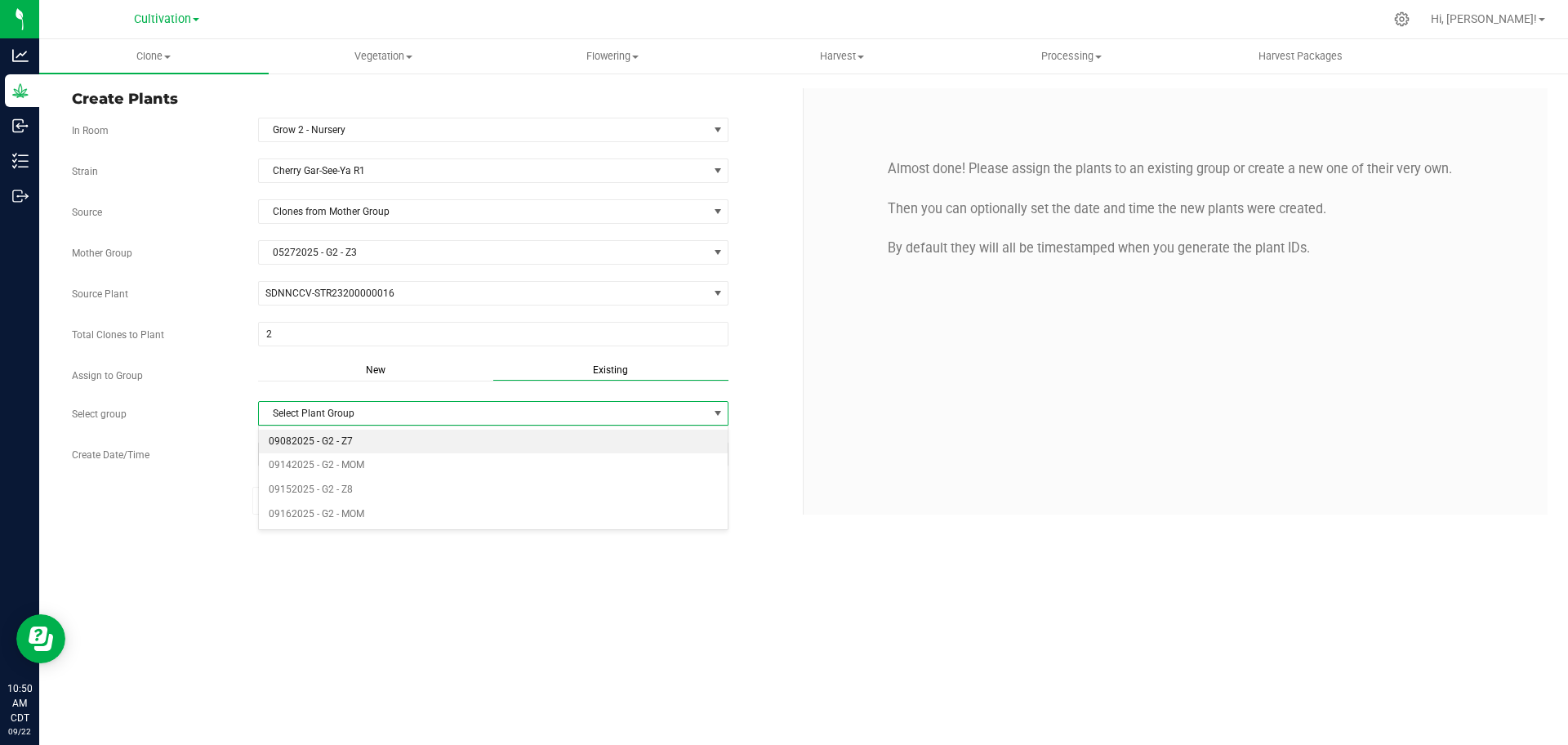
click at [478, 446] on li "09082025 - G2 - Z7" at bounding box center [494, 442] width 470 height 24
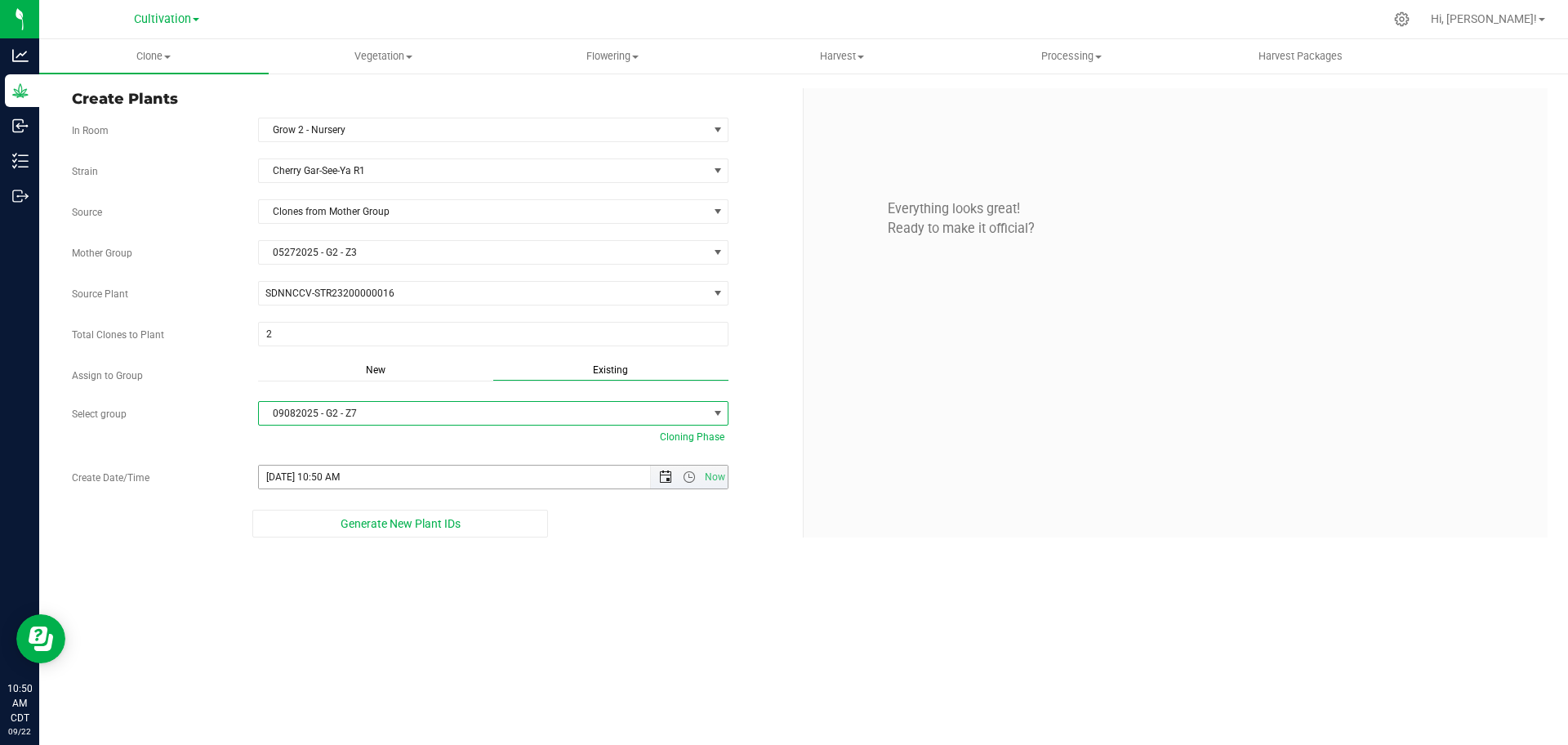
click at [657, 476] on span "Open the date view" at bounding box center [666, 477] width 28 height 13
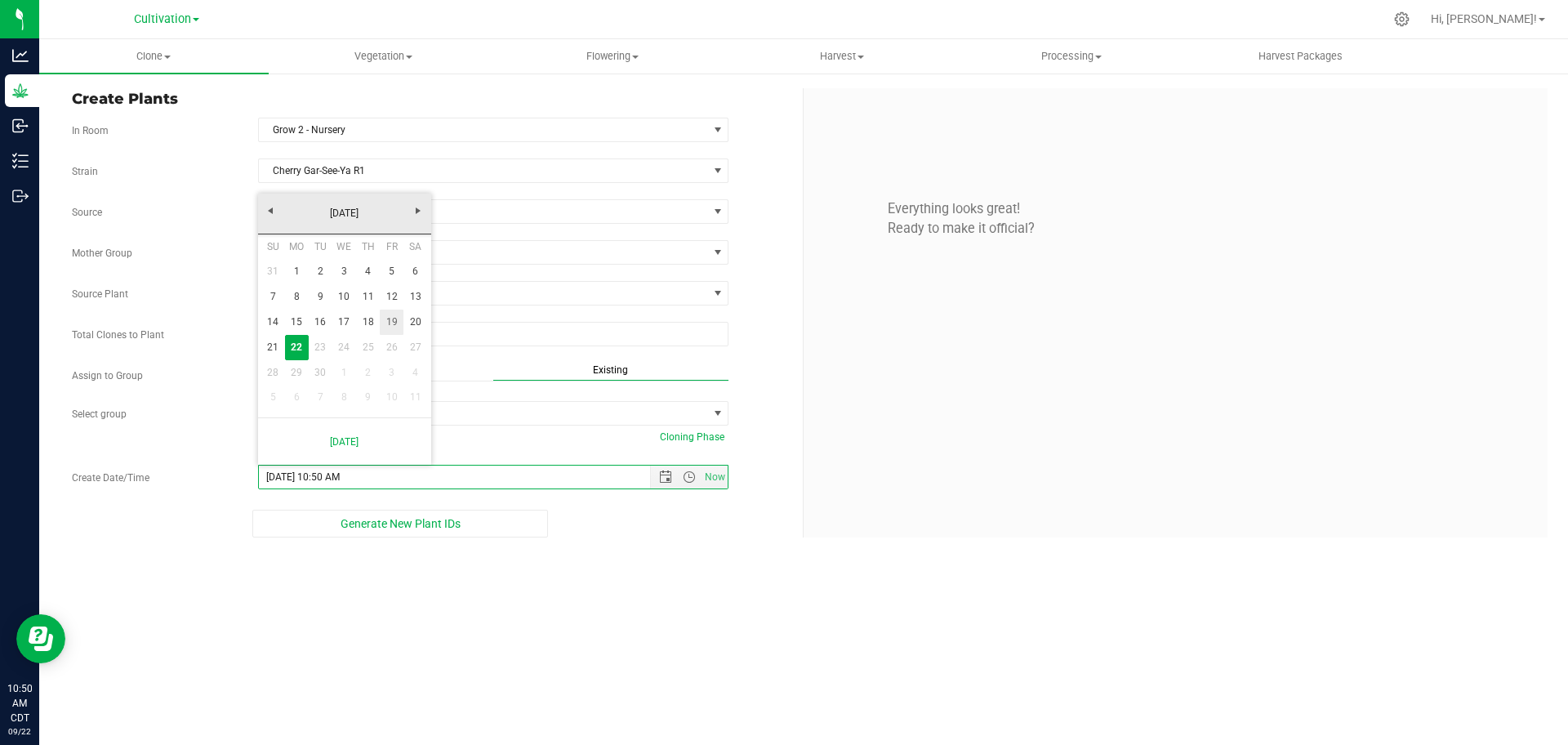
click at [385, 323] on link "19" at bounding box center [391, 322] width 23 height 25
type input "[DATE] 10:50 AM"
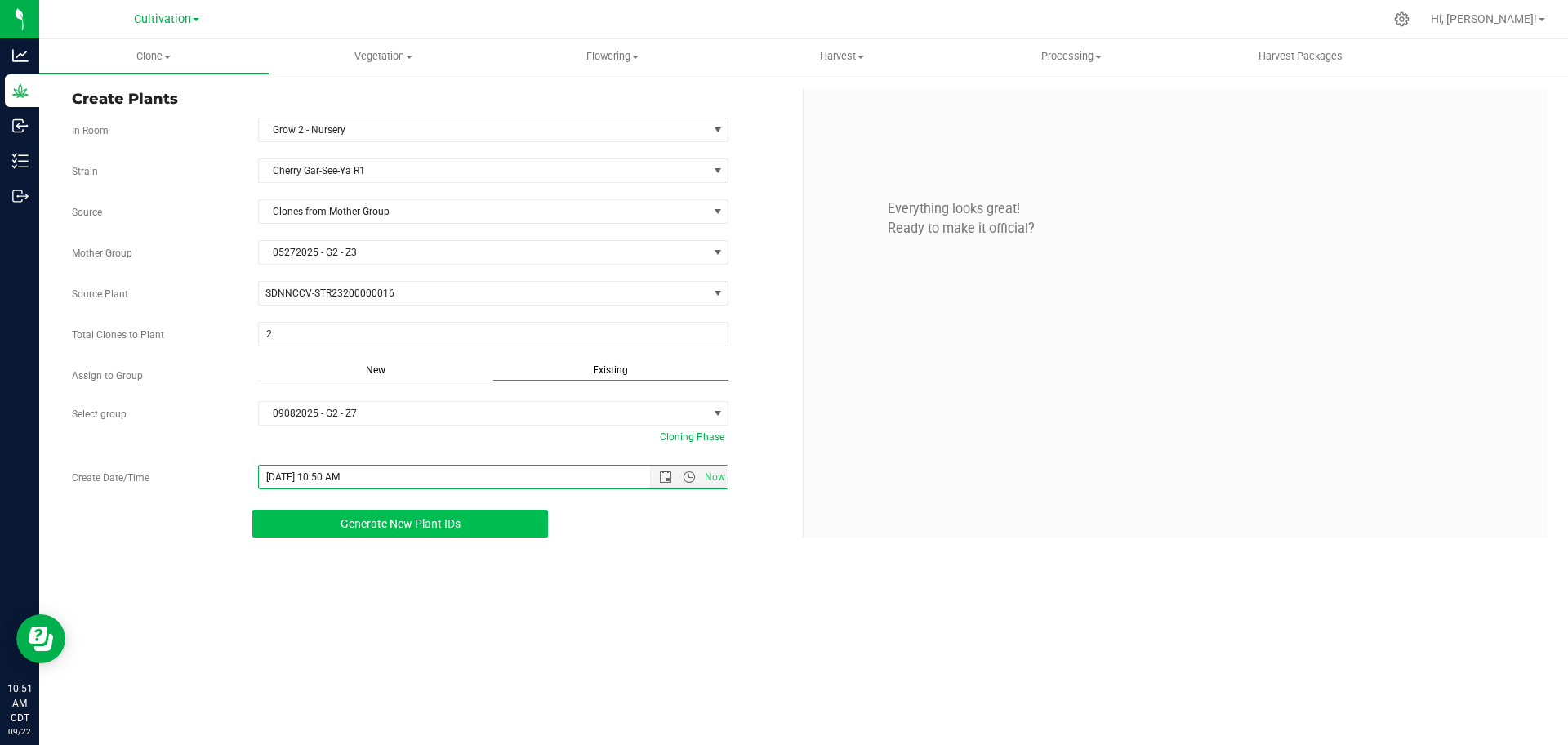
click at [441, 522] on span "Generate New Plant IDs" at bounding box center [400, 523] width 120 height 13
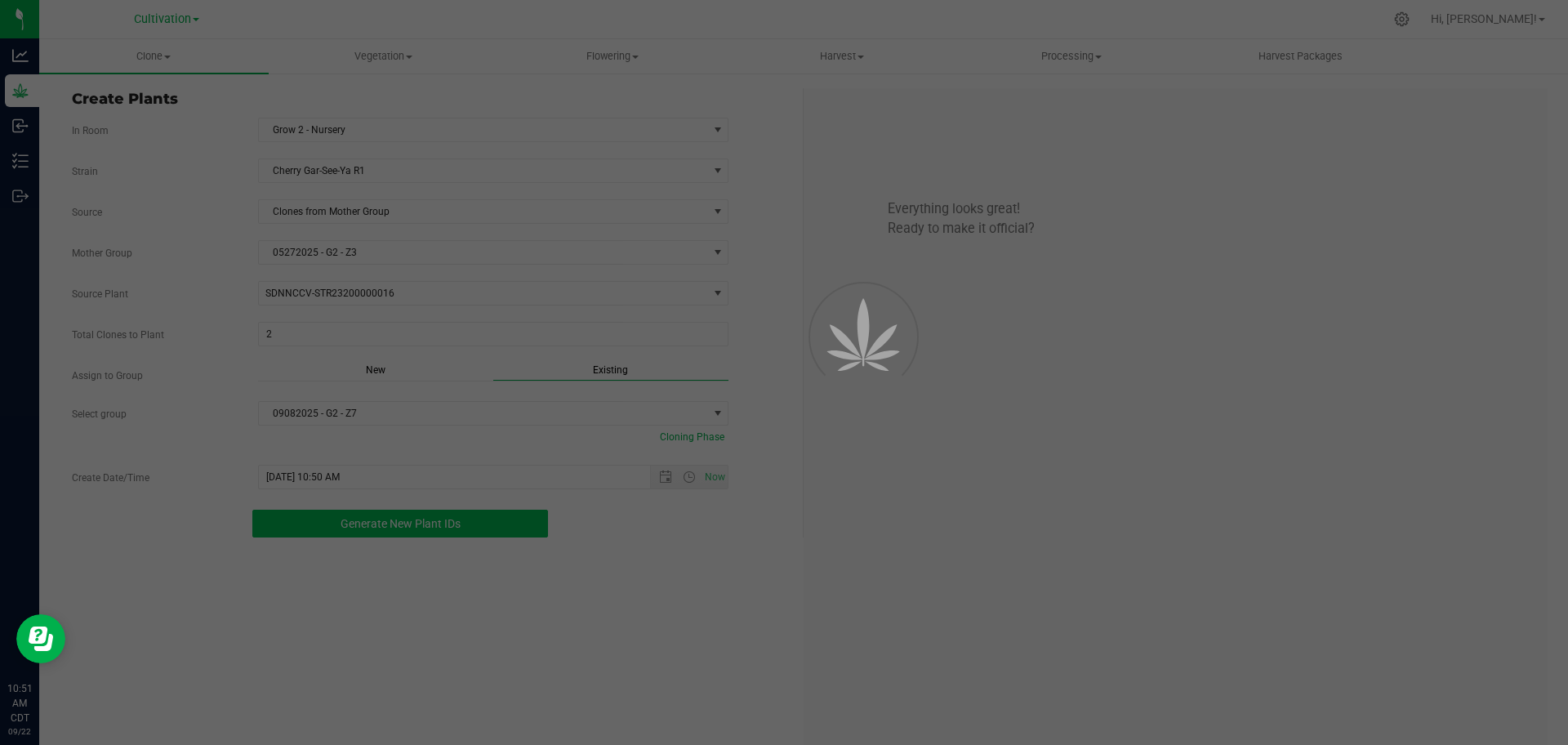
scroll to position [49, 0]
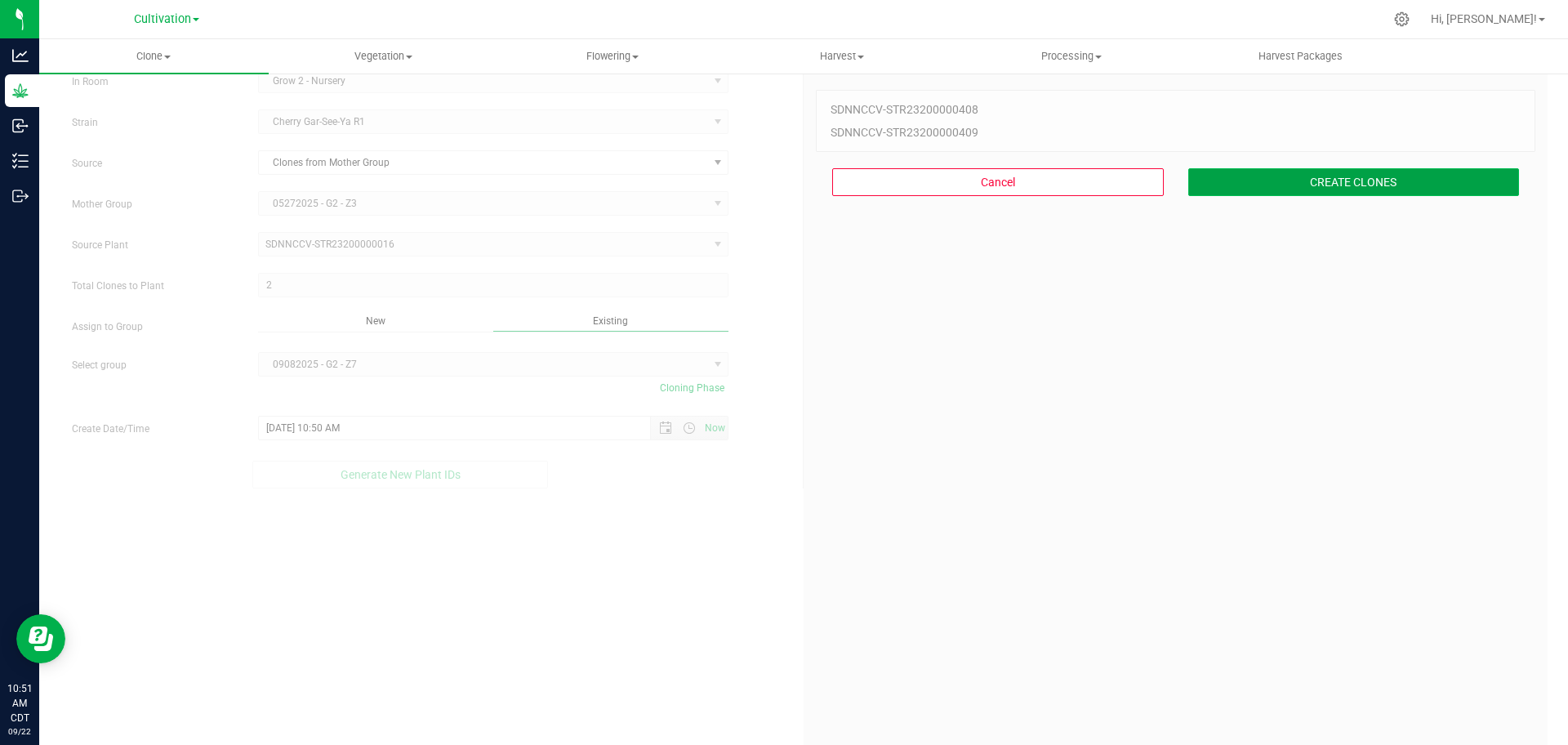
click at [782, 185] on button "CREATE CLONES" at bounding box center [1354, 182] width 332 height 28
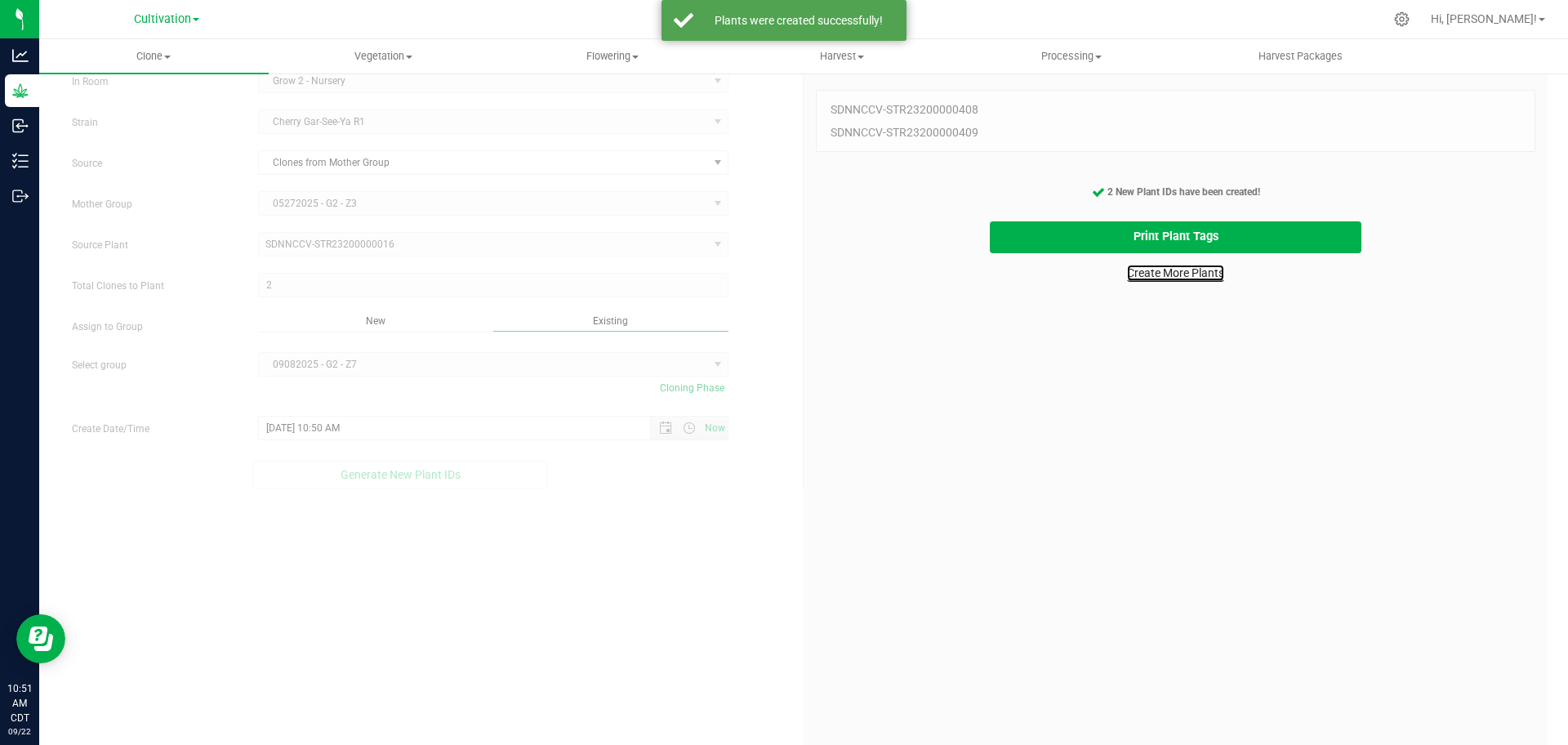
click at [782, 276] on link "Create More Plants" at bounding box center [1176, 272] width 97 height 17
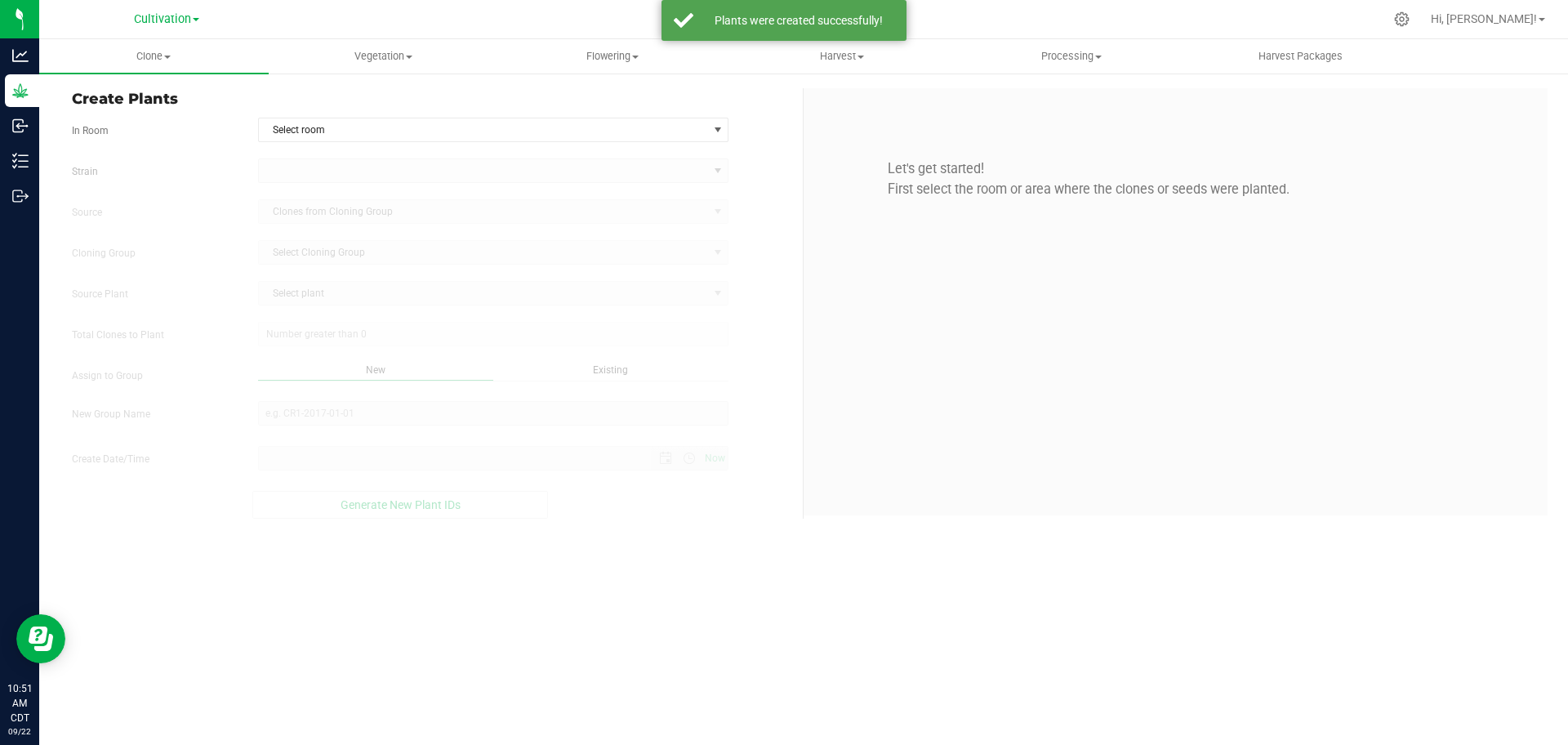
type input "[DATE] 10:51 AM"
click at [521, 135] on span "Select room" at bounding box center [484, 130] width 449 height 23
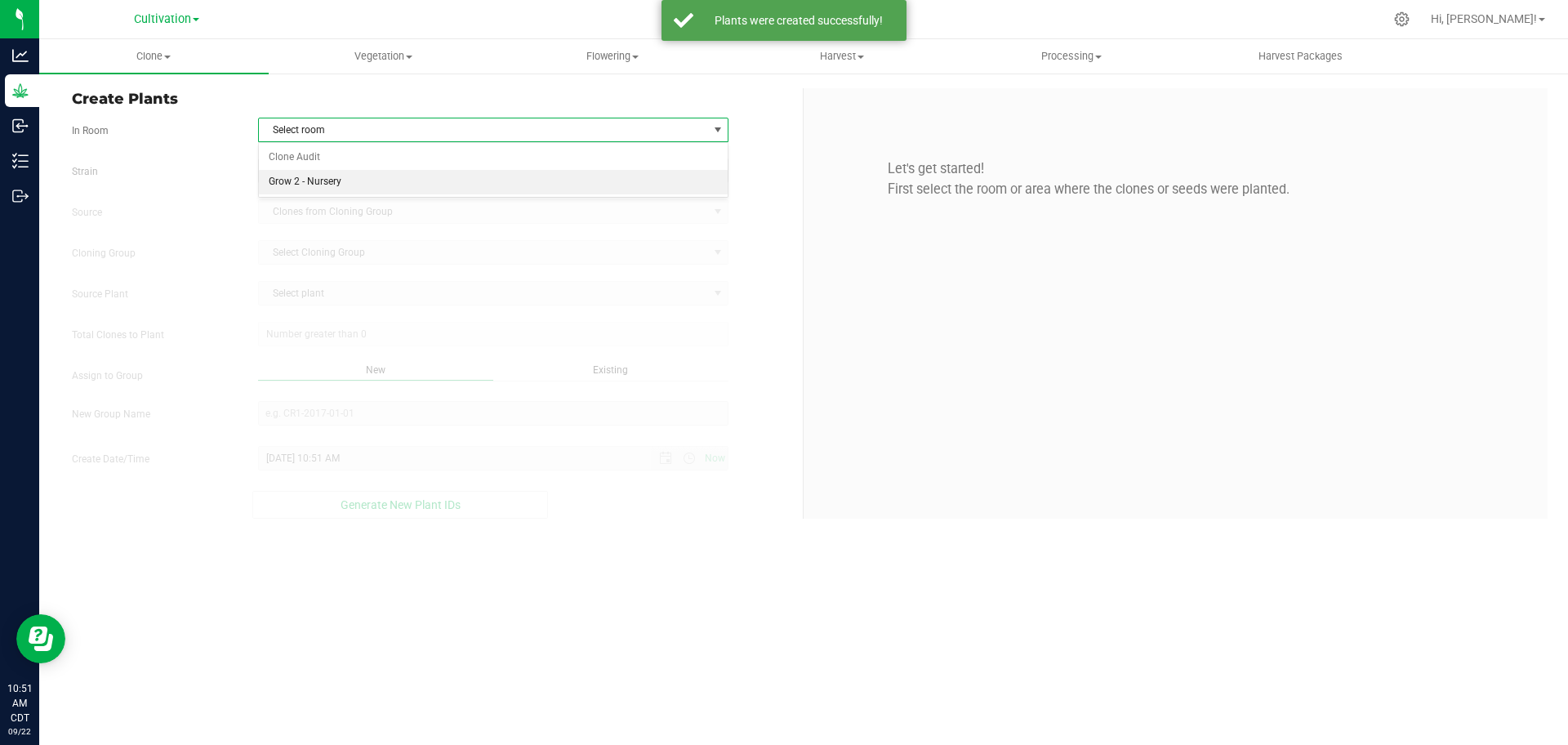
click at [526, 187] on li "Grow 2 - Nursery" at bounding box center [494, 182] width 470 height 24
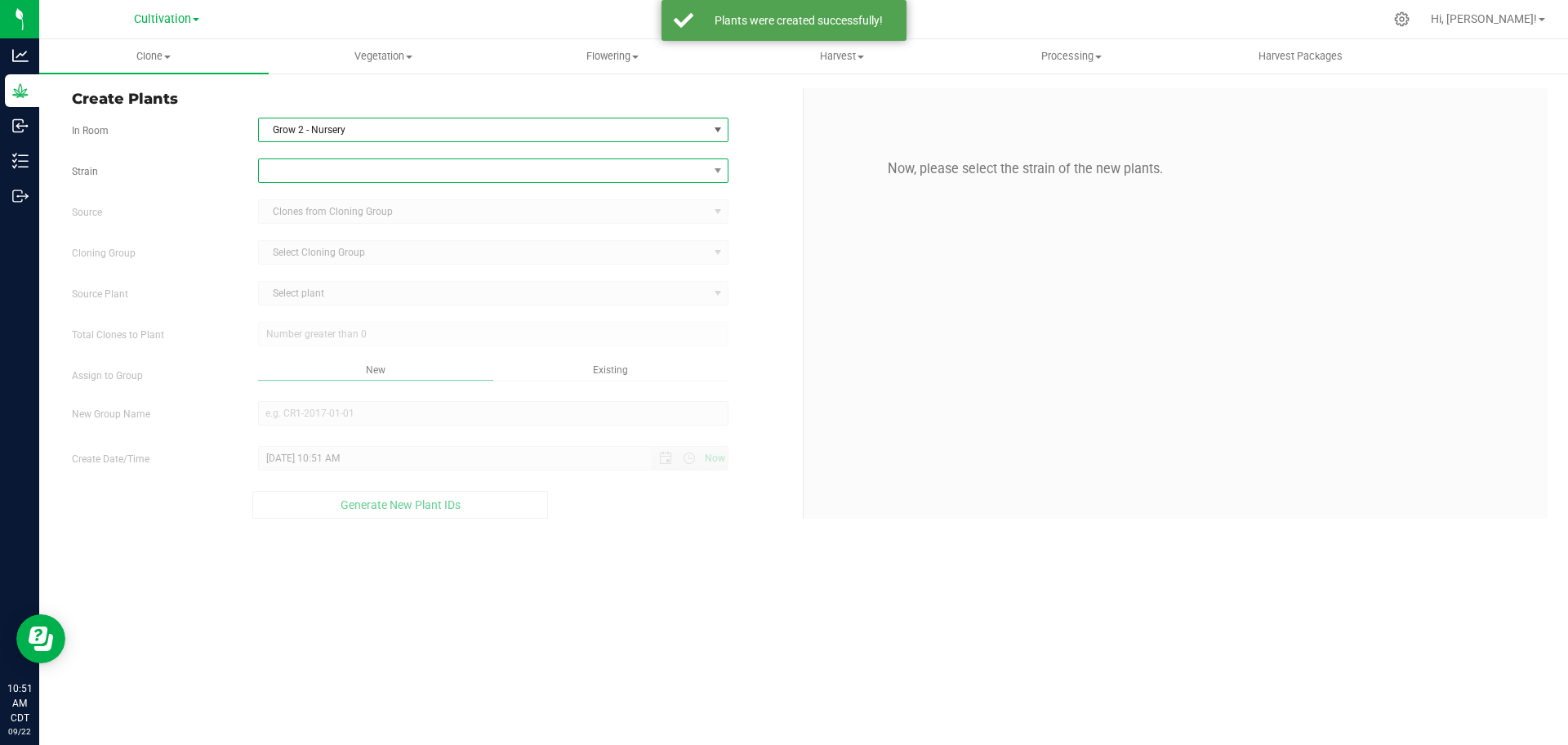
click at [526, 168] on span at bounding box center [484, 171] width 449 height 23
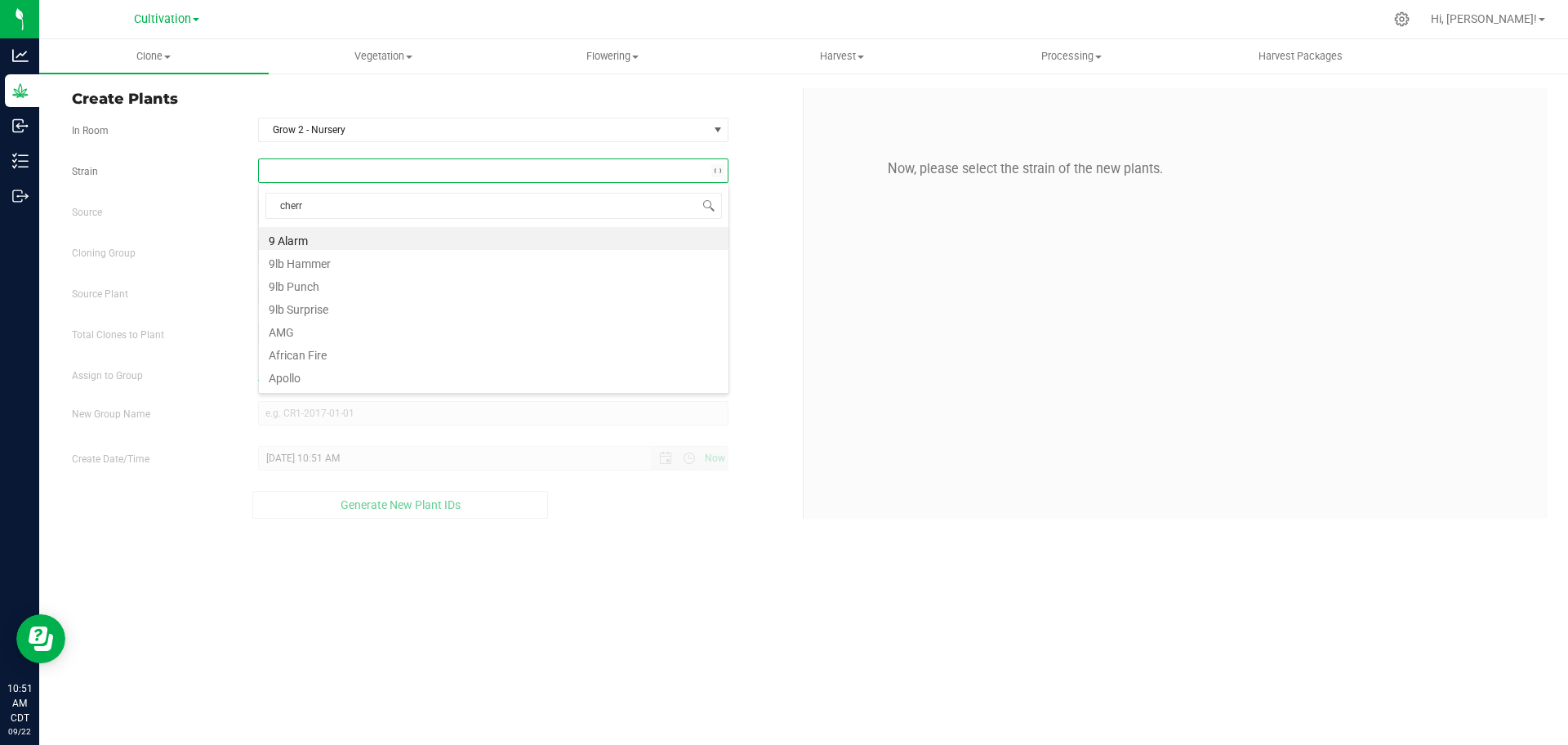
type input "cherry"
click at [511, 238] on li "Cherry Gar-See-Ya R1" at bounding box center [494, 238] width 470 height 23
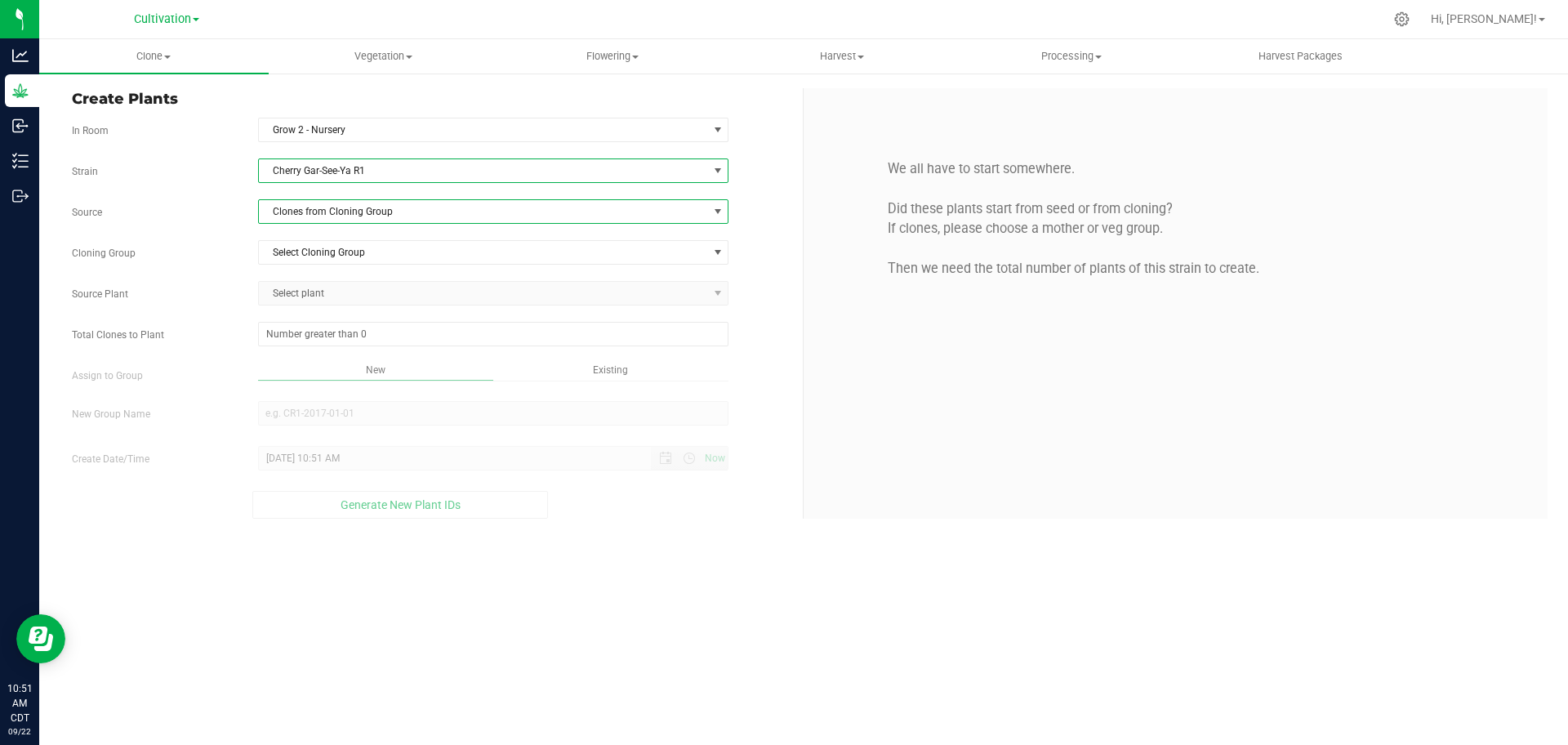
click at [519, 214] on span "Clones from Cloning Group" at bounding box center [484, 211] width 449 height 23
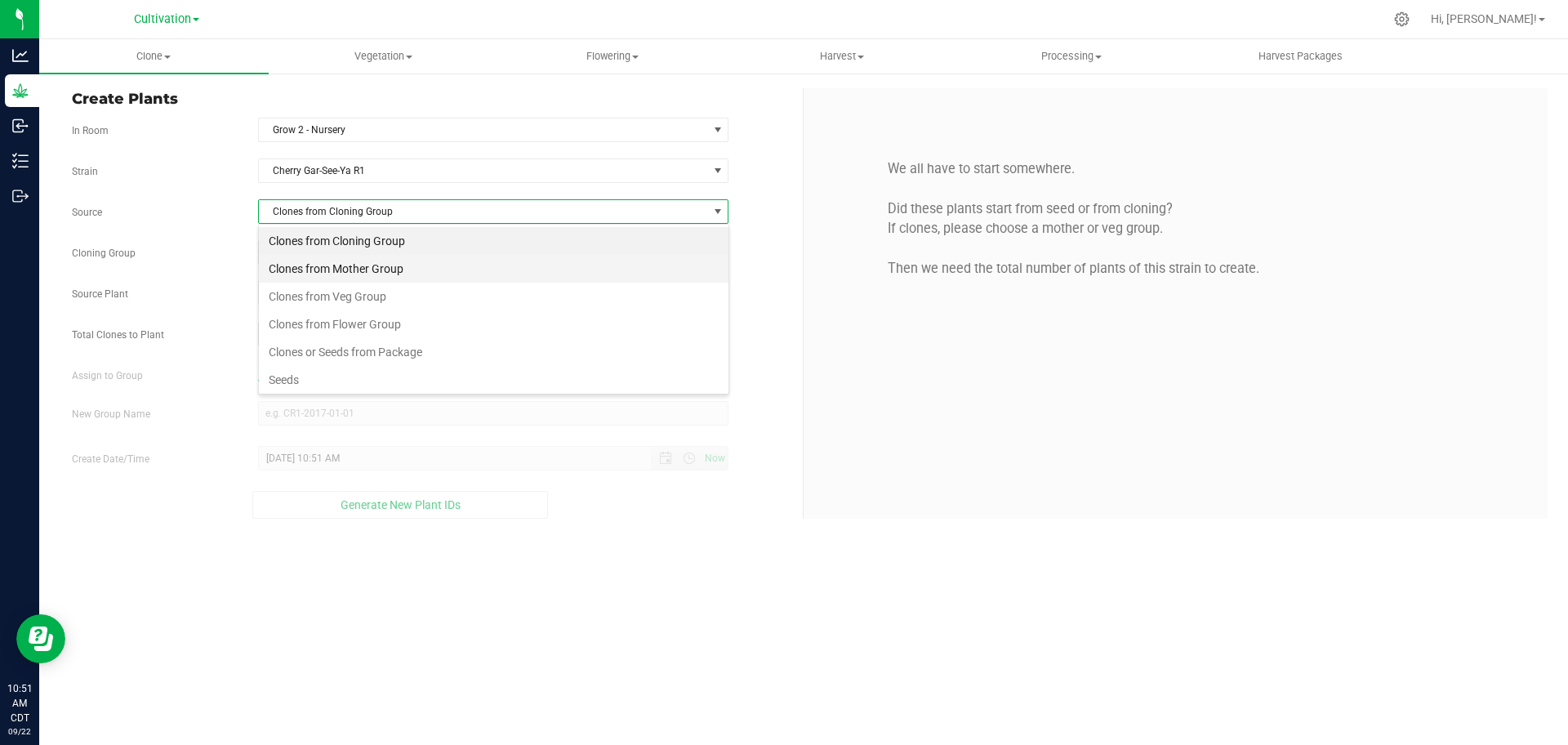
scroll to position [24, 471]
click at [538, 278] on li "Clones from Mother Group" at bounding box center [494, 269] width 470 height 28
click at [541, 257] on span "Select Mother Group" at bounding box center [484, 252] width 449 height 23
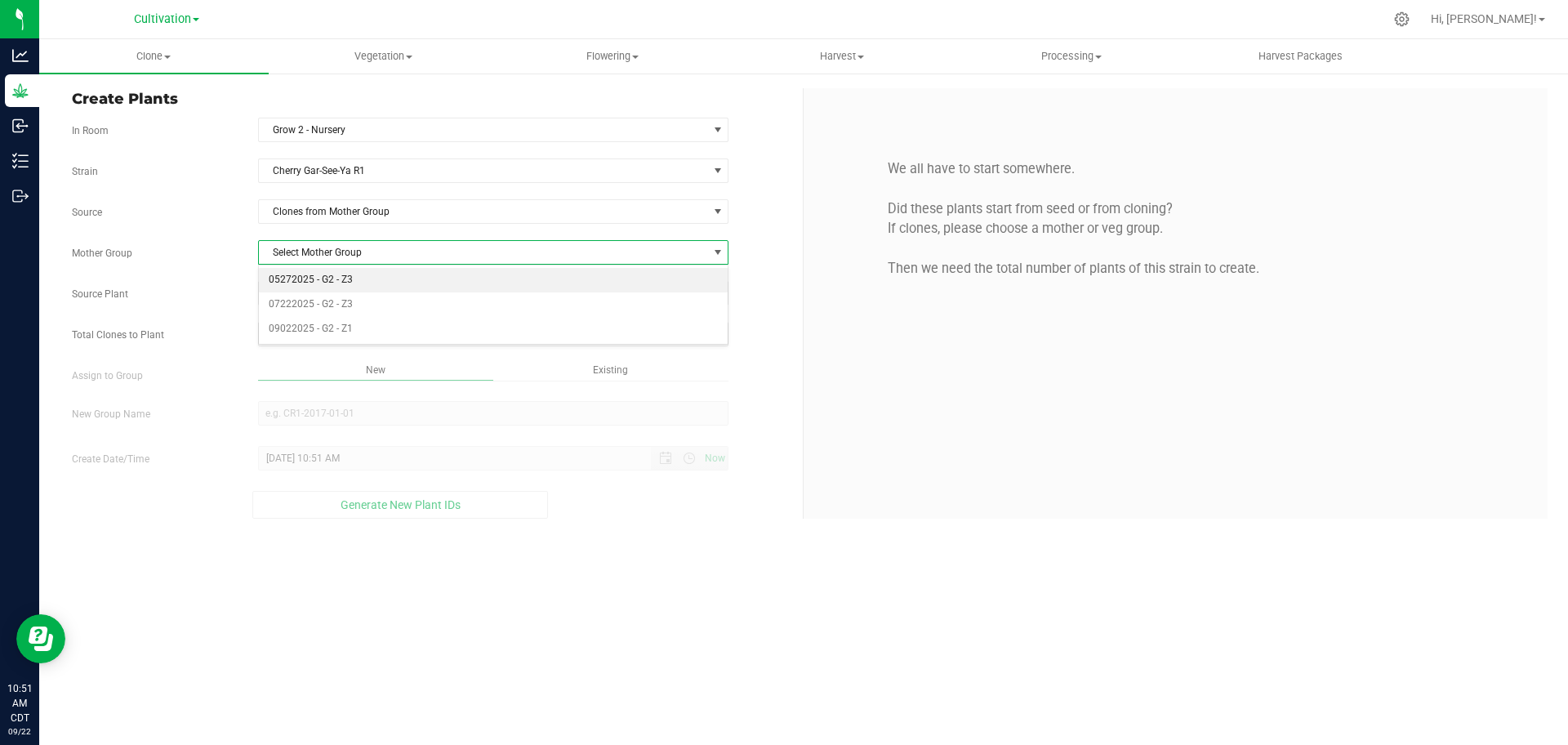
click at [544, 285] on li "05272025 - G2 - Z3" at bounding box center [494, 280] width 470 height 24
click at [545, 298] on span "Select plant" at bounding box center [484, 293] width 449 height 23
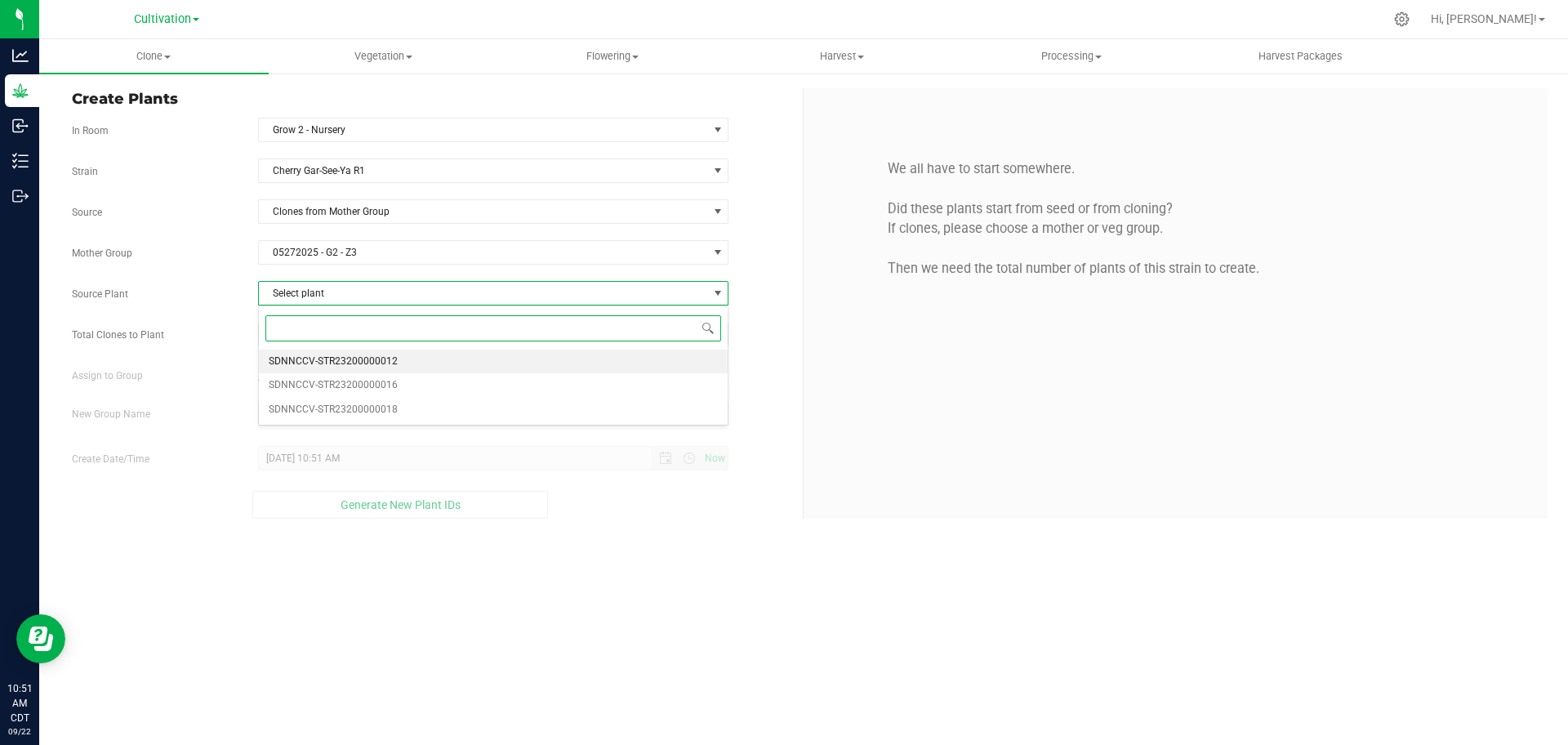
click at [560, 363] on li "SDNNCCV-STR23200000012" at bounding box center [494, 362] width 470 height 24
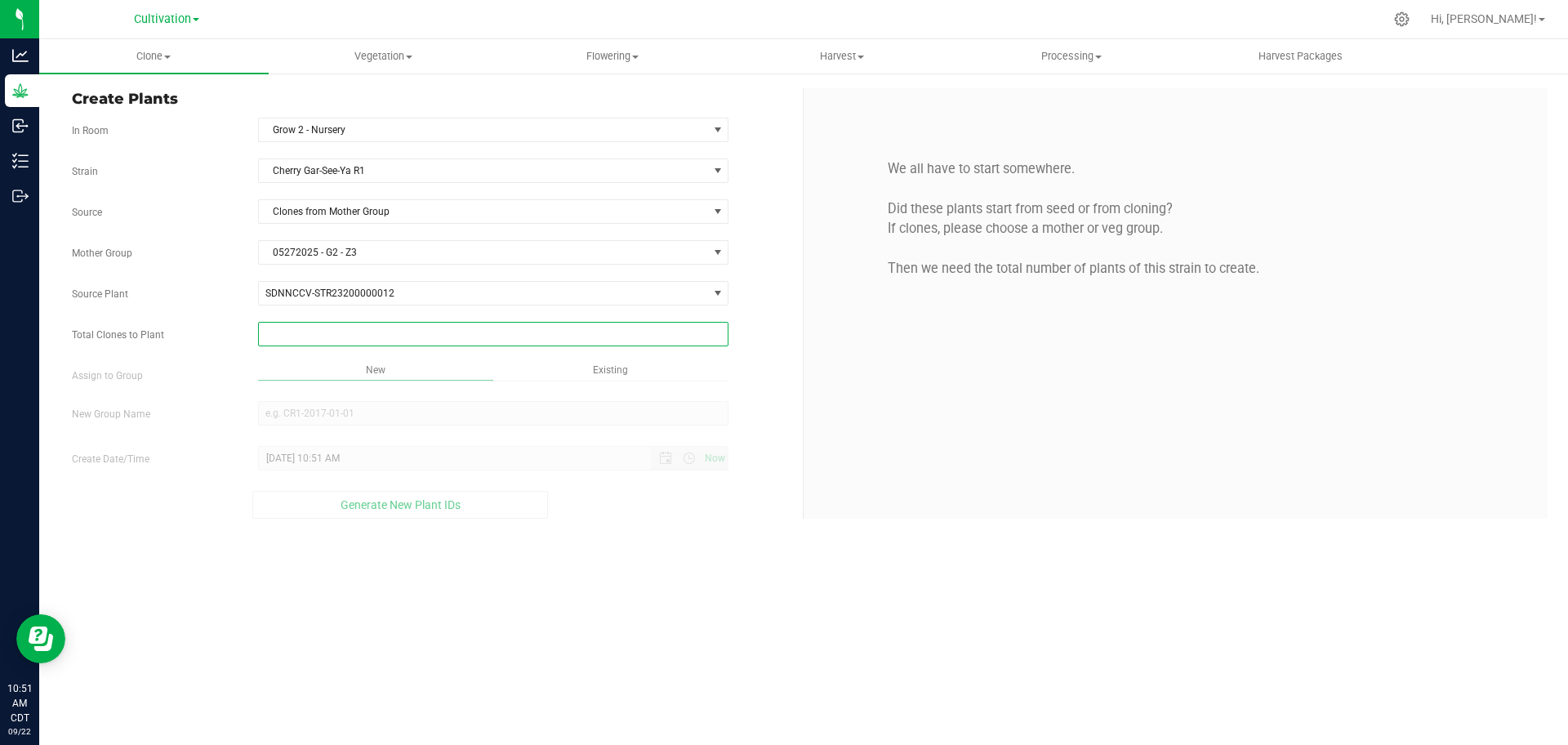
click at [551, 336] on span at bounding box center [494, 334] width 472 height 24
type input "0"
click at [782, 372] on div "We all have to start somewhere. Did these plants start from seed or from clonin…" at bounding box center [1176, 303] width 744 height 431
click at [166, 50] on span "Clone" at bounding box center [154, 56] width 230 height 15
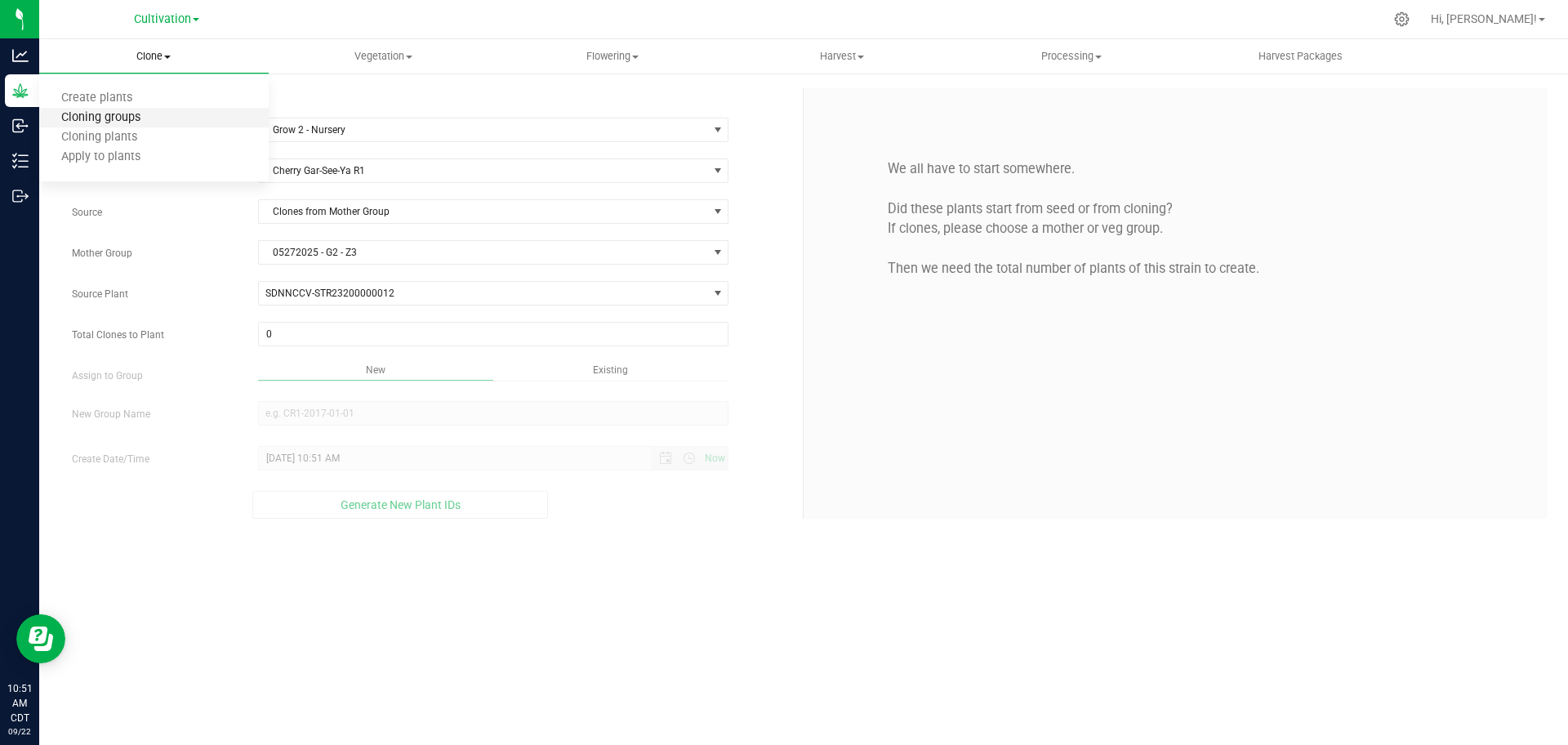
click at [146, 121] on span "Cloning groups" at bounding box center [101, 118] width 124 height 14
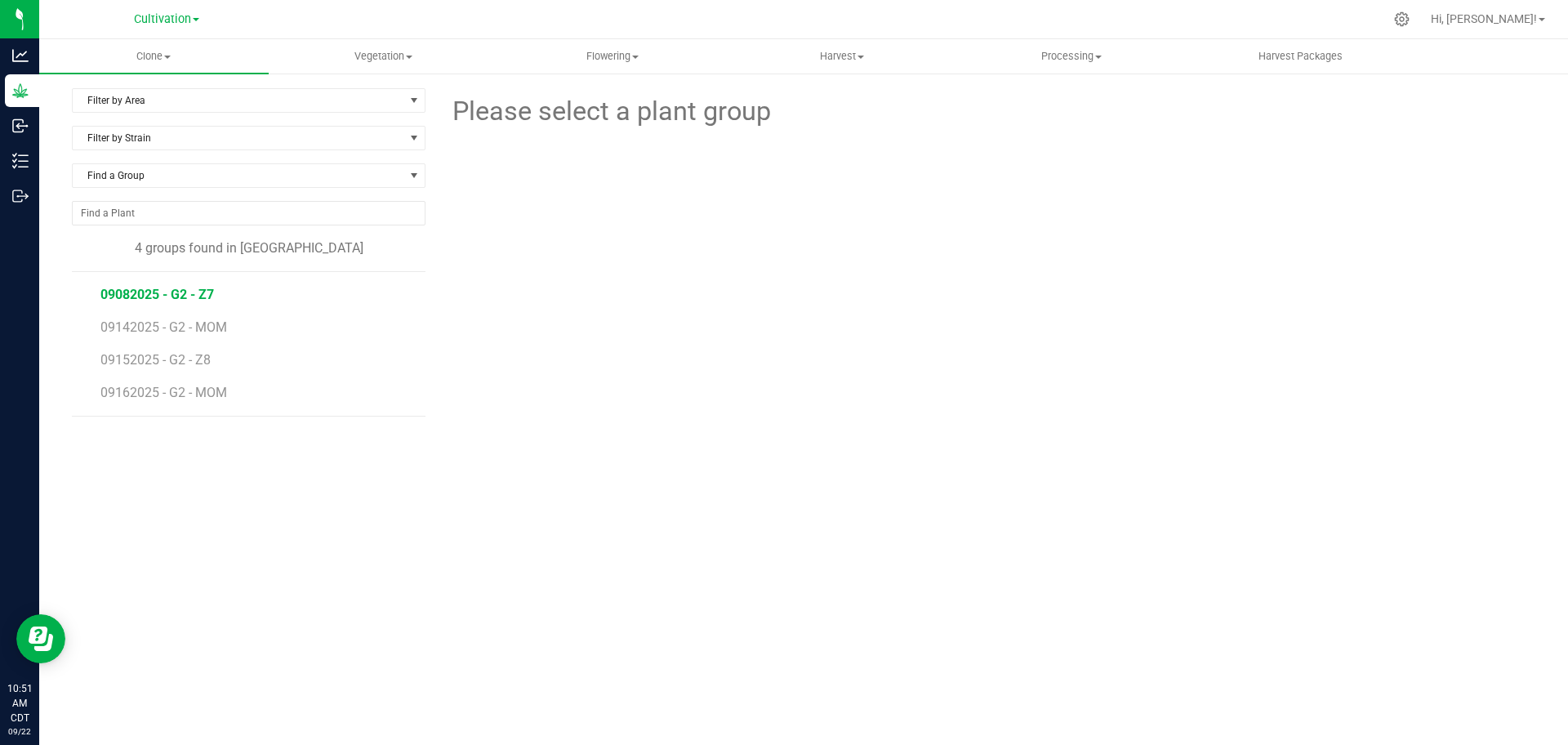
click at [176, 292] on span "09082025 - G2 - Z7" at bounding box center [157, 294] width 113 height 16
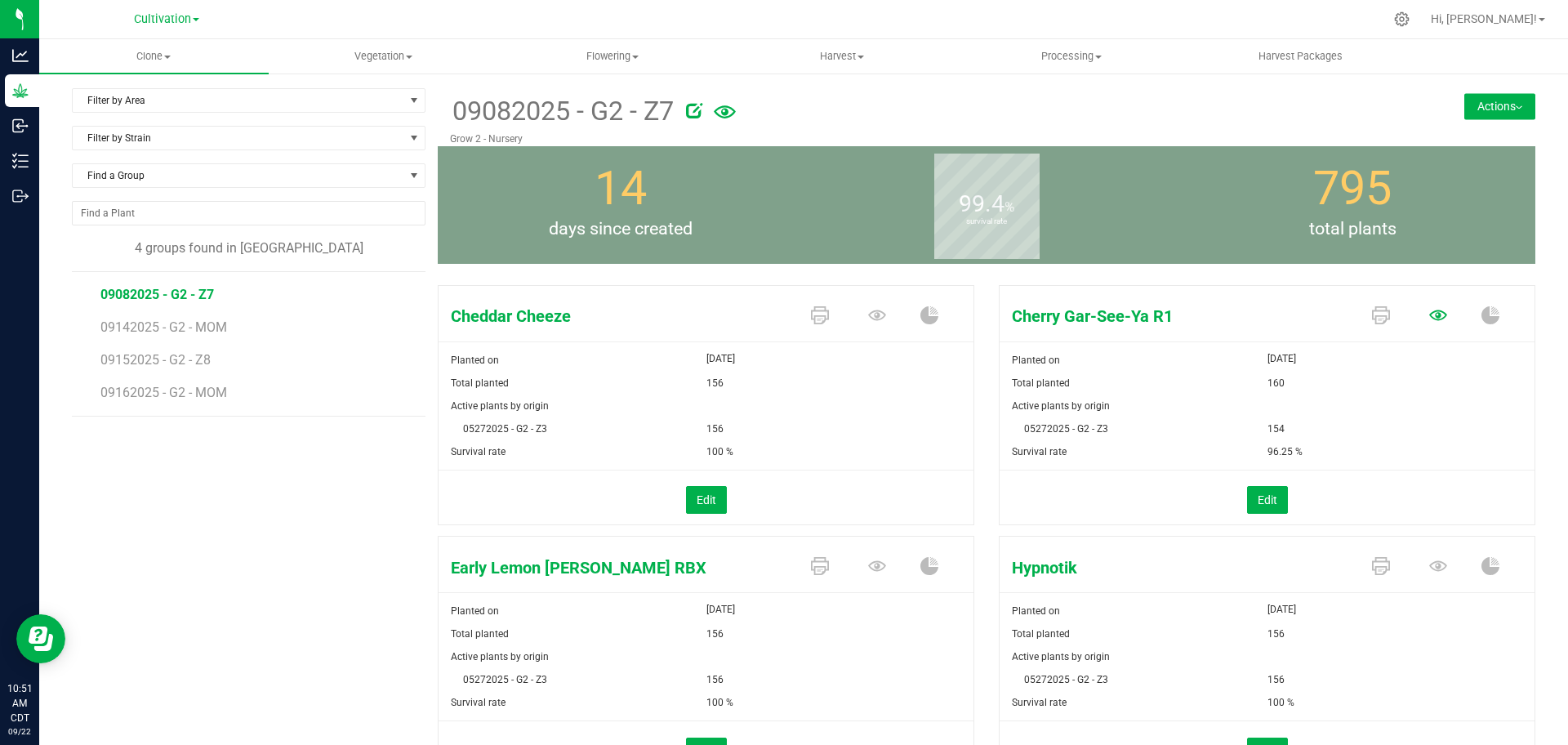
click at [782, 312] on icon at bounding box center [1438, 315] width 18 height 18
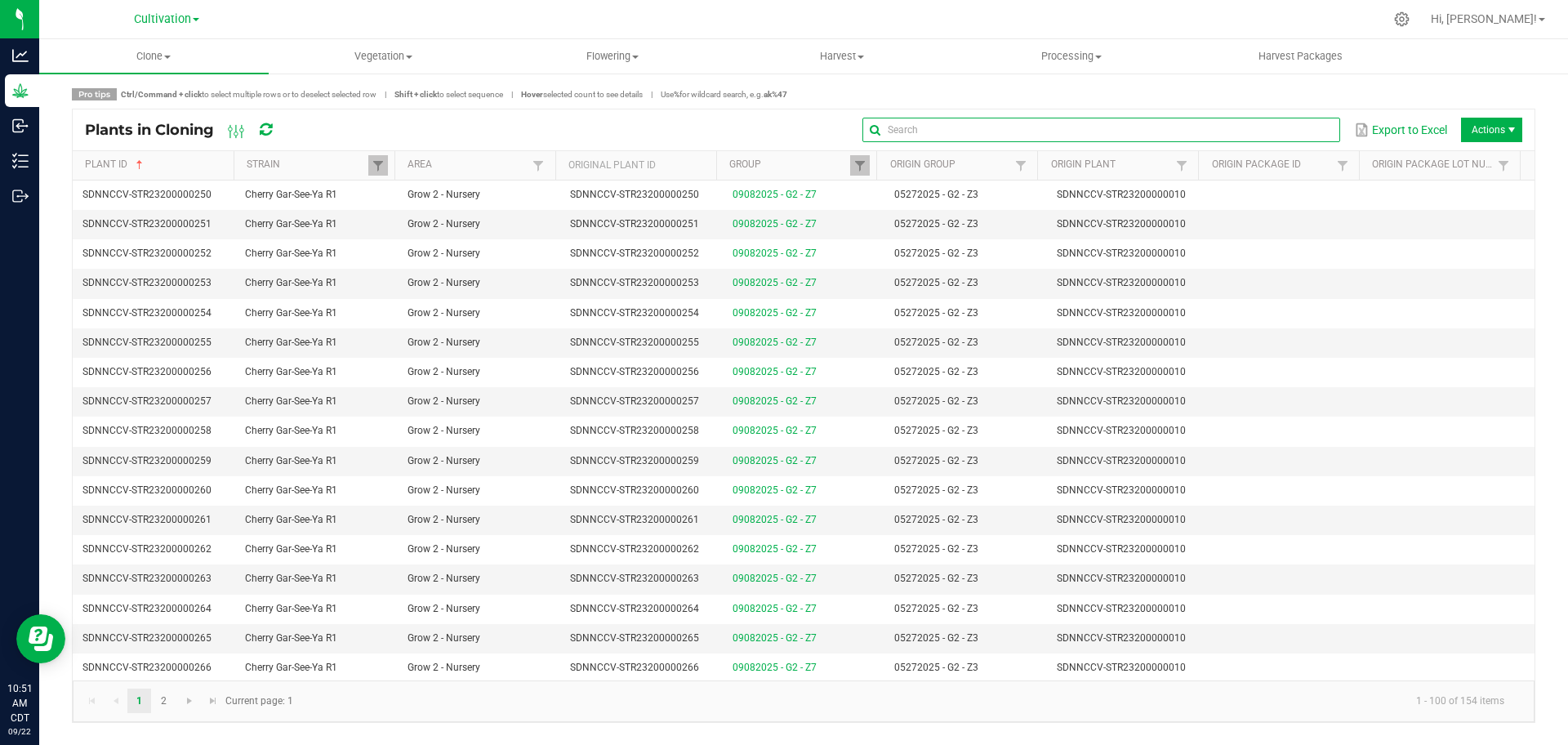
click at [782, 124] on input "text" at bounding box center [1101, 130] width 478 height 24
click at [695, 117] on div "Export to Excel Actions" at bounding box center [911, 130] width 1222 height 28
click at [677, 164] on th "Original Plant ID" at bounding box center [635, 166] width 161 height 30
drag, startPoint x: 1283, startPoint y: 130, endPoint x: 1274, endPoint y: 130, distance: 9.0
click at [782, 130] on input "text" at bounding box center [1101, 130] width 478 height 24
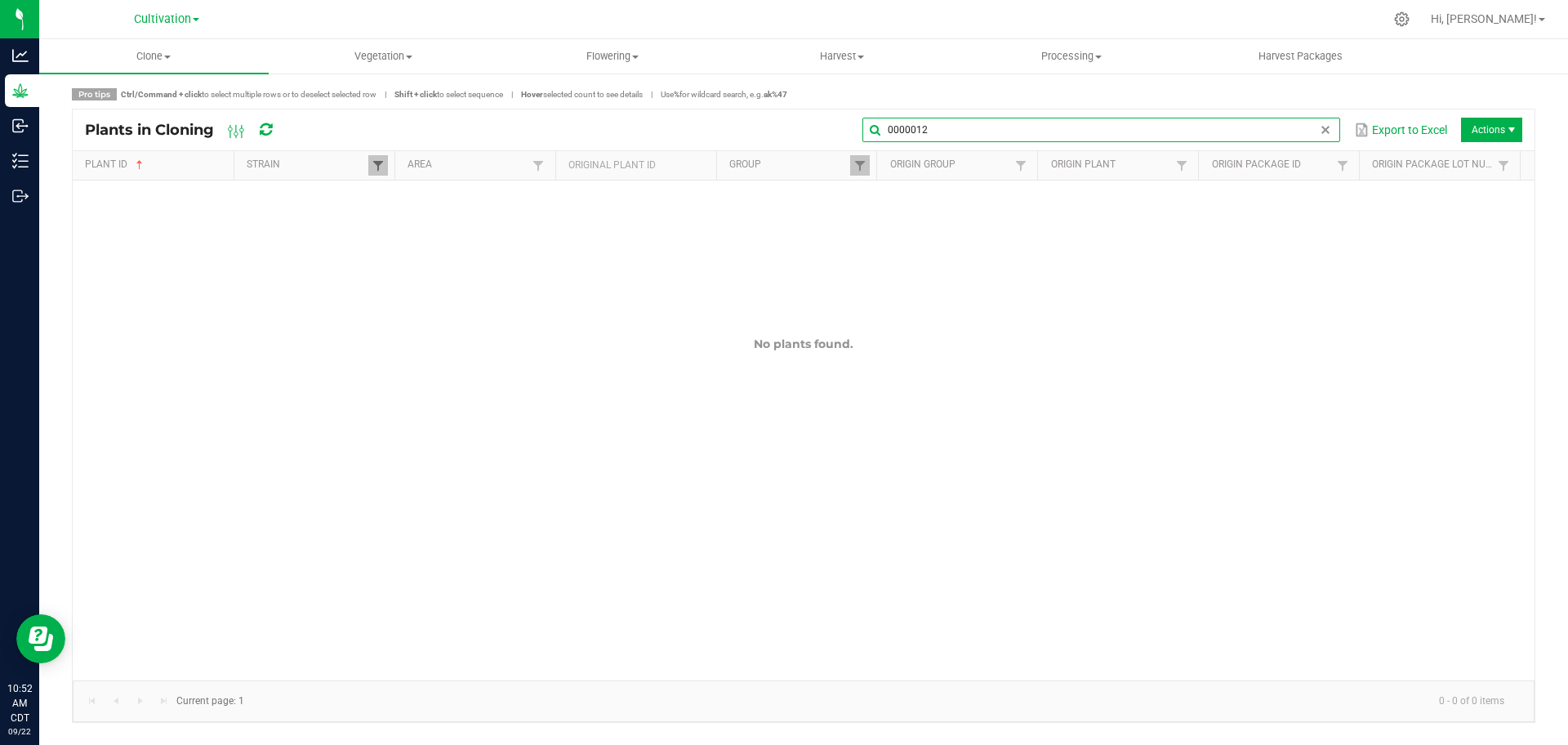
type input "0000012"
click at [373, 169] on span at bounding box center [378, 165] width 13 height 13
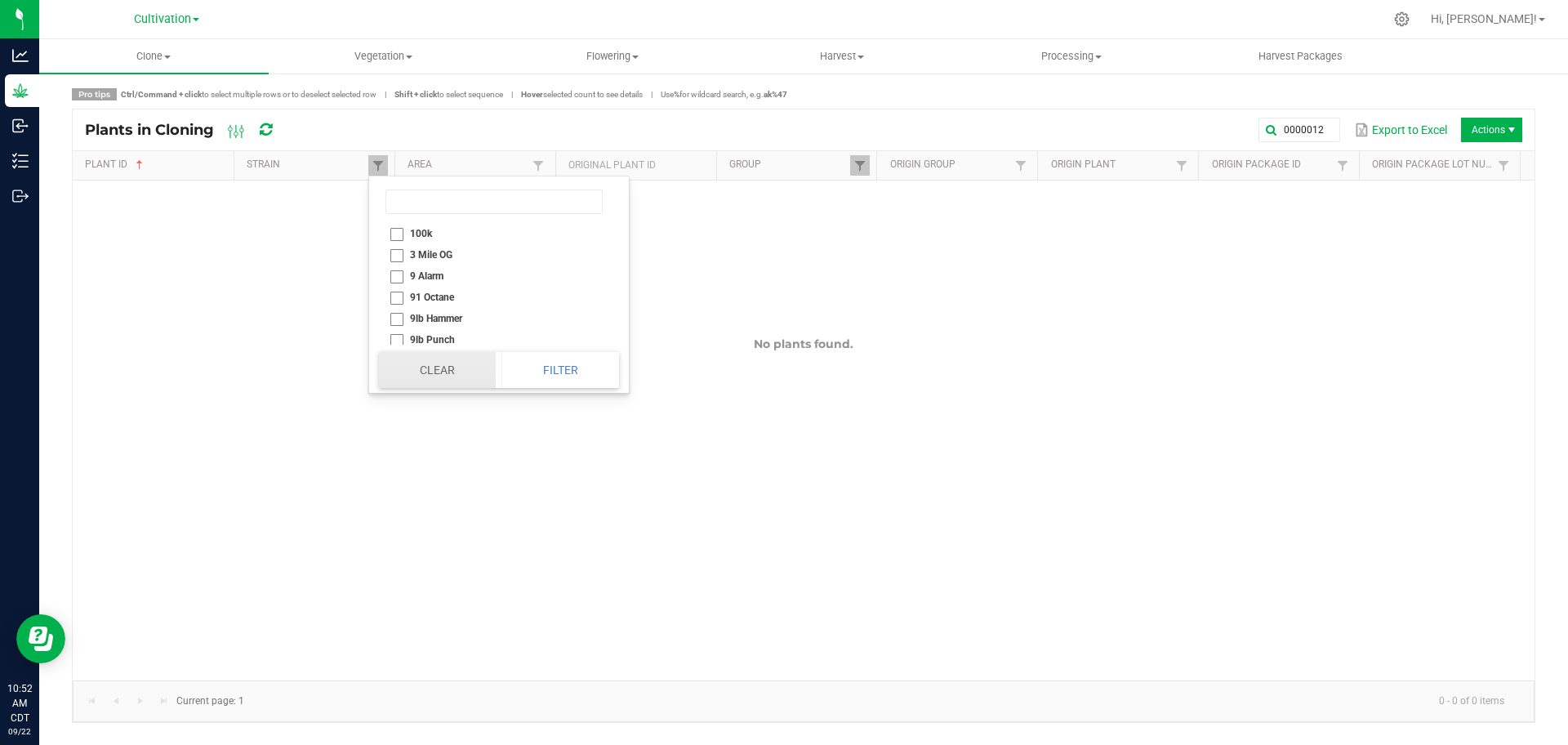
click at [456, 370] on button "Clear" at bounding box center [438, 370] width 117 height 36
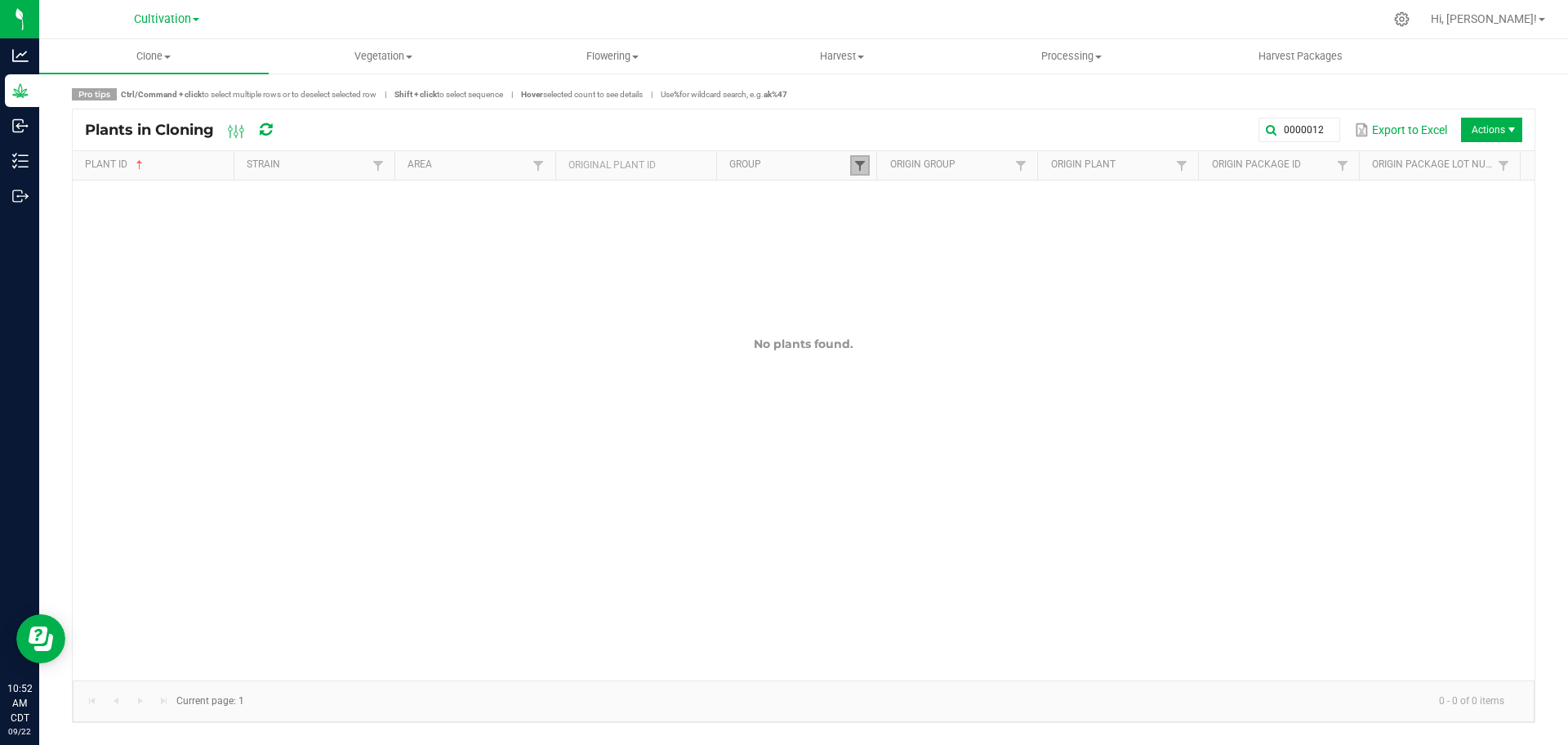
click at [782, 167] on span at bounding box center [860, 165] width 13 height 13
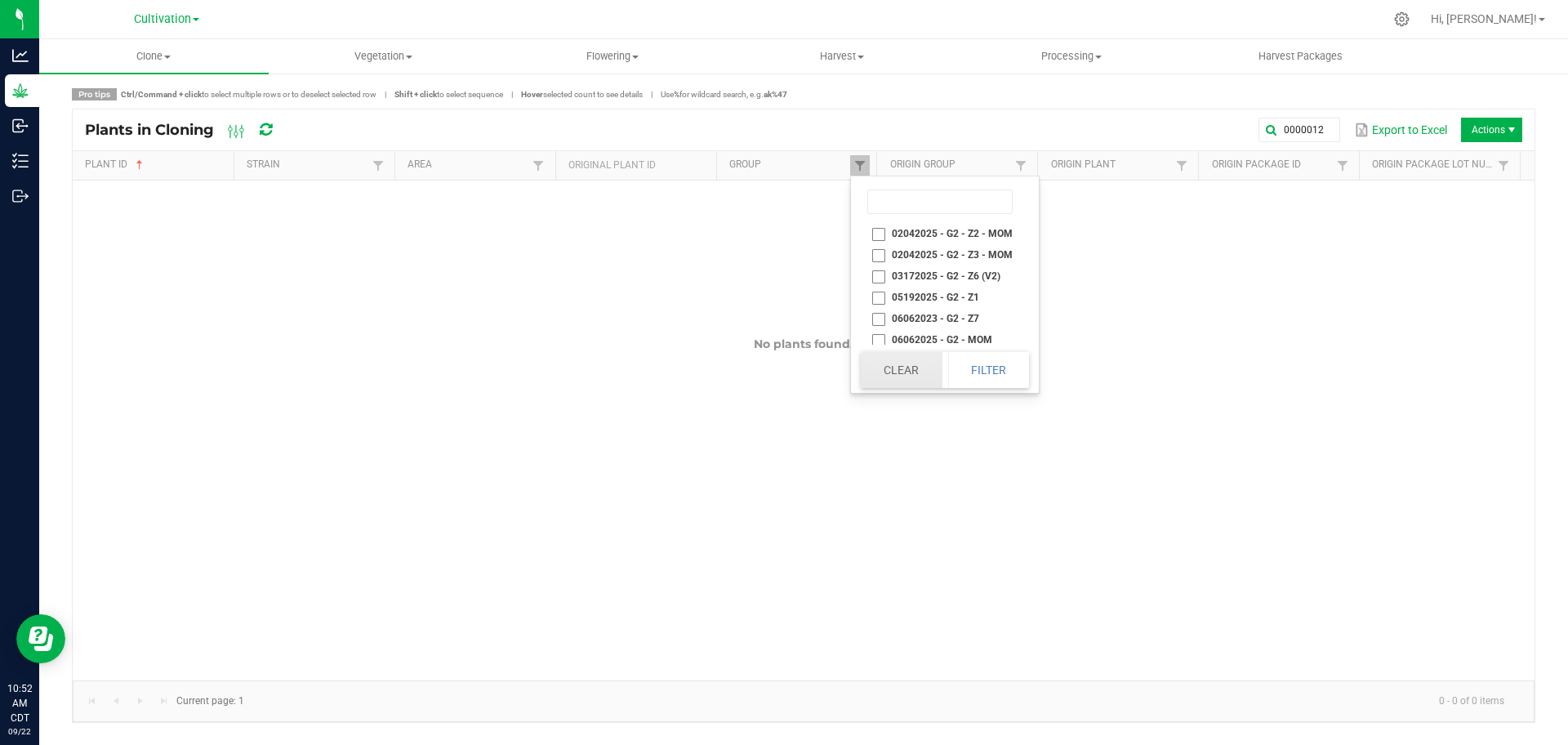
click at [782, 359] on button "Clear" at bounding box center [901, 370] width 81 height 36
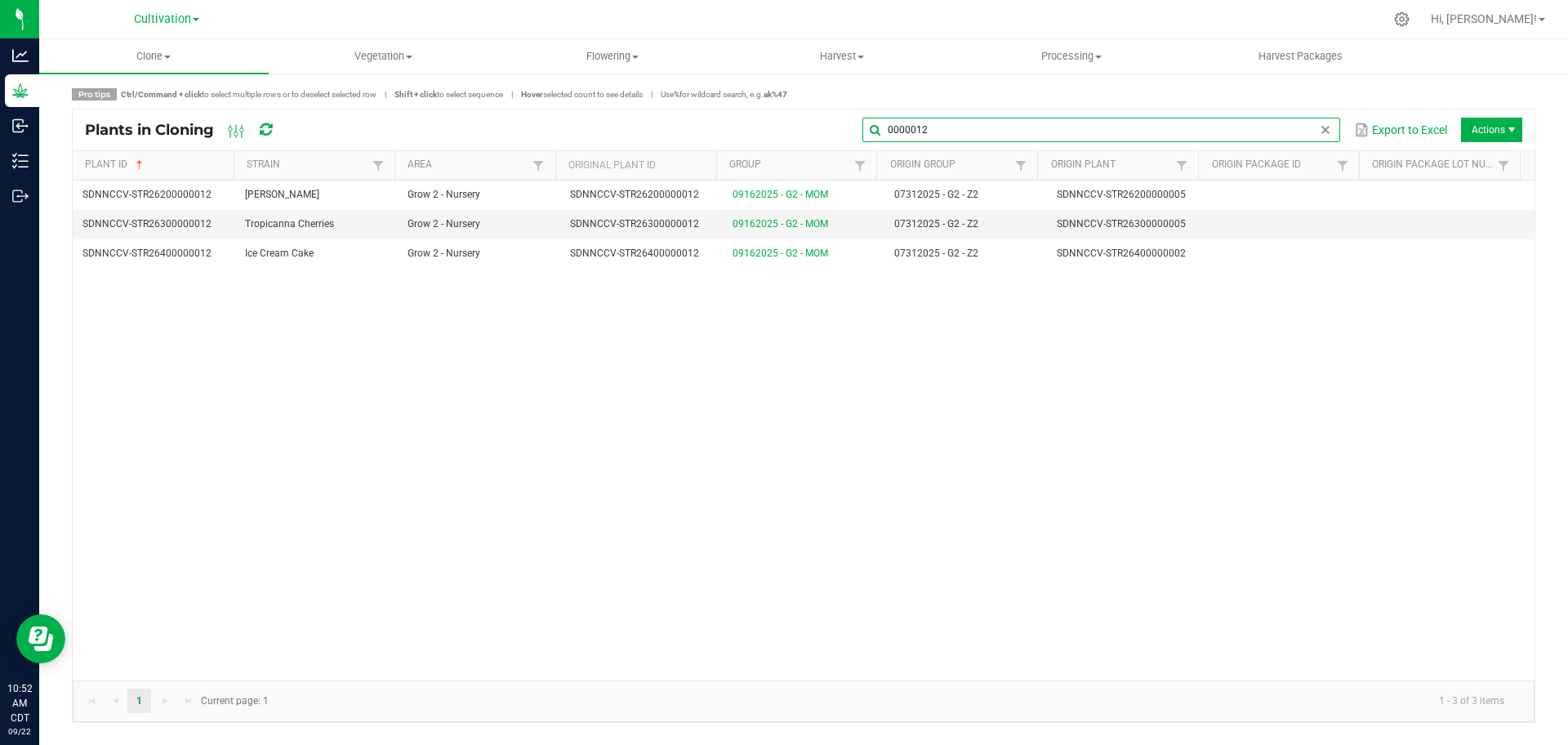
click at [782, 132] on input "0000012" at bounding box center [1101, 130] width 478 height 24
drag, startPoint x: 1024, startPoint y: 131, endPoint x: 810, endPoint y: 144, distance: 214.4
click at [782, 144] on div "Plants in Cloning 0000012 Export to Excel Actions" at bounding box center [804, 130] width 1462 height 41
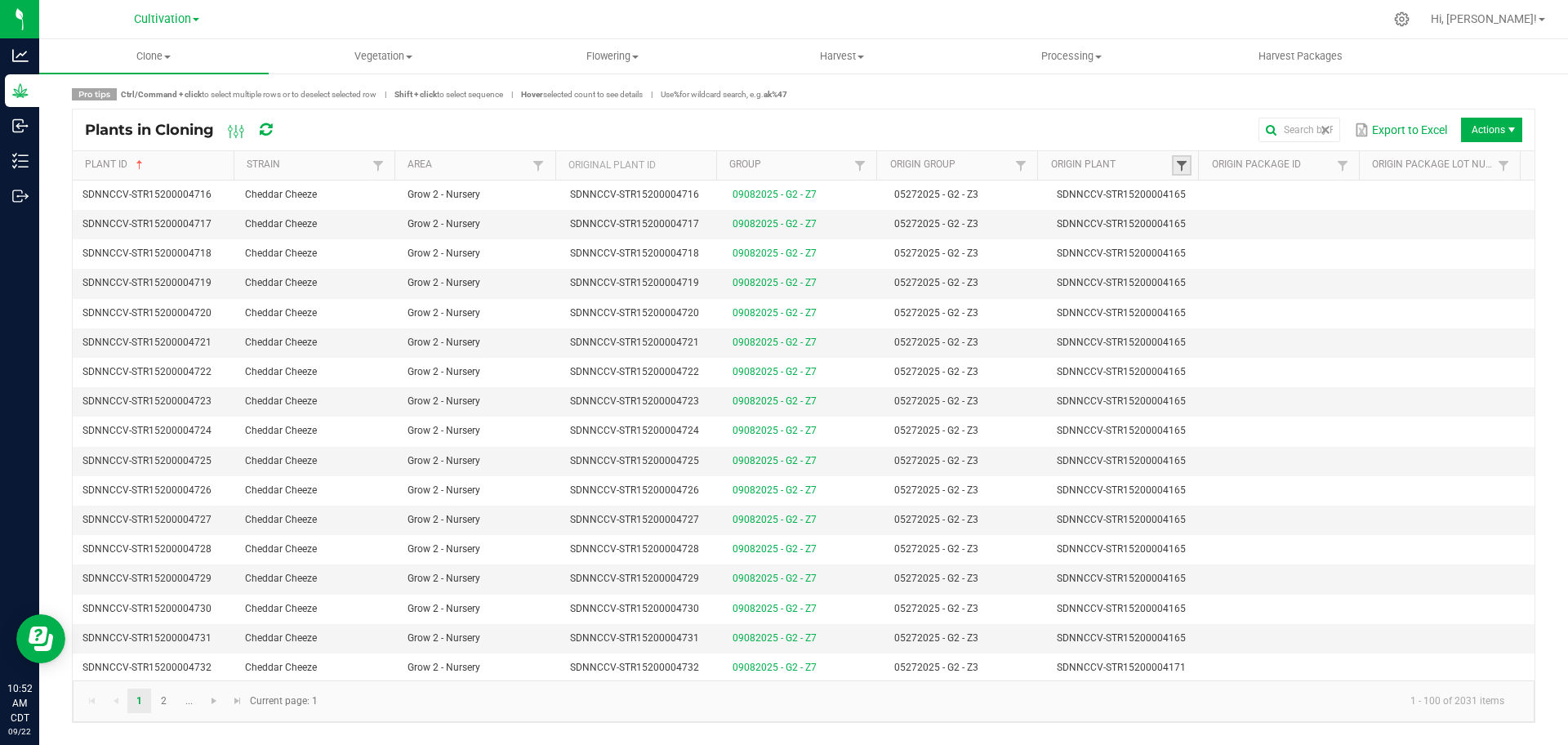
click at [782, 164] on span at bounding box center [1182, 165] width 13 height 13
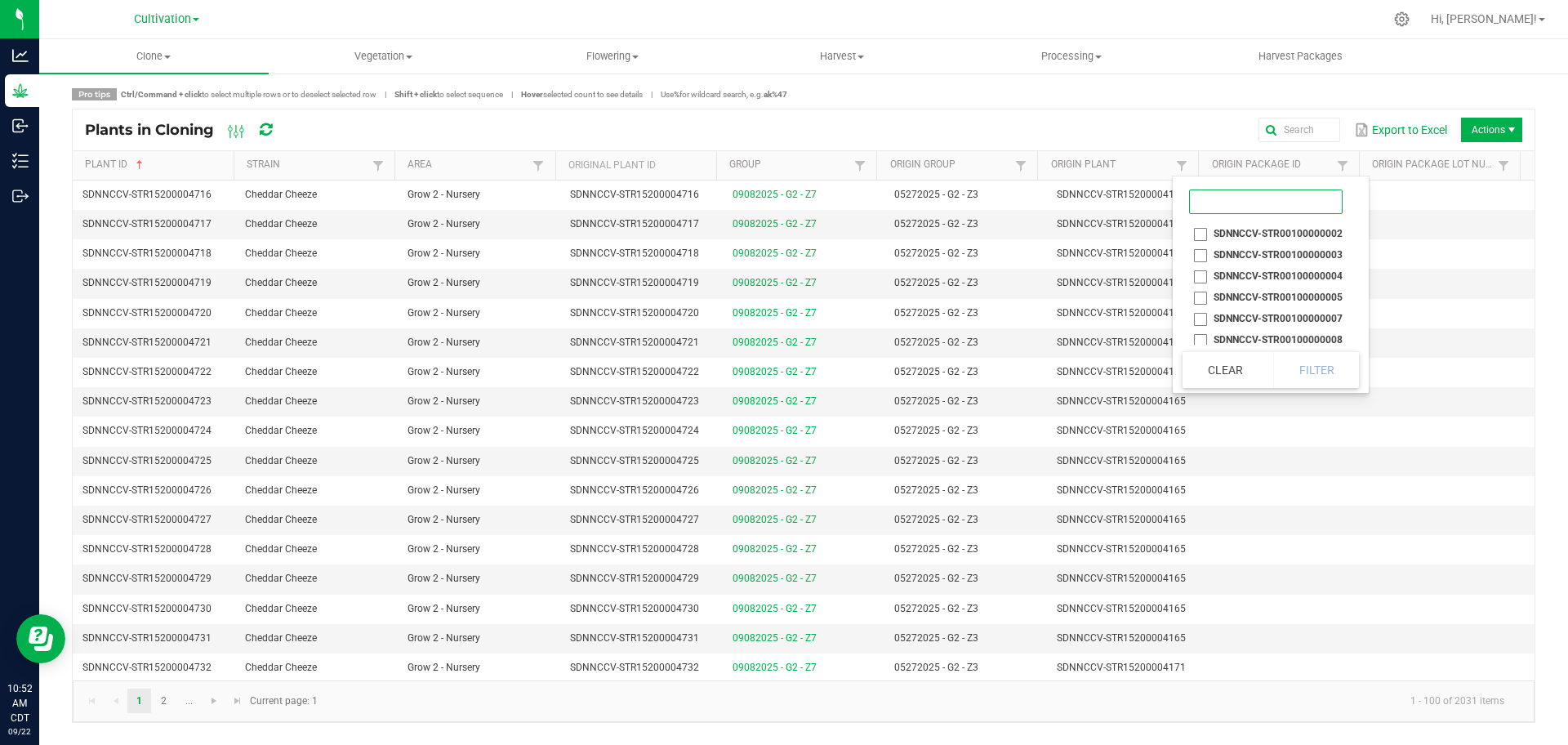
click at [782, 195] on input at bounding box center [1266, 202] width 153 height 24
click at [782, 202] on input "0000012" at bounding box center [1266, 202] width 153 height 24
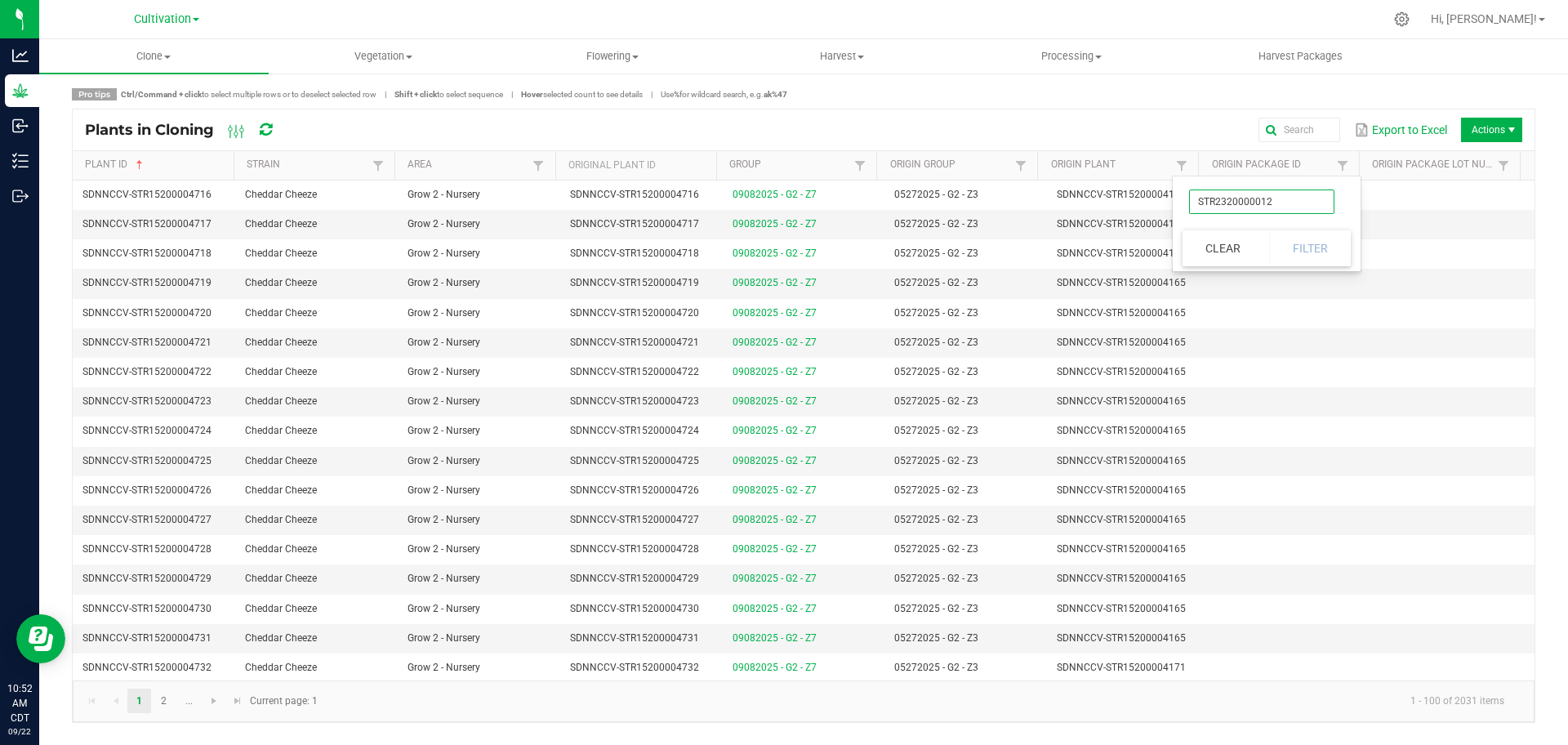
click at [782, 198] on input "STR2320000012" at bounding box center [1262, 202] width 145 height 24
click at [782, 201] on input "STR2320000012" at bounding box center [1262, 202] width 145 height 24
type input "STR23200000012"
click at [782, 224] on li "SDNNCCV-STR23200000012" at bounding box center [1265, 233] width 166 height 21
checkbox input "true"
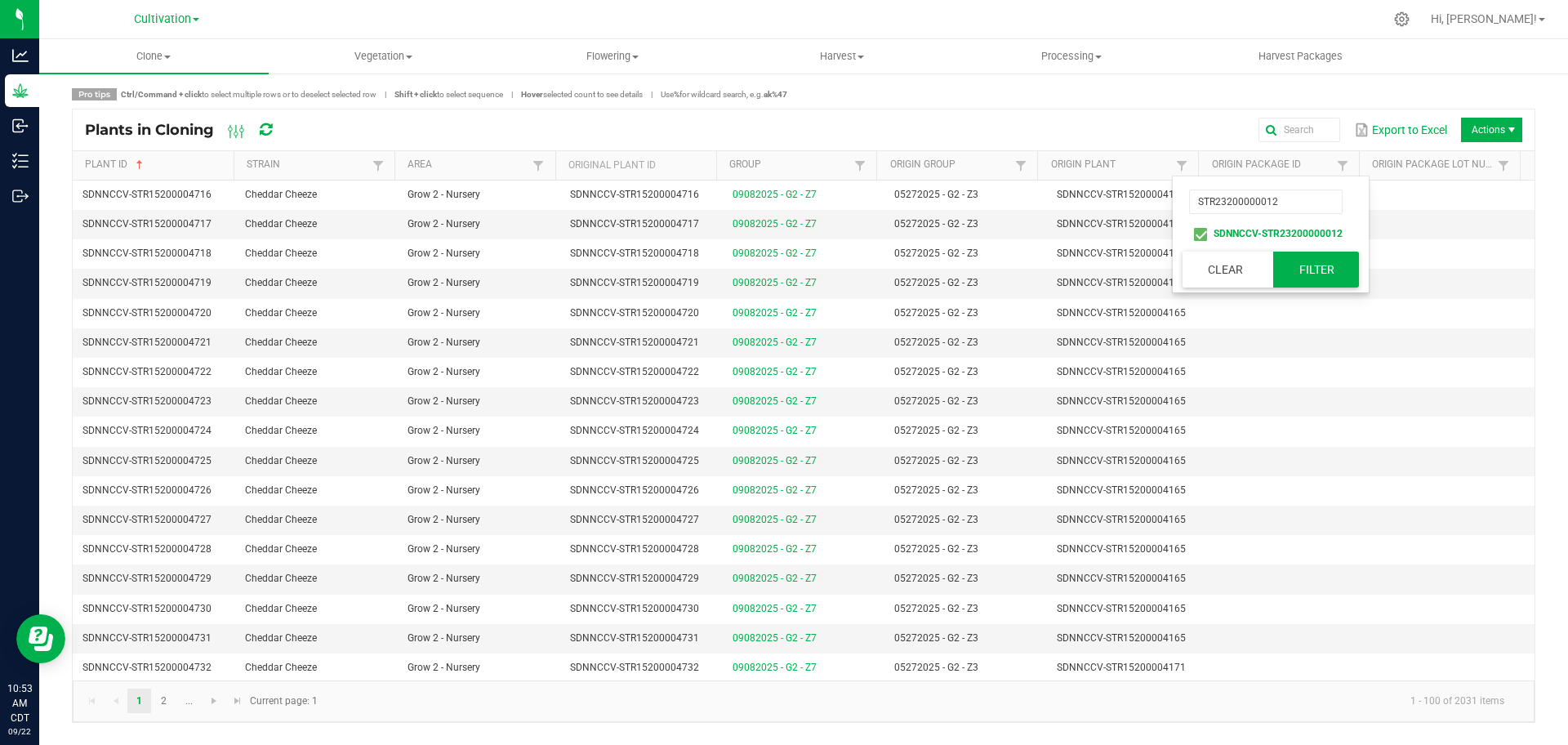
click at [782, 260] on button "Filter" at bounding box center [1316, 269] width 86 height 36
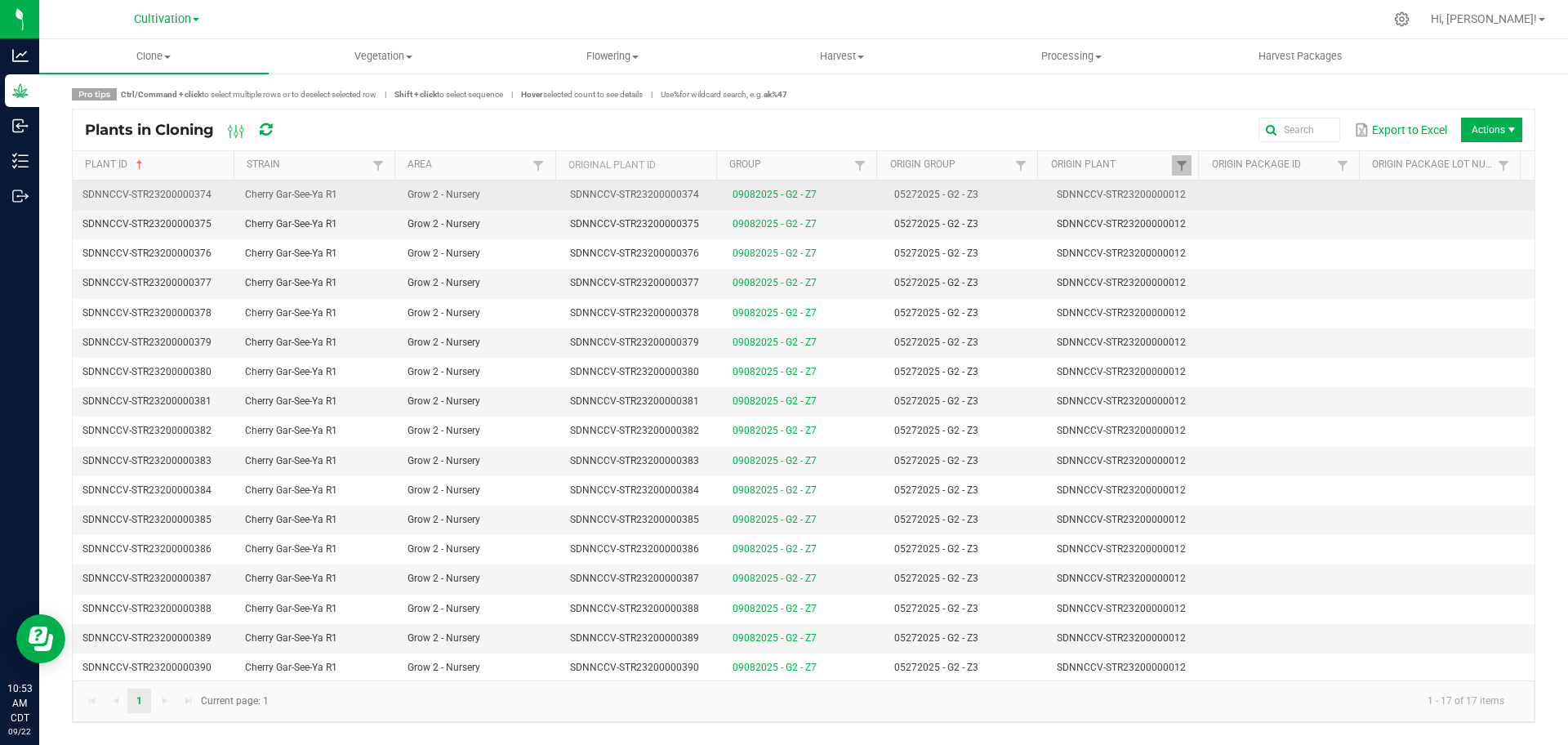
click at [639, 193] on span "SDNNCCV-STR23200000374" at bounding box center [634, 194] width 129 height 11
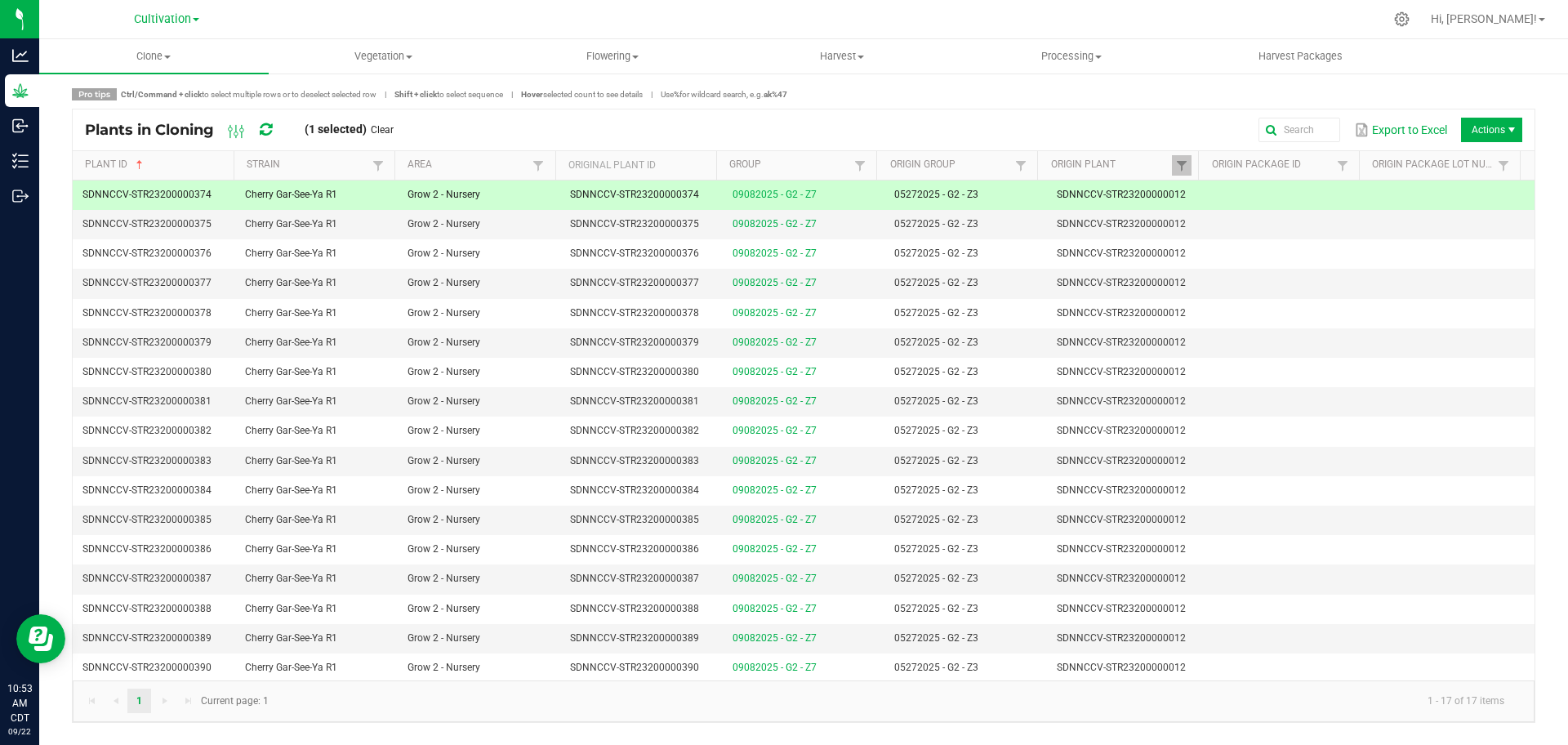
scroll to position [2, 0]
click at [675, 232] on td "SDNNCCV-STR23200000375" at bounding box center [641, 223] width 163 height 30
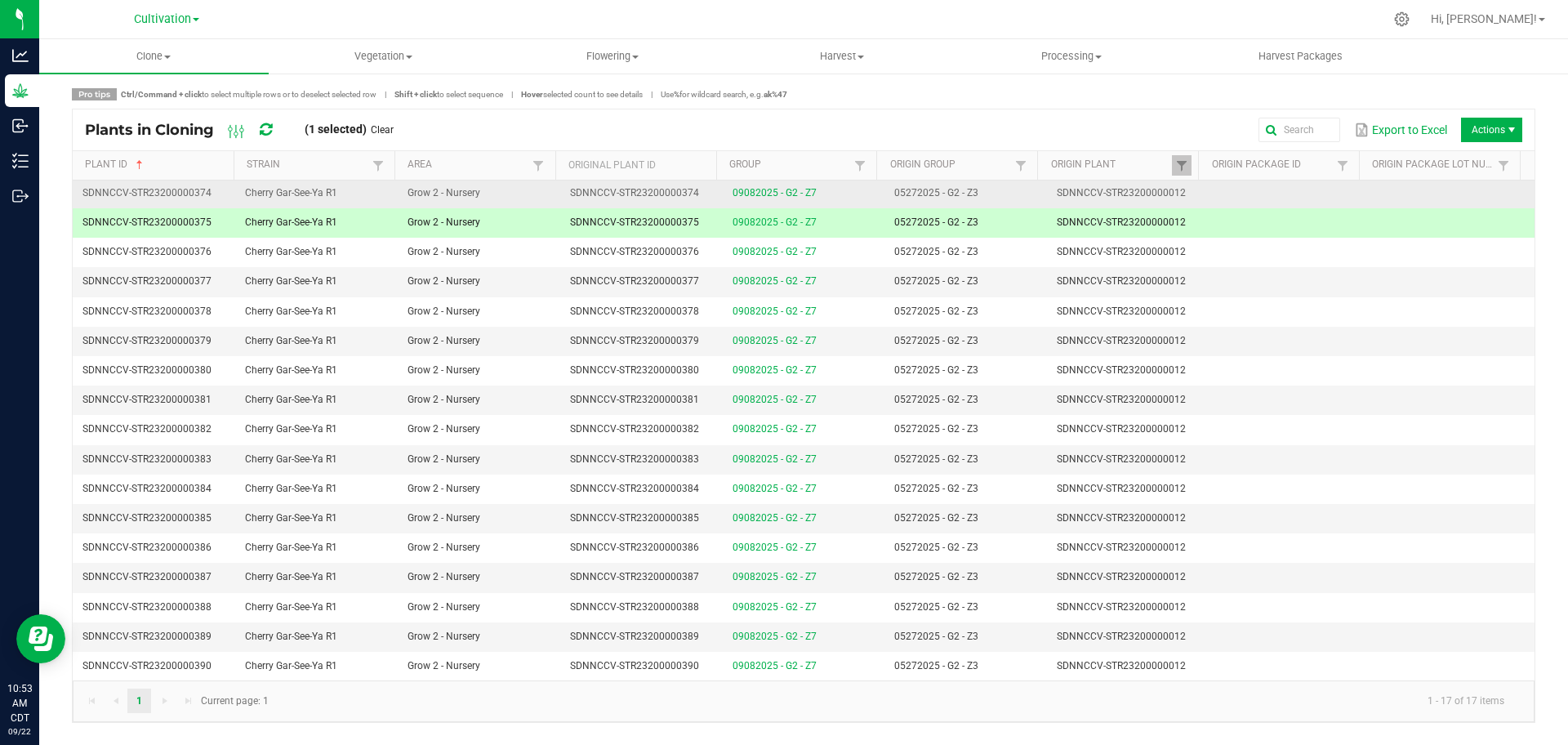
click at [713, 198] on td "SDNNCCV-STR23200000374" at bounding box center [641, 194] width 163 height 30
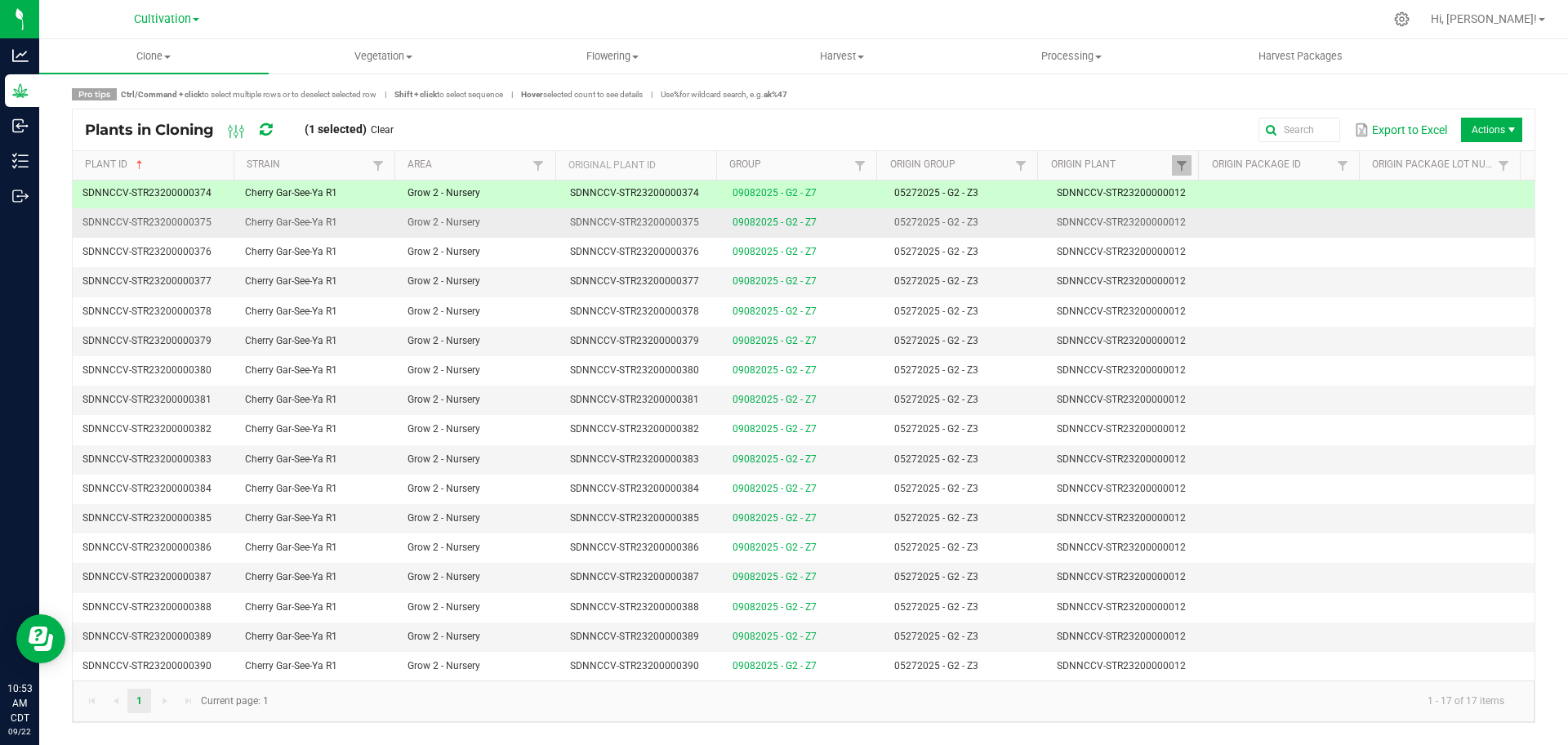
click at [686, 220] on span "SDNNCCV-STR23200000375" at bounding box center [634, 222] width 129 height 11
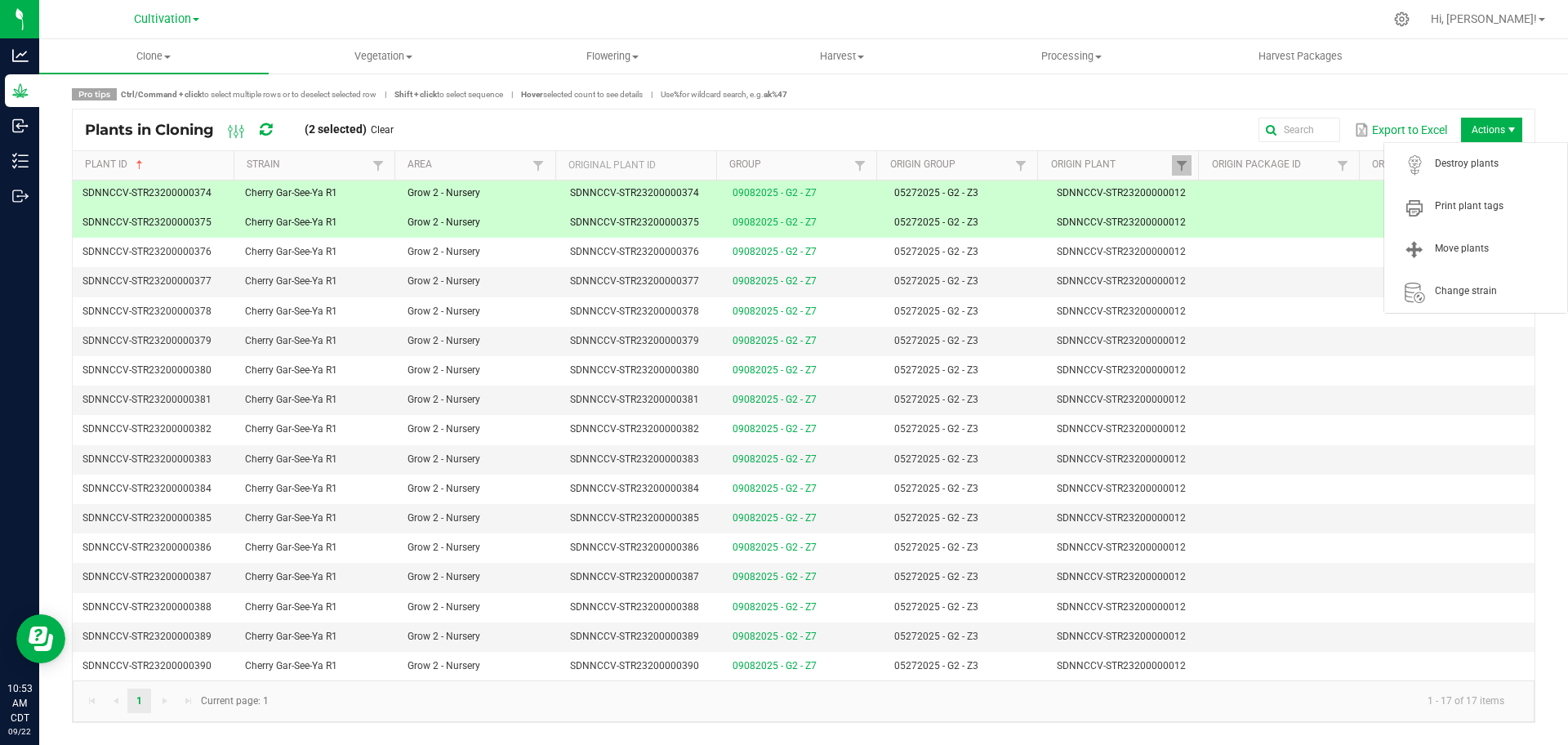
click at [782, 133] on span "Actions" at bounding box center [1491, 130] width 61 height 24
click at [782, 169] on span "Destroy plants" at bounding box center [1496, 164] width 123 height 14
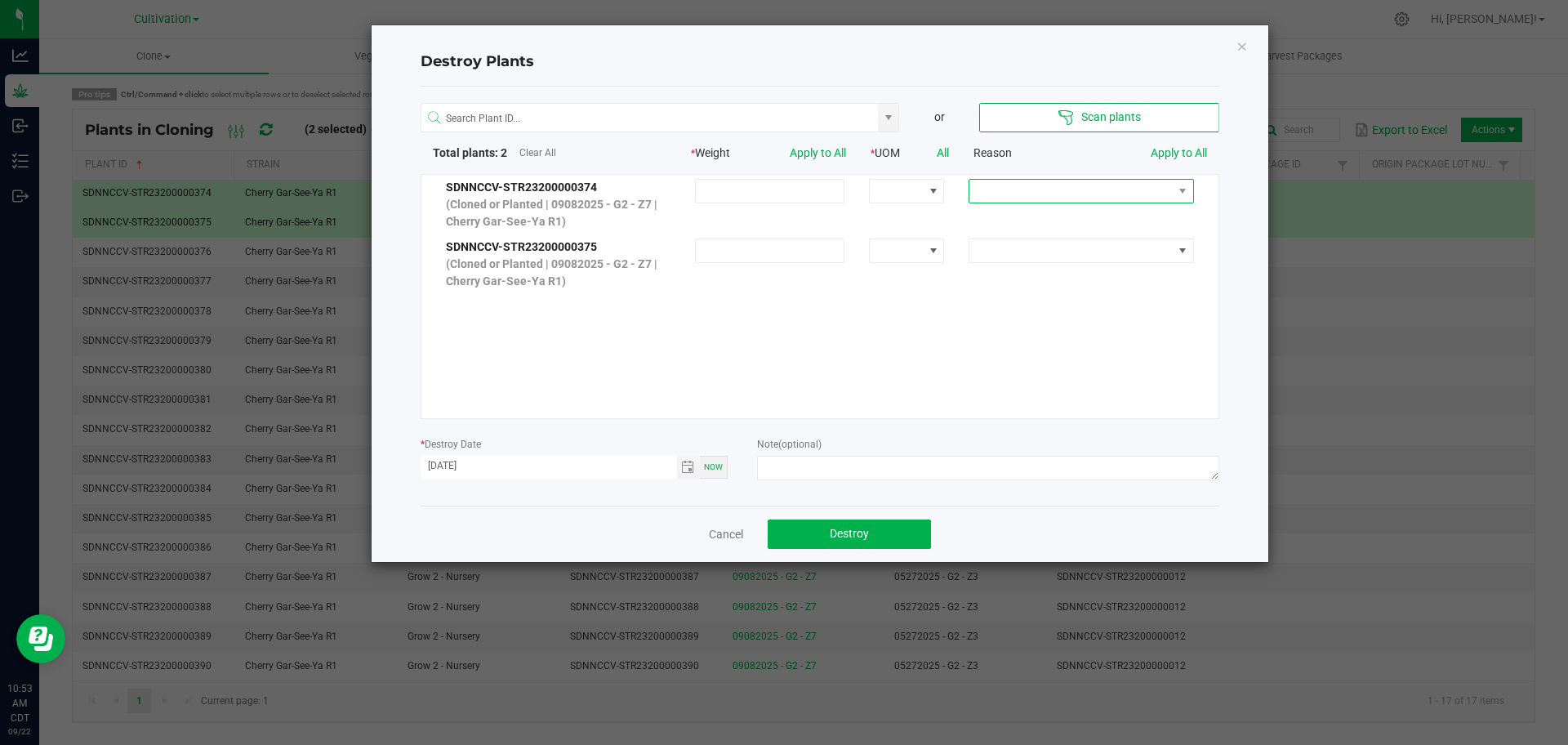
click at [782, 196] on span at bounding box center [1070, 191] width 203 height 23
click at [782, 300] on li "Extra" at bounding box center [1069, 304] width 218 height 28
click at [782, 153] on link "Apply to All" at bounding box center [1179, 152] width 57 height 13
click at [694, 462] on span "Toggle calendar" at bounding box center [687, 466] width 13 height 13
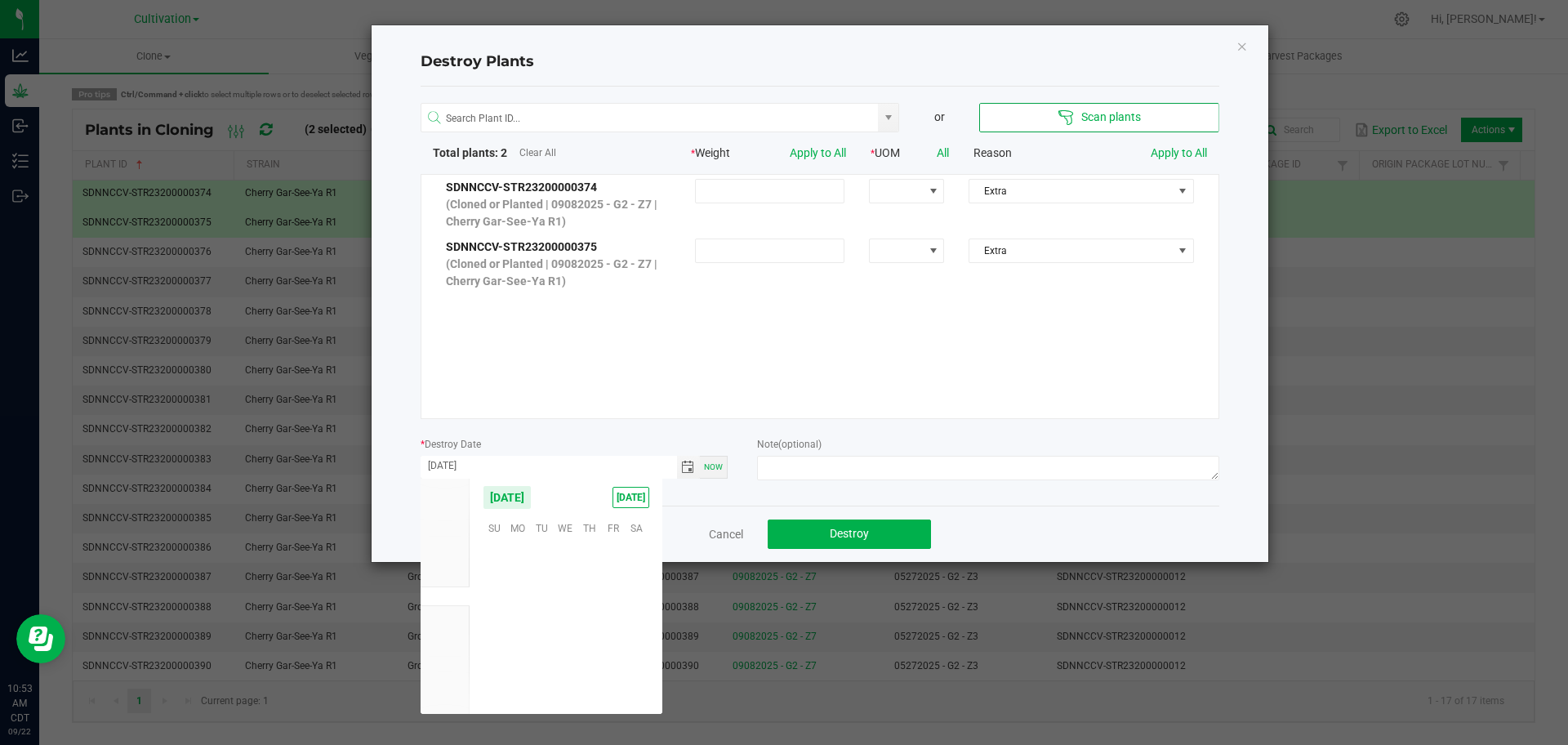
scroll to position [264949, 0]
click at [615, 606] on span "19" at bounding box center [613, 602] width 23 height 25
type input "[DATE]"
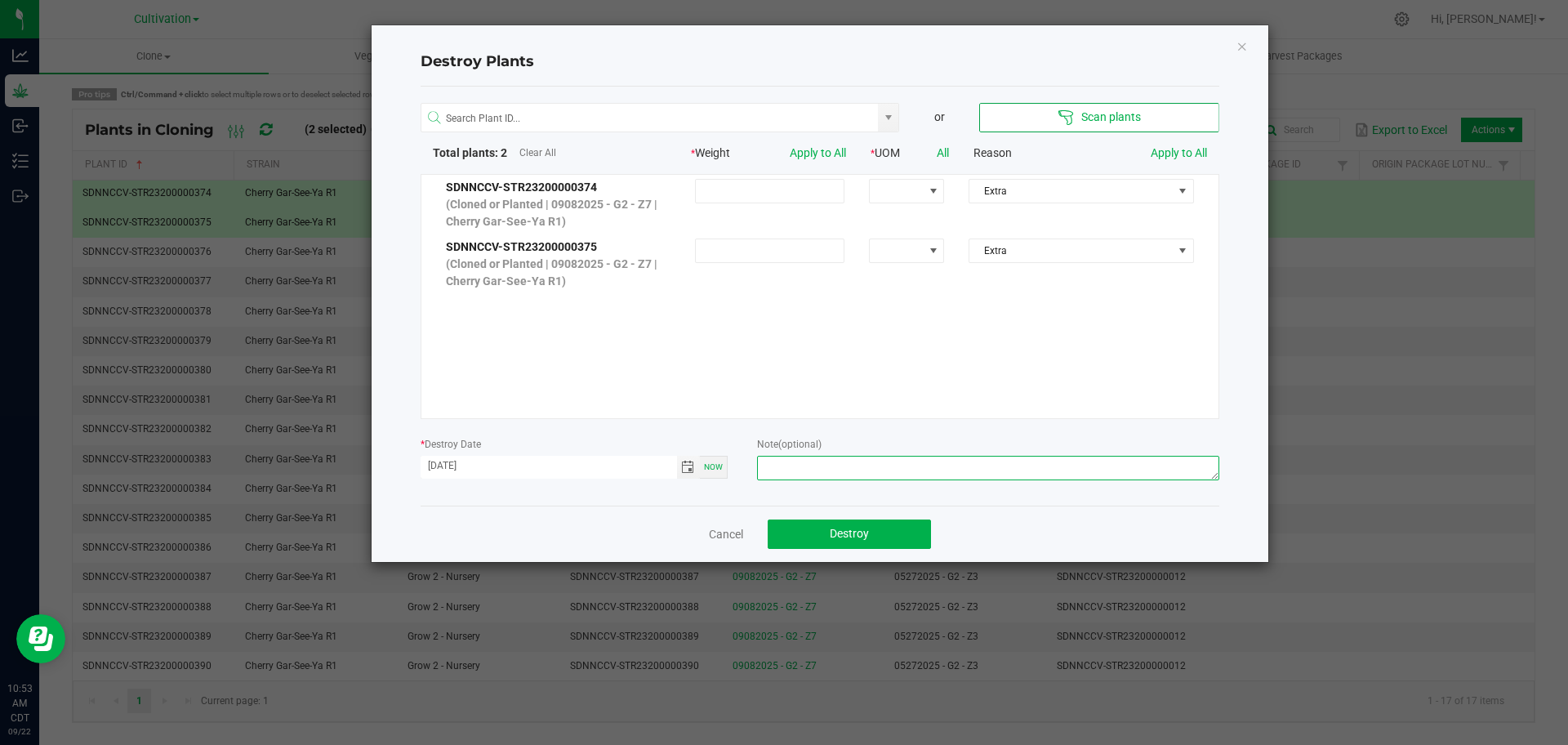
click at [782, 469] on textarea at bounding box center [988, 468] width 461 height 24
type textarea "v"
type textarea "Verified count during clone audit [DATE]"
click at [782, 433] on div "or Scan plants Total plants: 2 Clear All * Weight Apply to All * UOM All Reason…" at bounding box center [820, 296] width 799 height 419
click at [782, 465] on textarea "Verified count during clone audit [DATE]" at bounding box center [988, 468] width 461 height 24
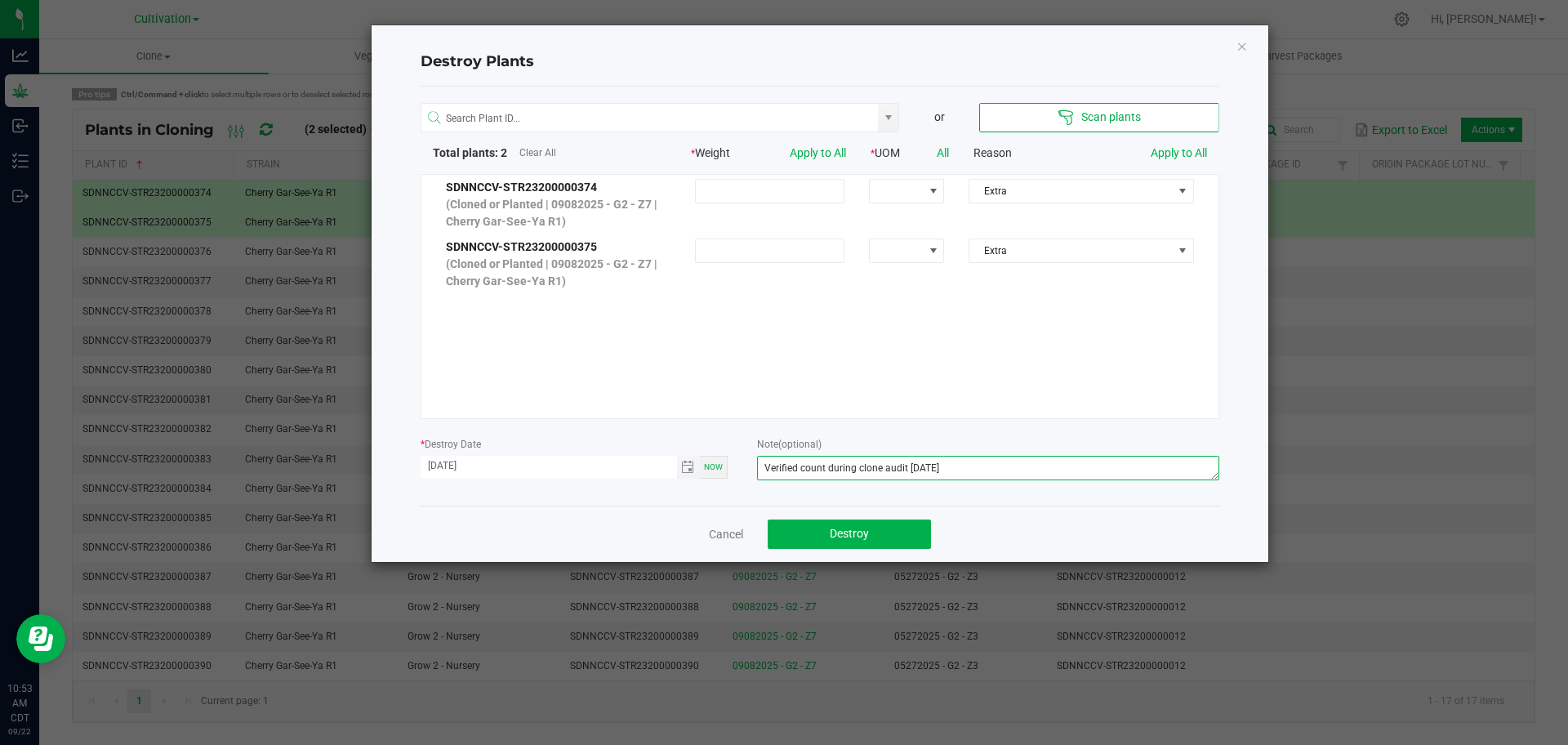
click at [685, 476] on span "Toggle calendar" at bounding box center [688, 467] width 23 height 23
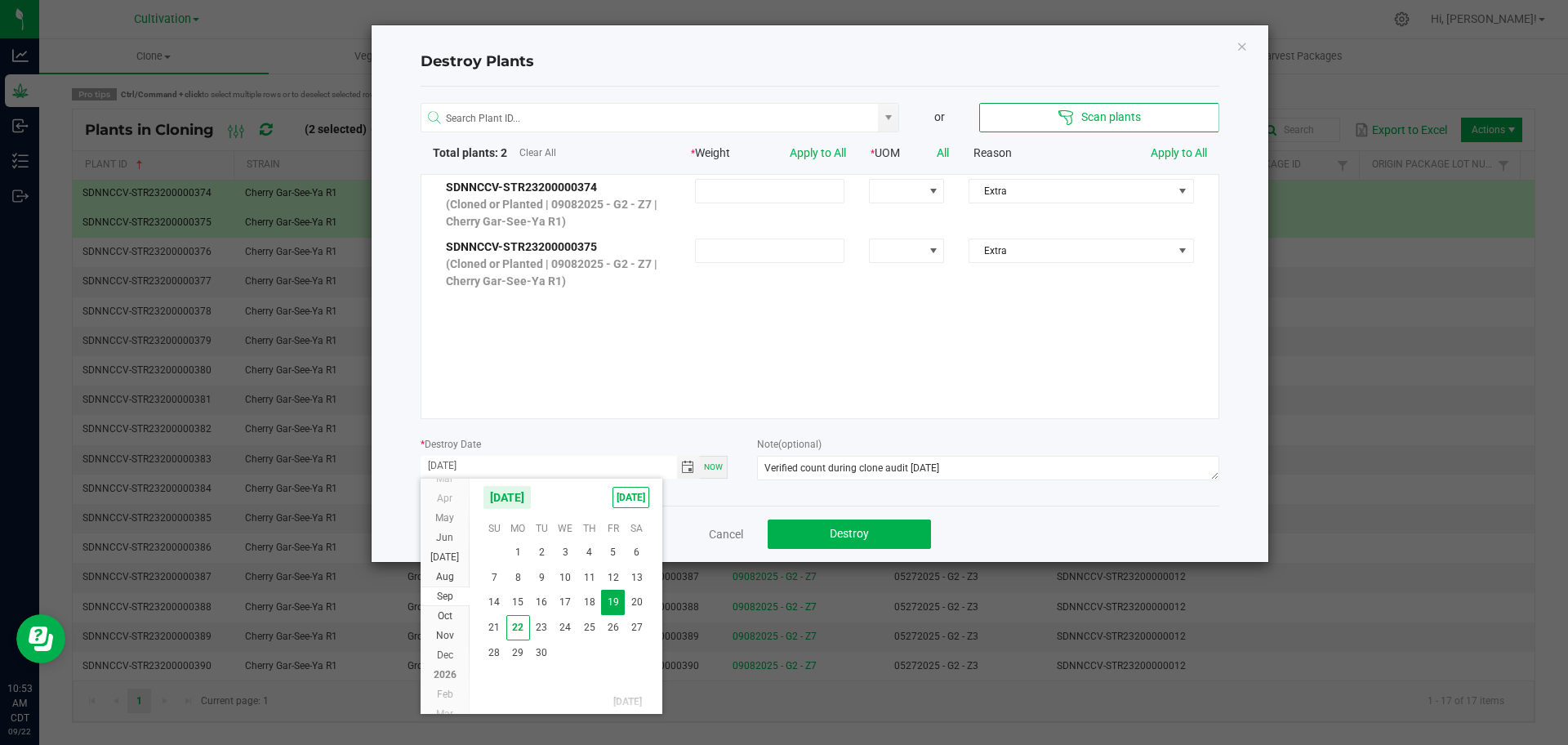
click at [517, 628] on span "22" at bounding box center [518, 628] width 23 height 25
type input "[DATE]"
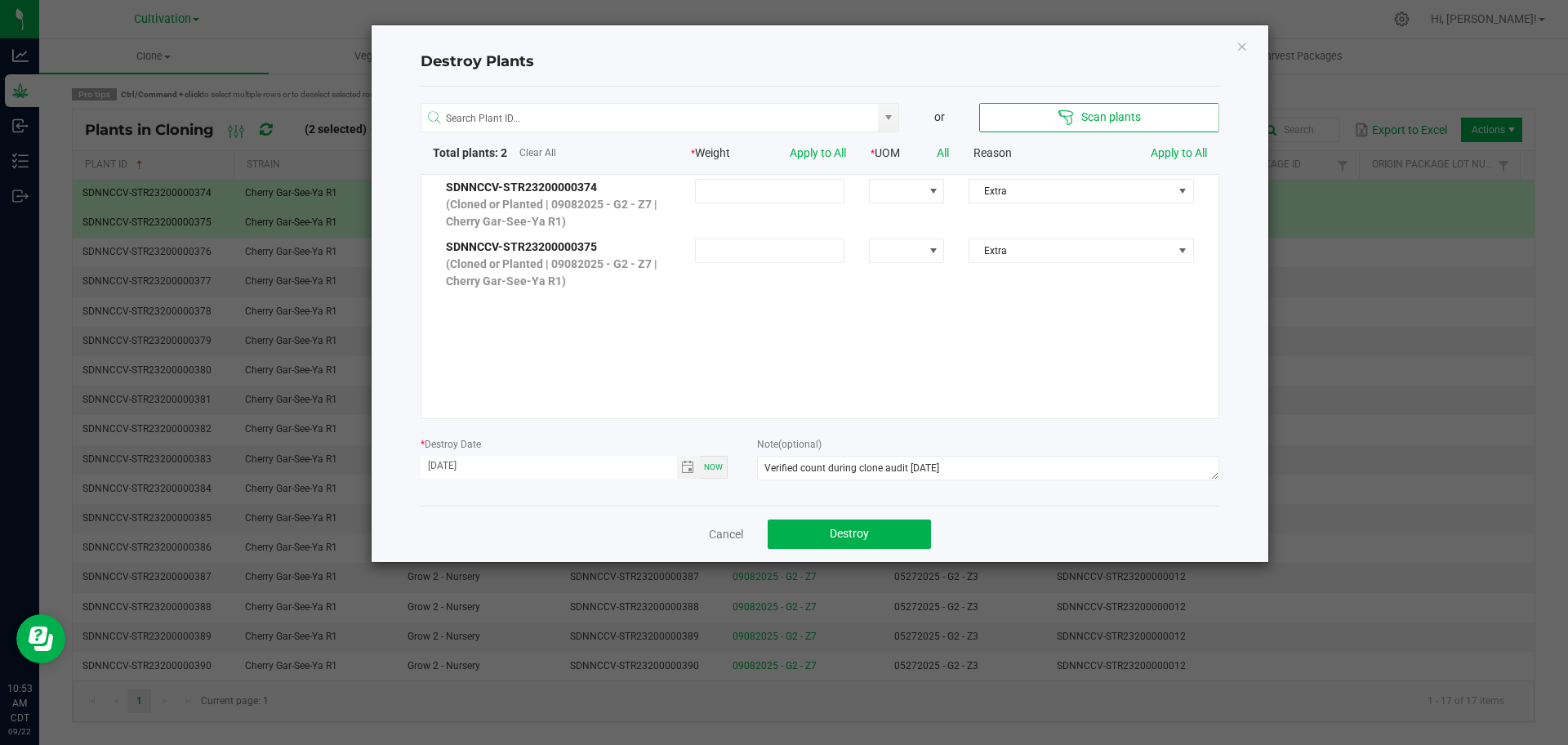
click at [782, 432] on div "or Scan plants Total plants: 2 Clear All * Weight Apply to All * UOM All Reason…" at bounding box center [820, 296] width 799 height 419
click at [782, 536] on button "Destroy" at bounding box center [849, 534] width 164 height 30
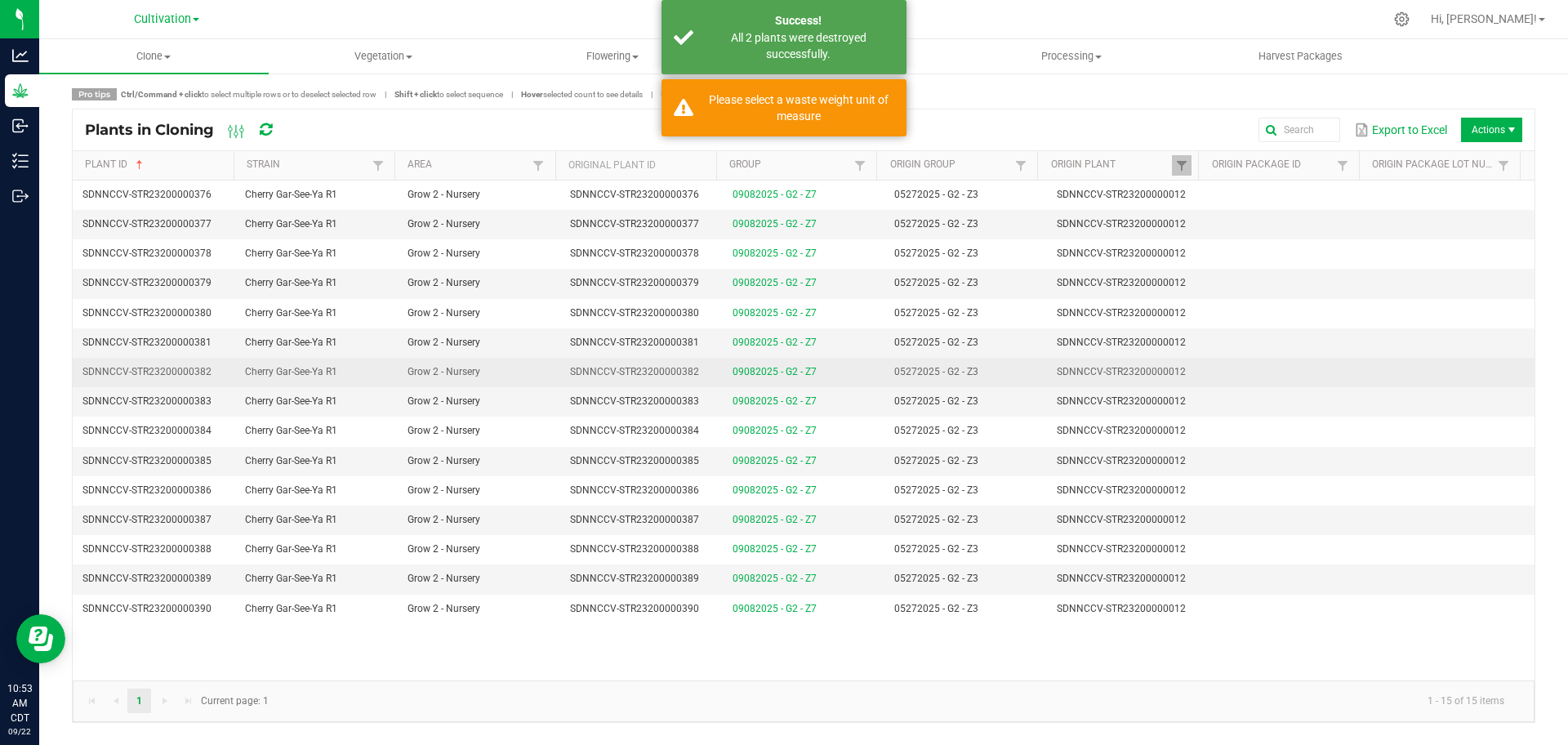
scroll to position [0, 0]
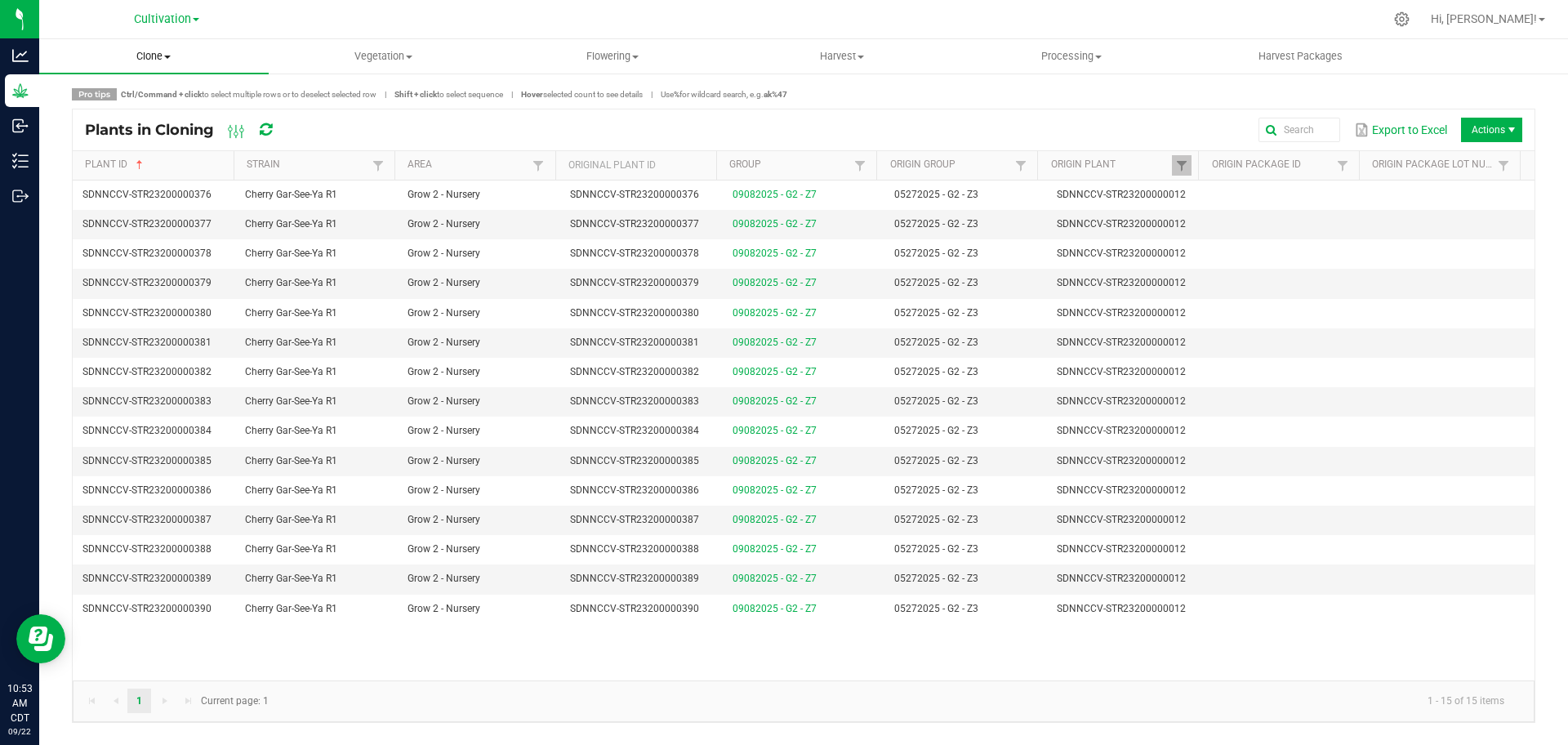
click at [178, 63] on span "Clone" at bounding box center [154, 56] width 230 height 15
click at [360, 62] on span "Vegetation" at bounding box center [384, 56] width 228 height 15
click at [373, 138] on span "Mother groups" at bounding box center [330, 138] width 122 height 14
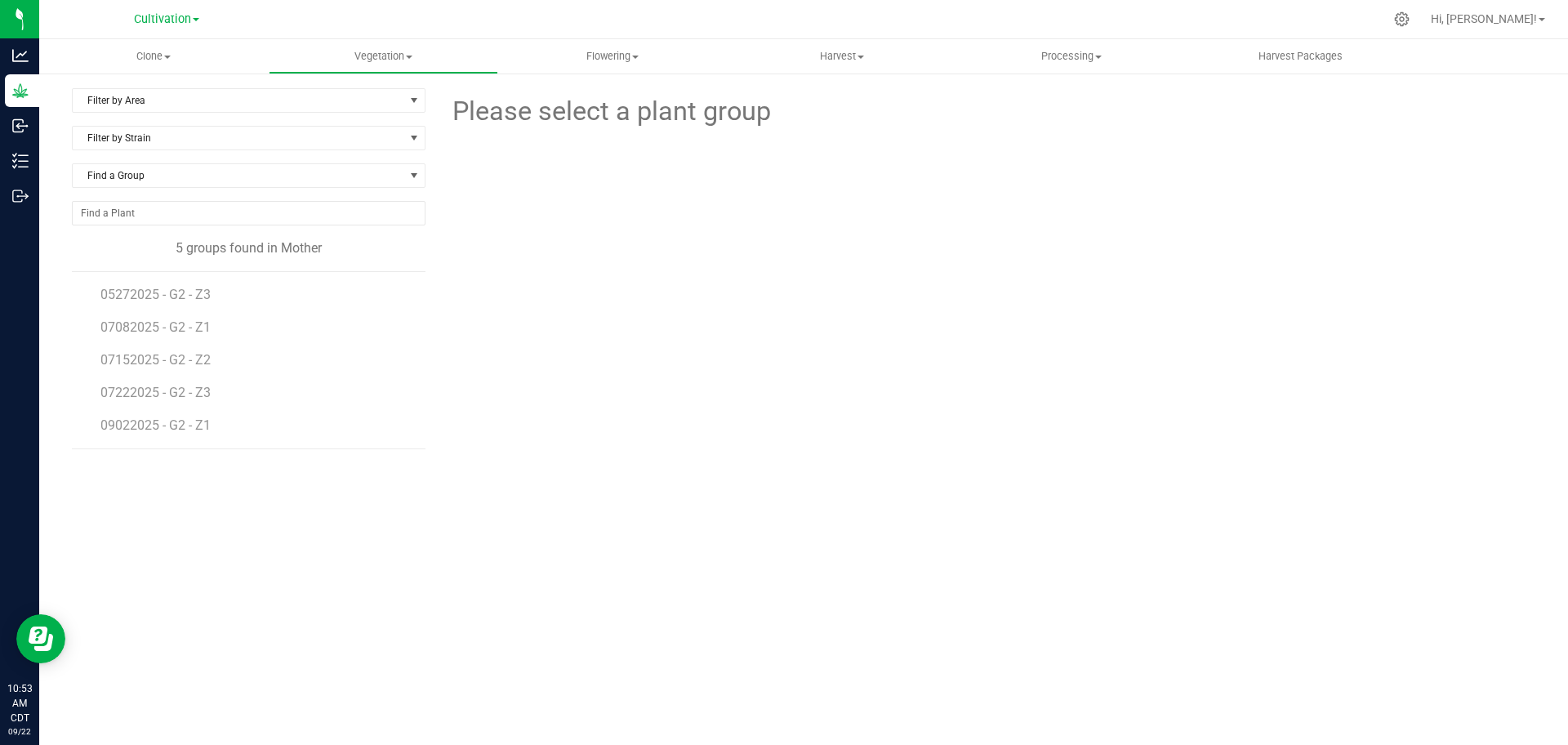
click at [184, 307] on li "07082025 - G2 - Z1" at bounding box center [257, 321] width 313 height 33
click at [180, 294] on span "05272025 - G2 - Z3" at bounding box center [157, 294] width 113 height 16
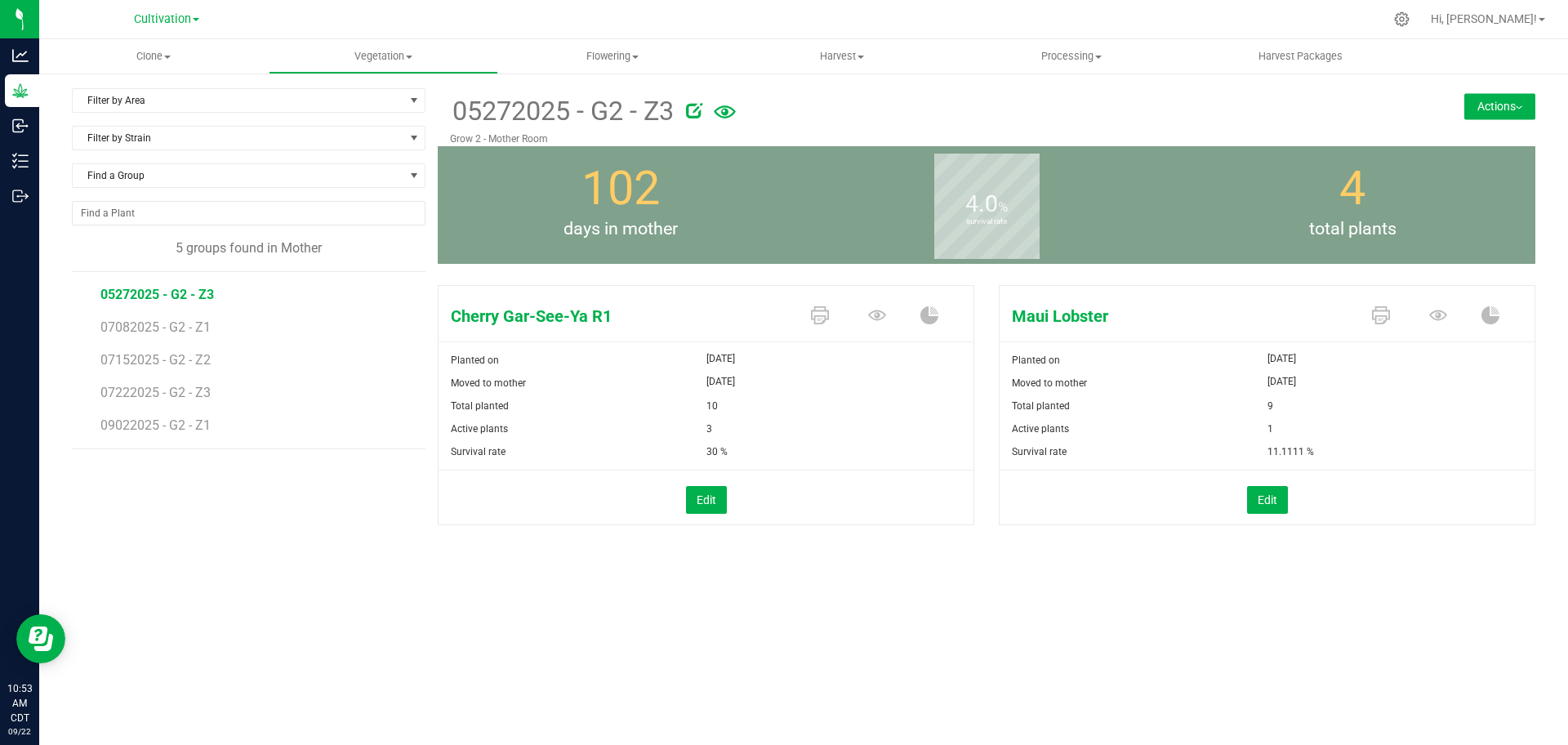
click at [782, 117] on button "Actions" at bounding box center [1500, 106] width 71 height 26
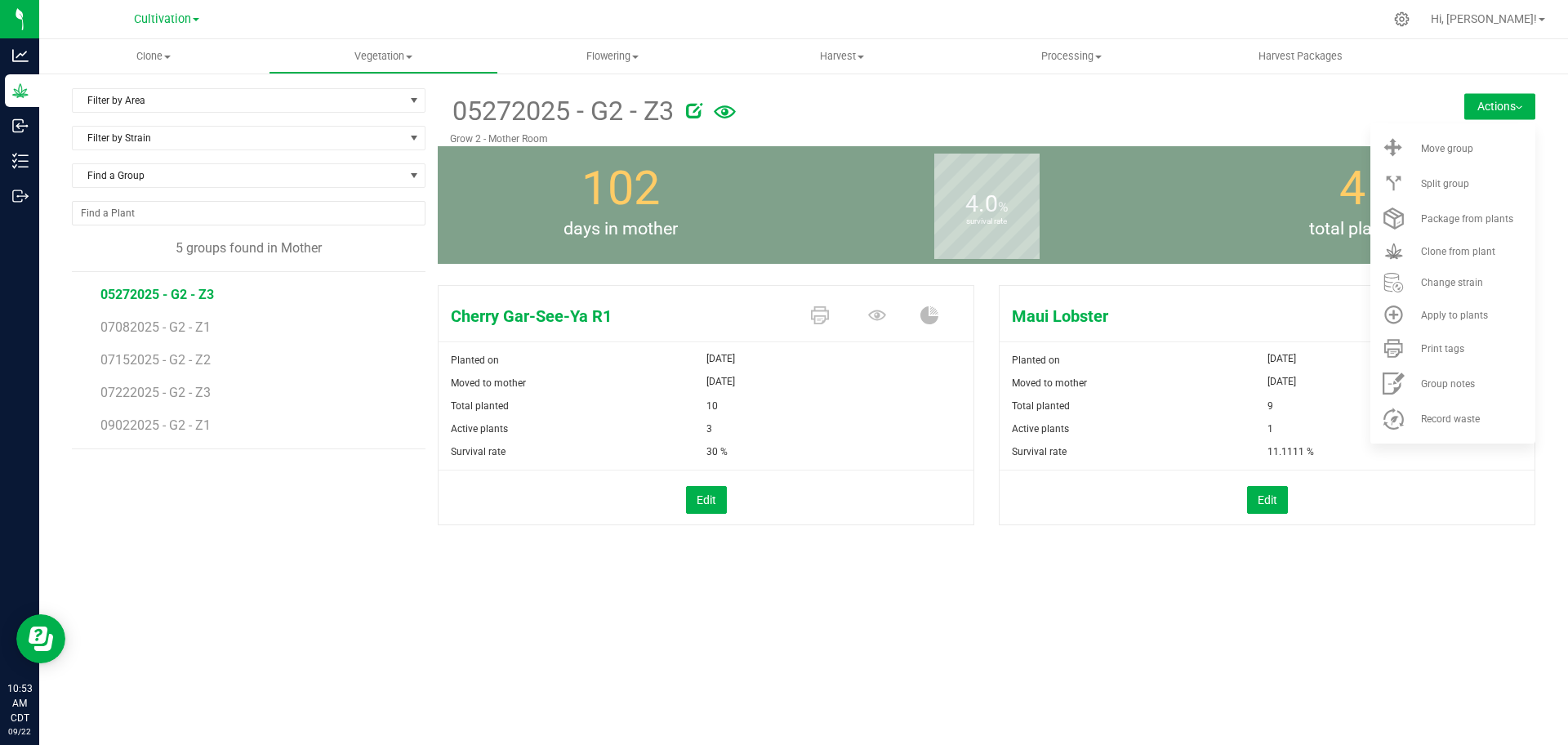
drag, startPoint x: 997, startPoint y: 618, endPoint x: 962, endPoint y: 513, distance: 110.7
click at [782, 619] on div "Clone Create plants Cloning groups Cloning plants Apply to plants Vegetation Ve…" at bounding box center [803, 392] width 1529 height 706
click at [735, 108] on icon at bounding box center [724, 112] width 22 height 35
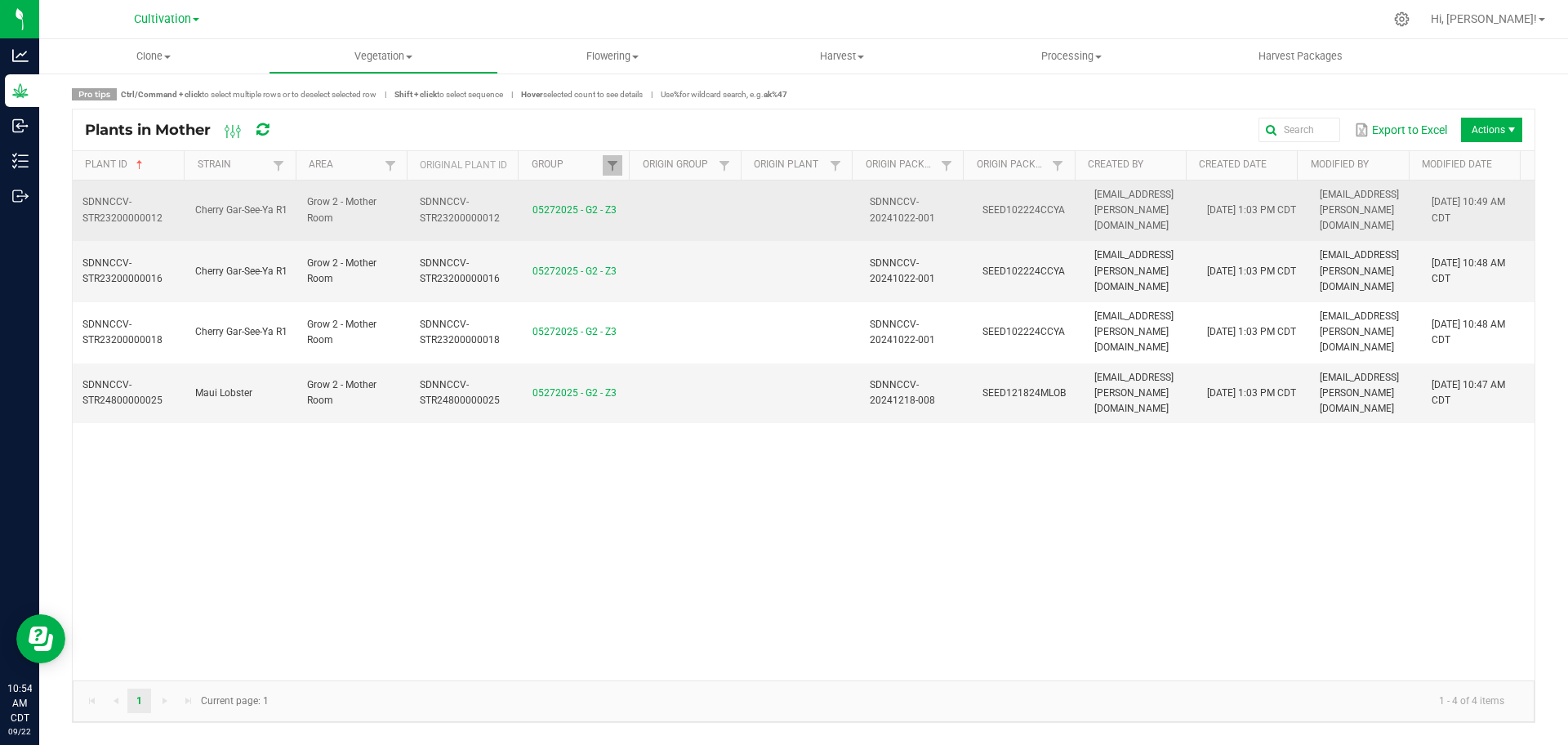
click at [682, 199] on td at bounding box center [691, 211] width 113 height 61
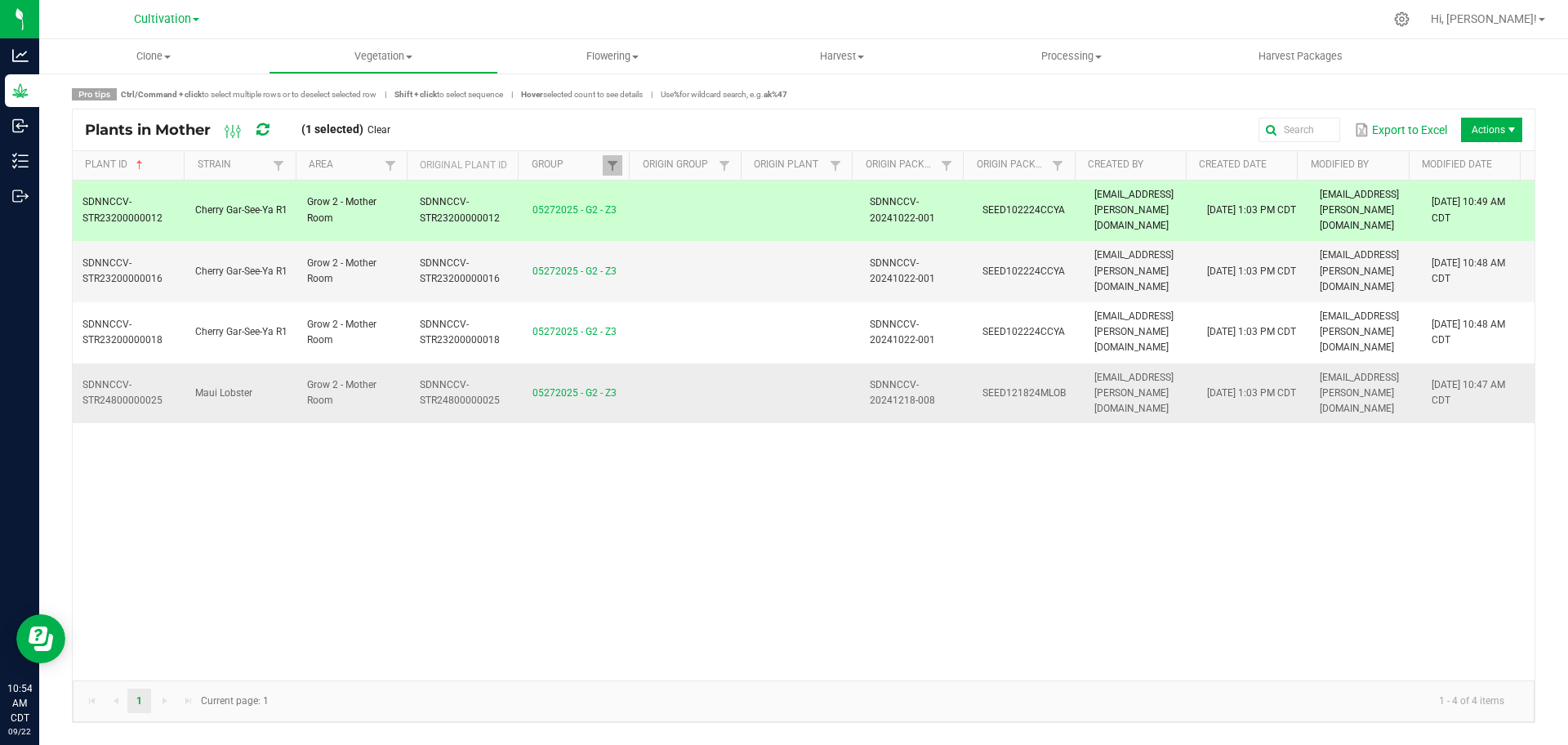
click at [761, 364] on td at bounding box center [804, 393] width 113 height 60
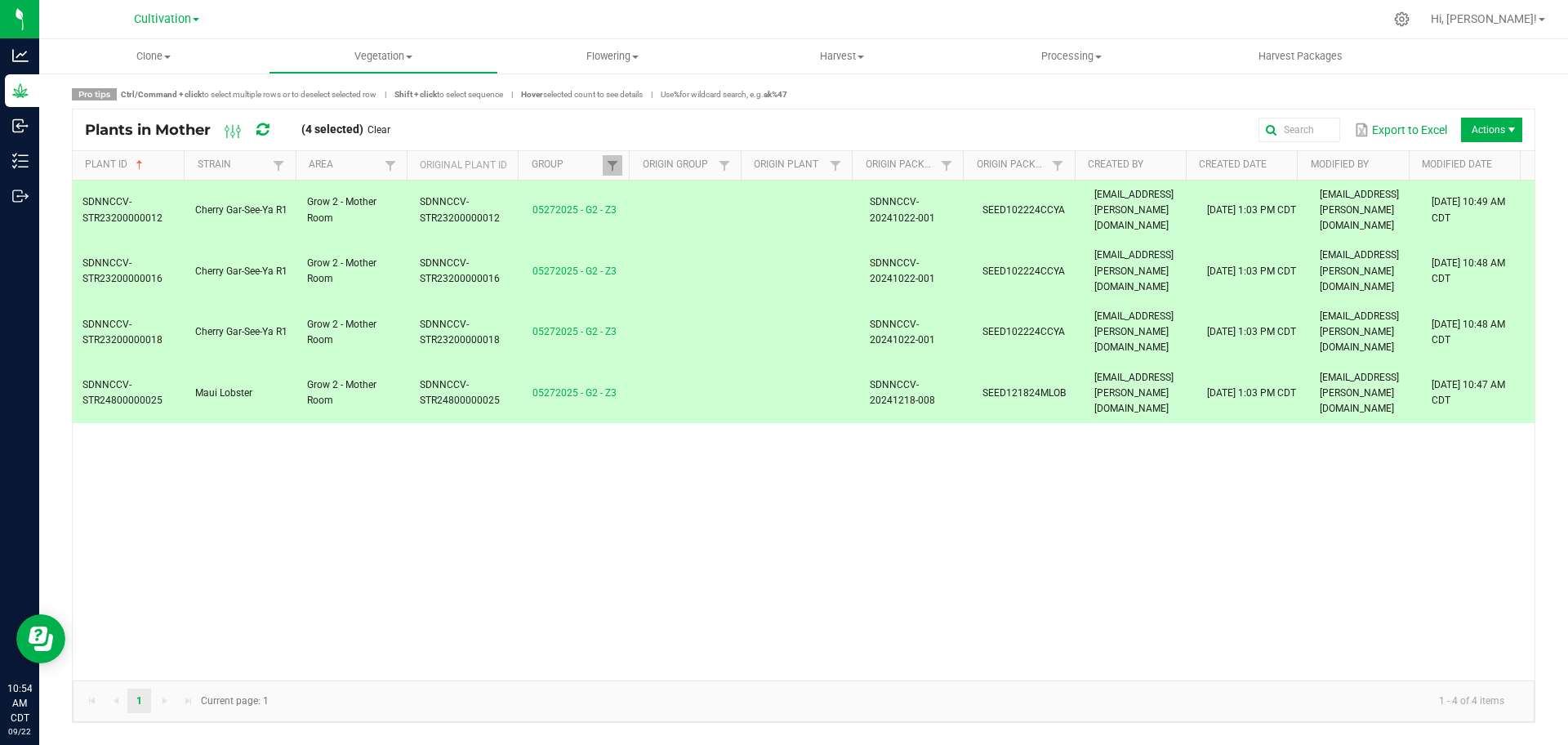
click at [782, 132] on span "Actions" at bounding box center [1491, 130] width 61 height 24
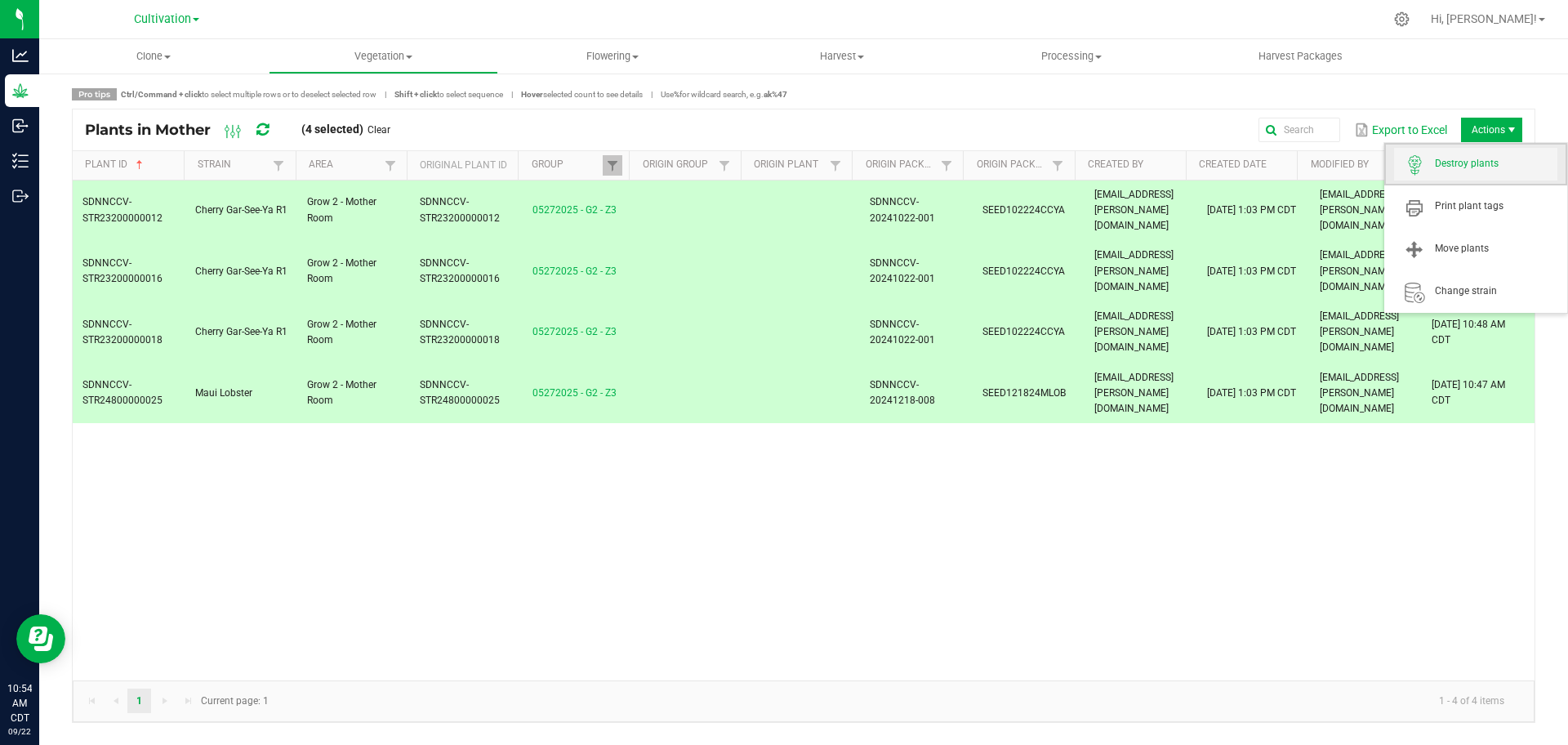
click at [782, 166] on span "Destroy plants" at bounding box center [1496, 164] width 123 height 14
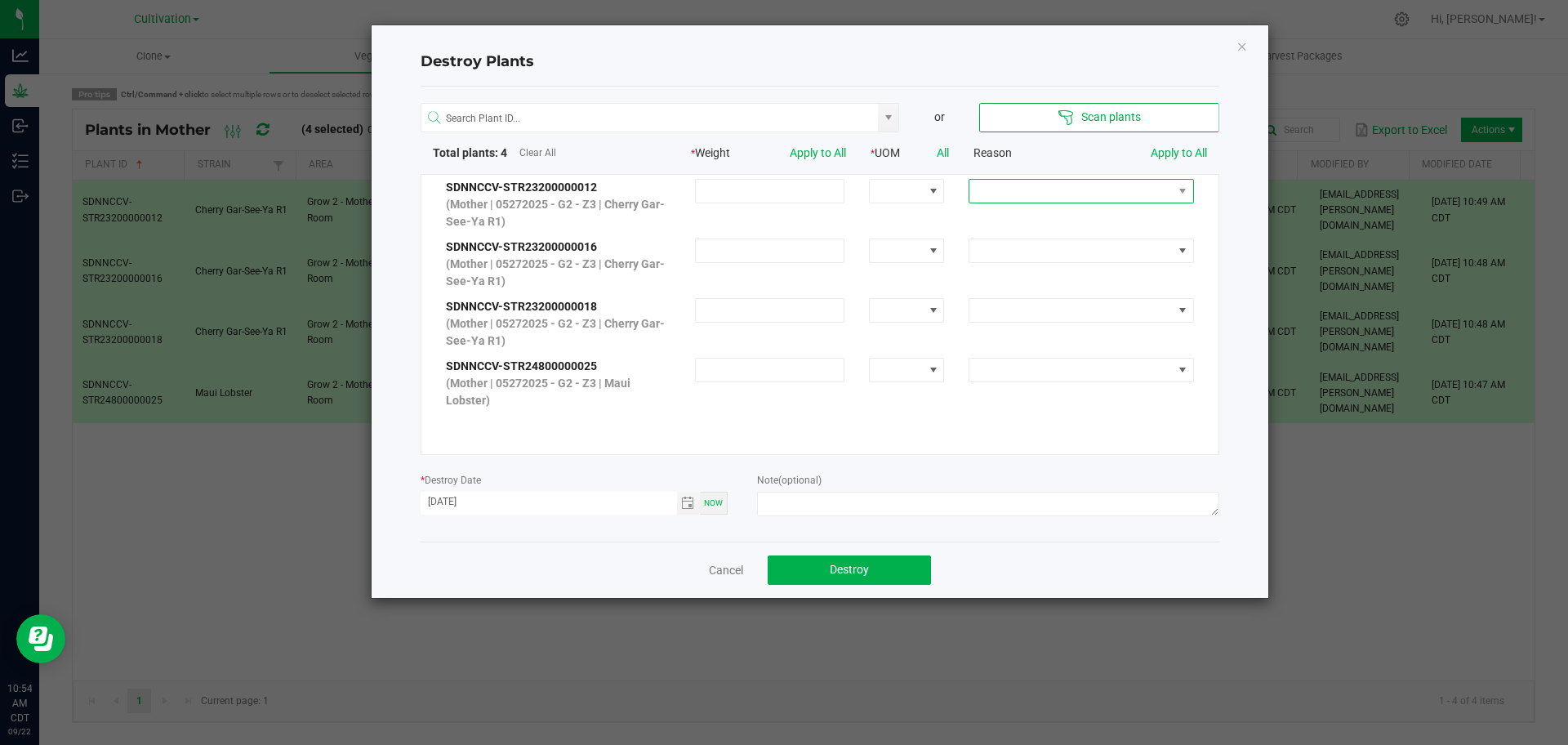
click at [782, 193] on span at bounding box center [1070, 191] width 203 height 23
click at [782, 223] on li "Clone to Kill" at bounding box center [1069, 220] width 218 height 28
click at [782, 153] on link "Apply to All" at bounding box center [1179, 152] width 57 height 13
click at [782, 493] on textarea at bounding box center [988, 504] width 461 height 24
type textarea "Had to revive [DATE] to create more clones"
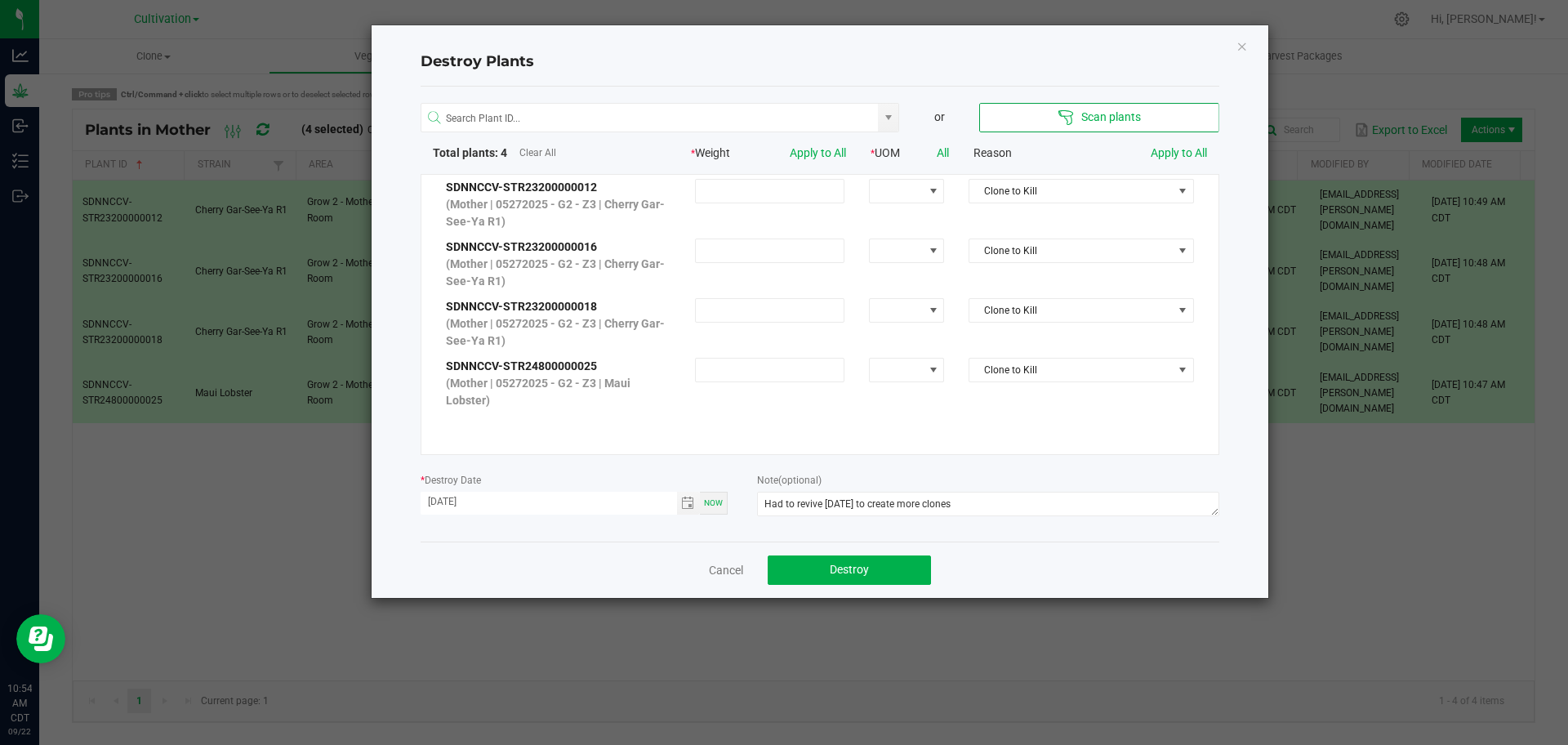
click at [627, 481] on div "* Destroy Date [DATE] Now" at bounding box center [574, 496] width 308 height 50
click at [782, 569] on button "Destroy" at bounding box center [849, 570] width 164 height 30
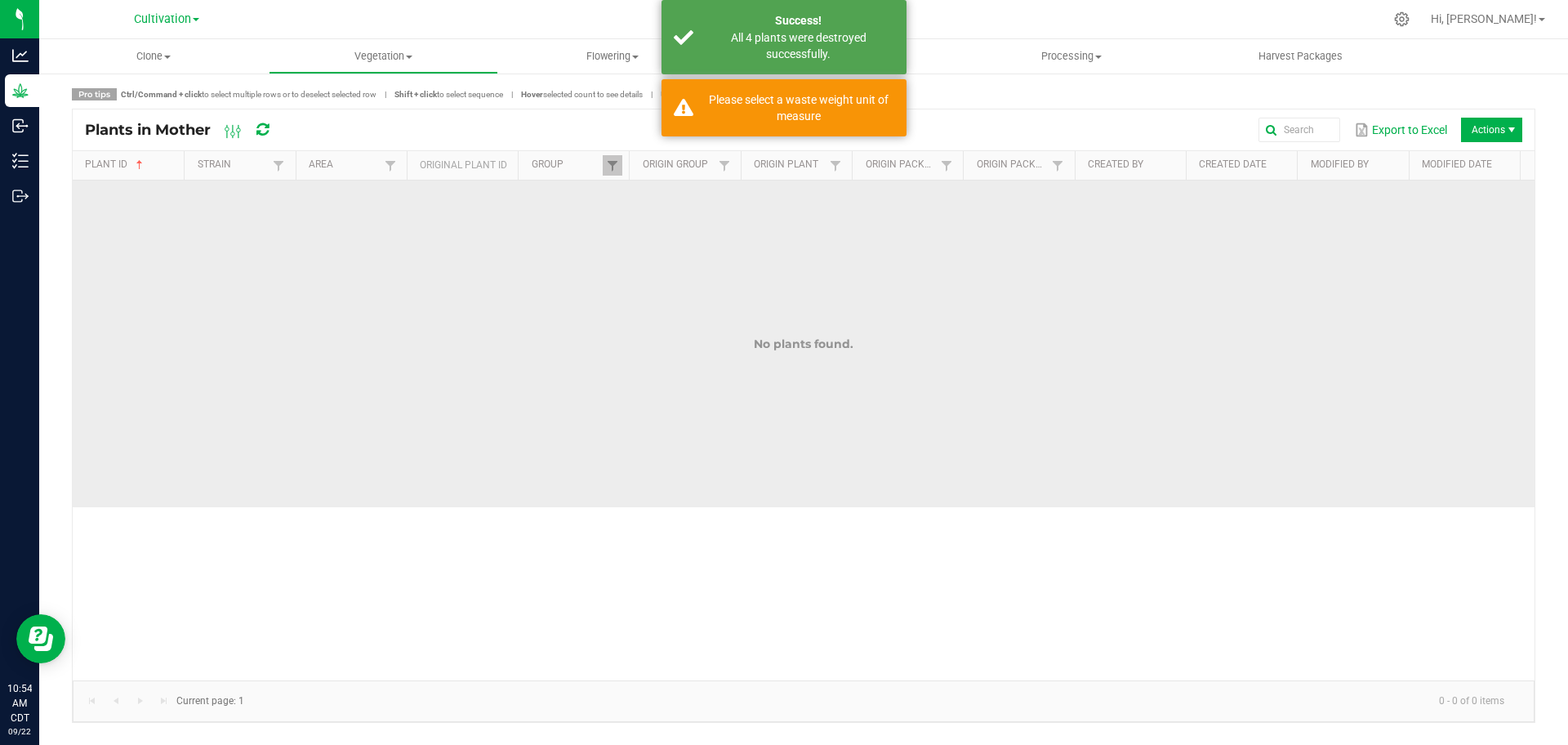
click at [782, 283] on td "No plants found." at bounding box center [804, 343] width 1462 height 326
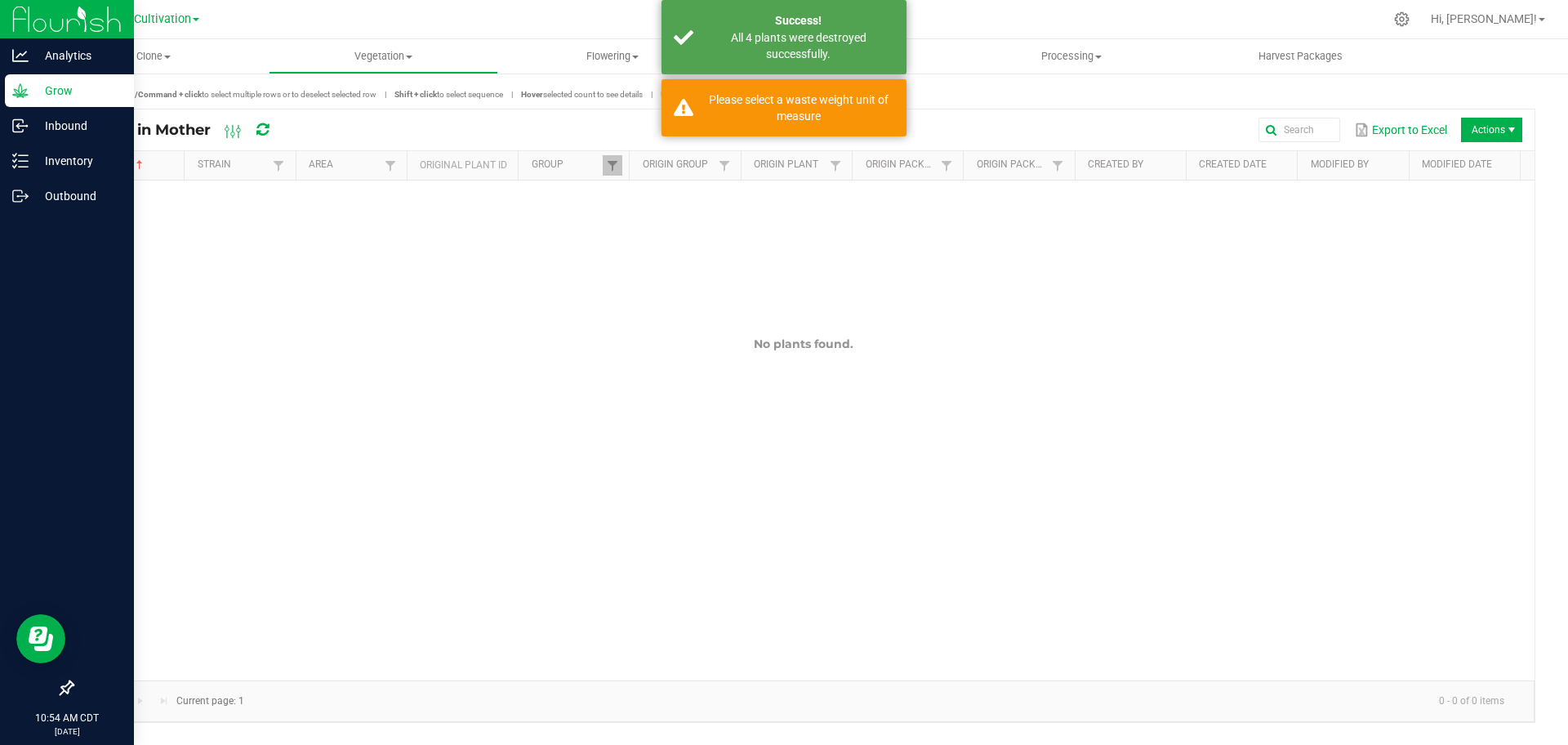
click at [17, 96] on icon at bounding box center [20, 91] width 16 height 14
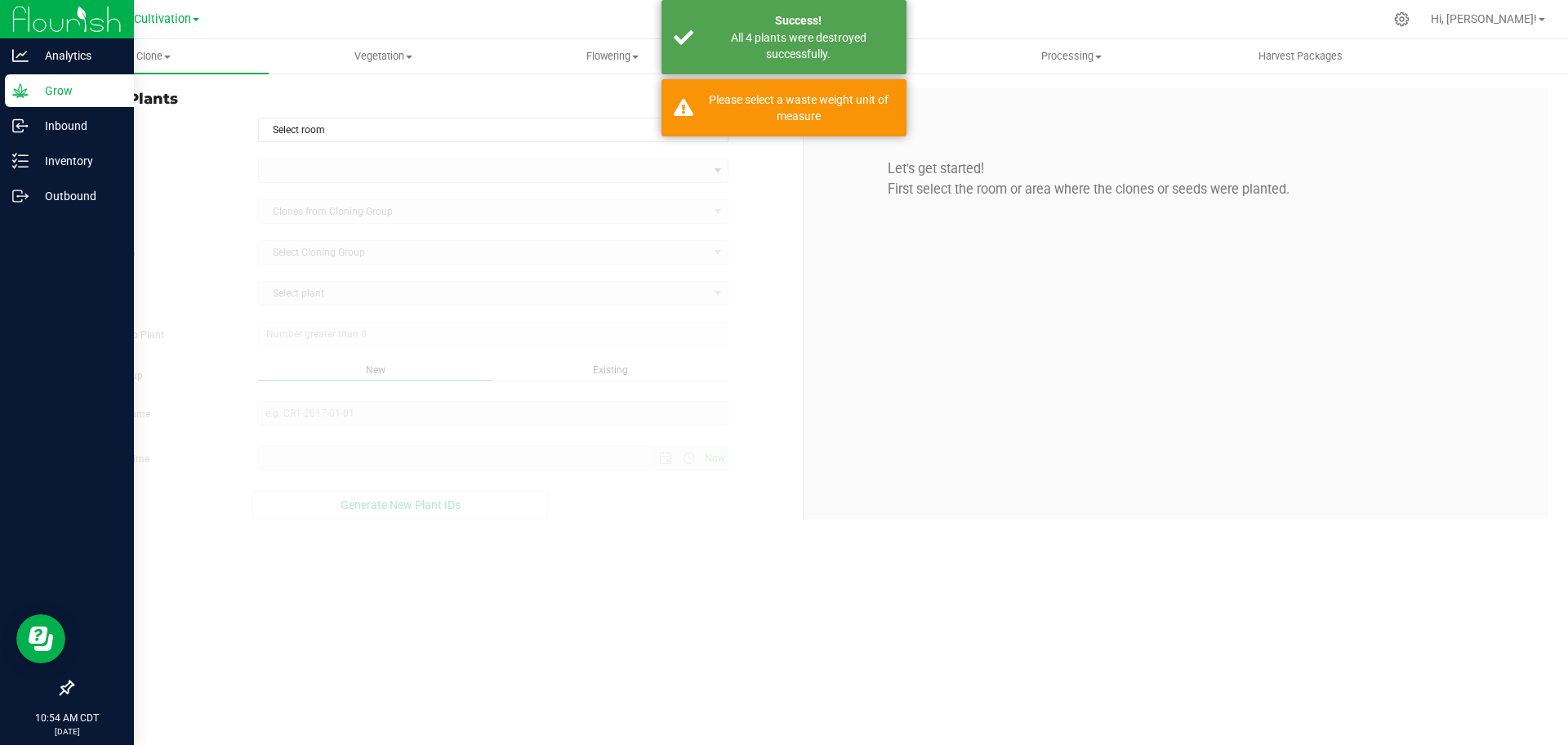
type input "[DATE] 10:54 AM"
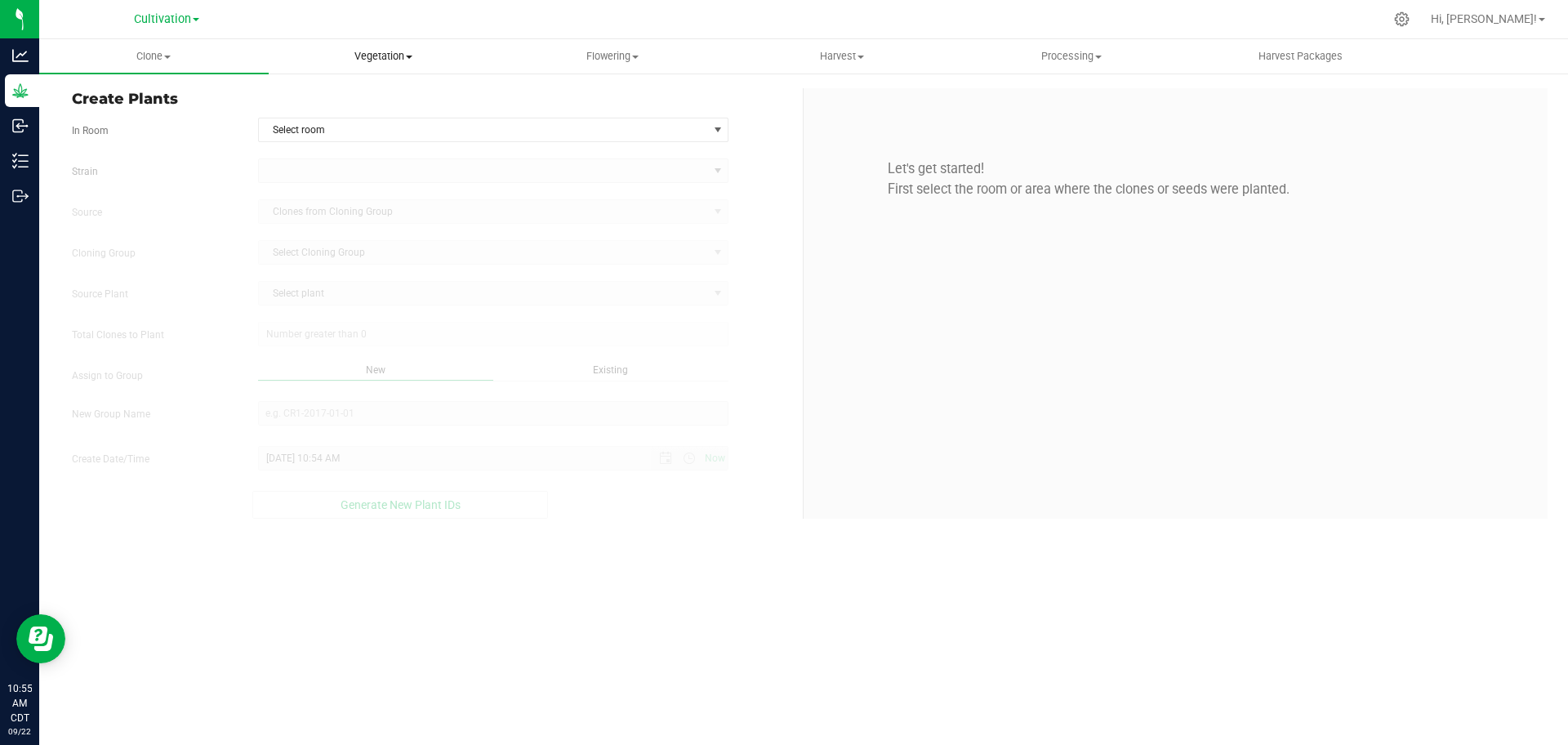
click at [385, 67] on uib-tab-heading "Vegetation Veg groups Veg plants Mother groups Mother plants Apply to plants" at bounding box center [384, 57] width 228 height 33
click at [202, 62] on span "Clone" at bounding box center [154, 56] width 228 height 15
